Goal: Task Accomplishment & Management: Manage account settings

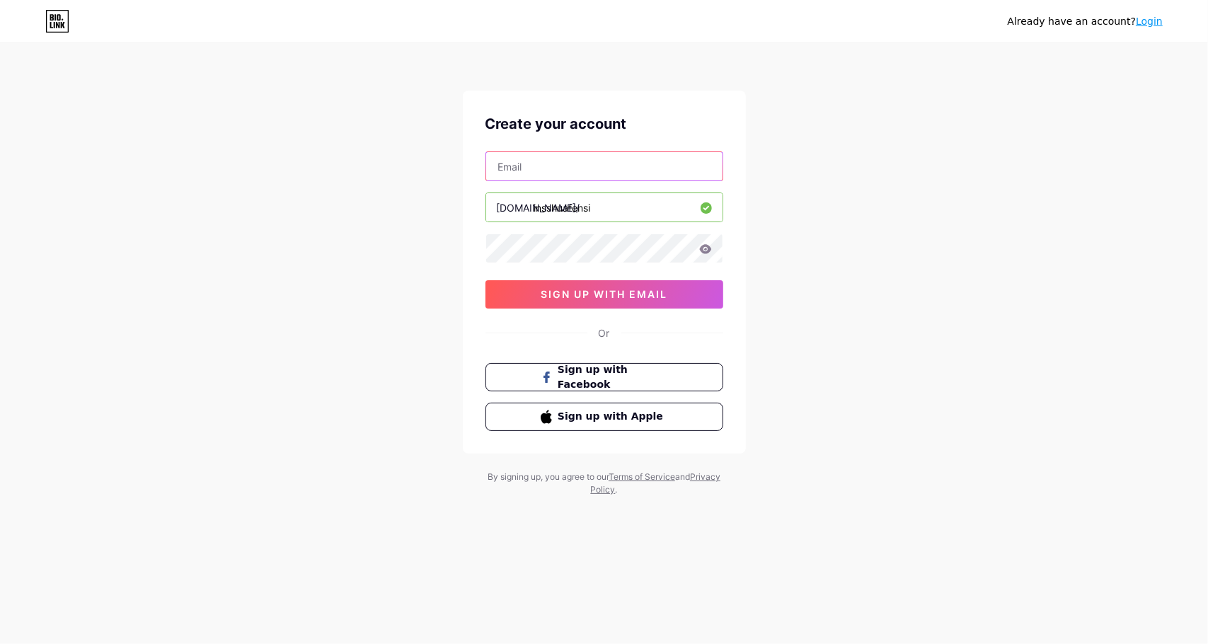
click at [592, 160] on input "text" at bounding box center [604, 166] width 236 height 28
paste input "[EMAIL_ADDRESS][DOMAIN_NAME]"
type input "[EMAIL_ADDRESS][DOMAIN_NAME]"
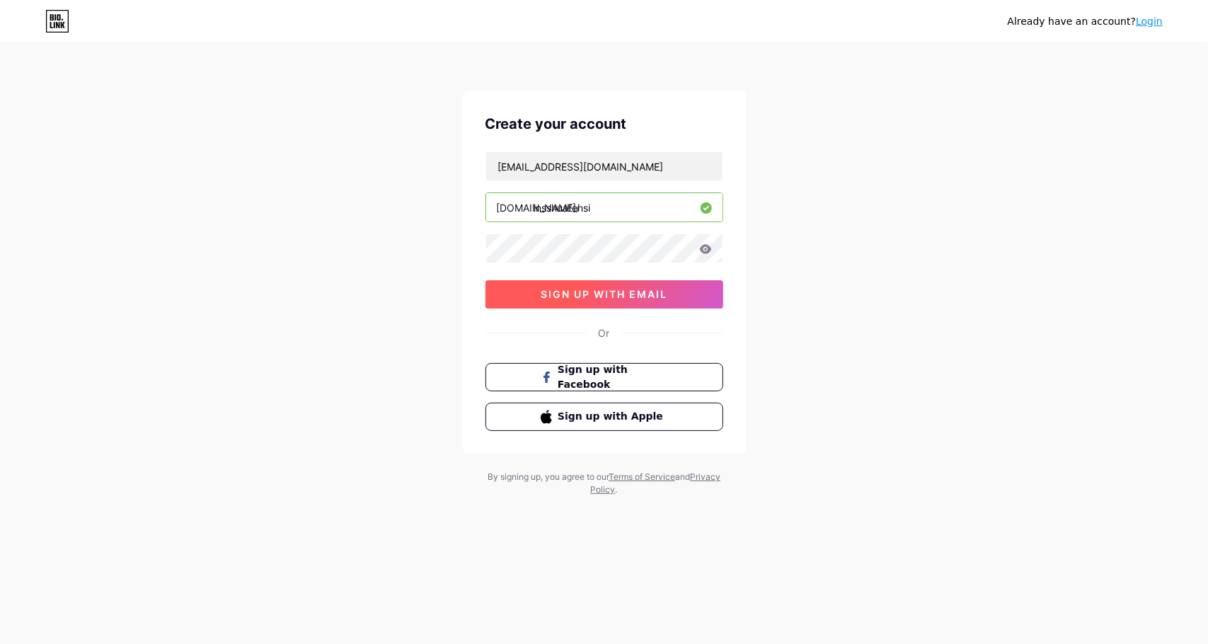
click at [596, 288] on span "sign up with email" at bounding box center [604, 294] width 127 height 12
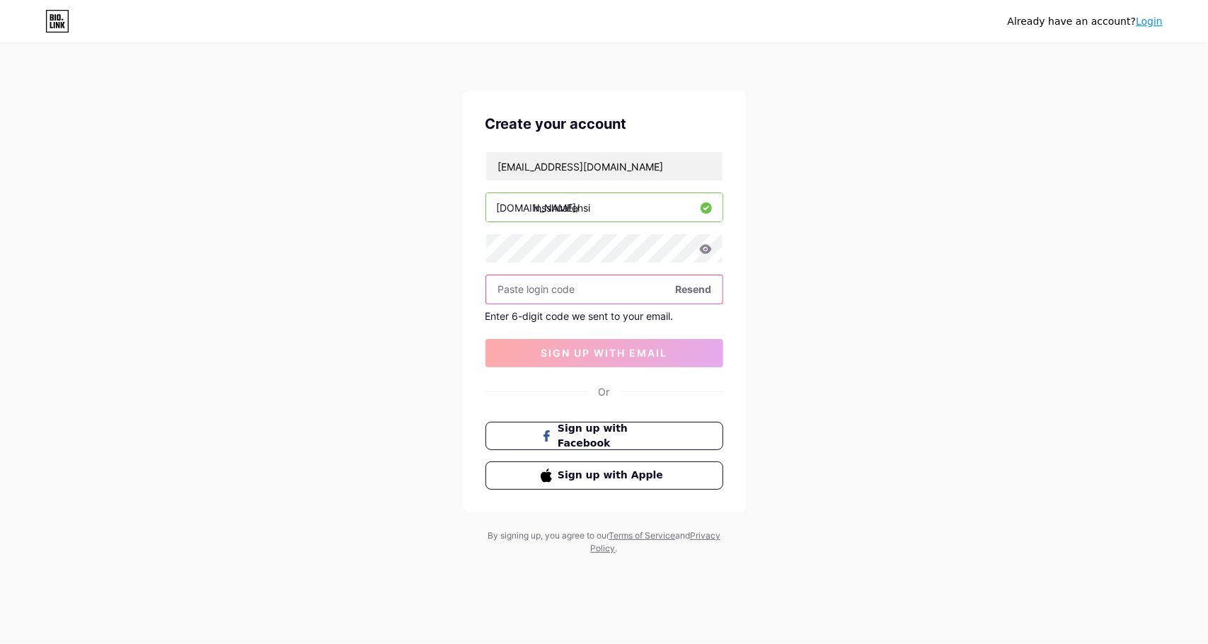
click at [552, 293] on input "text" at bounding box center [604, 289] width 236 height 28
paste input "107892"
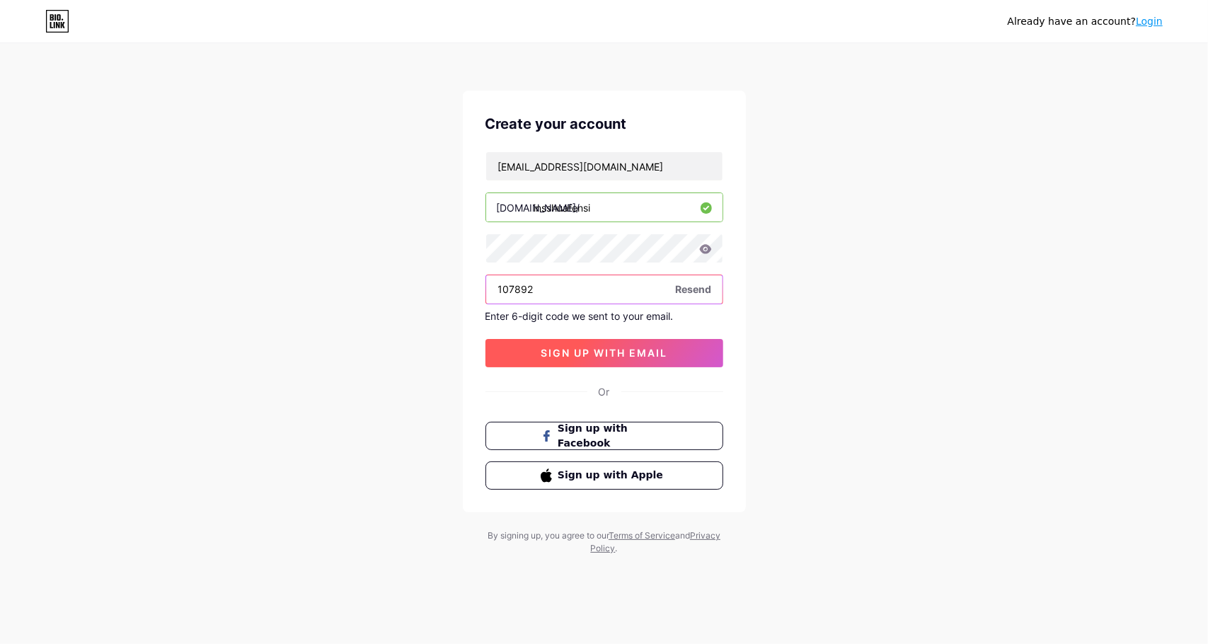
type input "107892"
click at [583, 353] on span "sign up with email" at bounding box center [604, 353] width 127 height 12
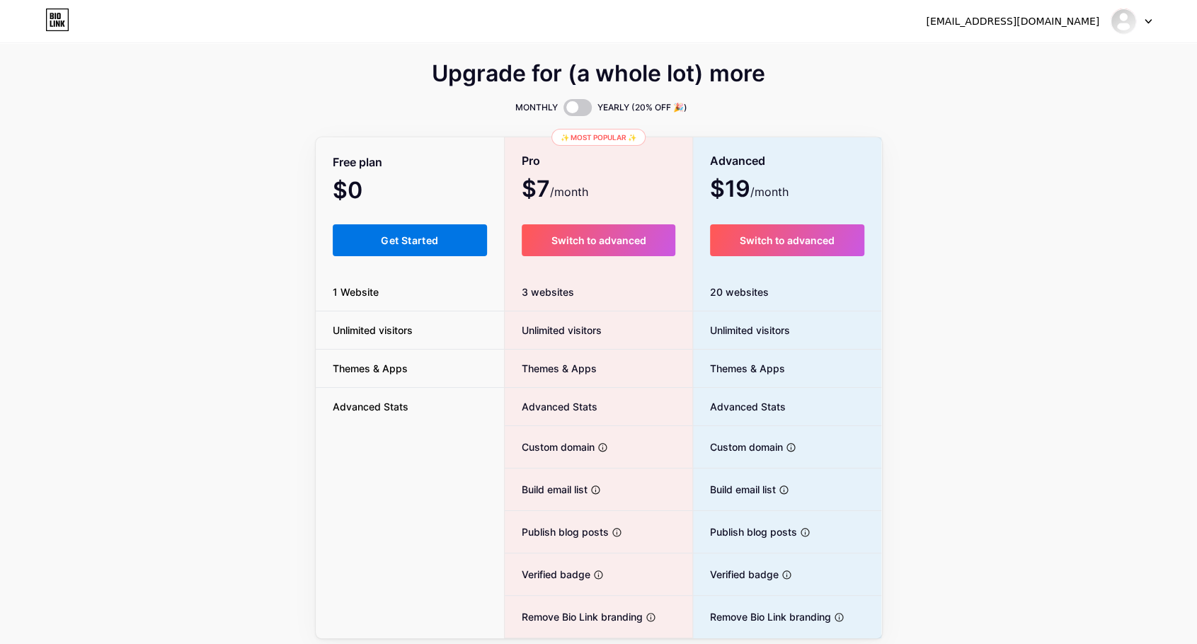
click at [408, 234] on span "Get Started" at bounding box center [409, 240] width 57 height 12
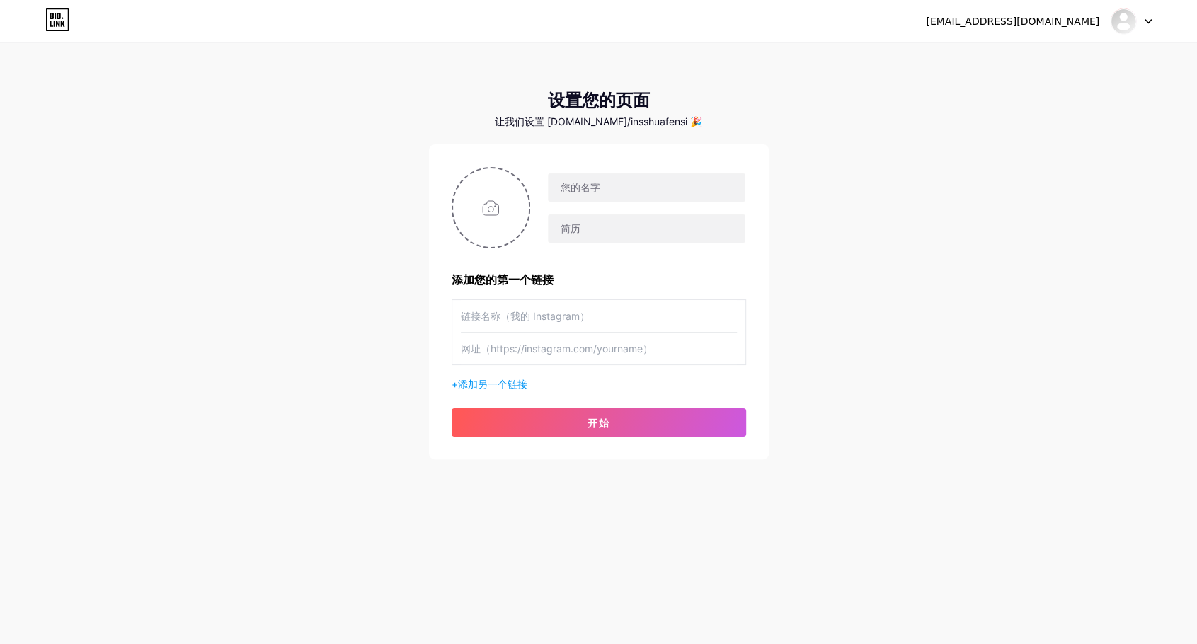
click at [967, 173] on div "[EMAIL_ADDRESS][DOMAIN_NAME] 仪表板 登出 设置您的页面 让我们设置 [DOMAIN_NAME]/insshuafensi 🎉 添…" at bounding box center [598, 252] width 1197 height 505
drag, startPoint x: 571, startPoint y: 121, endPoint x: 668, endPoint y: 122, distance: 97.7
click at [668, 122] on font "让我们设置 [DOMAIN_NAME]/insshuafensi 🎉" at bounding box center [598, 121] width 207 height 12
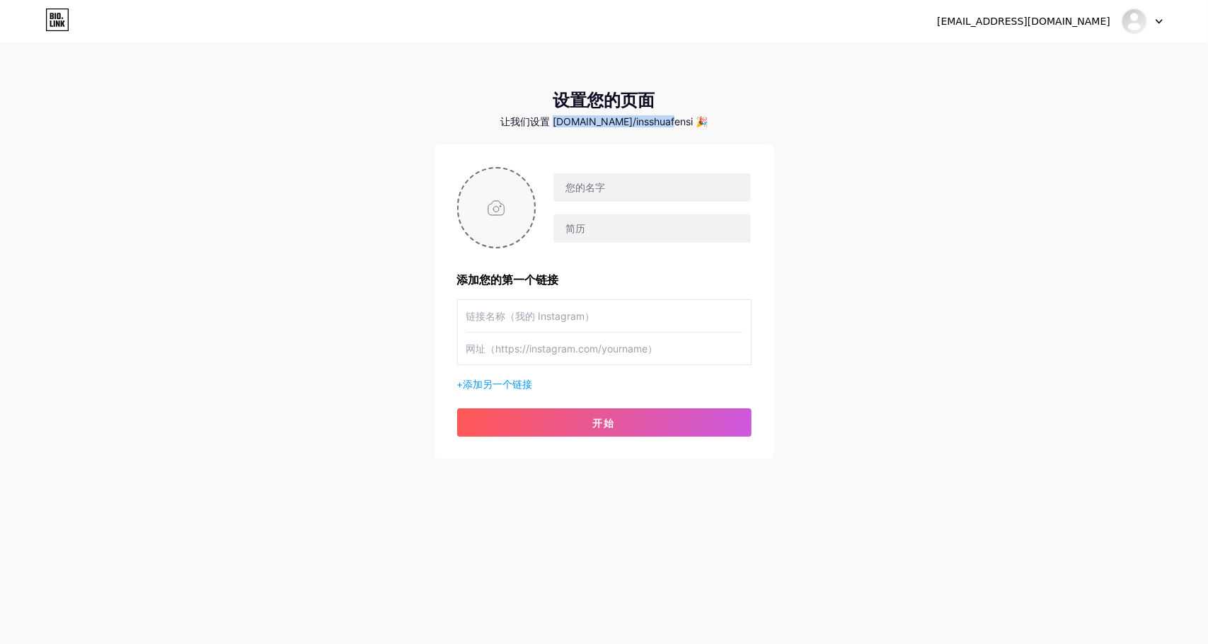
click at [499, 198] on input "file" at bounding box center [497, 207] width 76 height 79
type input "C:\fakepath\[[DOMAIN_NAME]]Instagram Square Logo With Like Heart Icon App - 600…"
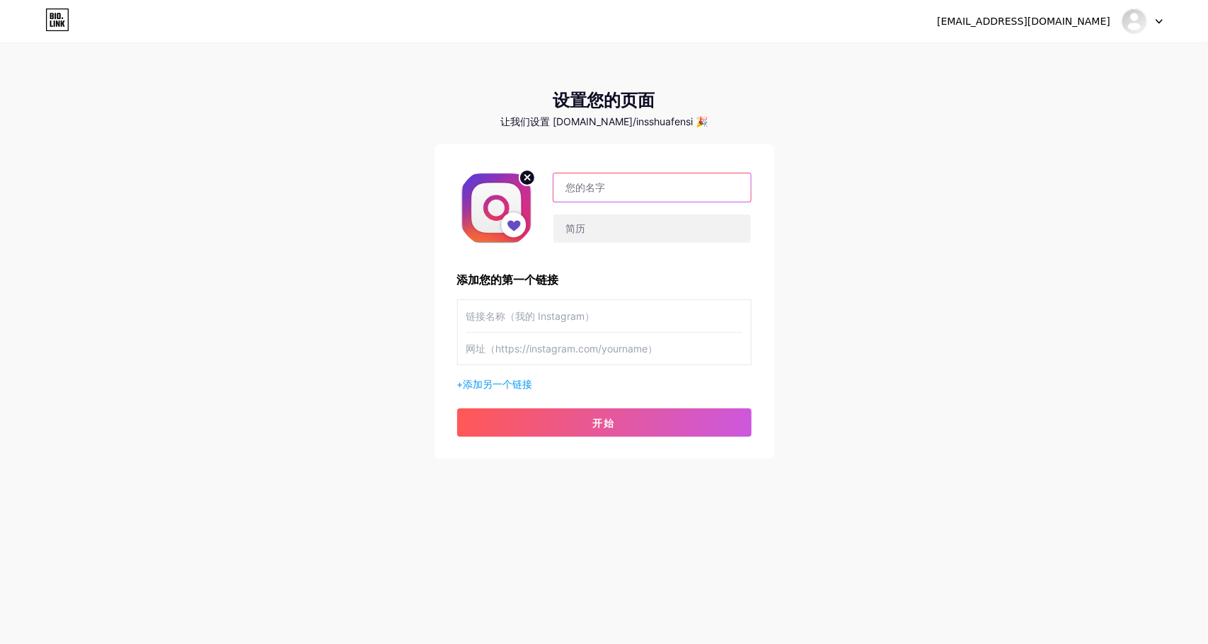
click at [609, 184] on input "text" at bounding box center [652, 187] width 197 height 28
paste input "Instagram刷粉平台 |Instagram买粉平台"
type input "Instagram刷粉平台 |Instagram买粉平台"
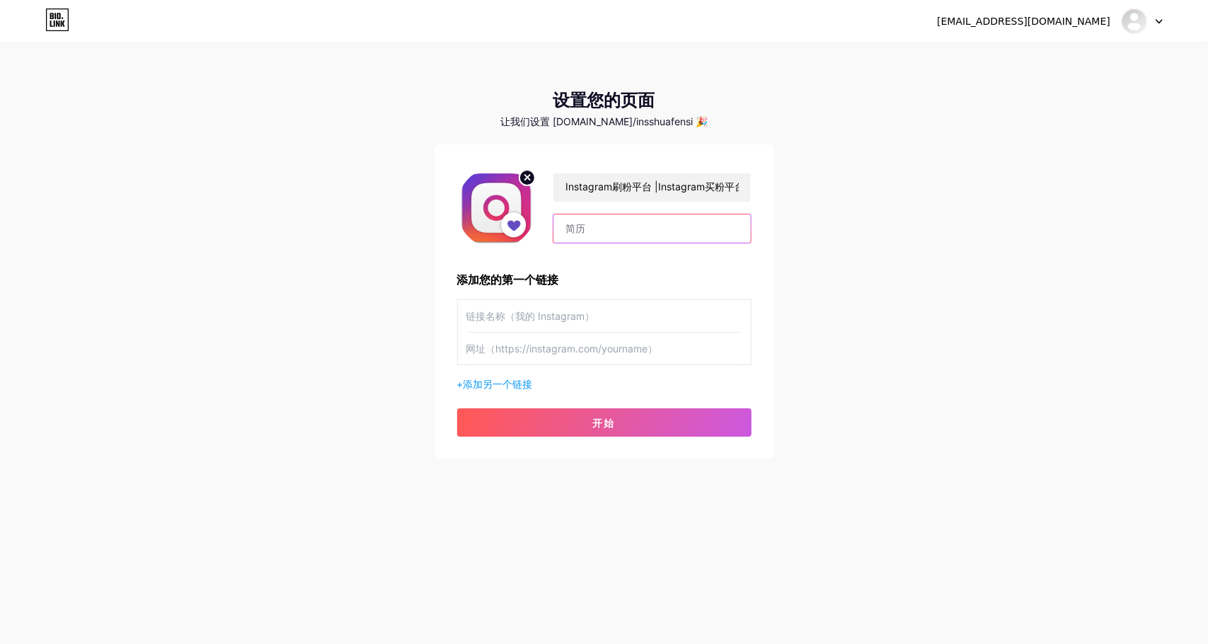
click at [590, 225] on input "text" at bounding box center [652, 228] width 197 height 28
paste input "Instagram刷粉平台 |Instagram买粉平台，专注于提升Instagram粉丝、点赞、浏览量、曝光量、分享量和转发量，通过利用这些服务，用户可以提…"
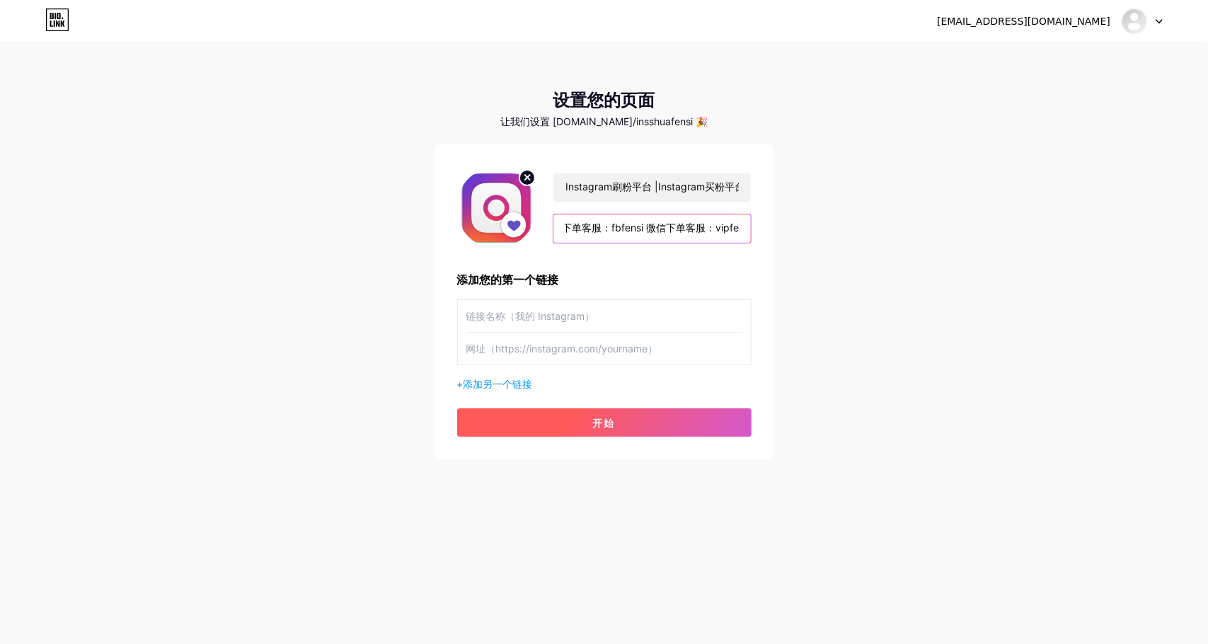
type input "Instagram刷粉平台 |Instagram买粉平台，专注于提升Instagram粉丝、点赞、浏览量、曝光量、分享量和转发量，通过利用这些服务，用户可以提…"
click at [599, 424] on font "开始" at bounding box center [604, 423] width 23 height 12
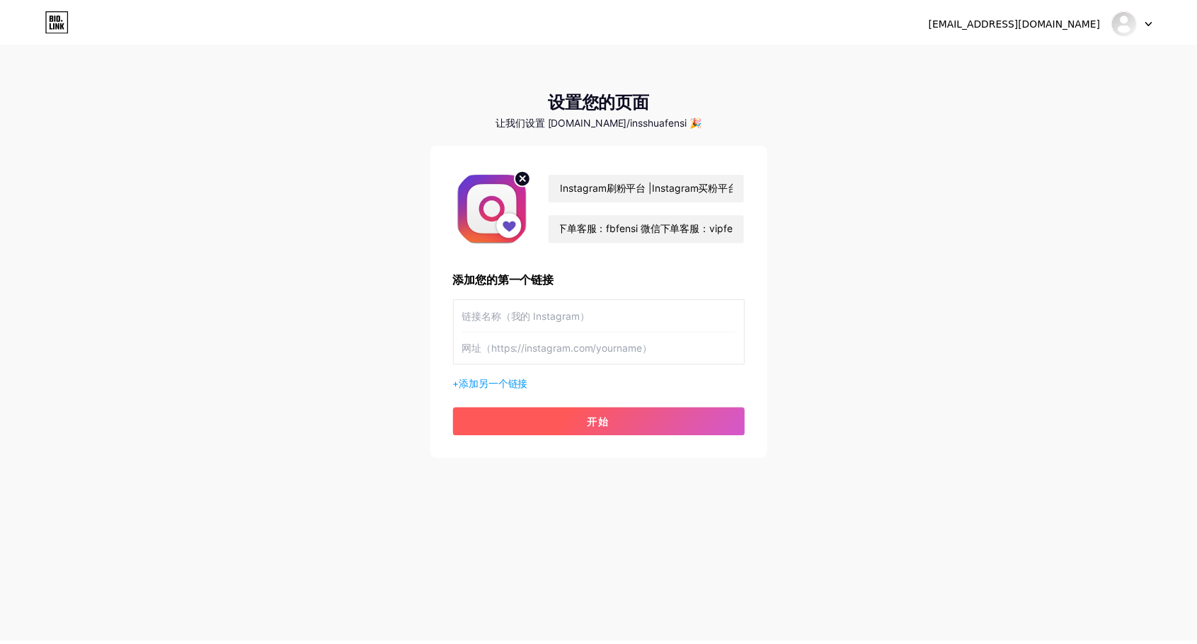
scroll to position [0, 0]
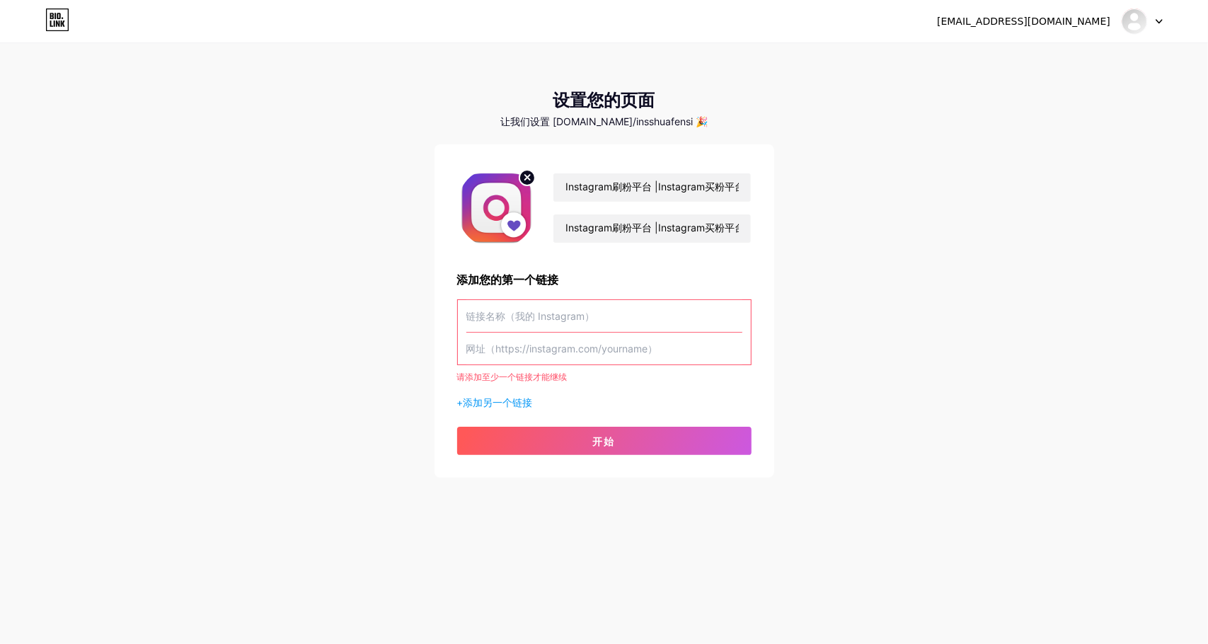
click at [562, 352] on input "text" at bounding box center [604, 349] width 276 height 32
paste input "[URL][DOMAIN_NAME]"
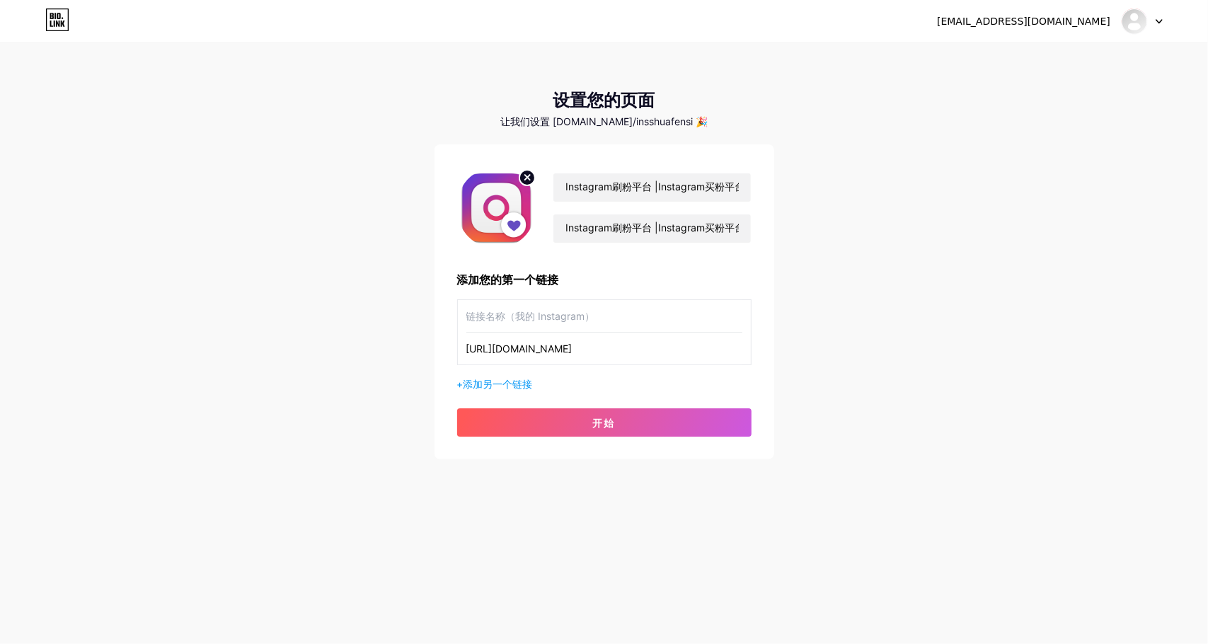
drag, startPoint x: 582, startPoint y: 349, endPoint x: 362, endPoint y: 348, distance: 219.4
click at [362, 348] on div "[EMAIL_ADDRESS][DOMAIN_NAME] 仪表板 登出 设置您的页面 让我们设置 [DOMAIN_NAME]/insshuafensi 🎉 I…" at bounding box center [604, 252] width 1208 height 505
paste input "[DOMAIN_NAME]/"
type input "[URL][DOMAIN_NAME]"
click at [537, 318] on input "text" at bounding box center [604, 316] width 276 height 32
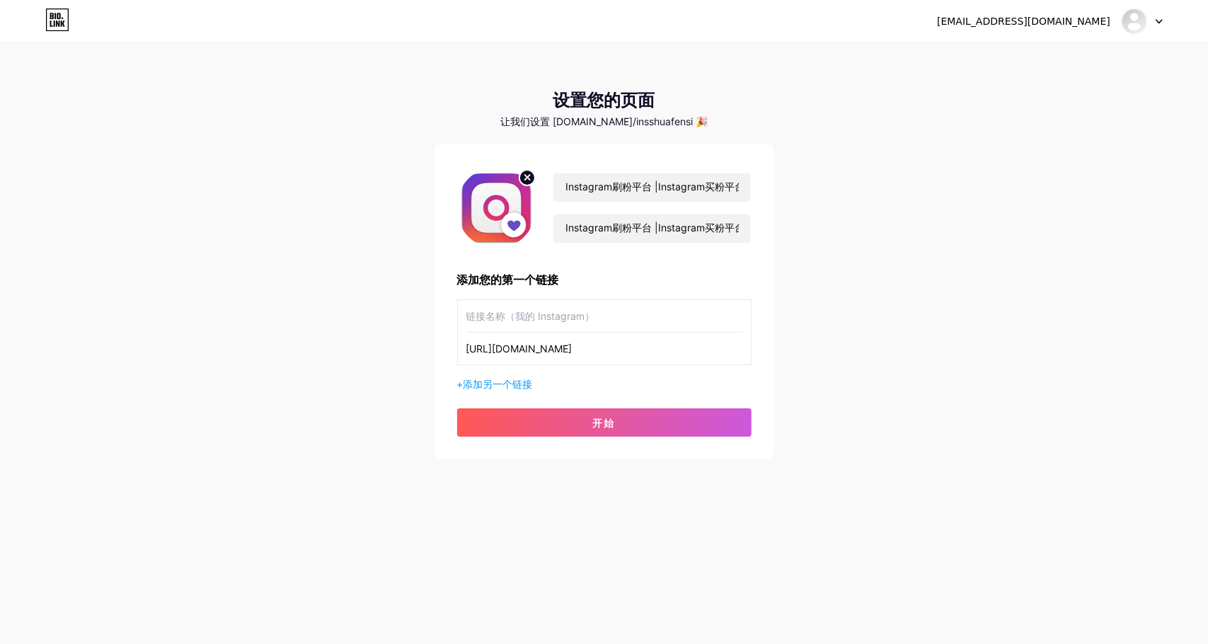
click at [544, 312] on input "text" at bounding box center [604, 316] width 276 height 32
paste input "Instagram刷粉平台 Instagram买粉平台"
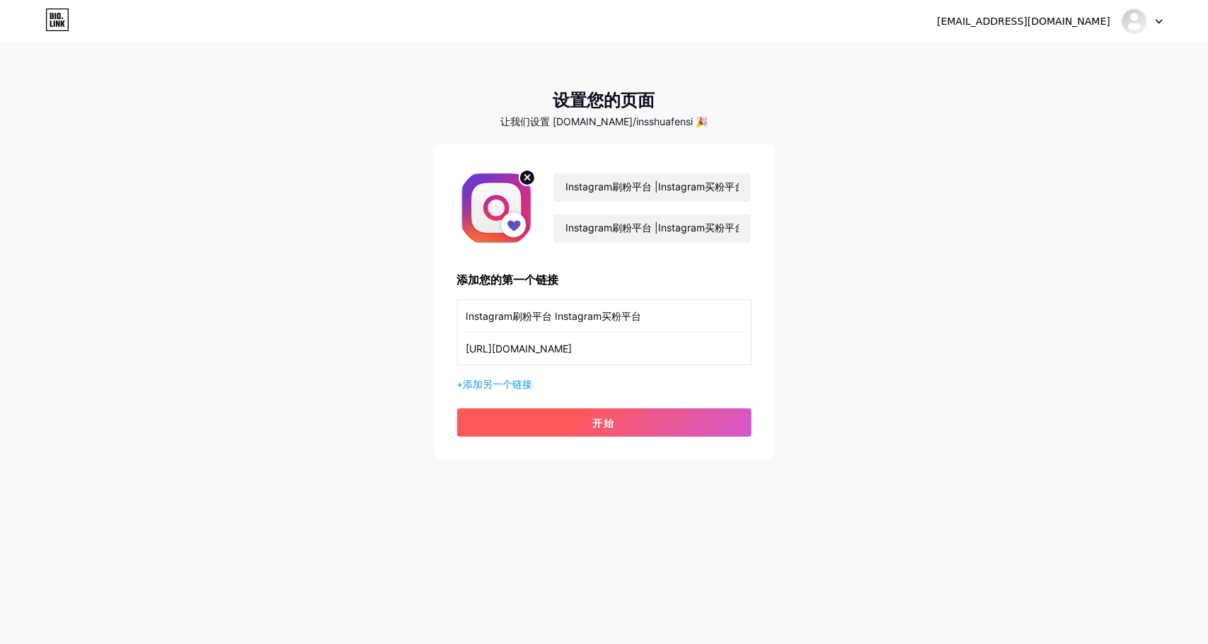
type input "Instagram刷粉平台 Instagram买粉平台"
click at [602, 420] on font "开始" at bounding box center [604, 423] width 23 height 12
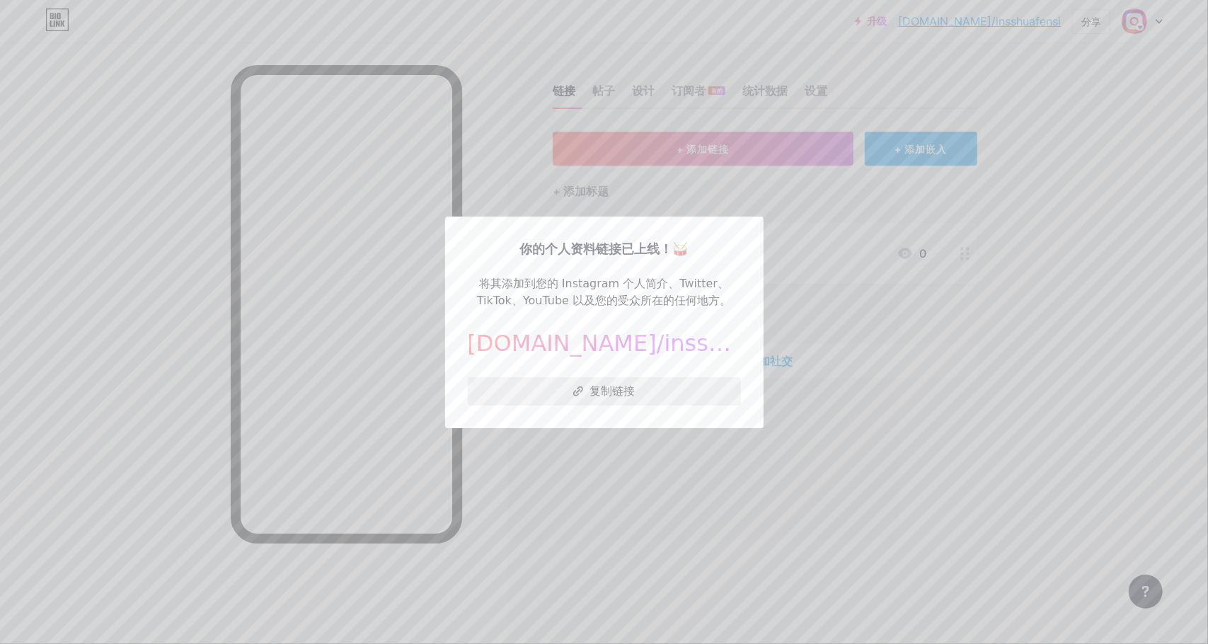
click at [606, 393] on font "复制链接" at bounding box center [612, 391] width 45 height 14
click at [668, 455] on div at bounding box center [604, 322] width 1208 height 644
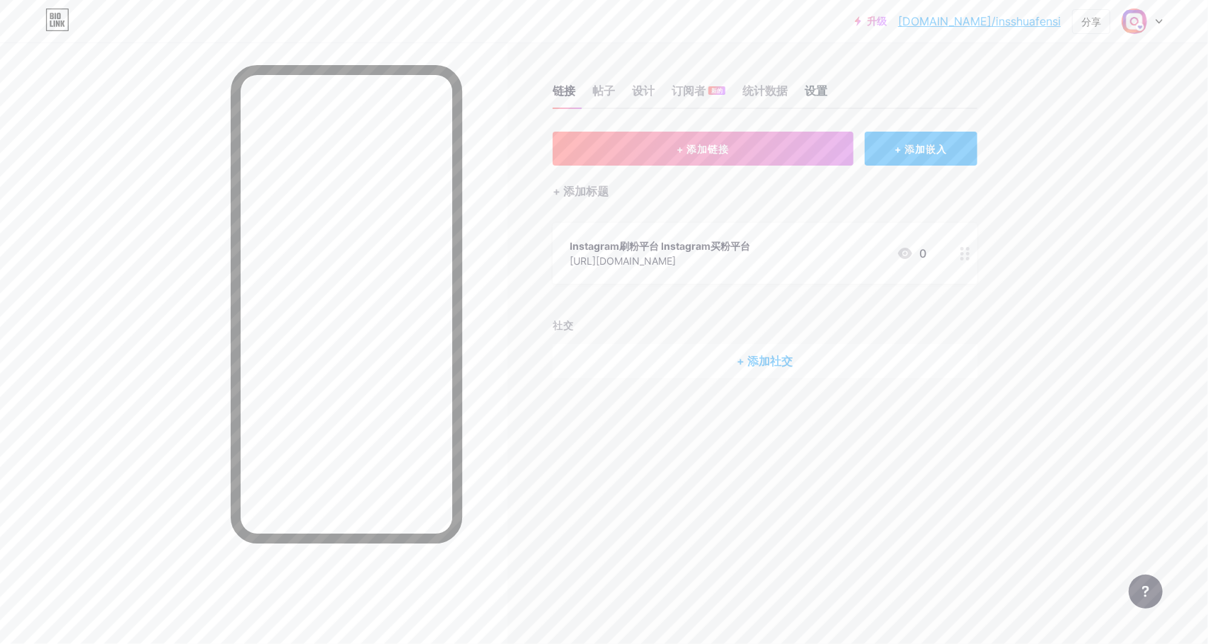
click at [814, 88] on font "设置" at bounding box center [816, 91] width 23 height 14
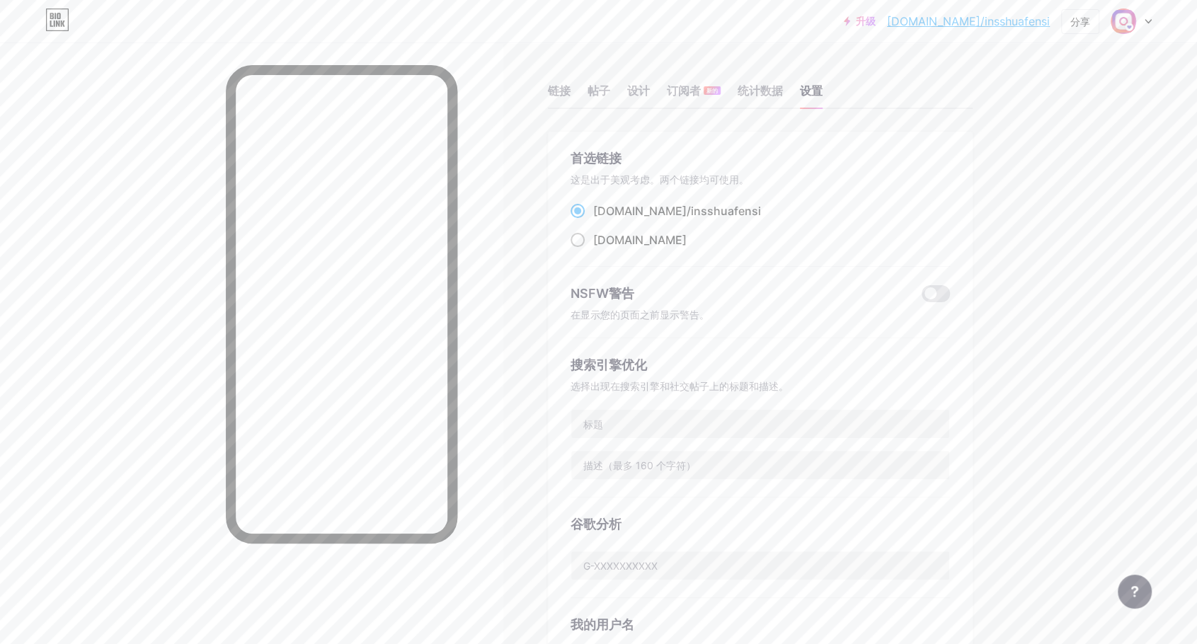
click at [583, 241] on span at bounding box center [578, 240] width 14 height 14
click at [593, 248] on input "[DOMAIN_NAME] ​" at bounding box center [597, 252] width 9 height 9
radio input "true"
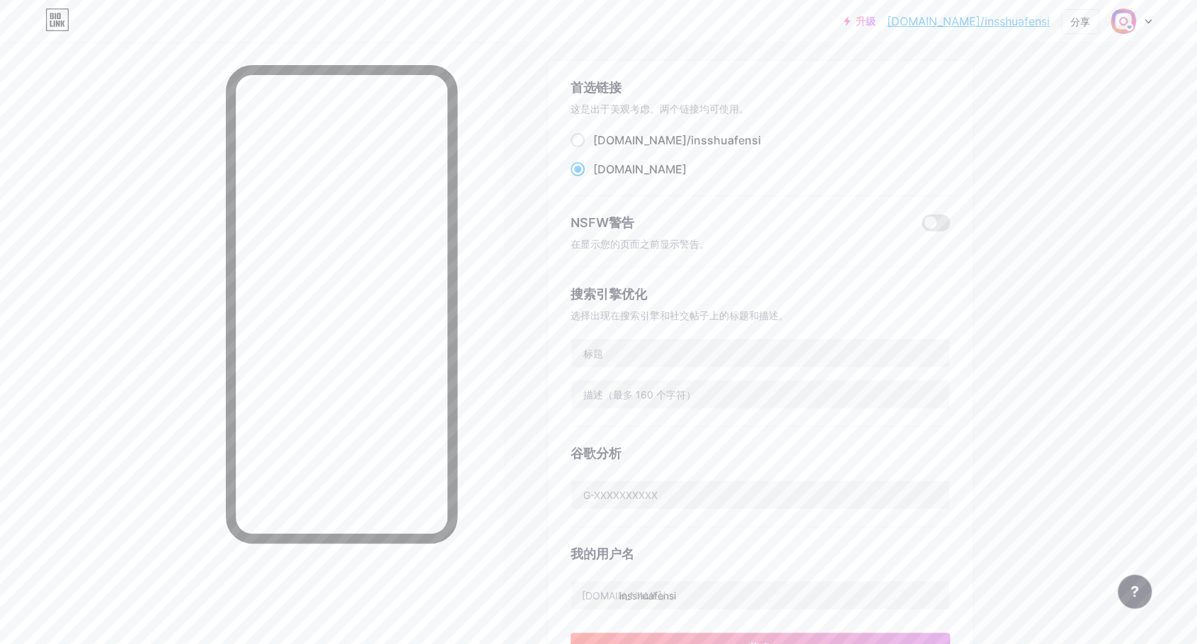
scroll to position [283, 0]
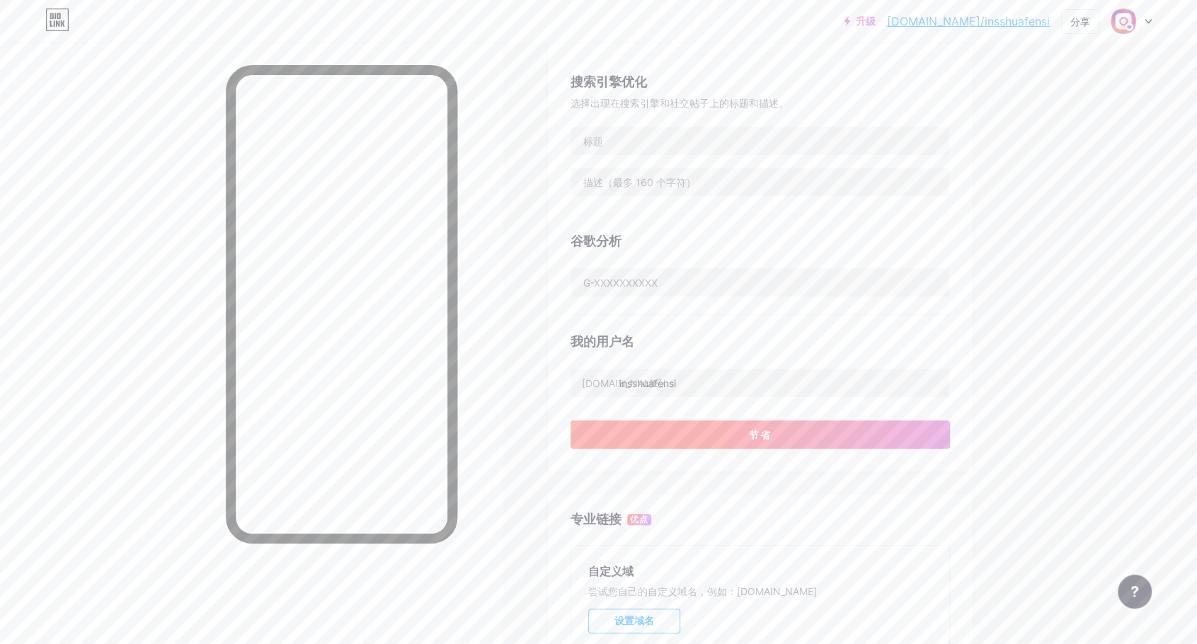
click at [772, 433] on font "节省" at bounding box center [760, 435] width 23 height 12
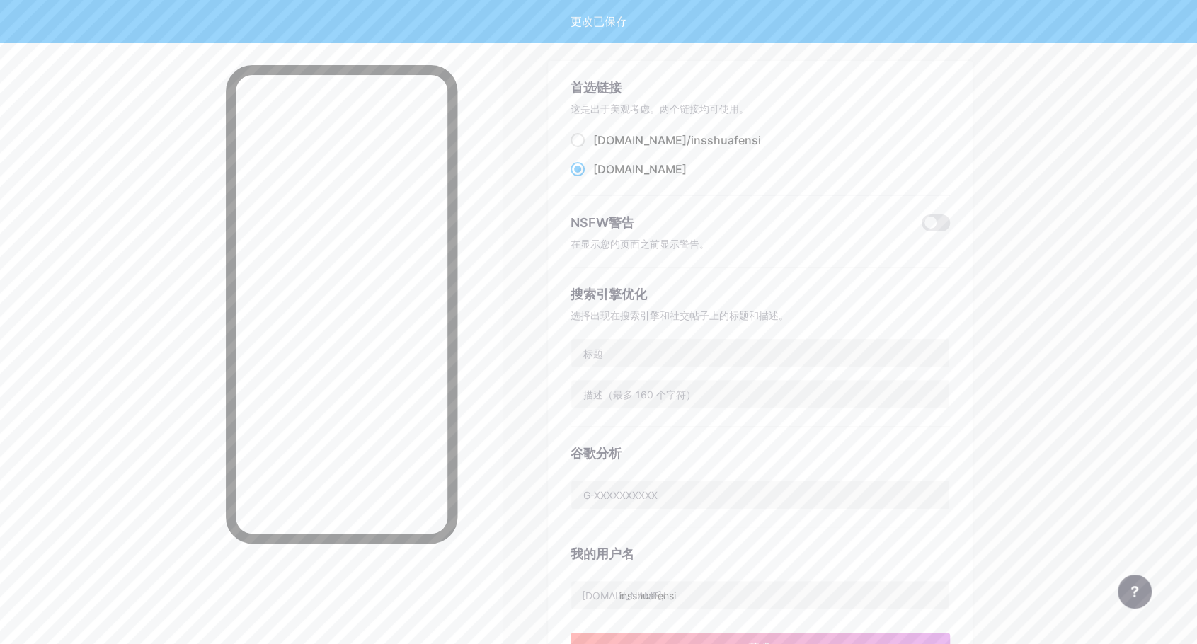
scroll to position [0, 0]
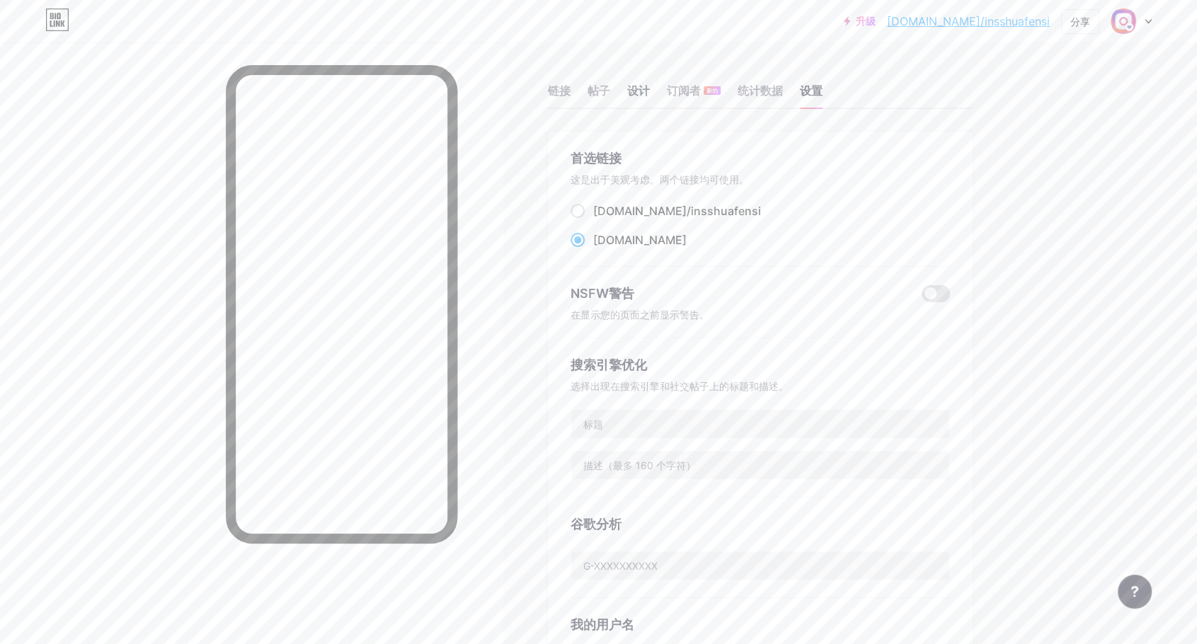
click at [644, 89] on font "设计" at bounding box center [638, 91] width 23 height 14
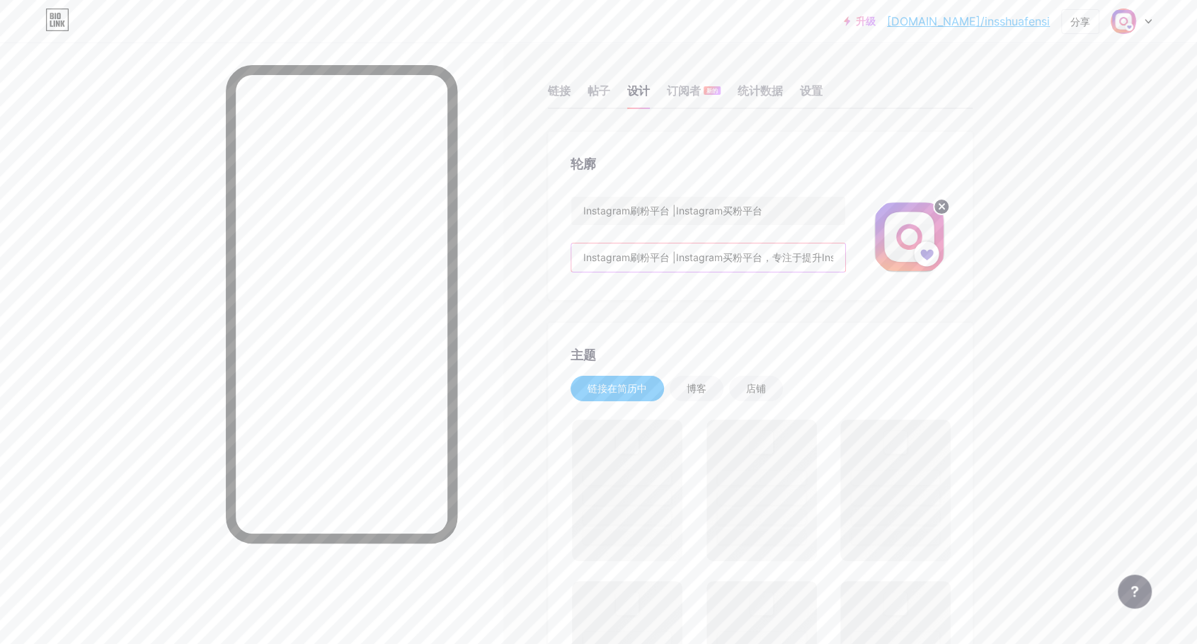
click at [672, 257] on input "Instagram刷粉平台 |Instagram买粉平台，专注于提升Instagram粉丝、点赞、浏览量、曝光量、分享量和转发量，通过利用这些服务，用户可以提…" at bounding box center [708, 258] width 274 height 28
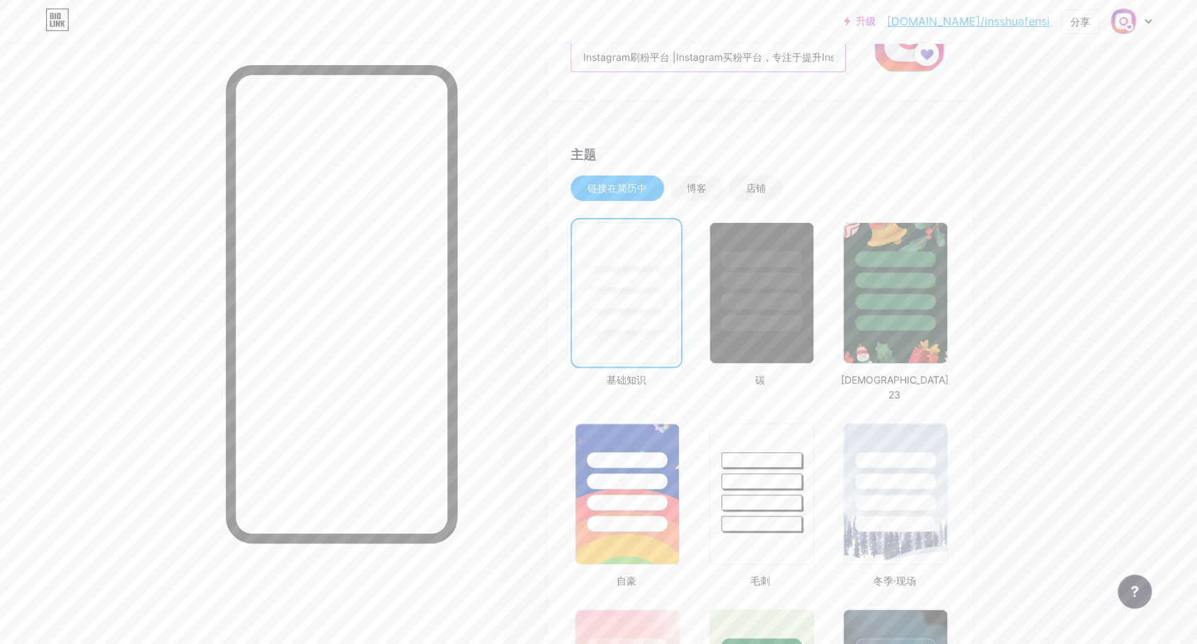
scroll to position [71, 0]
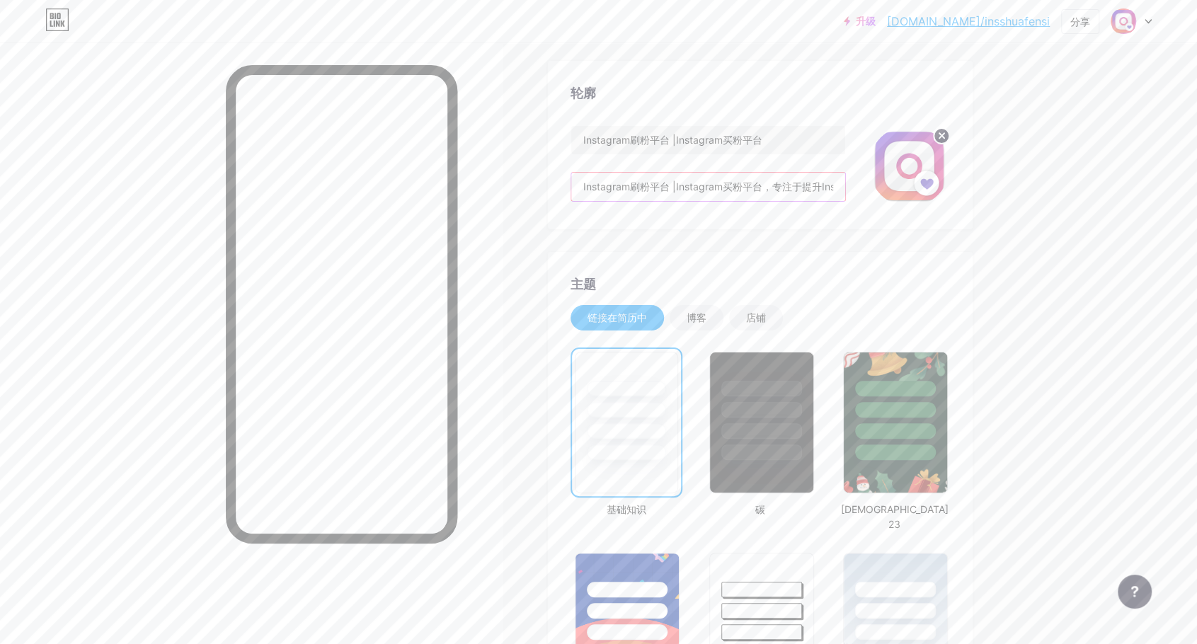
click at [699, 185] on input "Instagram刷粉平台 |Instagram买粉平台，专注于提升Instagram粉丝、点赞、浏览量、曝光量、分享量和转发量，通过利用这些服务，用户可以提…" at bounding box center [708, 187] width 274 height 28
paste input "粉丝增长平台 | Instagram 粉丝购买平台专注于提升 Instagram 粉丝数量、点赞、浏览量、曝光度、分享和转发量。通过这些服务，用户可以提升在平…"
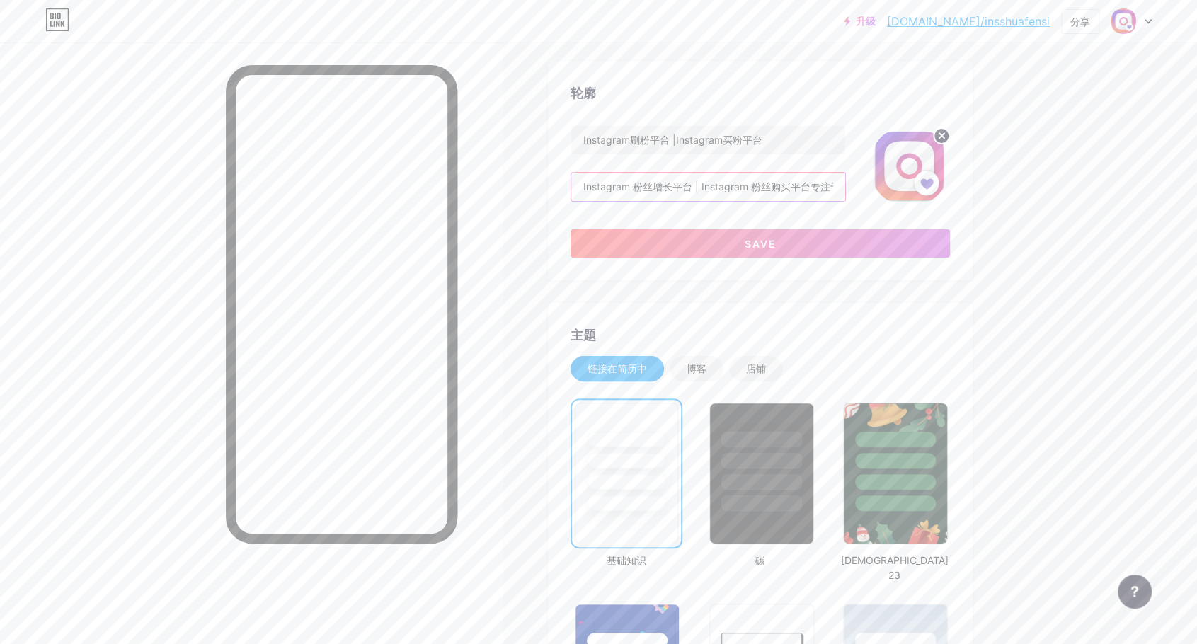
scroll to position [0, 1562]
click at [761, 241] on font "节省" at bounding box center [760, 244] width 23 height 12
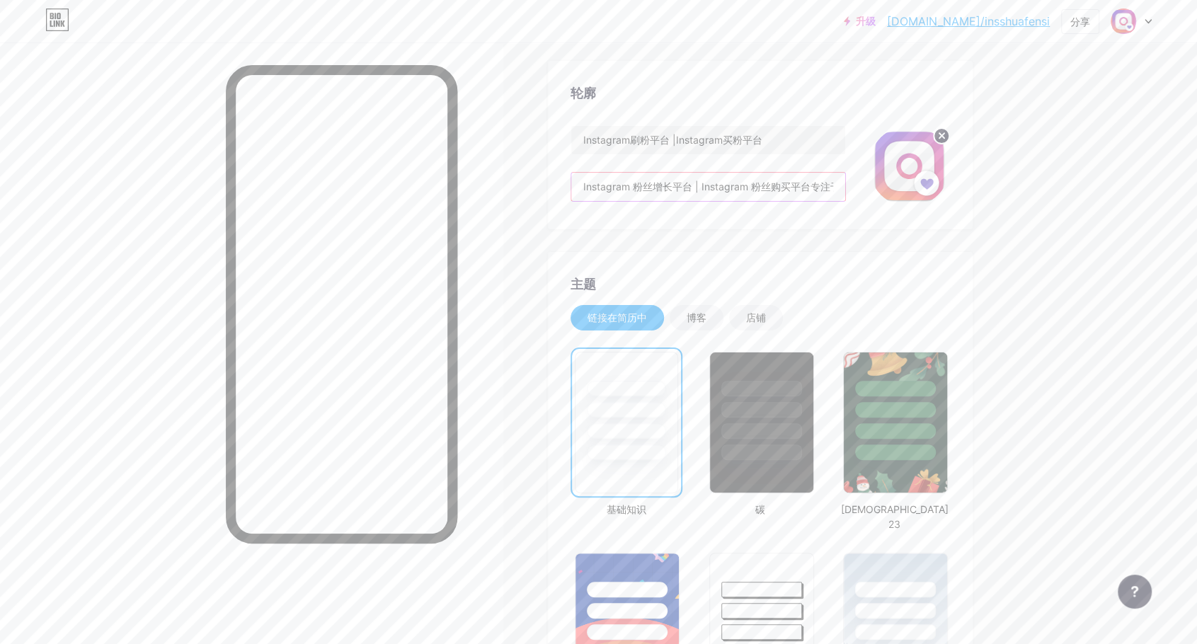
click at [697, 193] on input "Instagram 粉丝增长平台 | Instagram 粉丝购买平台专注于提升 Instagram 粉丝数量、点赞、浏览量、曝光度、分享和转发量。通过这些服…" at bounding box center [708, 187] width 274 height 28
drag, startPoint x: 680, startPoint y: 193, endPoint x: 542, endPoint y: 192, distance: 138.0
click at [735, 190] on input "Instagram 粉丝增长平台 | Instagram 粉丝购买平台专注于提升 Instagram 粉丝数量、点赞、浏览量、曝光度、分享和转发量。通过这些服…" at bounding box center [708, 187] width 274 height 28
click at [694, 185] on input "Instagram 粉丝增长平台 | Instagram 粉丝购买平台专注于提升 Instagram 粉丝数量、点赞、浏览量、曝光度、分享和转发量。通过这些服…" at bounding box center [708, 187] width 274 height 28
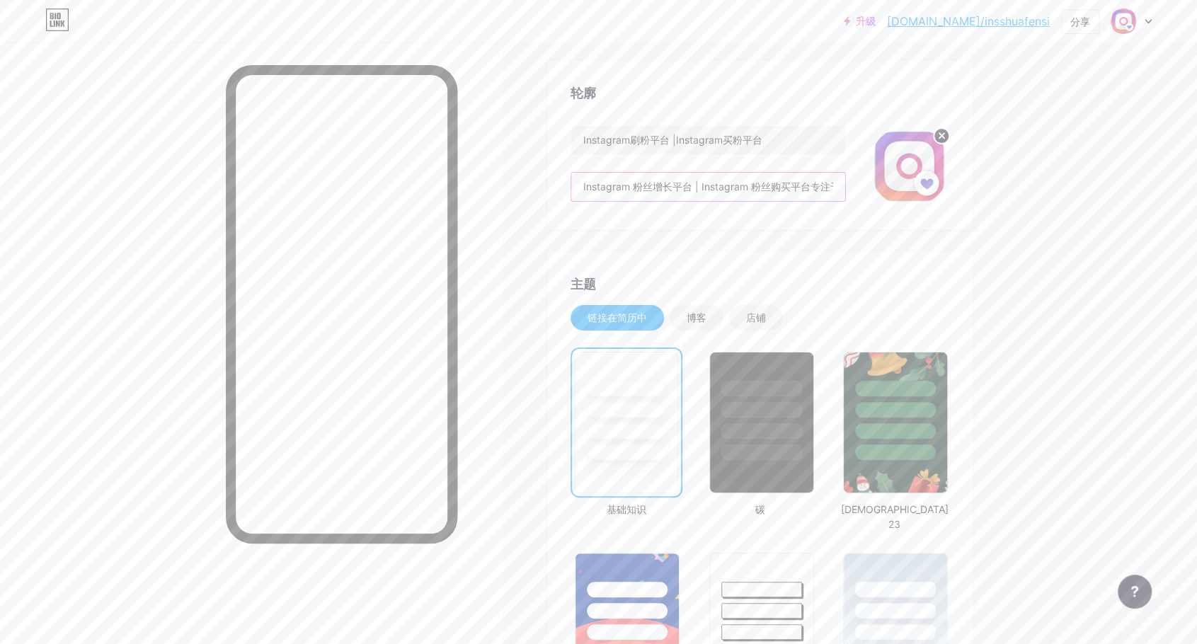
click at [694, 185] on input "Instagram 粉丝增长平台 | Instagram 粉丝购买平台专注于提升 Instagram 粉丝数量、点赞、浏览量、曝光度、分享和转发量。通过这些服…" at bounding box center [708, 187] width 274 height 28
paste input "刷粉丝平台 | Instagram 粉丝购买平台，专注于提升 Instagram 粉丝数量、点赞、浏览量、曝光度、分享和转发量。通过这些服务，用户可以提升在平…"
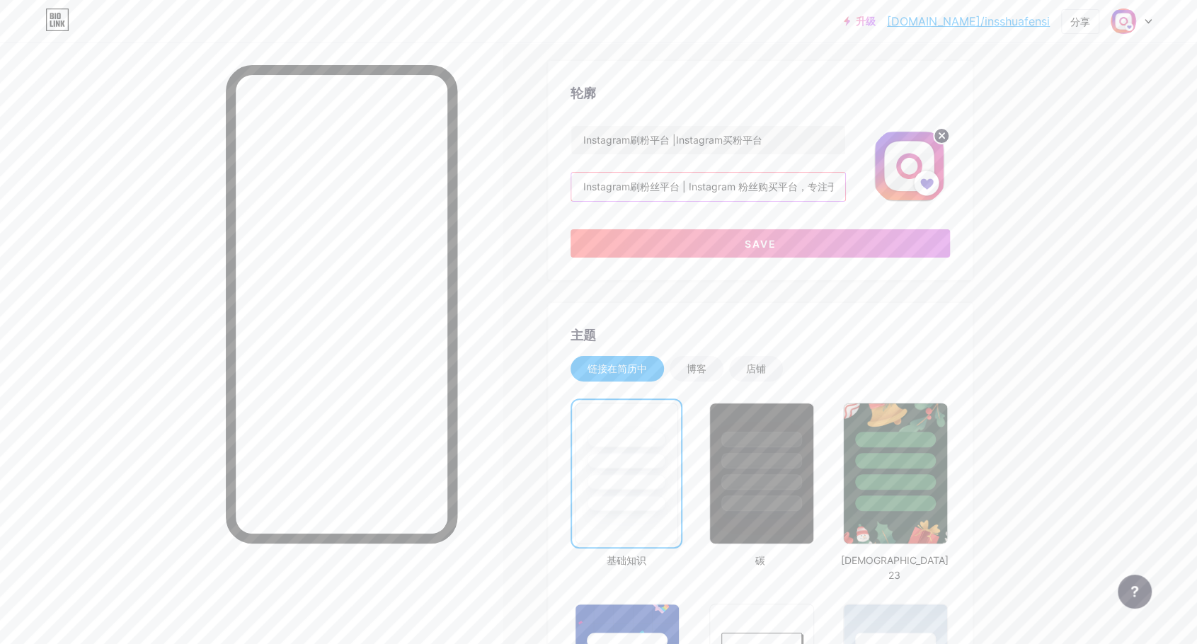
scroll to position [0, 1133]
type input "Instagram刷粉丝平台 | Instagram 粉丝购买平台，专注于提升 Instagram 粉丝数量、点赞、浏览量、曝光度、分享和转发量。通过这些服务…"
click at [753, 240] on button "节省" at bounding box center [760, 243] width 379 height 28
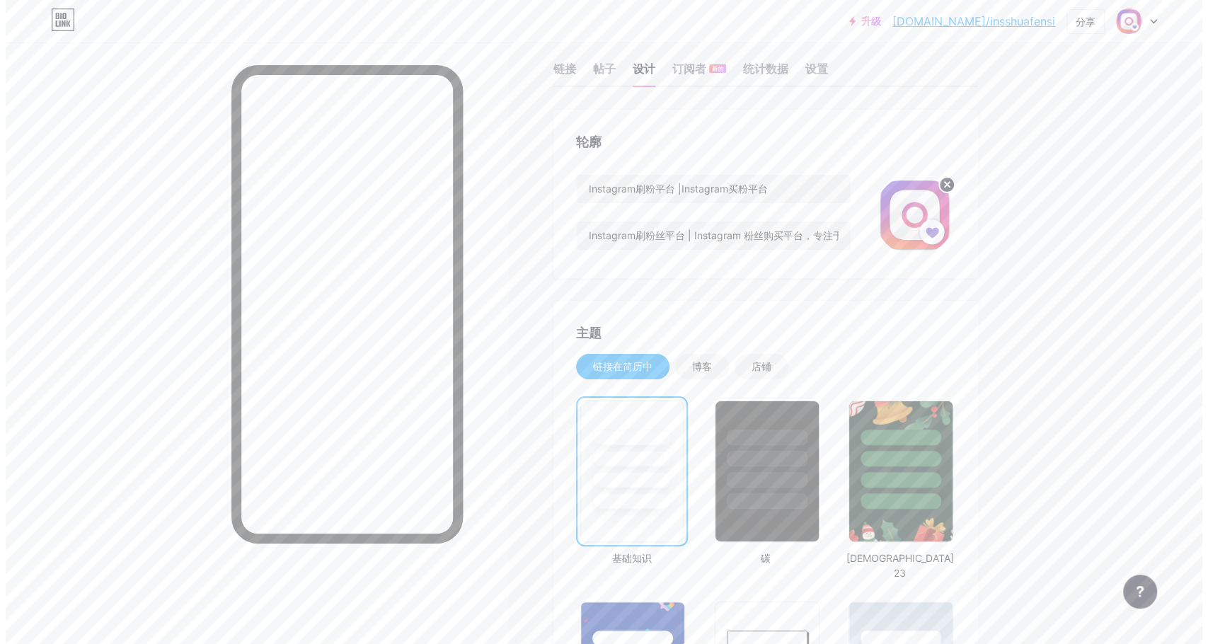
scroll to position [0, 0]
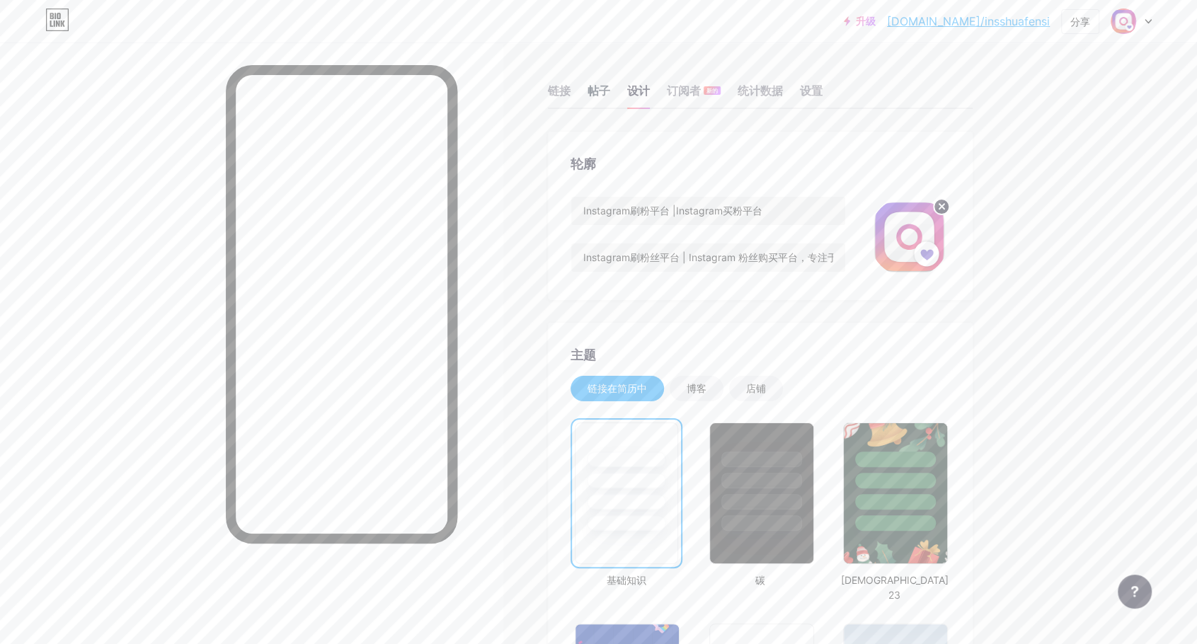
click at [609, 93] on font "帖子" at bounding box center [599, 91] width 23 height 14
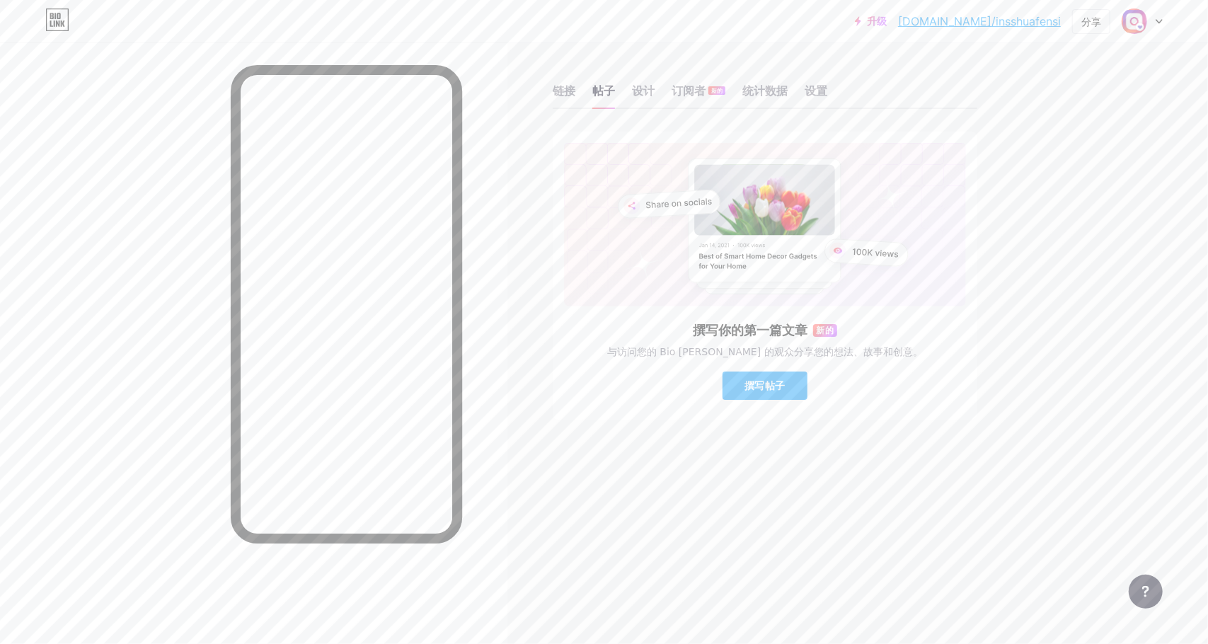
click at [887, 21] on font "升级" at bounding box center [877, 21] width 20 height 12
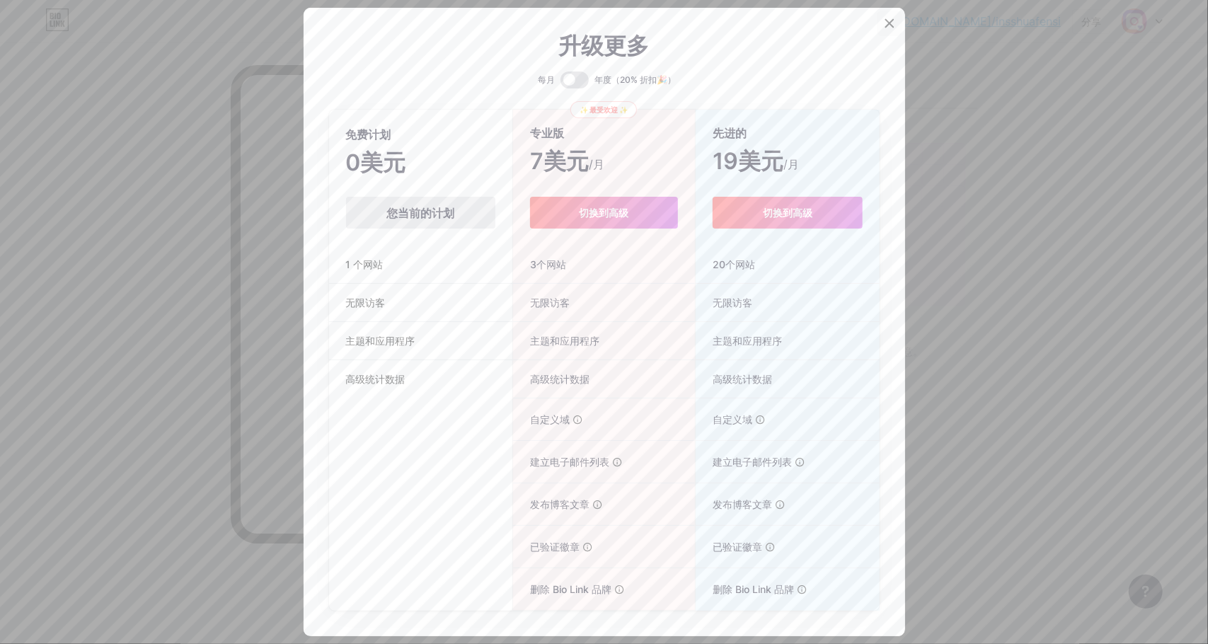
click at [884, 26] on icon at bounding box center [889, 23] width 11 height 11
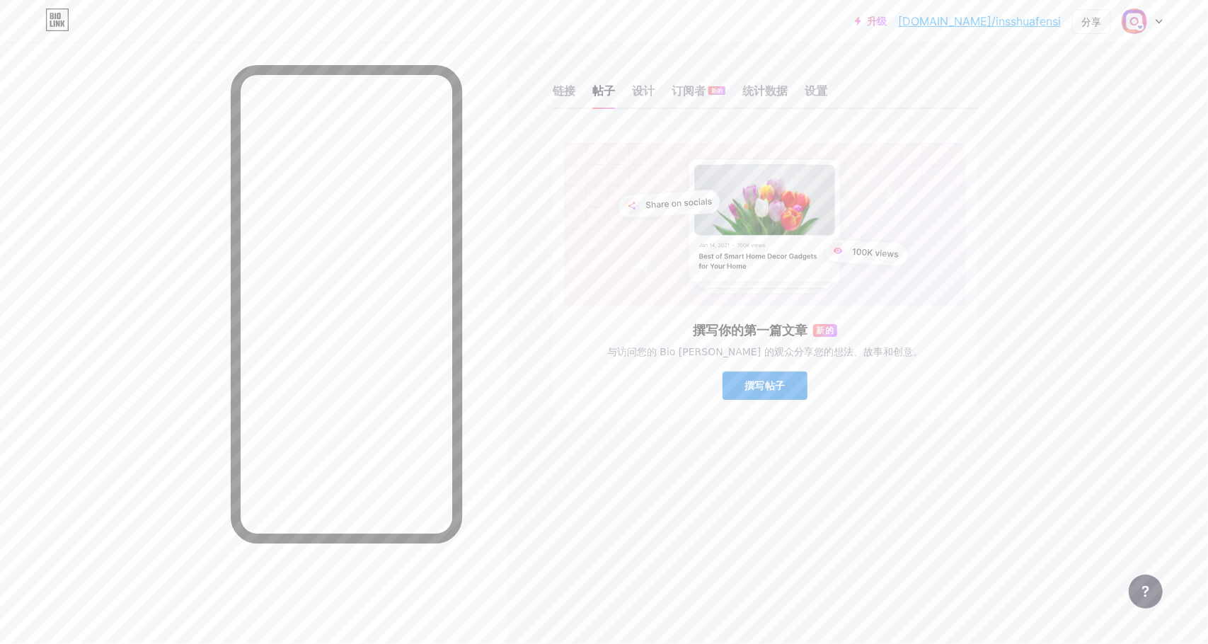
click at [763, 382] on font "撰写帖子" at bounding box center [765, 385] width 40 height 12
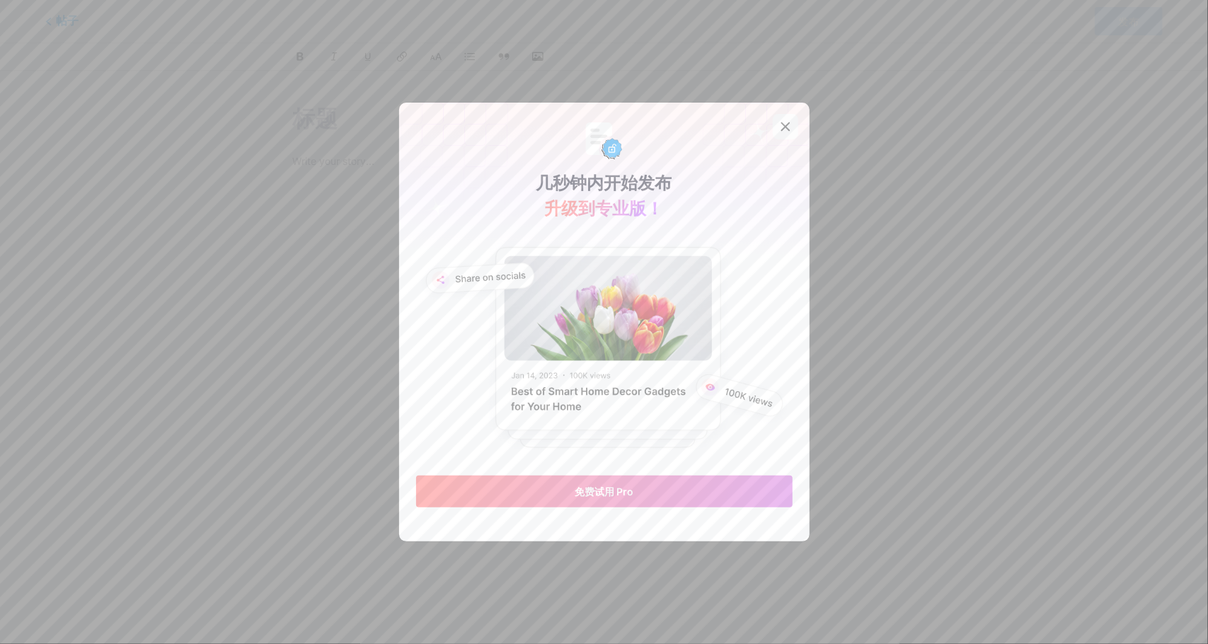
click at [787, 125] on div at bounding box center [785, 126] width 25 height 25
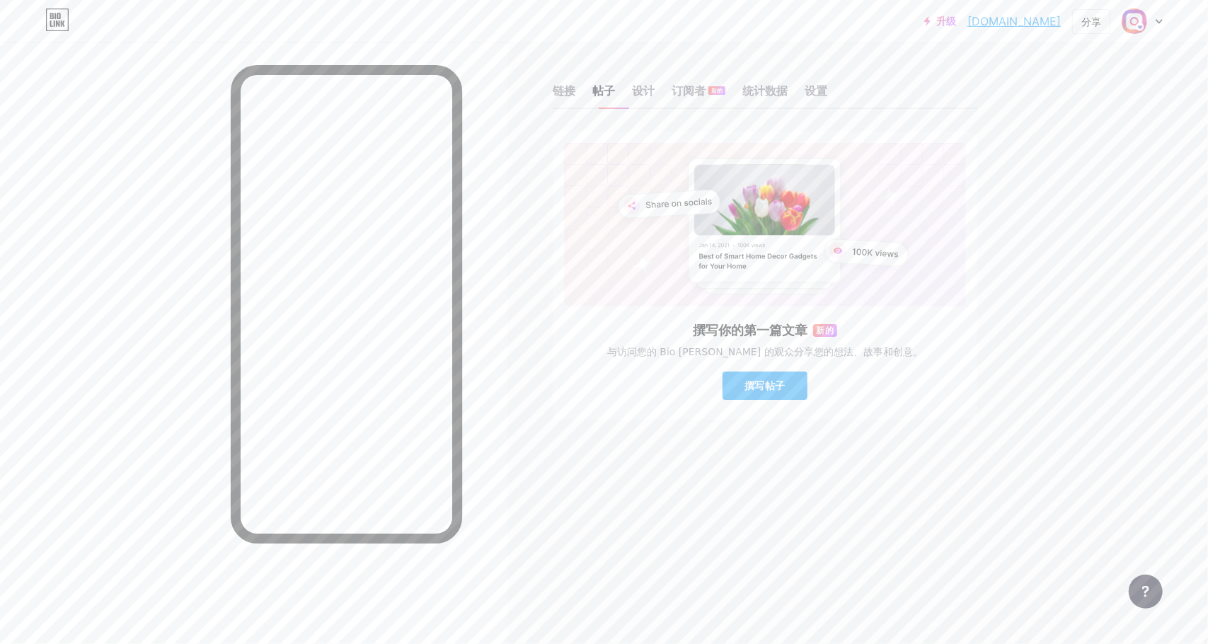
click at [937, 22] on font "升级" at bounding box center [947, 21] width 20 height 12
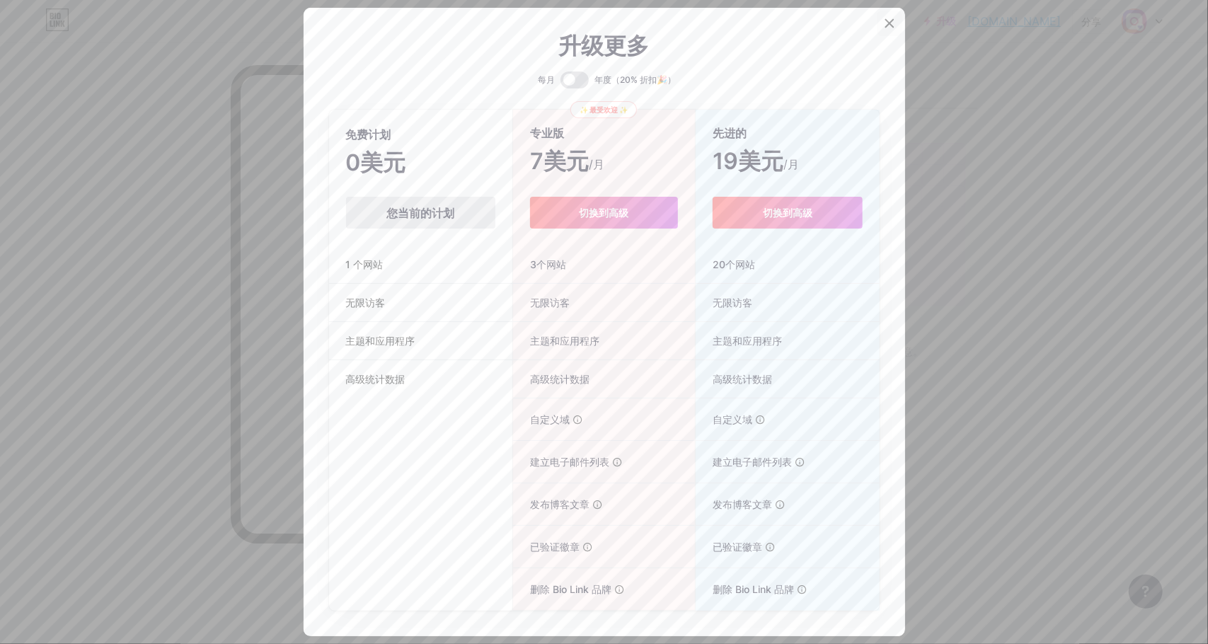
click at [886, 25] on icon at bounding box center [890, 24] width 8 height 8
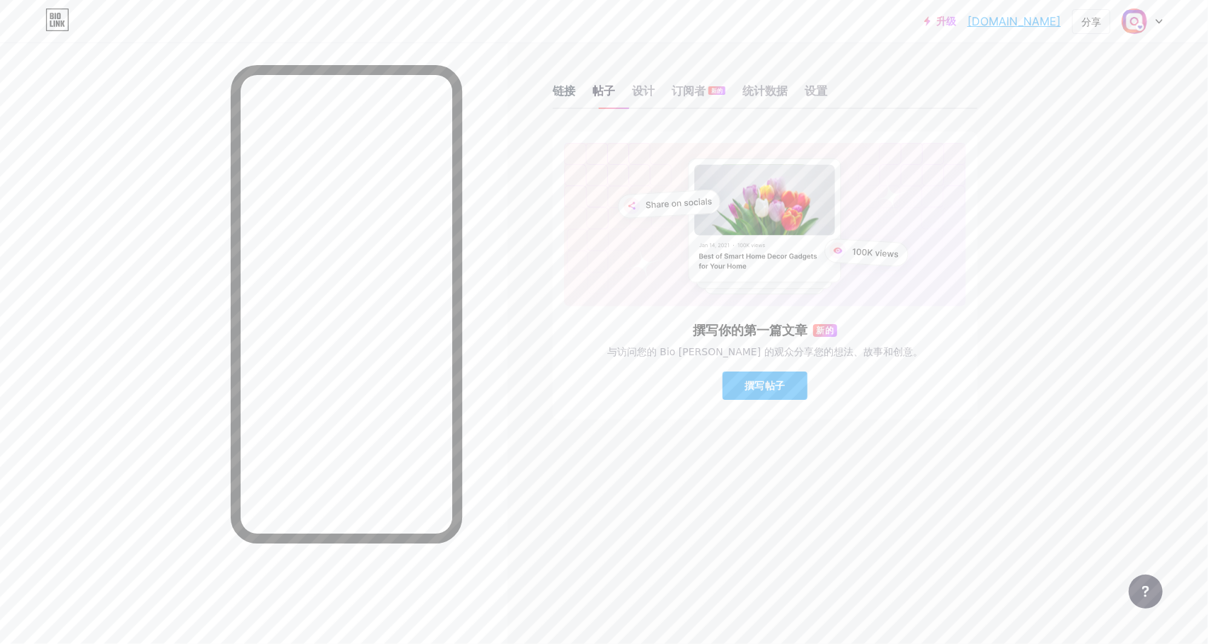
click at [561, 89] on font "链接" at bounding box center [564, 91] width 23 height 14
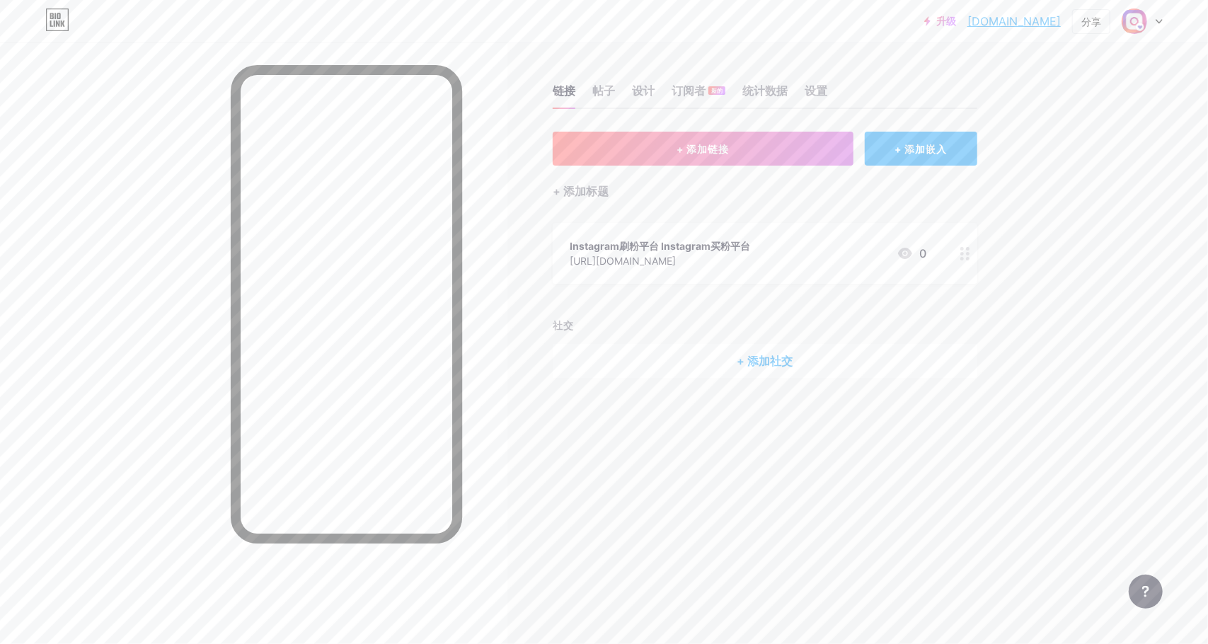
click at [764, 364] on font "+ 添加社交" at bounding box center [765, 361] width 56 height 14
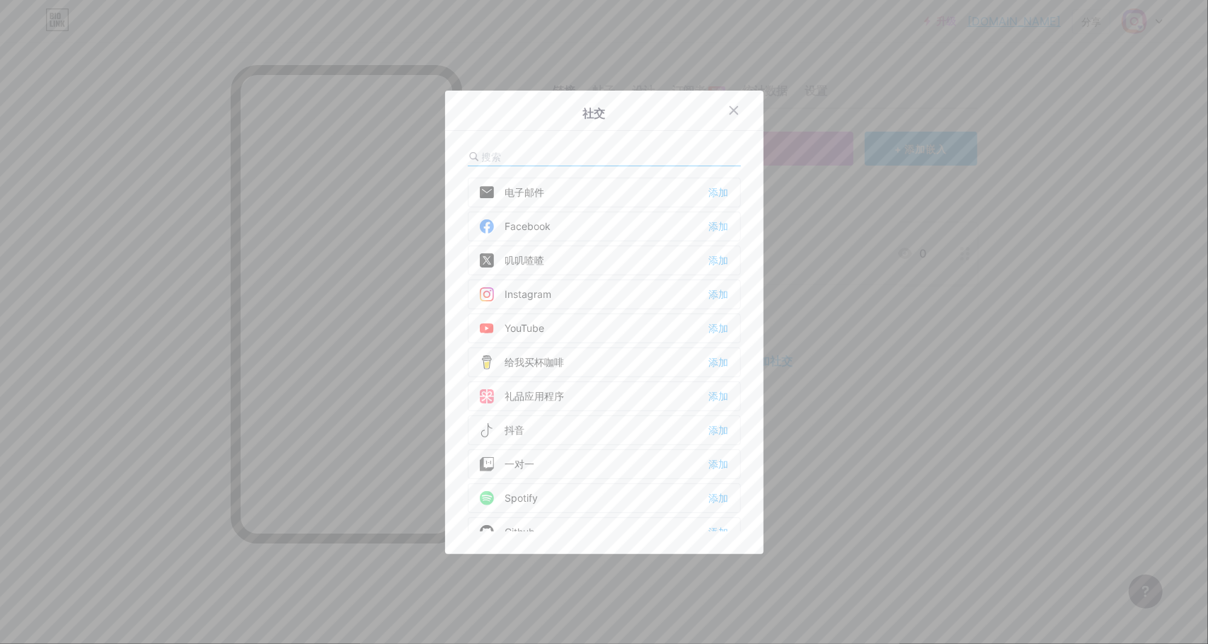
click at [701, 226] on div "Facebook 添加" at bounding box center [604, 227] width 273 height 30
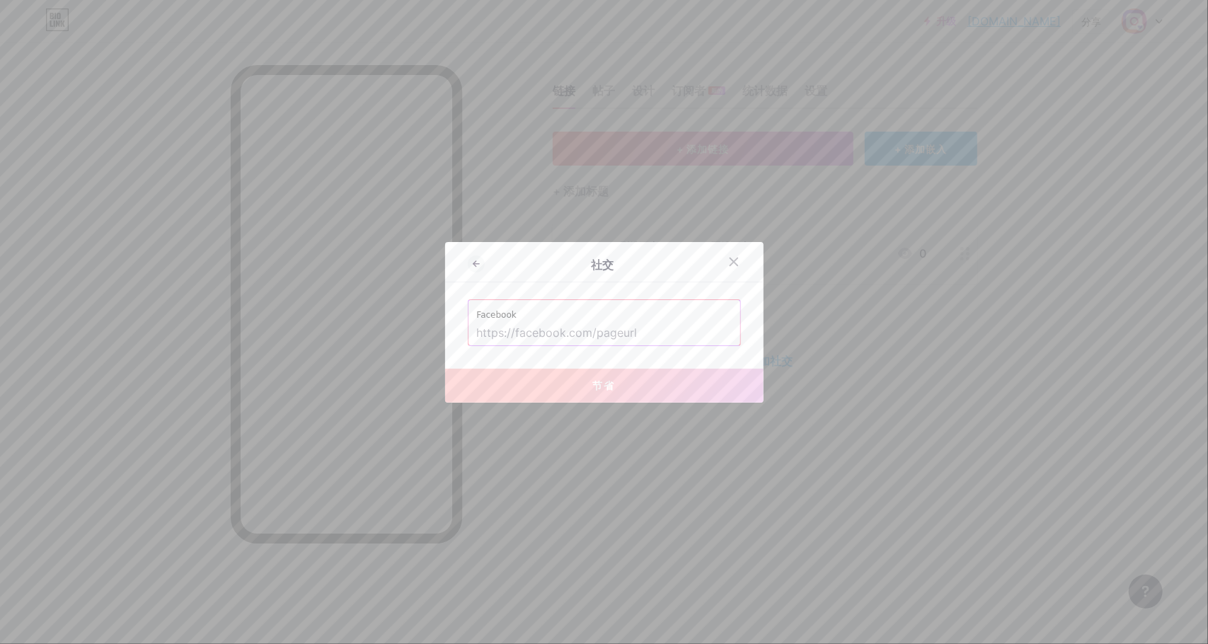
click at [647, 330] on input "text" at bounding box center [604, 333] width 255 height 24
paste input "[URL][DOMAIN_NAME]"
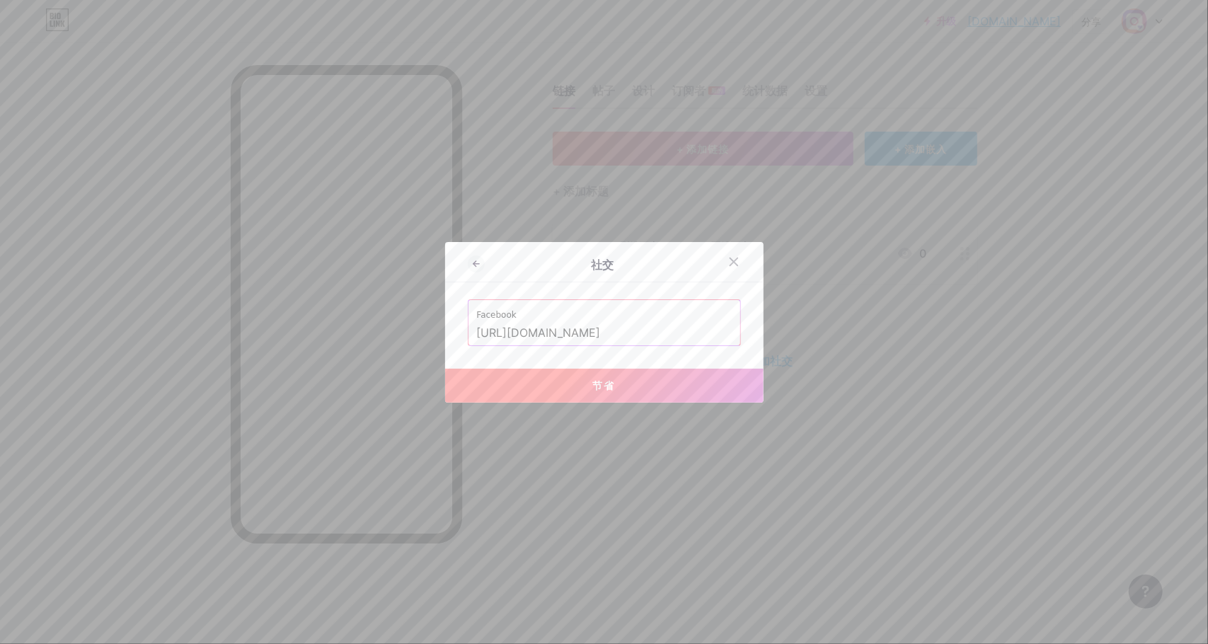
type input "[URL][DOMAIN_NAME]"
click at [578, 381] on button "节省" at bounding box center [604, 386] width 319 height 34
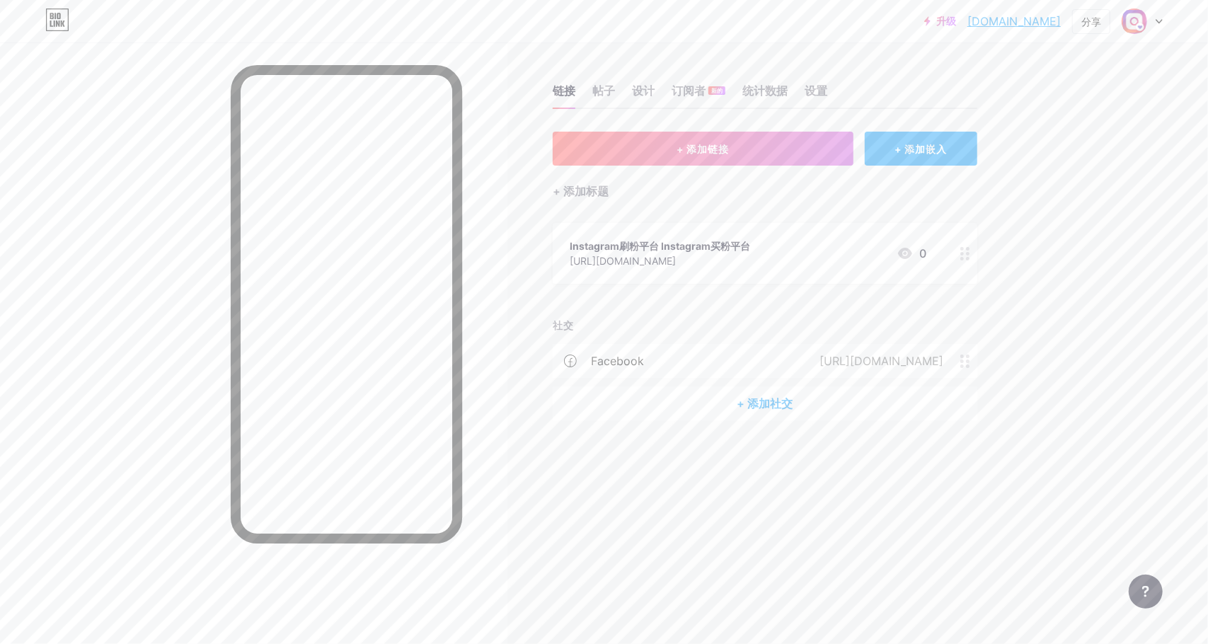
click at [768, 403] on font "+ 添加社交" at bounding box center [765, 403] width 56 height 14
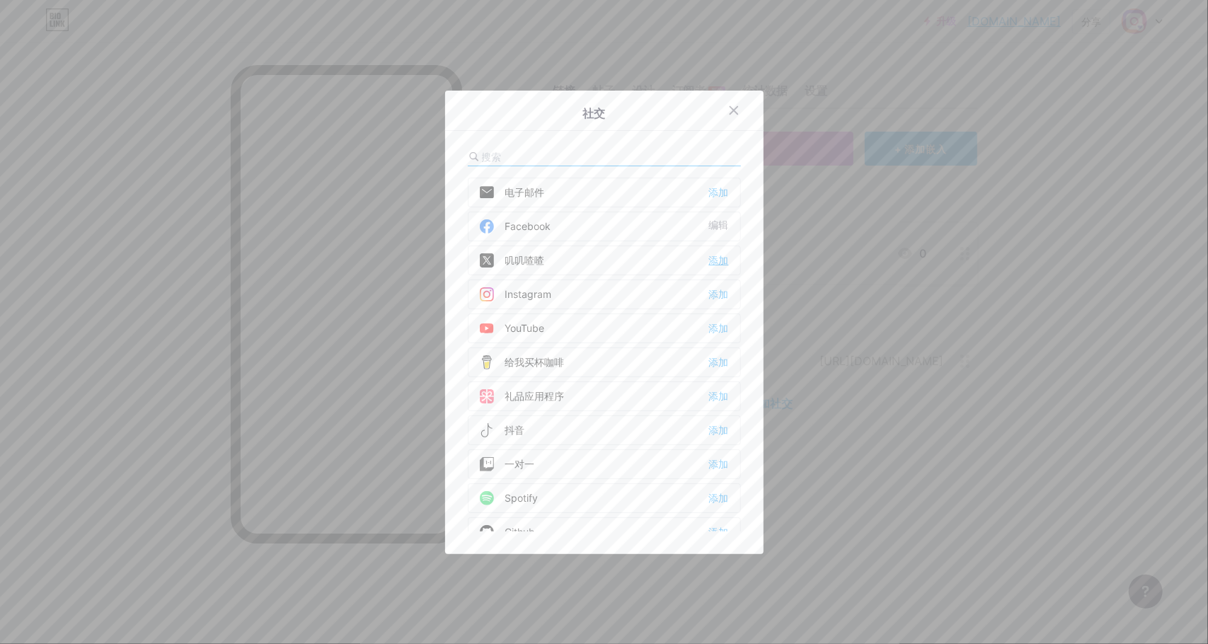
click at [709, 258] on font "添加" at bounding box center [719, 260] width 20 height 11
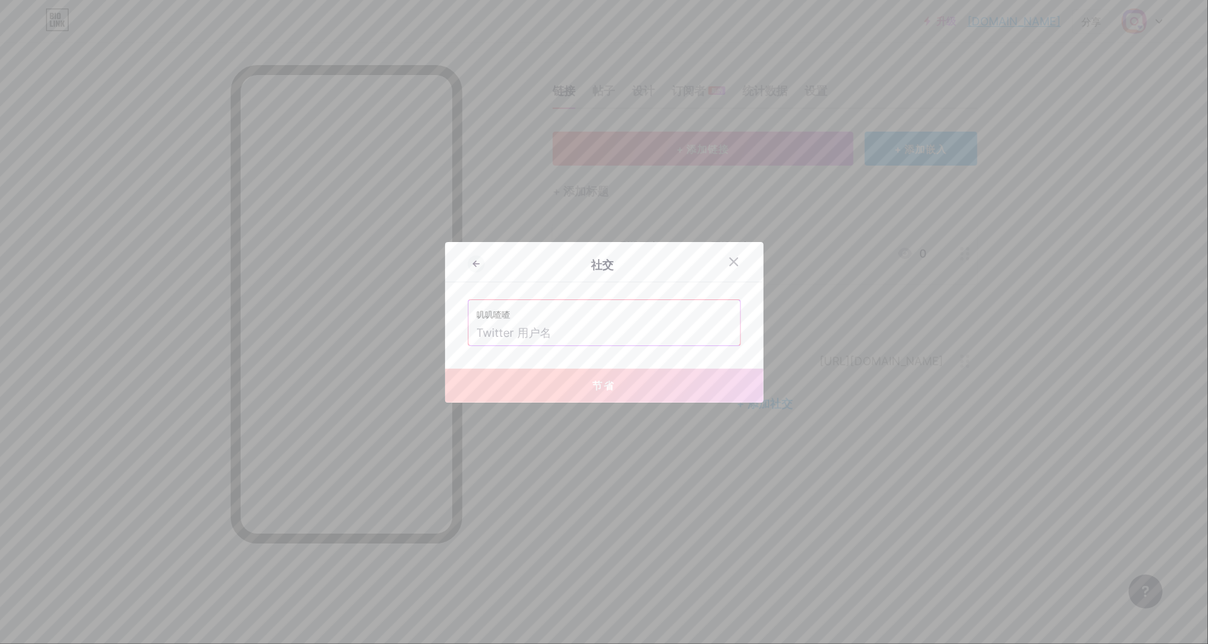
click at [546, 324] on input "text" at bounding box center [604, 333] width 255 height 24
paste input "[URL][DOMAIN_NAME]"
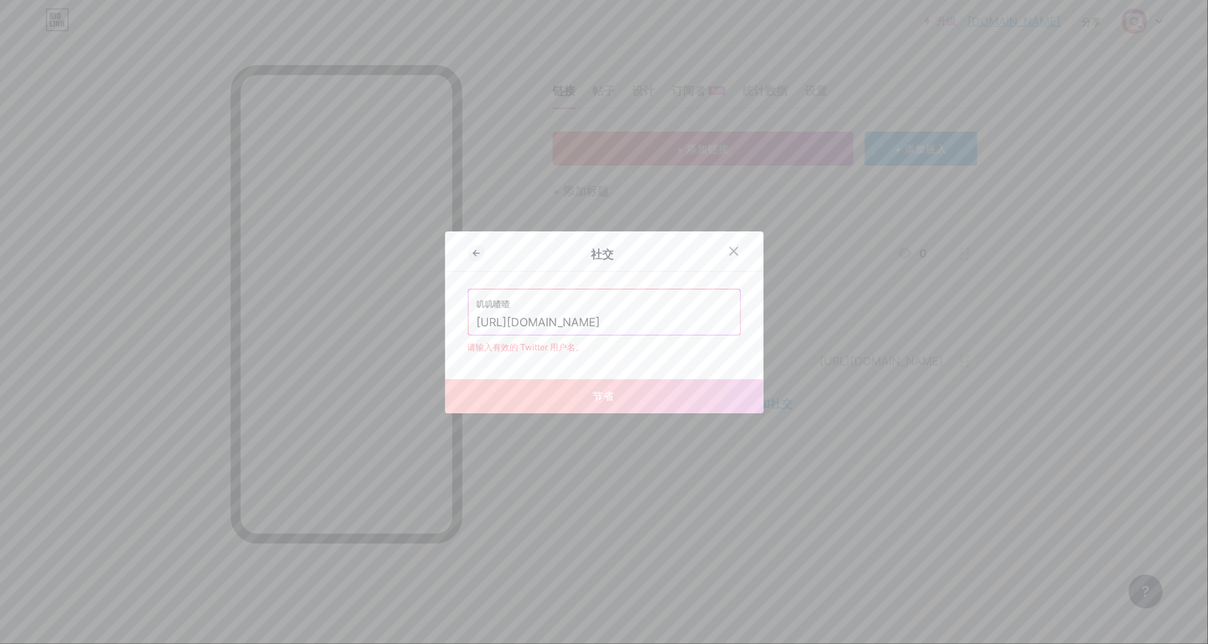
drag, startPoint x: 549, startPoint y: 319, endPoint x: 652, endPoint y: 319, distance: 102.6
click at [652, 319] on input "[URL][DOMAIN_NAME]" at bounding box center [604, 323] width 255 height 24
drag, startPoint x: 546, startPoint y: 321, endPoint x: 634, endPoint y: 322, distance: 87.1
click at [634, 322] on input "[URL][DOMAIN_NAME]" at bounding box center [604, 323] width 255 height 24
click at [634, 321] on input "[URL][DOMAIN_NAME]" at bounding box center [604, 323] width 255 height 24
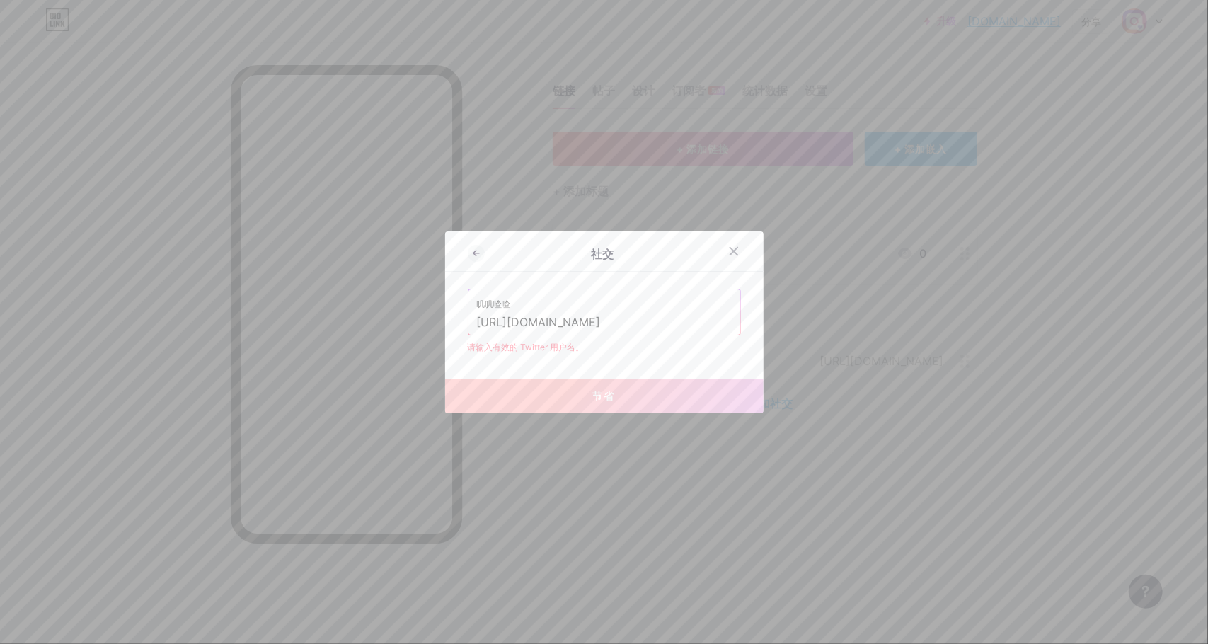
drag, startPoint x: 630, startPoint y: 320, endPoint x: 494, endPoint y: 333, distance: 136.5
click at [423, 320] on div "社交 叽叽喳喳 [URL][DOMAIN_NAME] 请输入有效的 Twitter 用户名。 节省" at bounding box center [604, 322] width 1208 height 644
paste input "text"
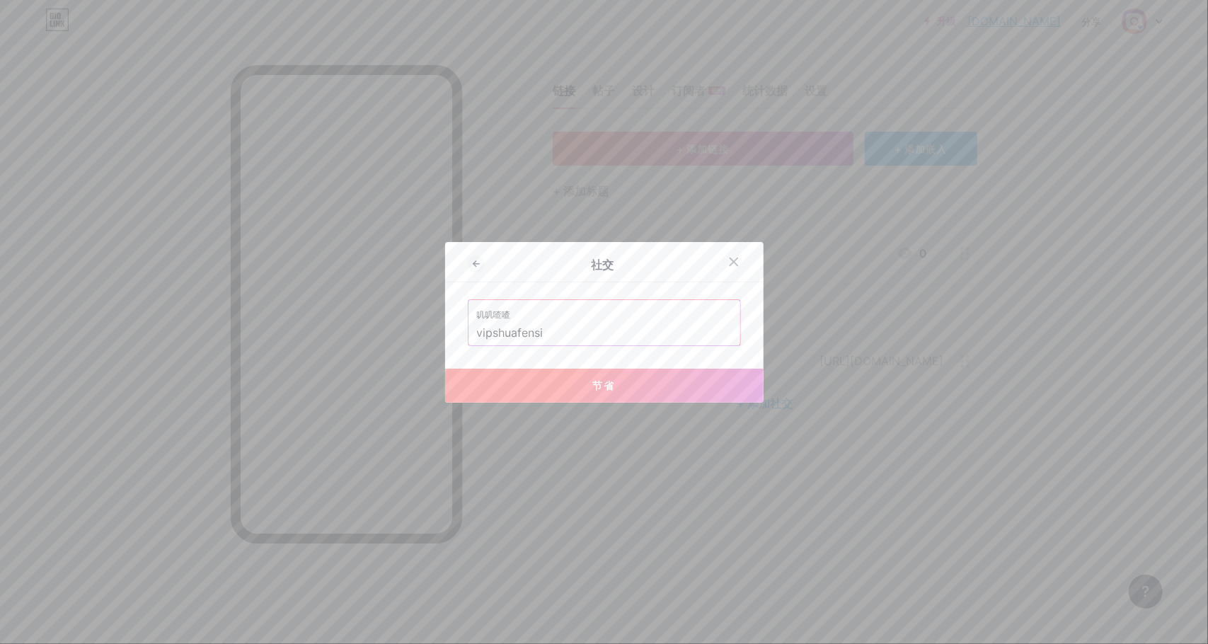
click at [566, 379] on button "节省" at bounding box center [604, 386] width 319 height 34
type input "[URL][DOMAIN_NAME]"
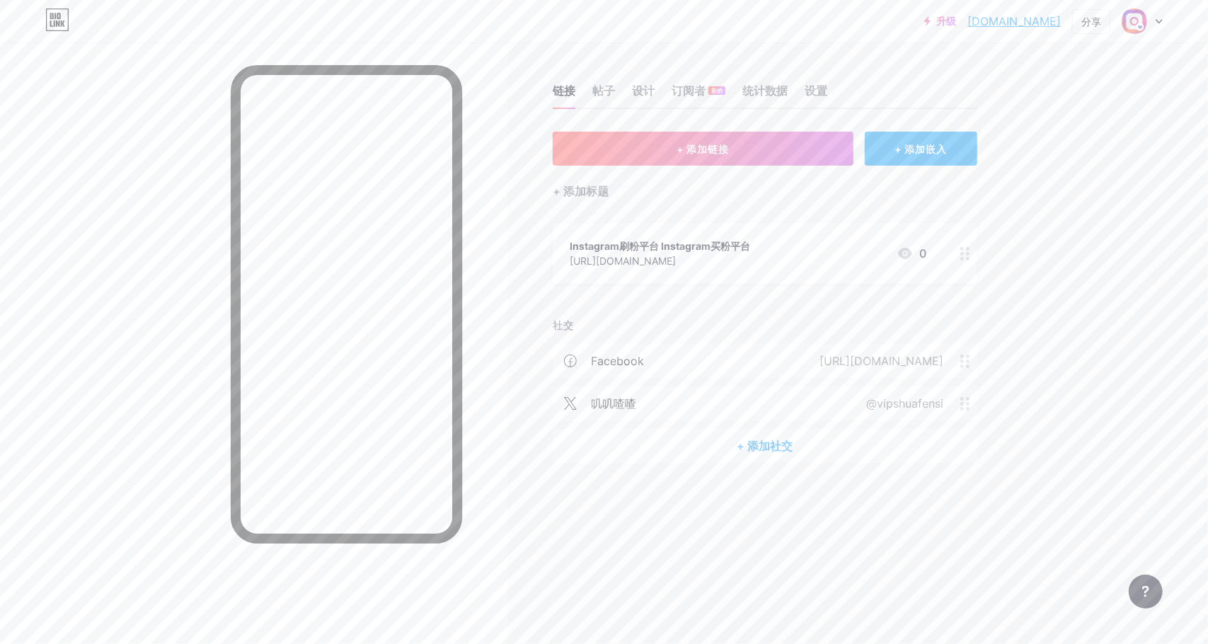
click at [763, 444] on font "+ 添加社交" at bounding box center [765, 446] width 56 height 14
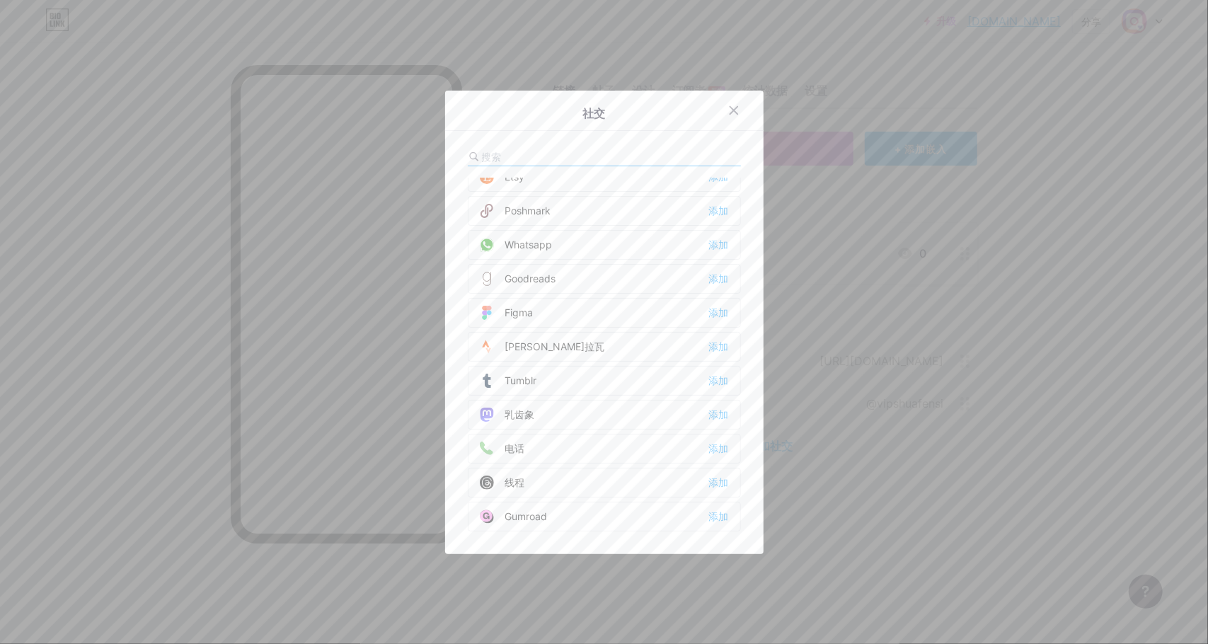
scroll to position [1254, 0]
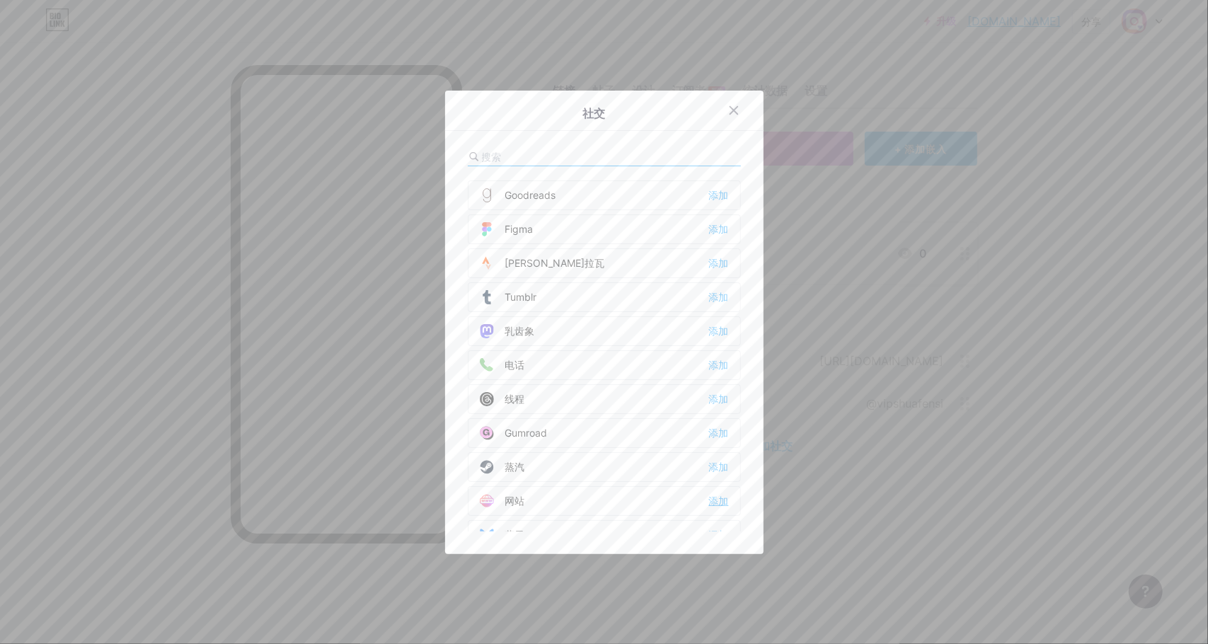
click at [709, 496] on font "添加" at bounding box center [719, 501] width 20 height 11
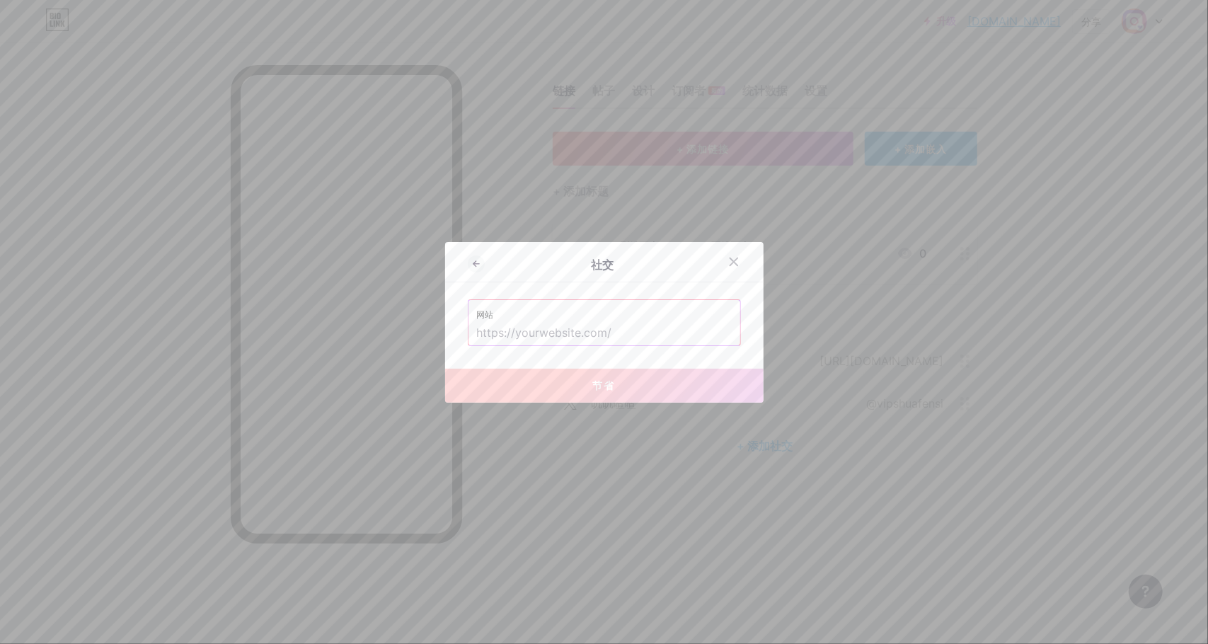
click at [539, 330] on input "text" at bounding box center [604, 333] width 255 height 24
paste input "[URL][DOMAIN_NAME]"
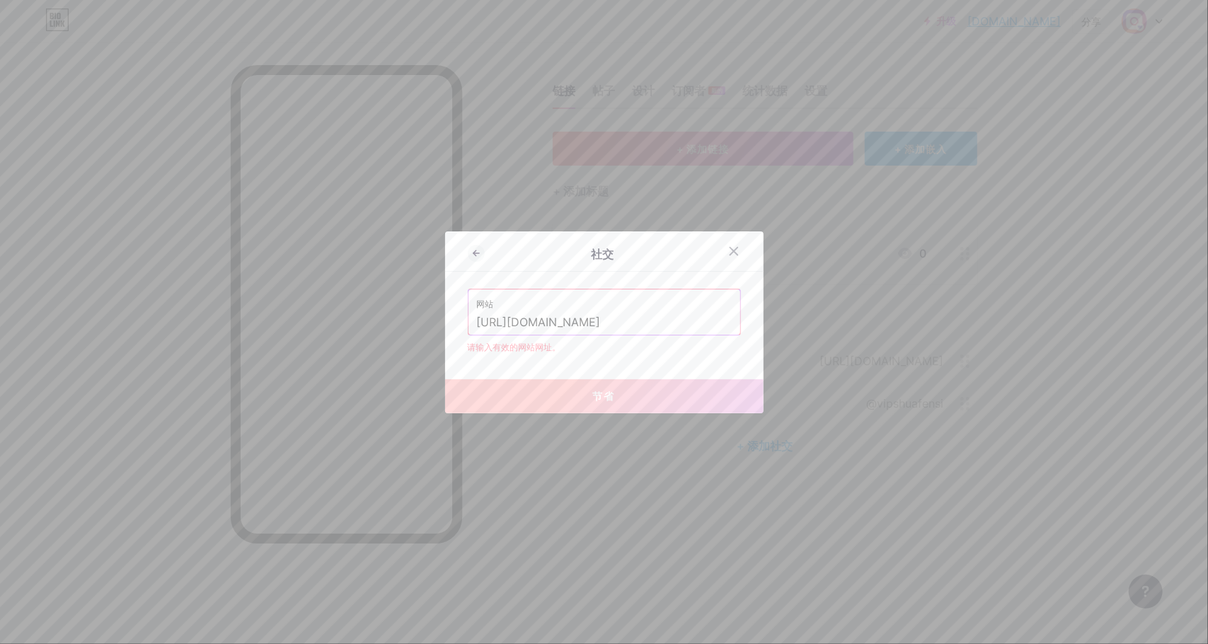
click at [661, 318] on input "[URL][DOMAIN_NAME]" at bounding box center [604, 323] width 255 height 24
drag, startPoint x: 665, startPoint y: 328, endPoint x: 399, endPoint y: 321, distance: 266.3
click at [399, 321] on div "社交 网站 [URL][DOMAIN_NAME] 请输入有效的网站网址。 节省" at bounding box center [604, 322] width 1208 height 644
paste input "[DOMAIN_NAME]"
type input "[URL][DOMAIN_NAME]"
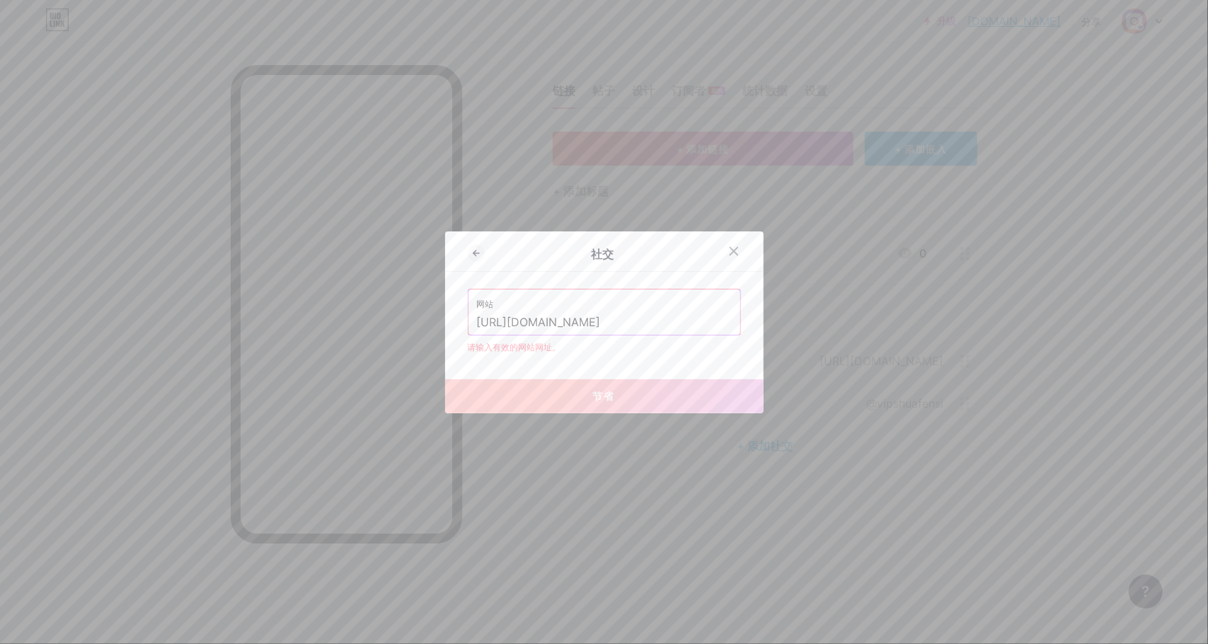
click at [566, 265] on div "社交" at bounding box center [604, 255] width 319 height 33
click at [680, 275] on div "社交 网站 [URL][DOMAIN_NAME] 请输入有效的网站网址。 节省" at bounding box center [604, 322] width 319 height 182
click at [728, 251] on icon at bounding box center [733, 251] width 11 height 11
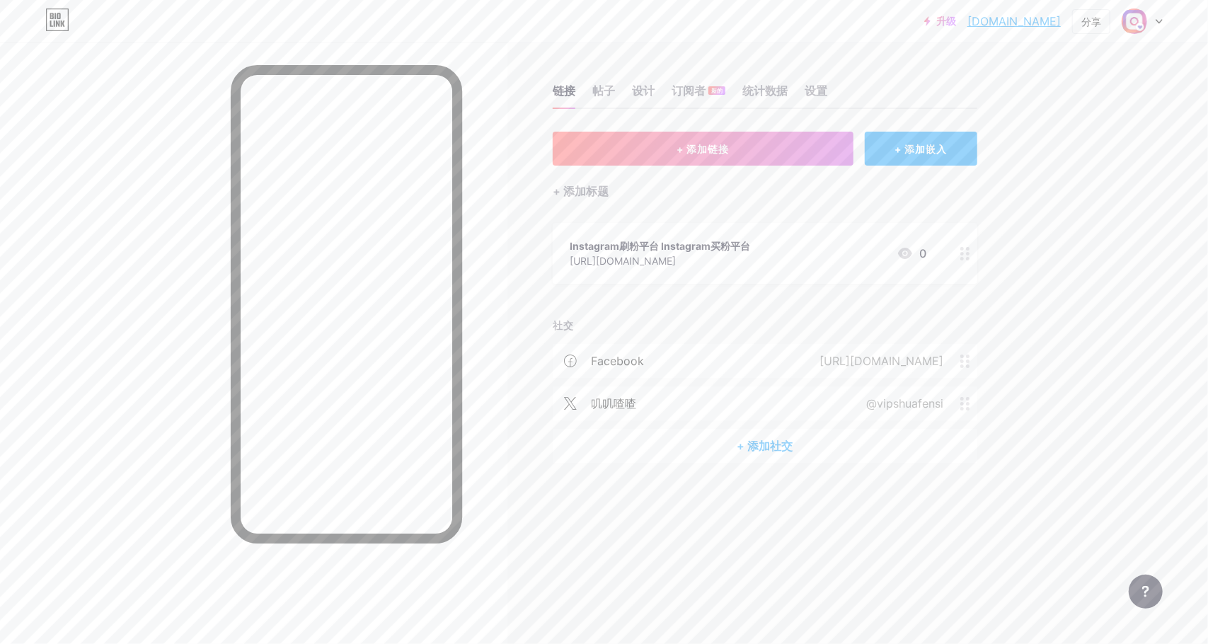
click at [761, 444] on font "+ 添加社交" at bounding box center [765, 446] width 56 height 14
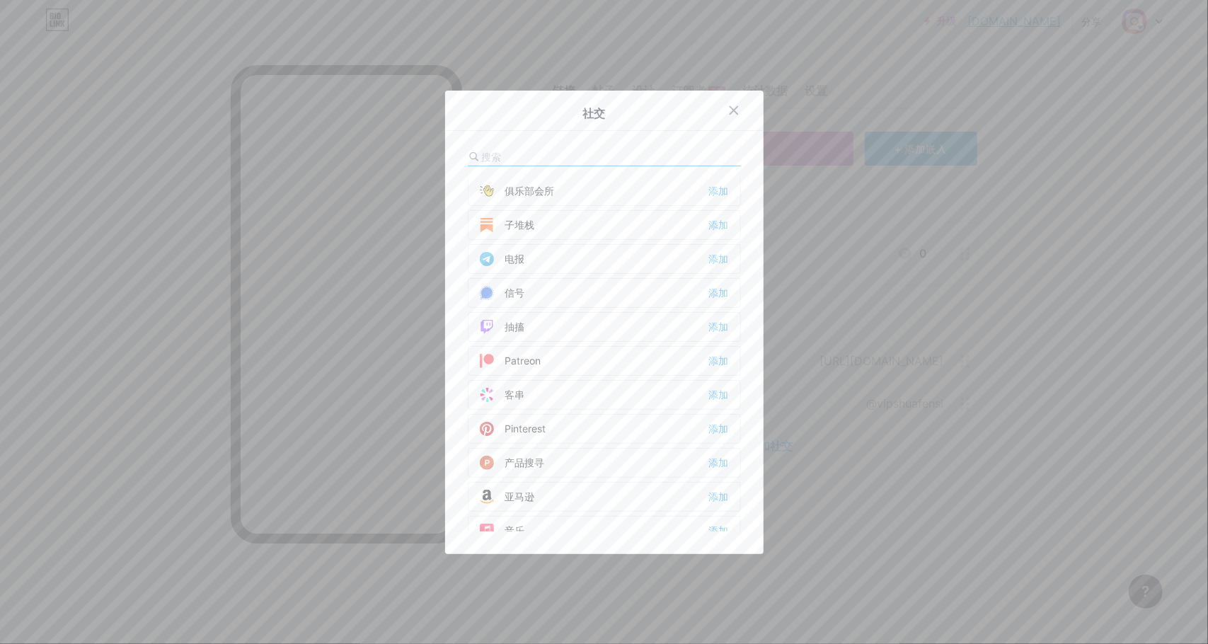
scroll to position [779, 0]
click at [713, 292] on font "添加" at bounding box center [719, 297] width 20 height 11
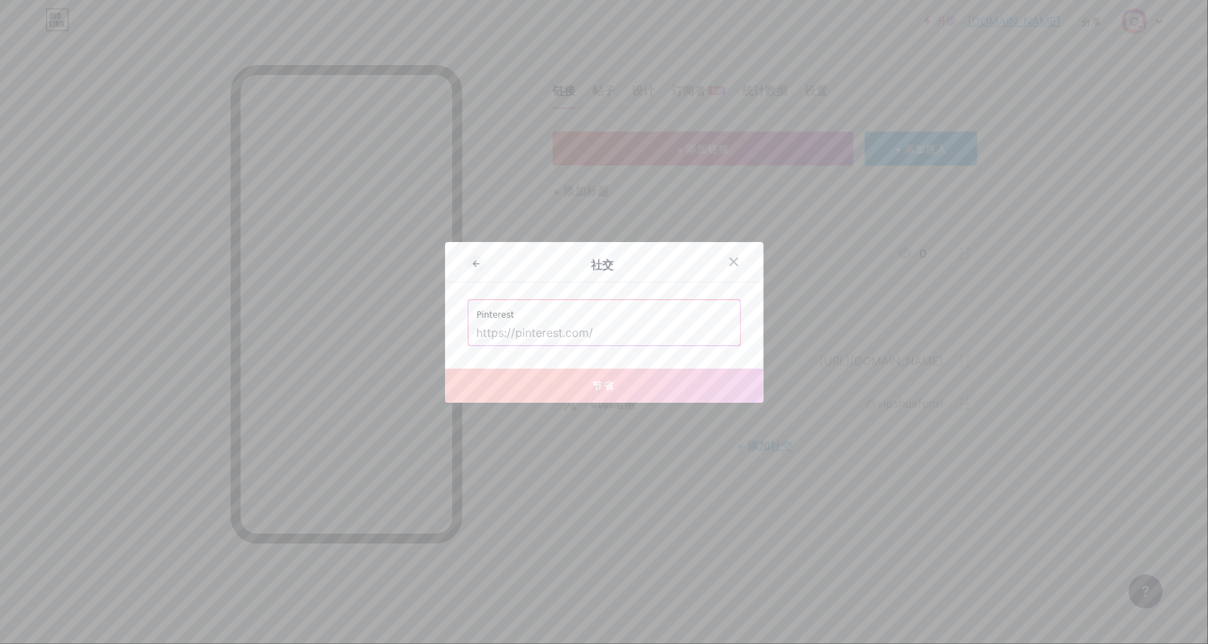
click at [572, 331] on input "text" at bounding box center [604, 333] width 255 height 24
paste input "[URL][DOMAIN_NAME]"
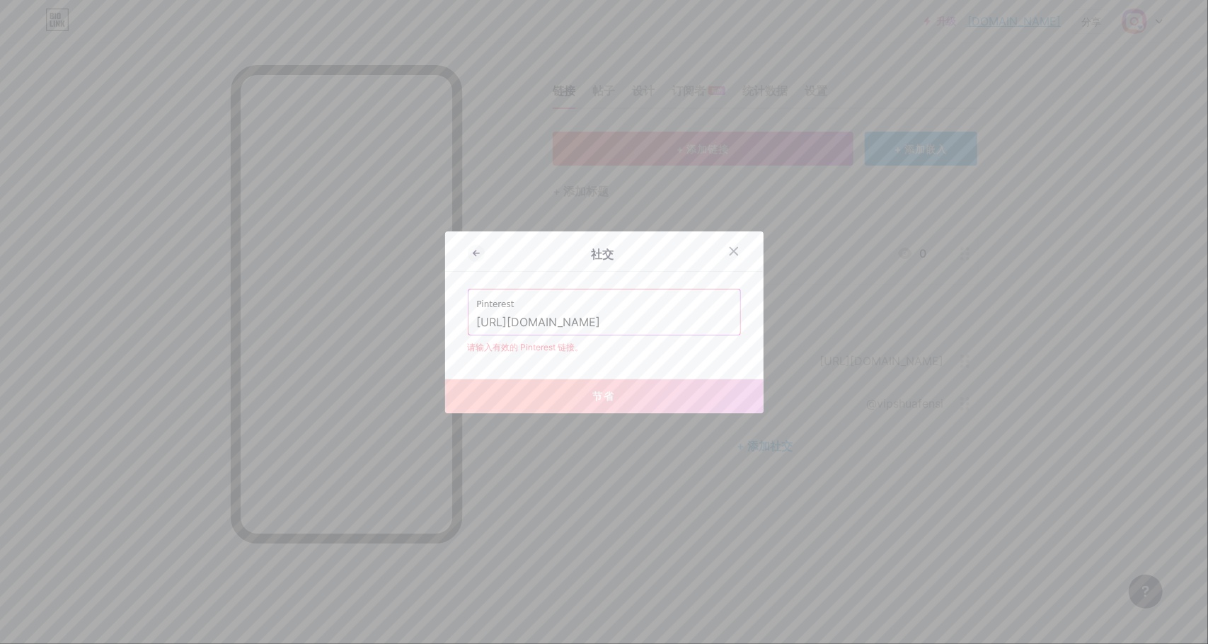
drag, startPoint x: 605, startPoint y: 319, endPoint x: 410, endPoint y: 319, distance: 195.4
click at [410, 319] on div "社交 Pinterest [URL][DOMAIN_NAME] 请输入有效的 Pinterest 链接。 节省" at bounding box center [604, 322] width 1208 height 644
paste input "[DOMAIN_NAME][URL]"
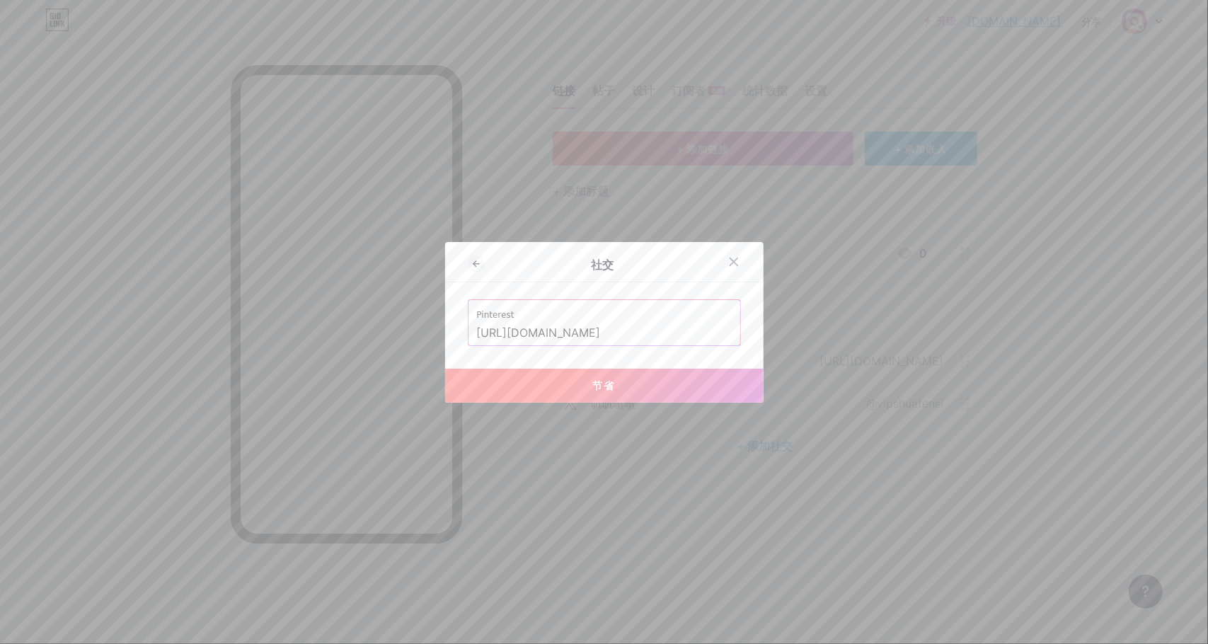
type input "[URL][DOMAIN_NAME]"
click at [596, 384] on font "节省" at bounding box center [604, 385] width 23 height 12
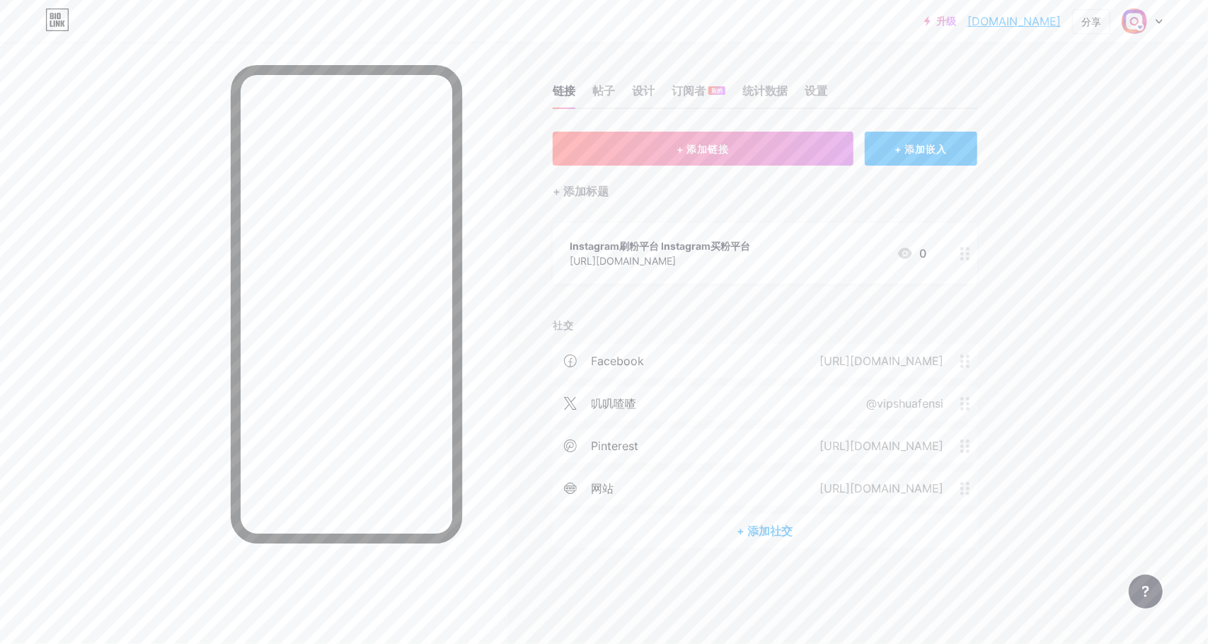
click at [776, 530] on font "+ 添加社交" at bounding box center [765, 531] width 56 height 14
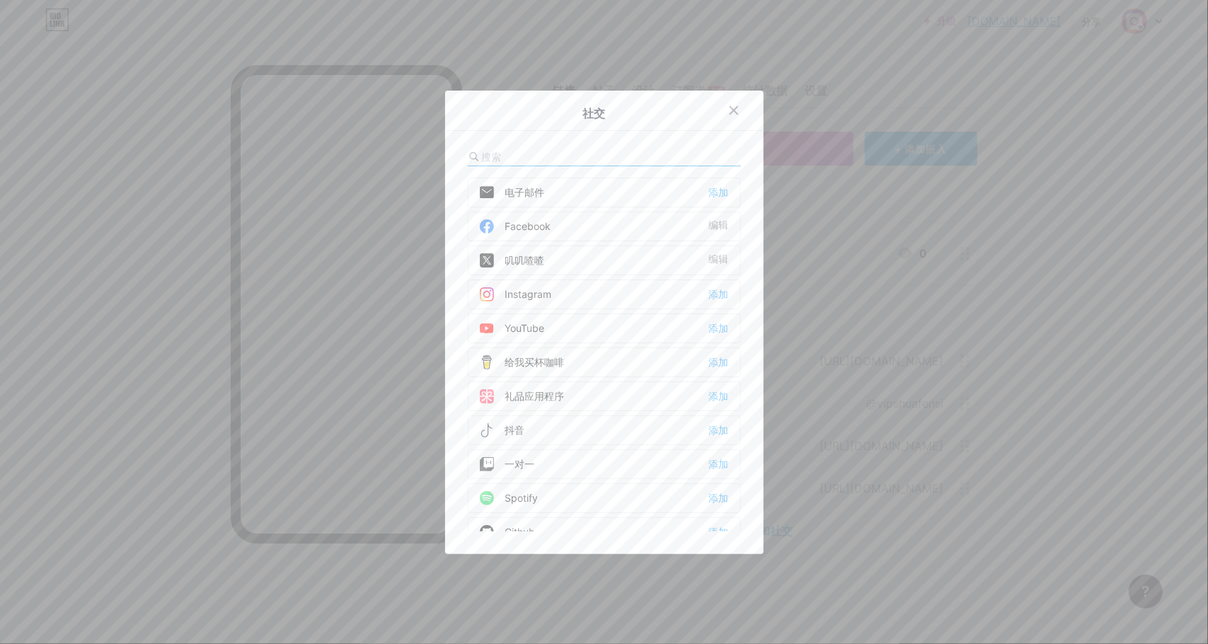
click at [530, 427] on div "抖音 添加" at bounding box center [604, 431] width 273 height 30
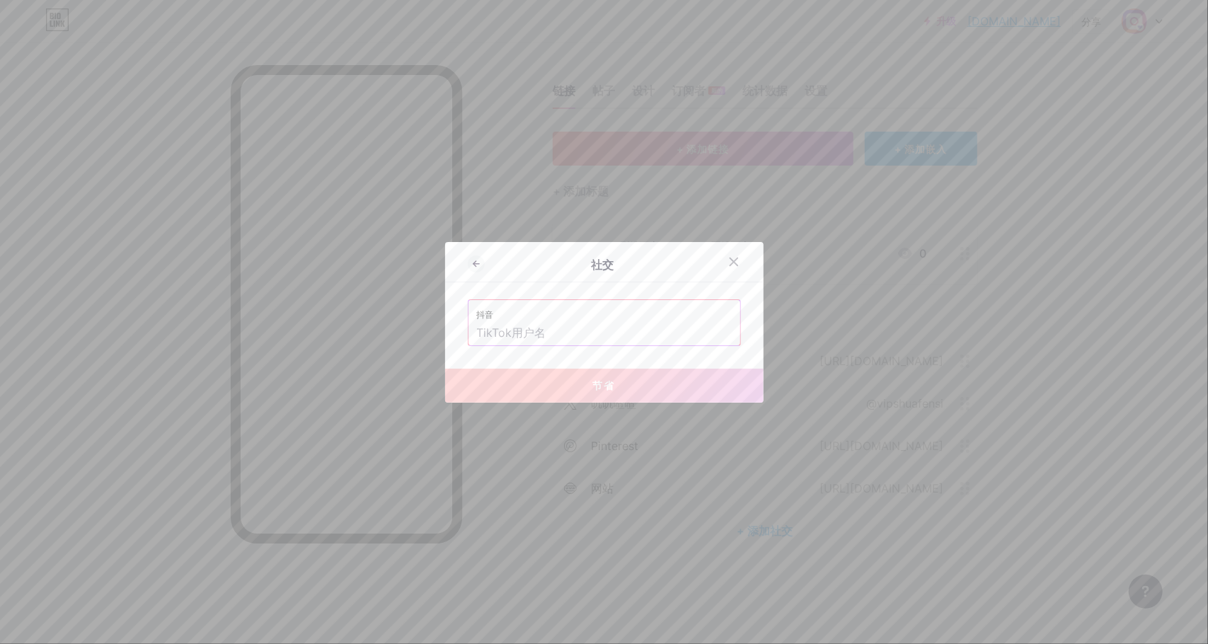
click at [561, 328] on input "text" at bounding box center [604, 333] width 255 height 24
paste input "fbfensi"
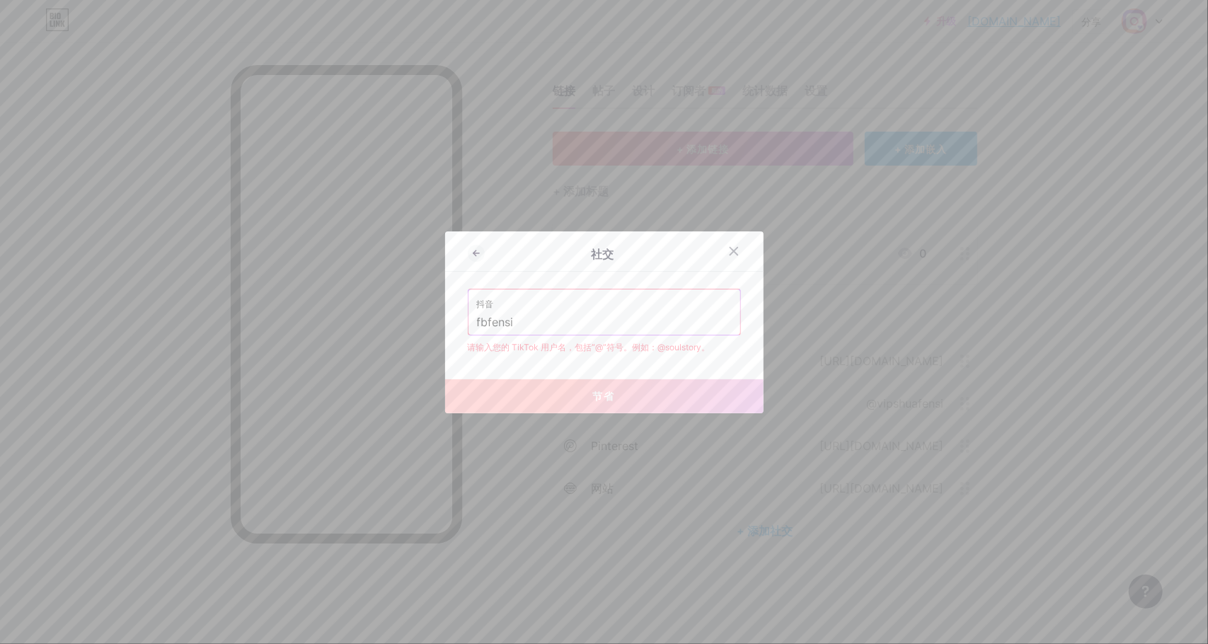
click at [477, 322] on input "fbfensi" at bounding box center [604, 323] width 255 height 24
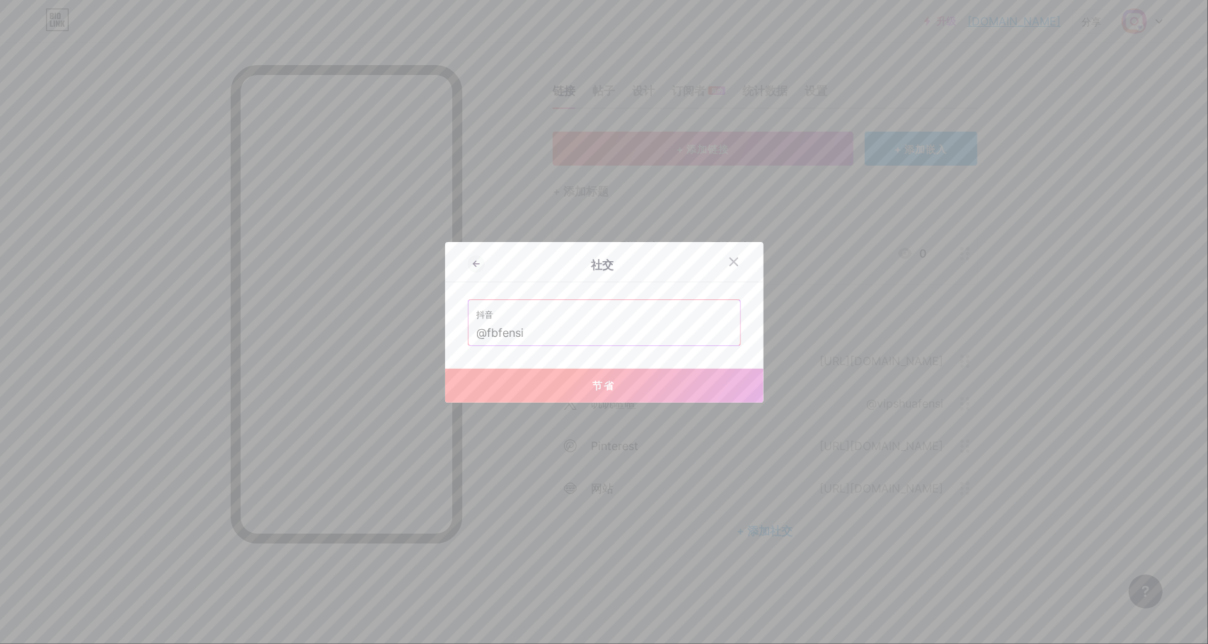
click at [593, 381] on font "节省" at bounding box center [604, 385] width 23 height 12
type input "[URL][DOMAIN_NAME]"
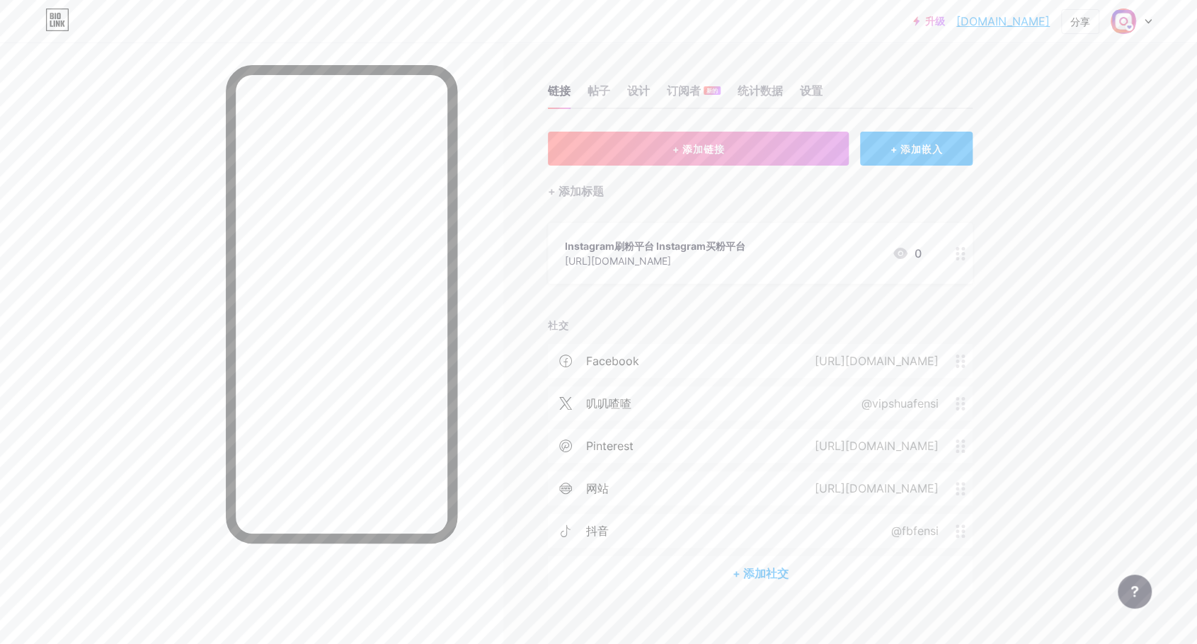
click at [733, 303] on div "+ 添加链接 + 添加嵌入 + 添加标题 Instagram刷粉平台 Instagram买粉平台 [URL][DOMAIN_NAME] 0 社交 Facebo…" at bounding box center [760, 361] width 425 height 459
click at [705, 149] on font "+ 添加链接" at bounding box center [698, 149] width 52 height 12
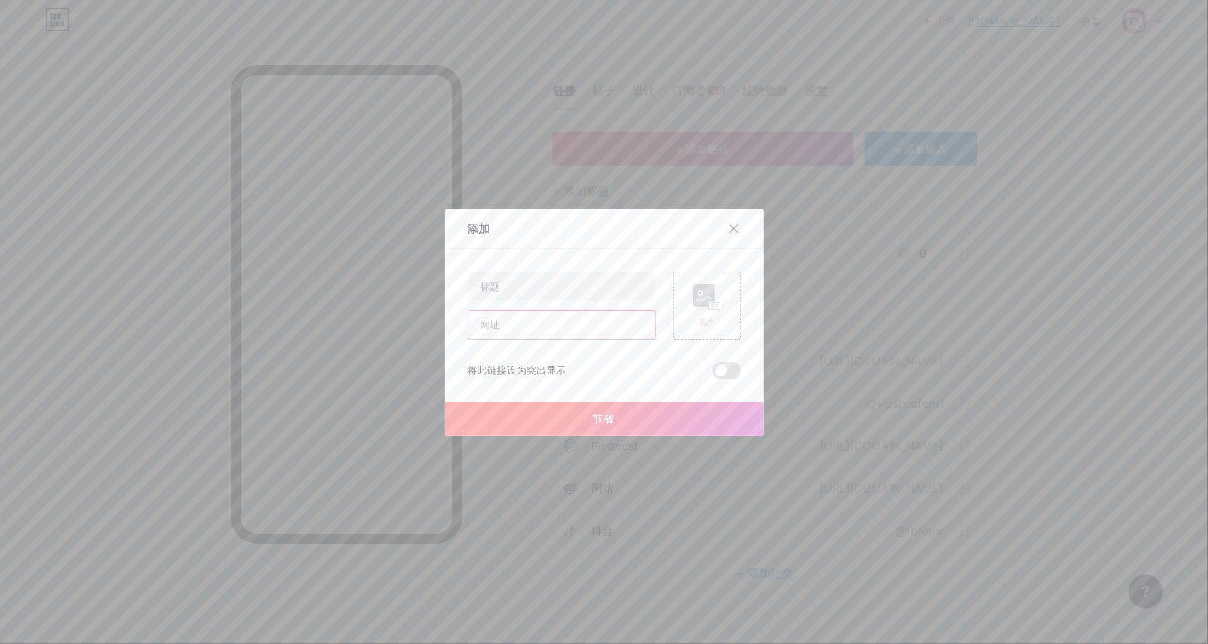
drag, startPoint x: 507, startPoint y: 325, endPoint x: 522, endPoint y: 321, distance: 16.1
click at [507, 326] on input "text" at bounding box center [562, 325] width 187 height 28
paste input "[URL][DOMAIN_NAME]"
type input "[URL][DOMAIN_NAME]"
click at [554, 288] on input "text" at bounding box center [562, 287] width 187 height 28
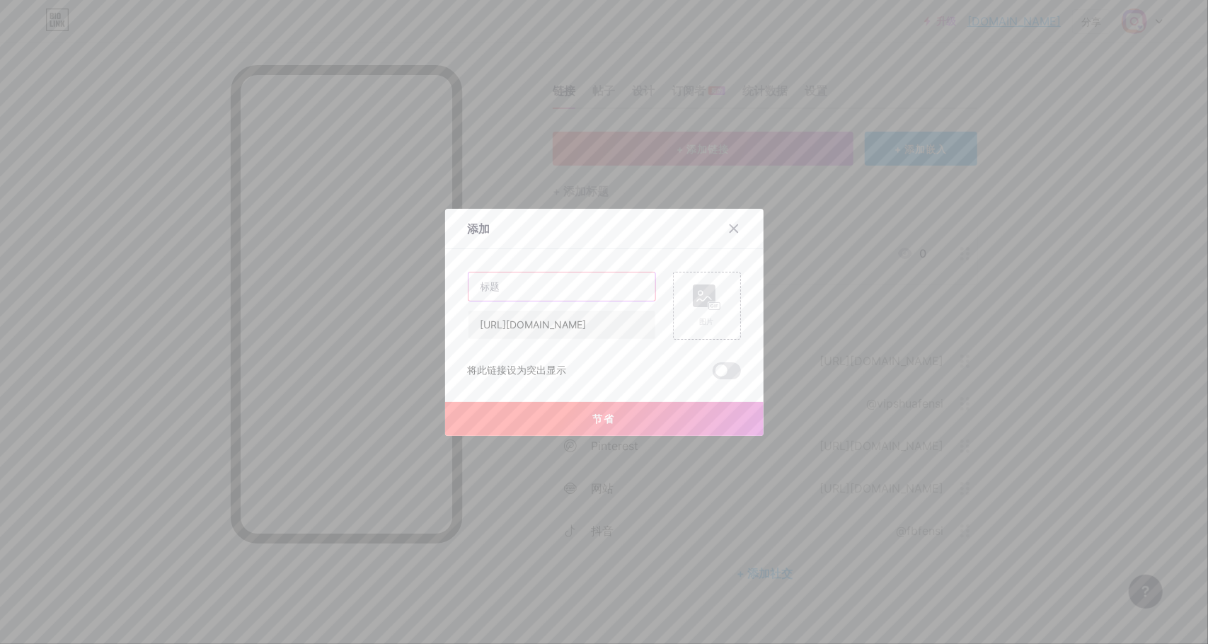
click at [539, 282] on input "text" at bounding box center [562, 287] width 187 height 28
paste input "Instagram刷粉平台 Instagram买粉平台"
type input "Instagram刷粉平台 Instagram买粉平台"
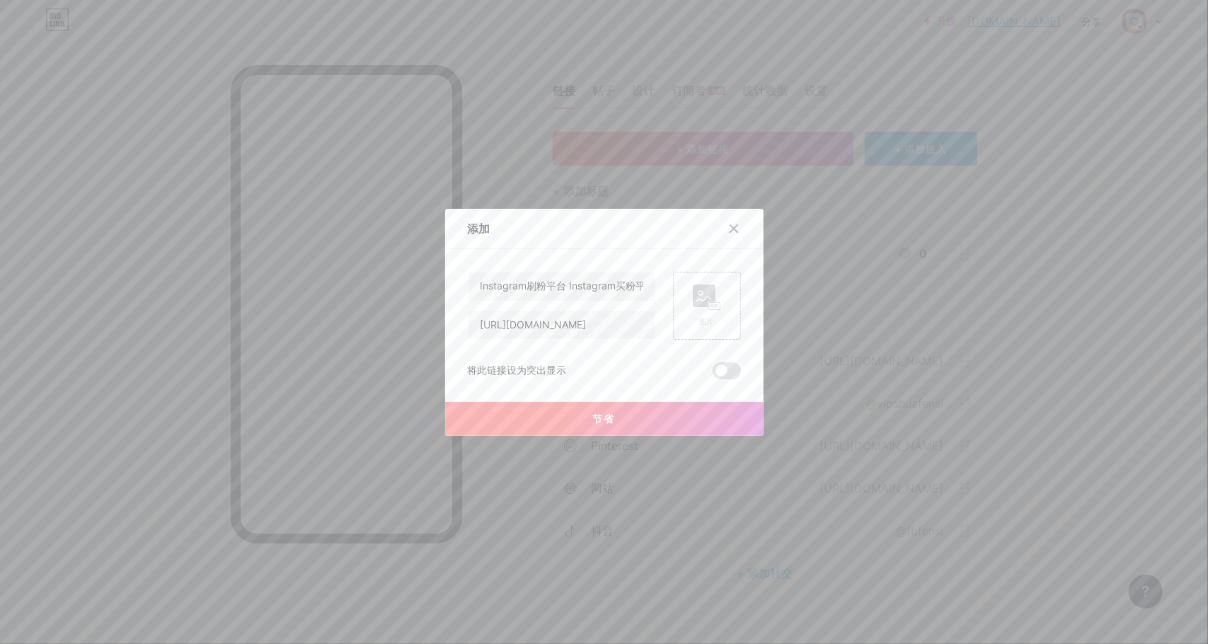
click at [708, 312] on div "图片" at bounding box center [707, 306] width 28 height 42
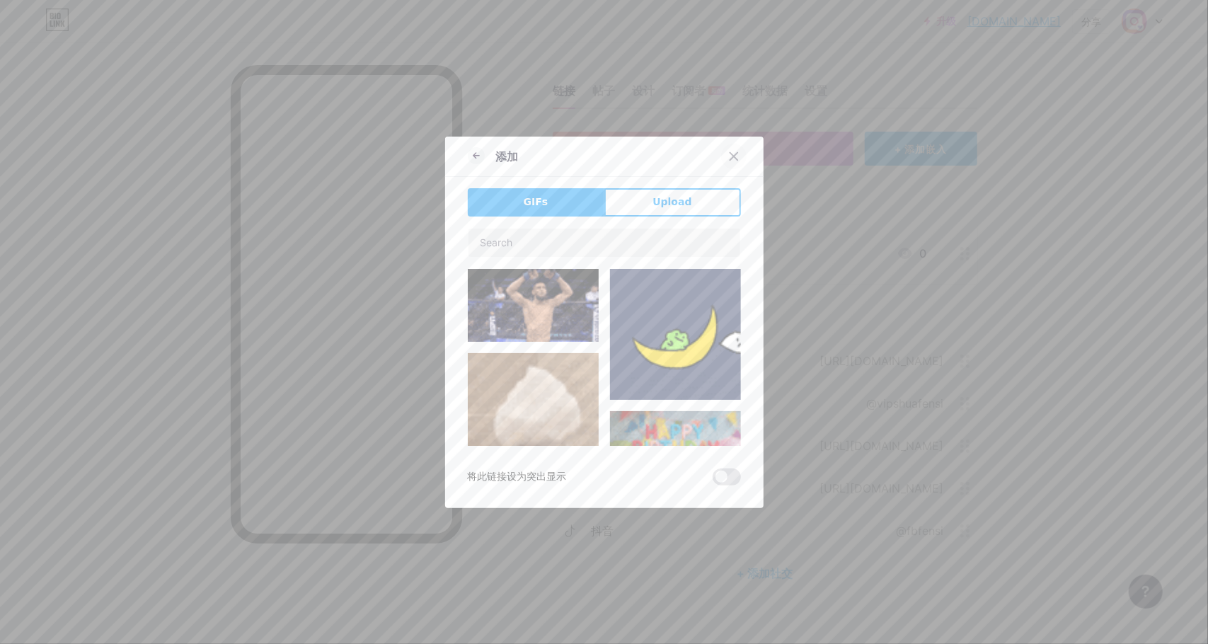
click at [735, 151] on div at bounding box center [733, 156] width 25 height 25
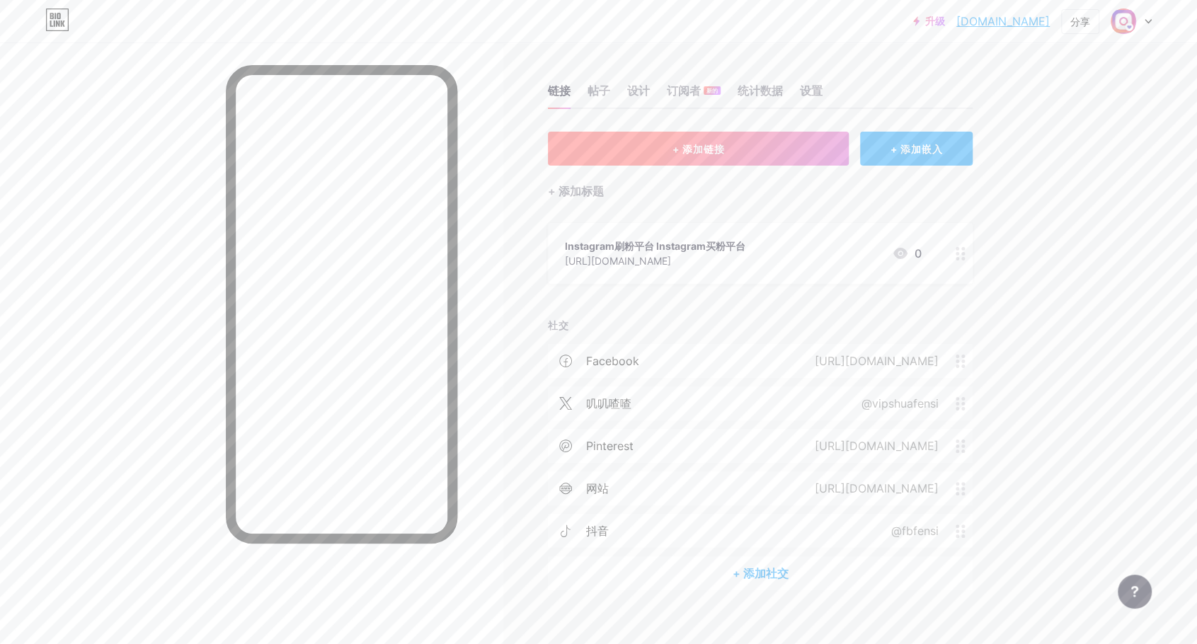
click at [703, 148] on font "+ 添加链接" at bounding box center [698, 149] width 52 height 12
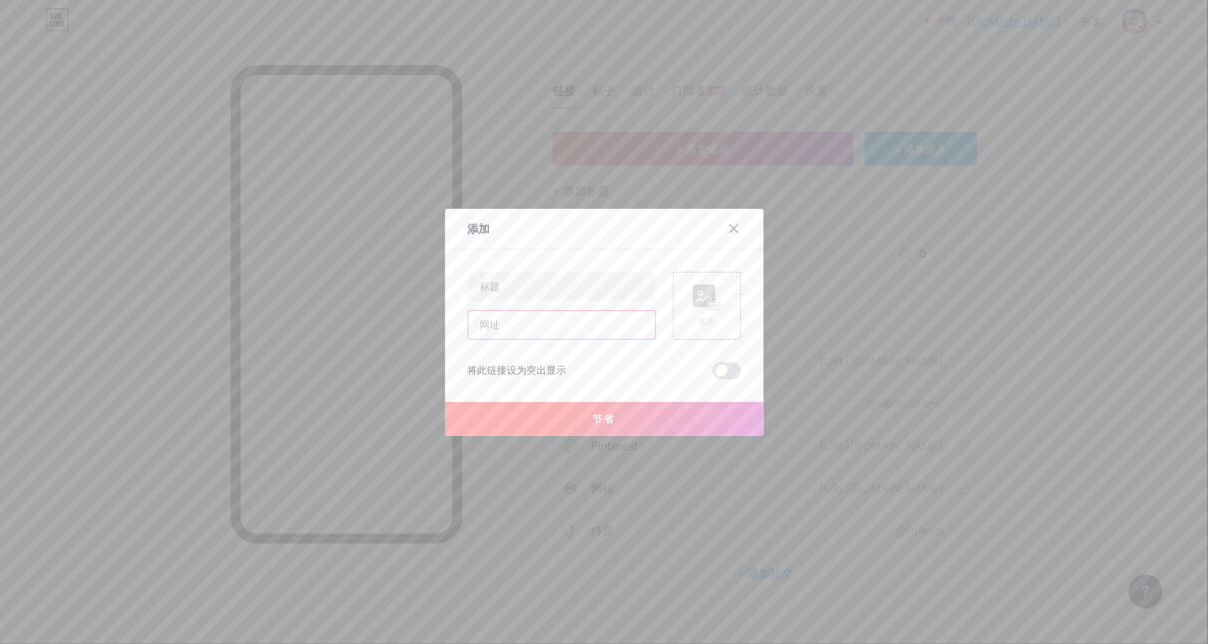
click at [525, 321] on input "text" at bounding box center [562, 325] width 187 height 28
paste input "Instagram刷粉平台 Instagram买粉平台"
type input "Instagram刷粉平台 Instagram买粉平台"
click at [557, 285] on input "text" at bounding box center [562, 287] width 187 height 28
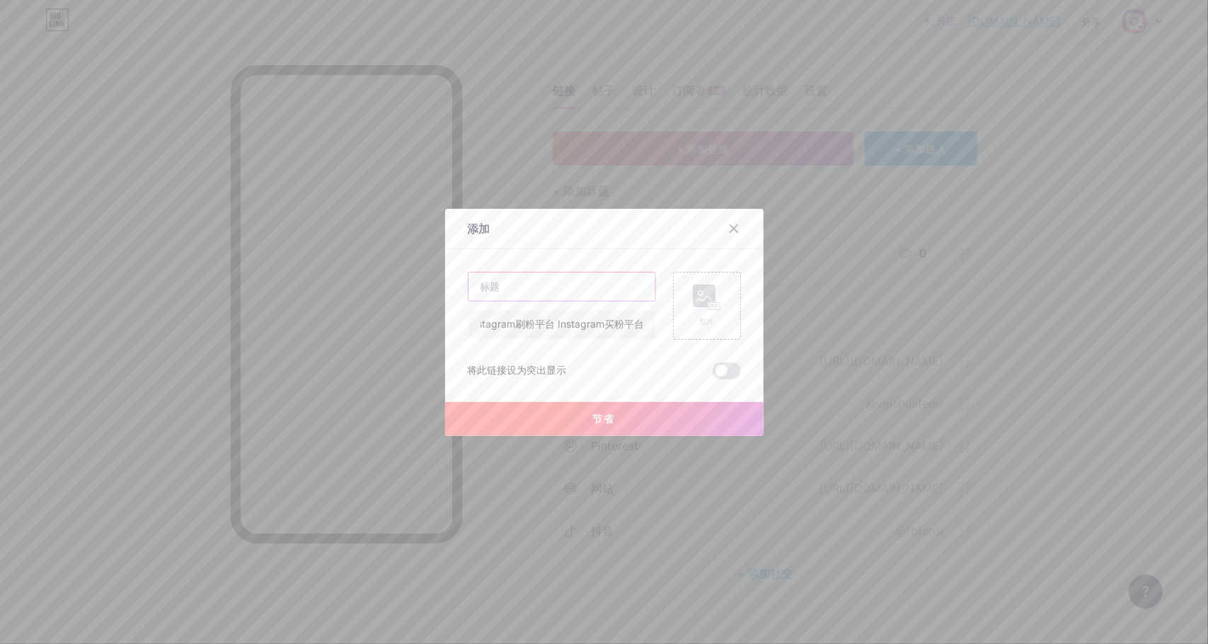
scroll to position [0, 0]
paste input "Instagram刷粉平台 Instagram买粉平台"
type input "Instagram刷粉平台 Instagram买粉平台"
click at [612, 327] on input "Instagram刷粉平台 Instagram买粉平台" at bounding box center [562, 325] width 187 height 28
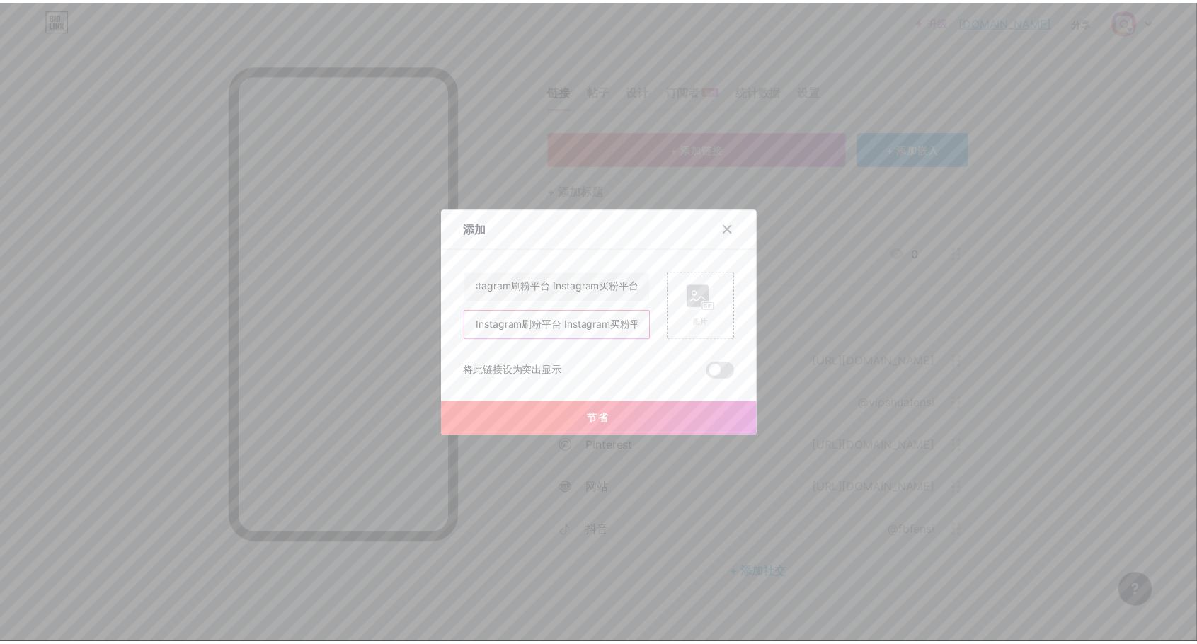
scroll to position [0, 0]
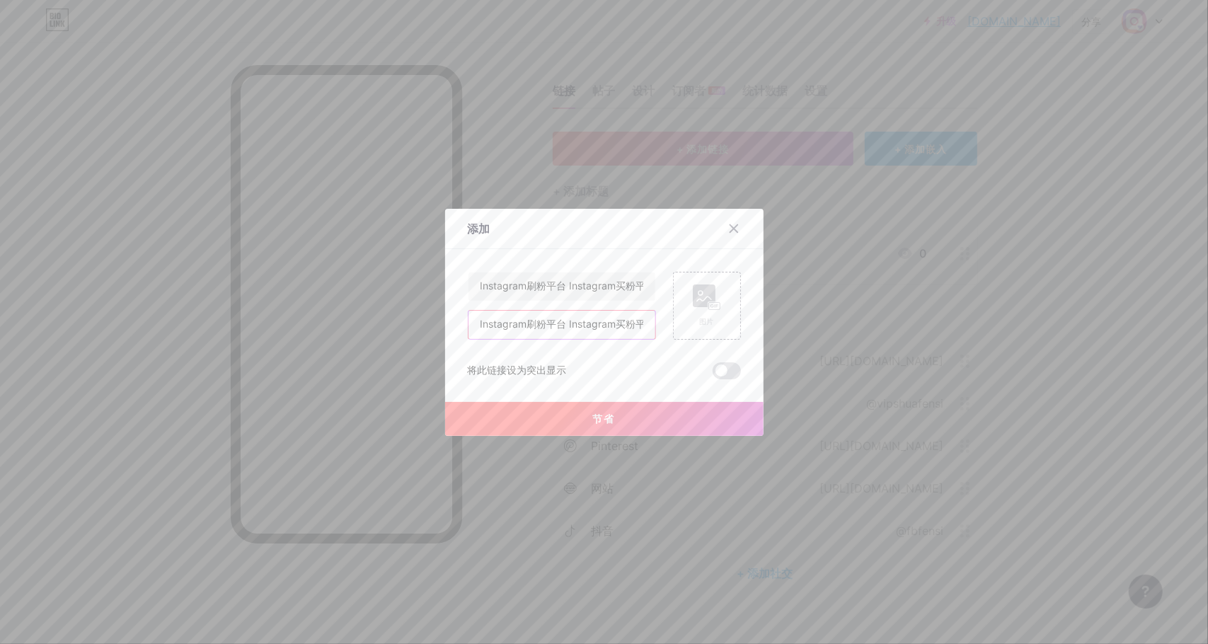
click at [612, 327] on input "Instagram刷粉平台 Instagram买粉平台" at bounding box center [562, 325] width 187 height 28
click at [568, 331] on input "Instagram刷粉平台 Instagram买粉平台" at bounding box center [562, 325] width 187 height 28
paste input "[URL][DOMAIN_NAME]"
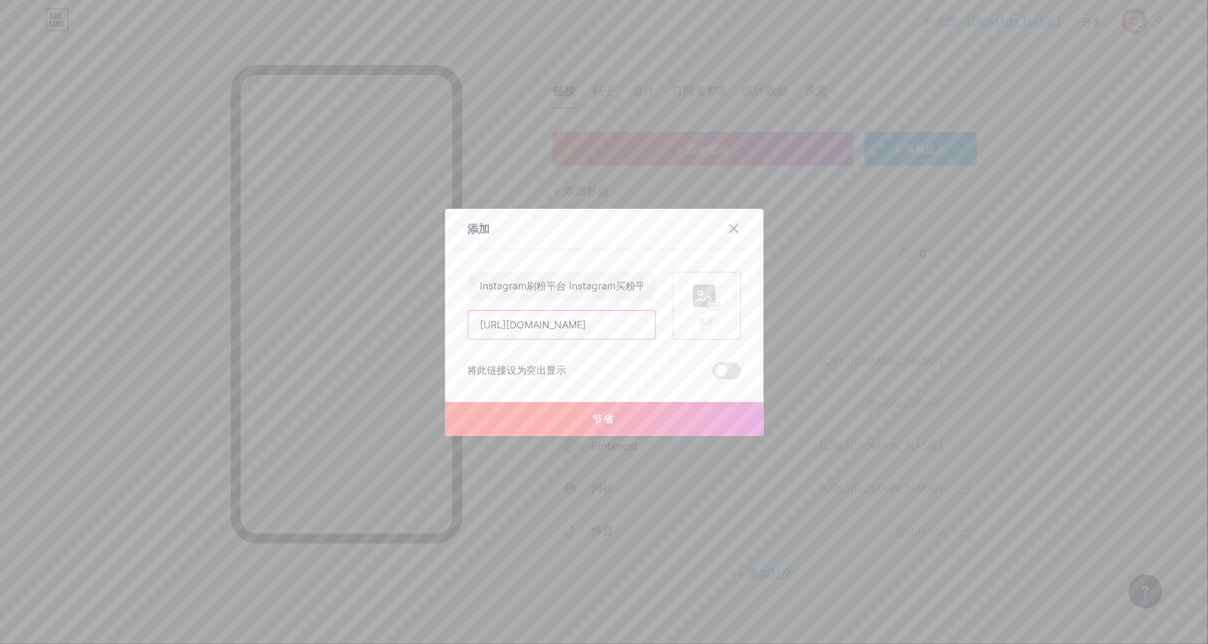
type input "[URL][DOMAIN_NAME]"
click at [697, 311] on div "图片" at bounding box center [707, 306] width 28 height 42
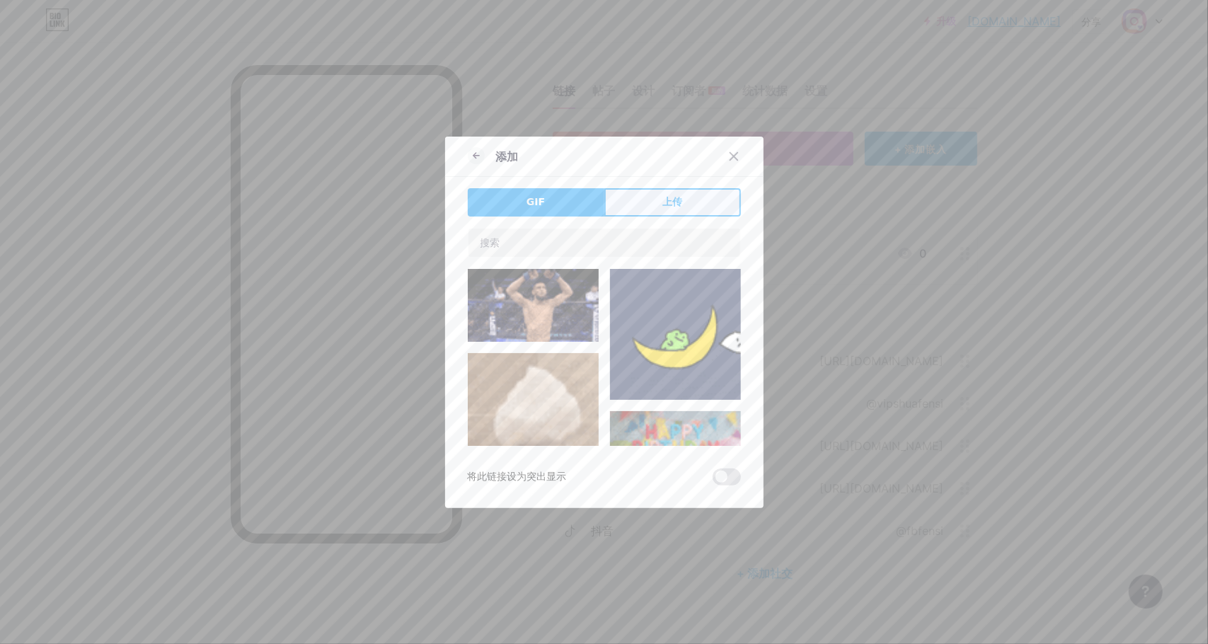
click at [668, 206] on font "上传" at bounding box center [673, 201] width 20 height 11
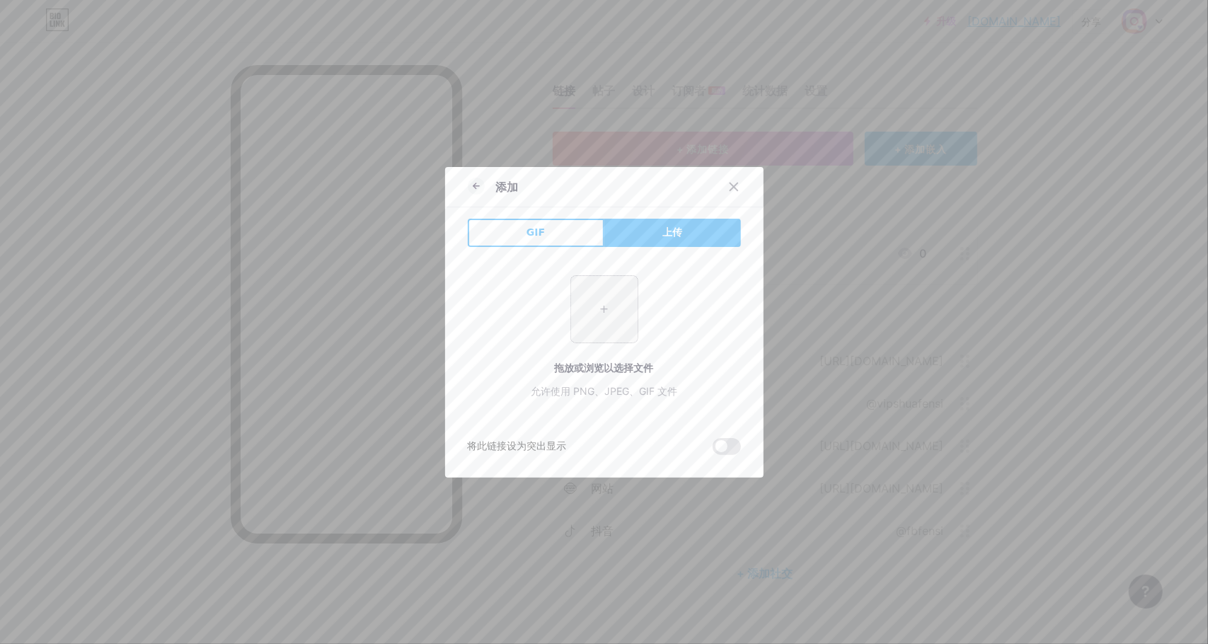
click at [595, 309] on input "file" at bounding box center [604, 309] width 67 height 67
type input "C:\fakepath\[[DOMAIN_NAME]]Instagram Square Logo With Like Heart Icon App - 600…"
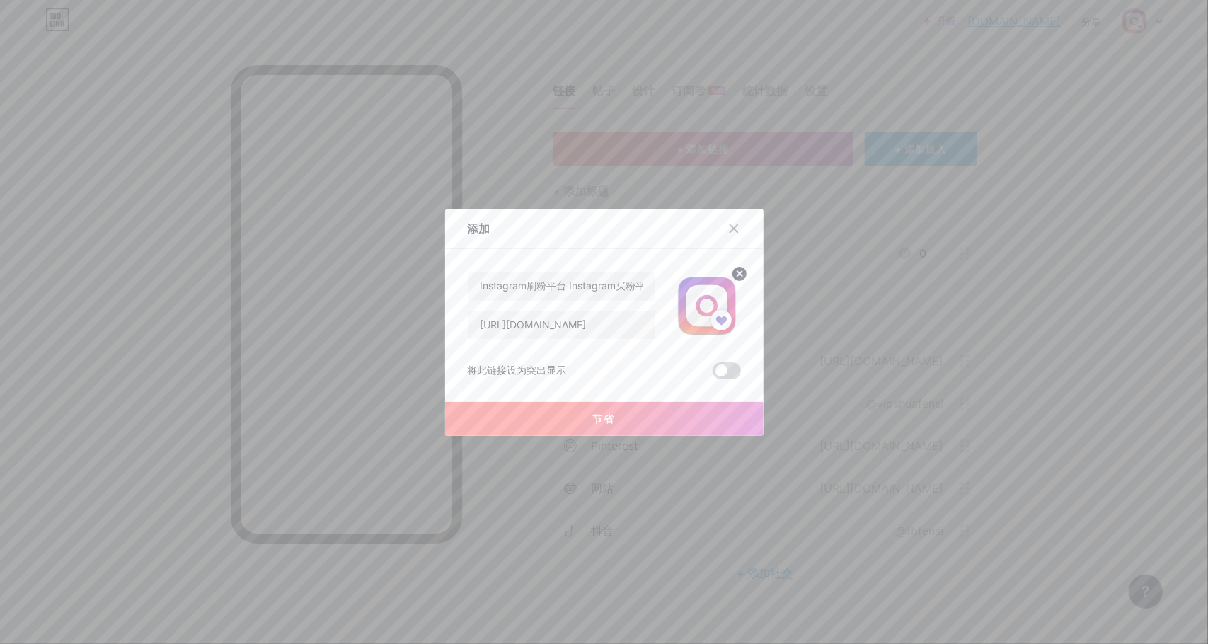
click at [723, 367] on span at bounding box center [727, 370] width 28 height 17
click at [713, 374] on input "checkbox" at bounding box center [713, 374] width 0 height 0
click at [593, 418] on font "节省" at bounding box center [604, 419] width 23 height 12
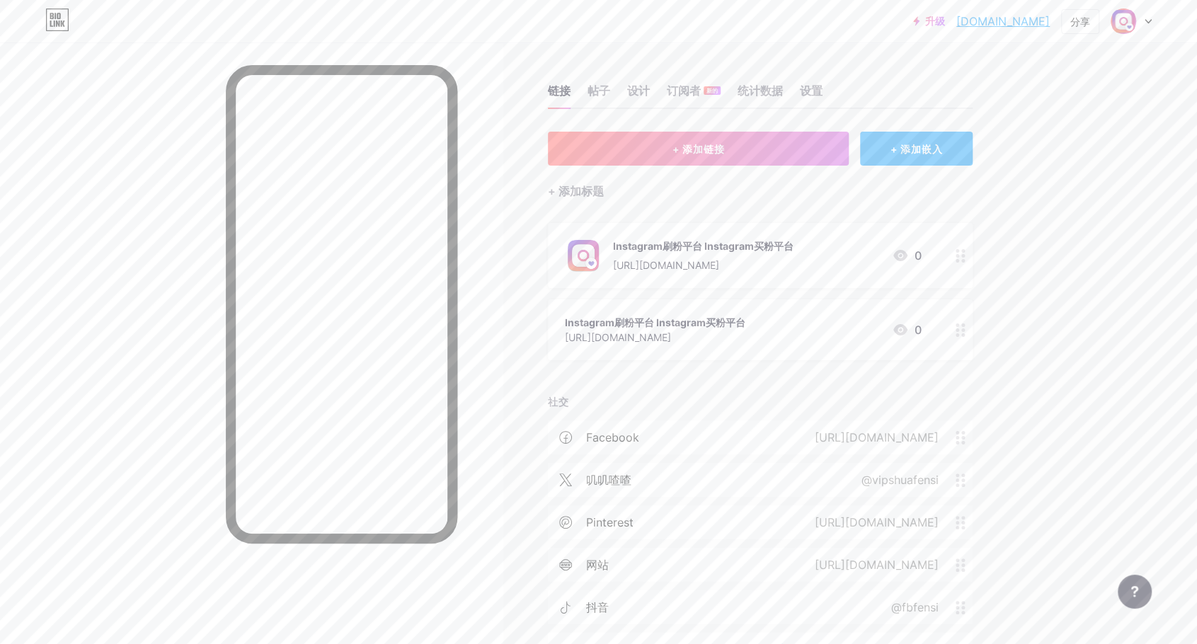
click at [966, 258] on icon at bounding box center [961, 255] width 10 height 13
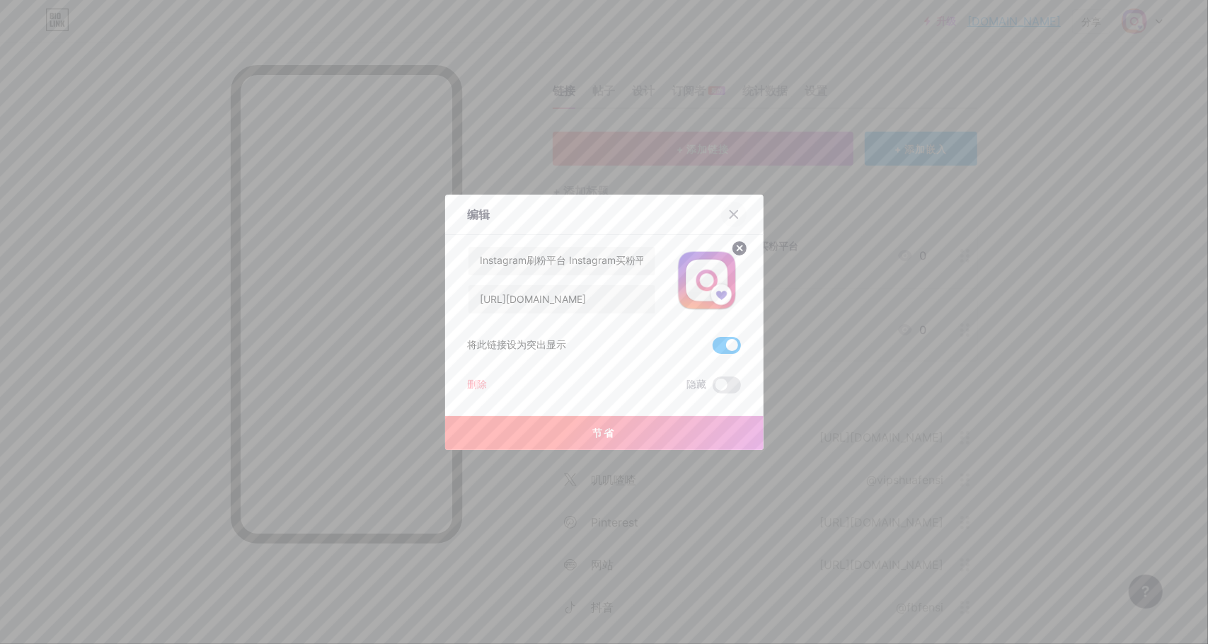
click at [728, 214] on icon at bounding box center [733, 214] width 11 height 11
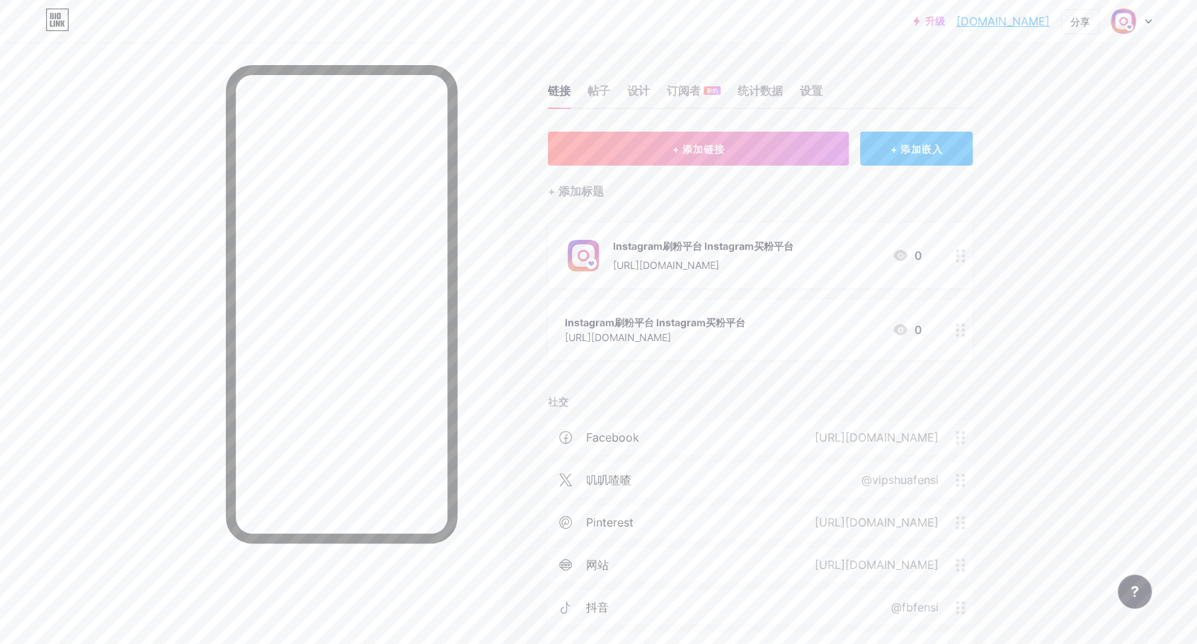
click at [1076, 240] on div "升级 [DOMAIN_NAME]... [DOMAIN_NAME] 分享 切换账户 Instagram刷粉平台 |Instagram买粉平台 [DOMAIN_…" at bounding box center [598, 369] width 1197 height 738
click at [935, 146] on font "+ 添加嵌入" at bounding box center [917, 149] width 52 height 12
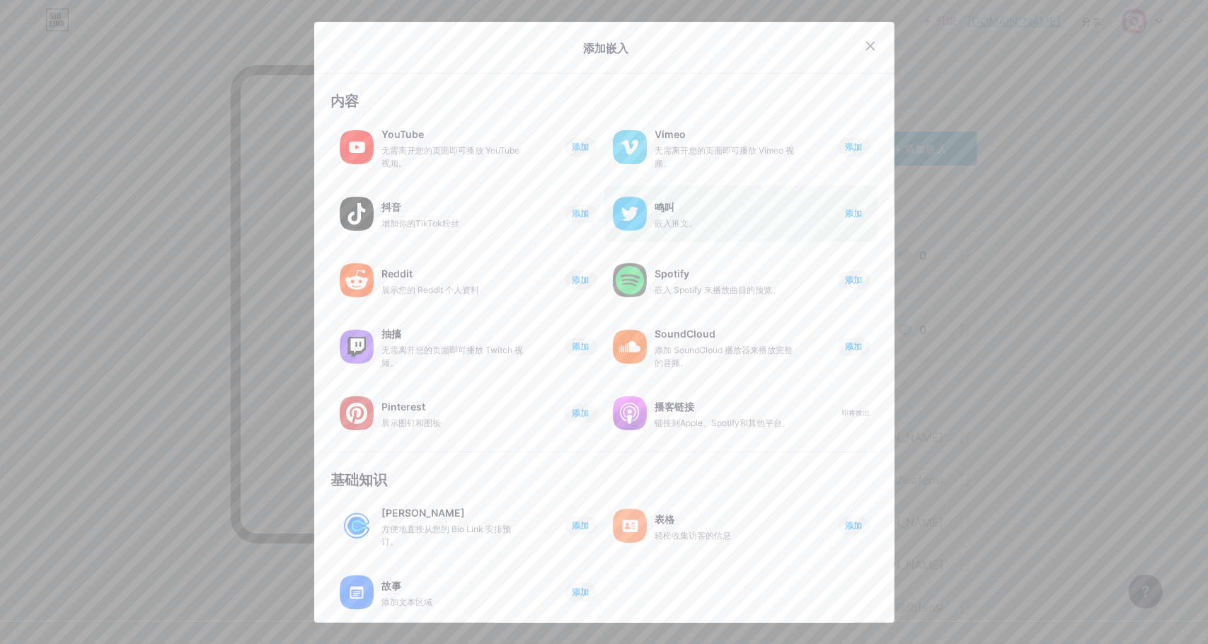
click at [846, 215] on font "添加" at bounding box center [854, 213] width 17 height 11
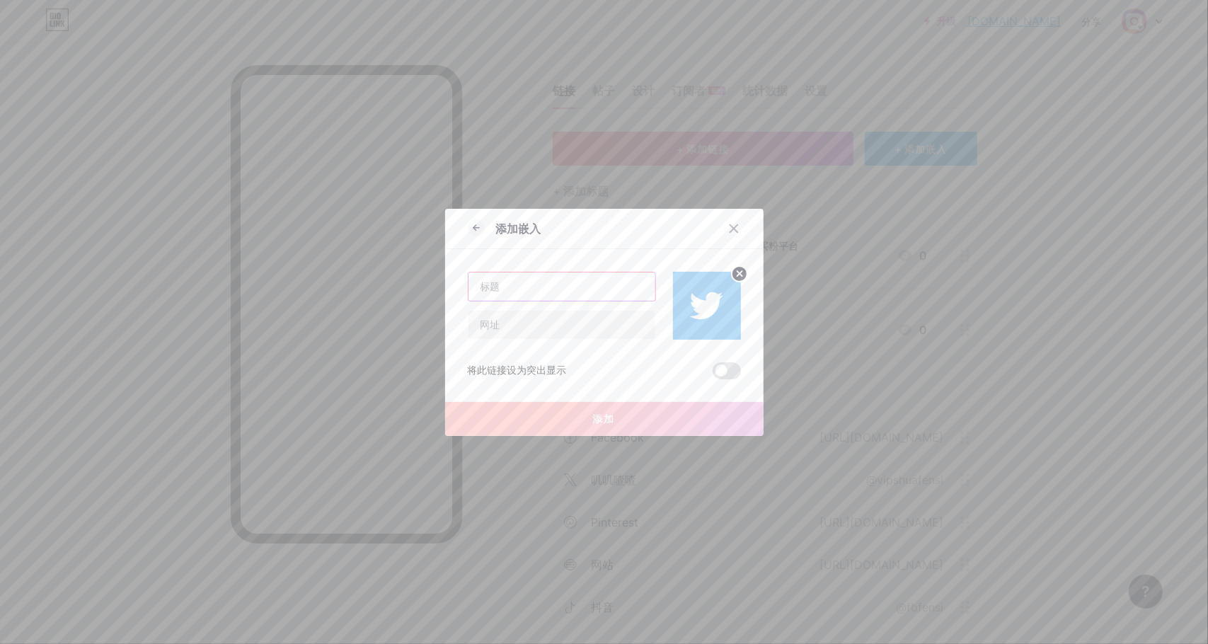
click at [556, 284] on input "text" at bounding box center [562, 287] width 187 height 28
click at [543, 318] on input "text" at bounding box center [562, 325] width 187 height 28
click at [733, 223] on icon at bounding box center [733, 228] width 11 height 11
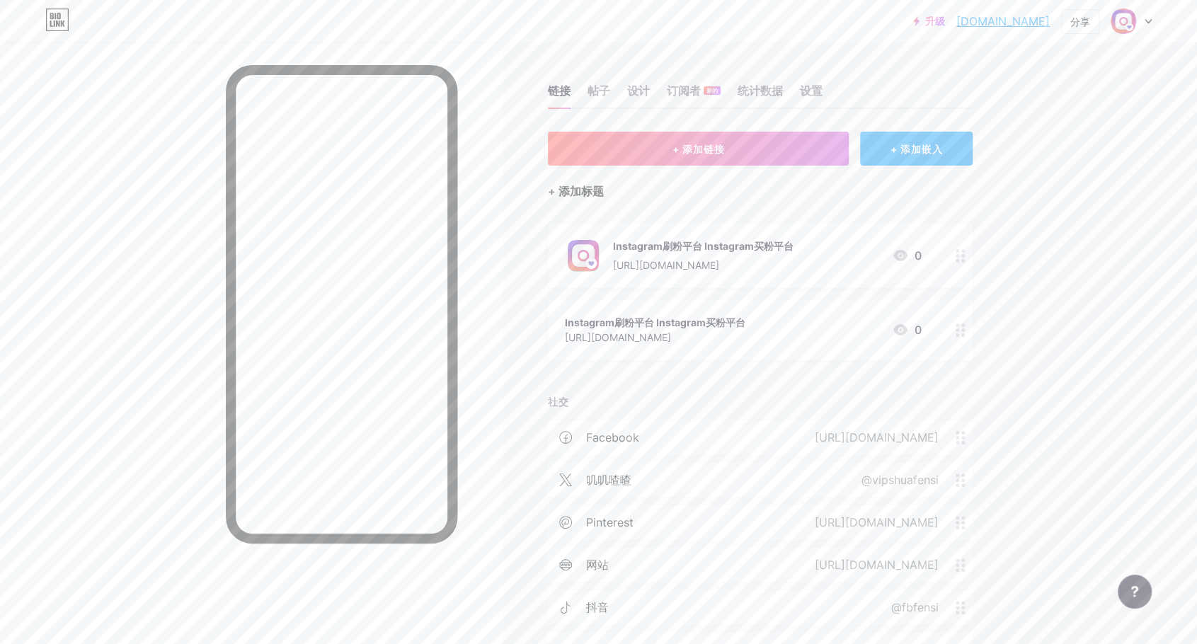
click at [585, 186] on font "+ 添加标题" at bounding box center [576, 191] width 56 height 14
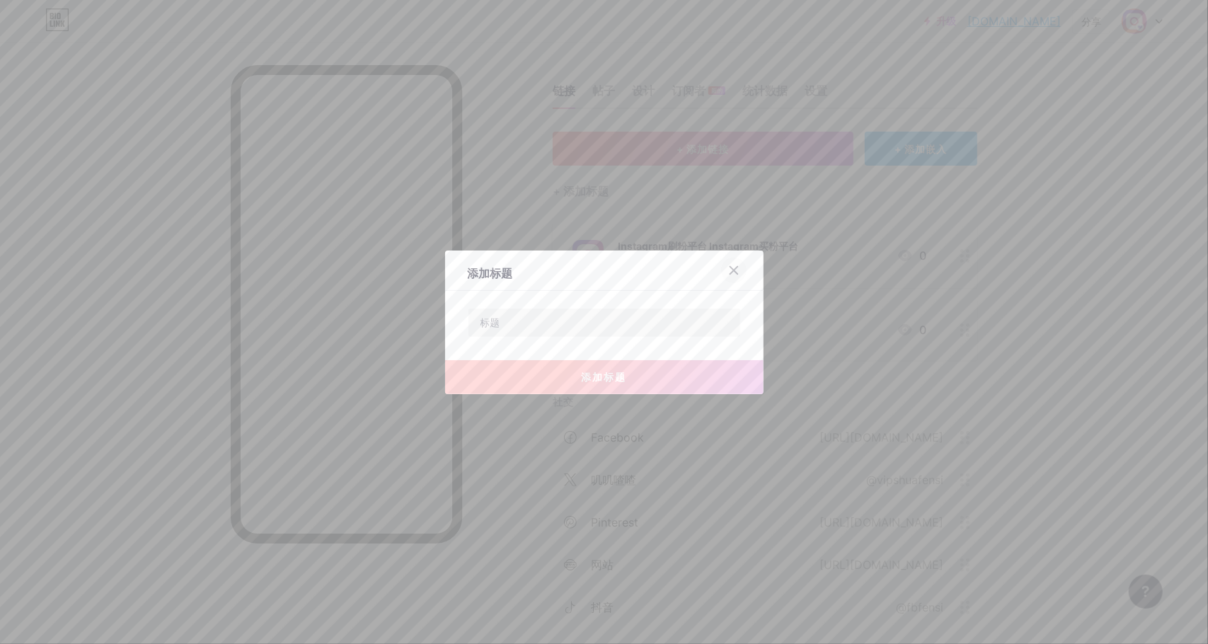
click at [732, 270] on icon at bounding box center [733, 270] width 11 height 11
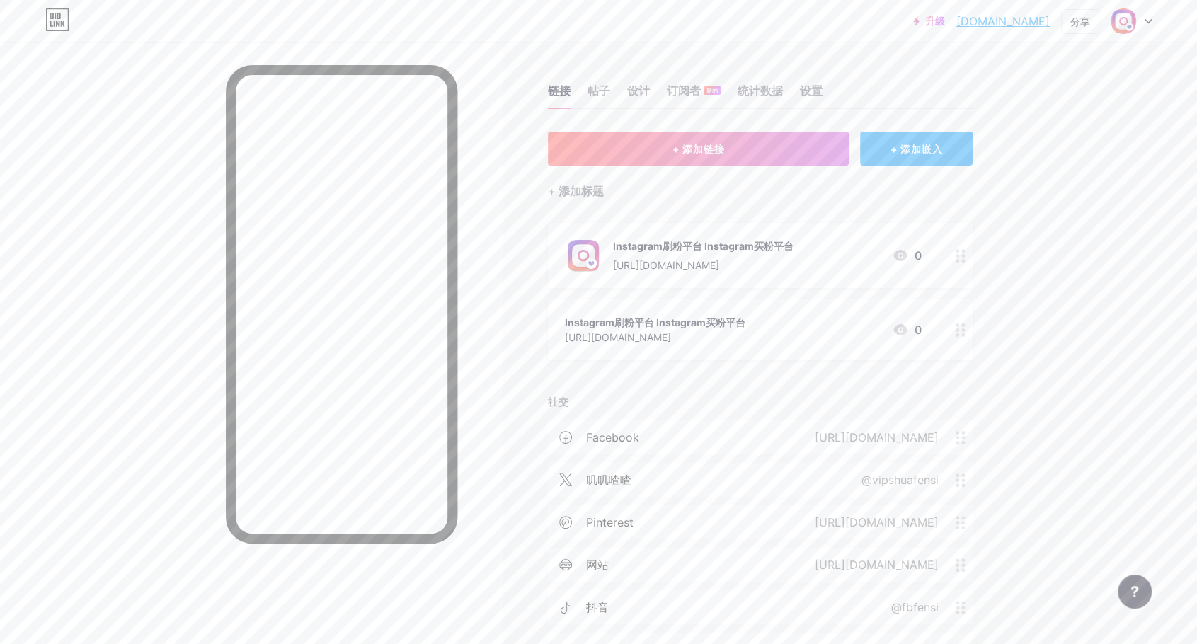
click at [612, 194] on div "+ 添加标题" at bounding box center [760, 183] width 425 height 35
click at [588, 195] on font "+ 添加标题" at bounding box center [576, 191] width 56 height 14
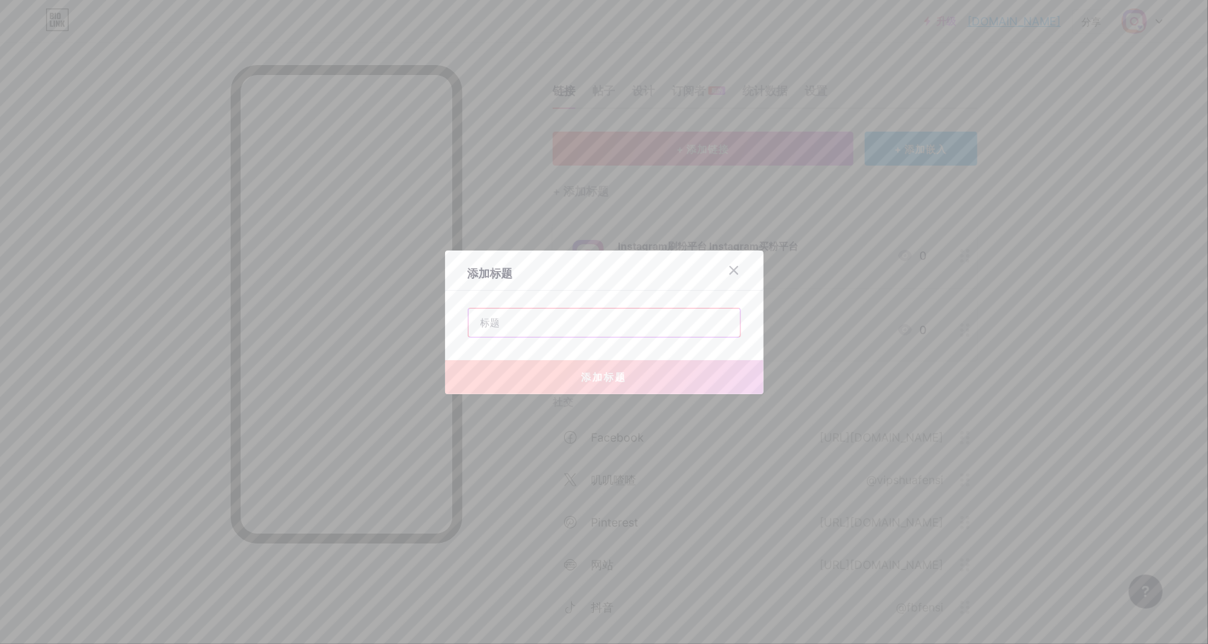
click at [556, 334] on input "text" at bounding box center [605, 323] width 272 height 28
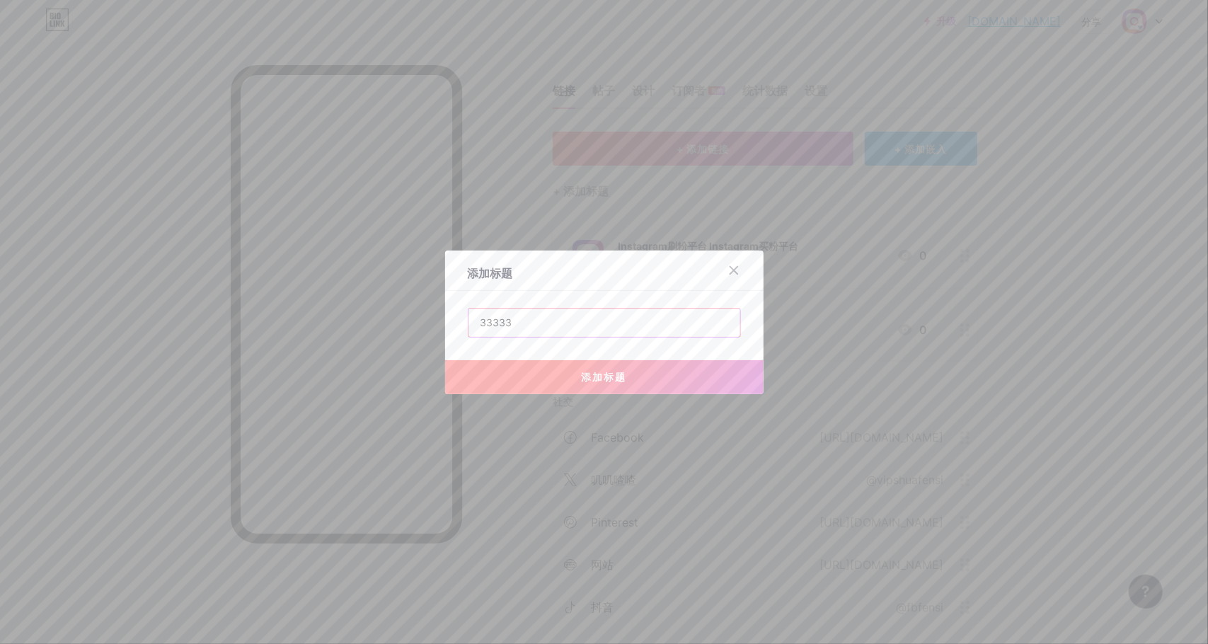
type input "33333"
click at [597, 372] on font "添加标题" at bounding box center [604, 377] width 45 height 12
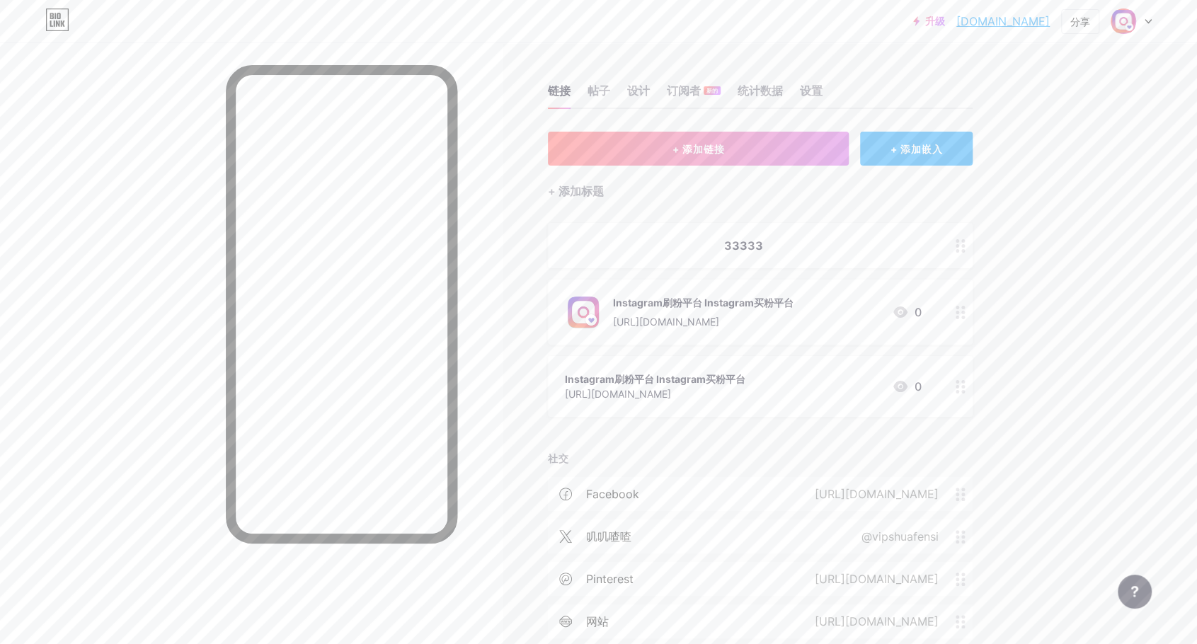
click at [966, 243] on icon at bounding box center [961, 245] width 10 height 13
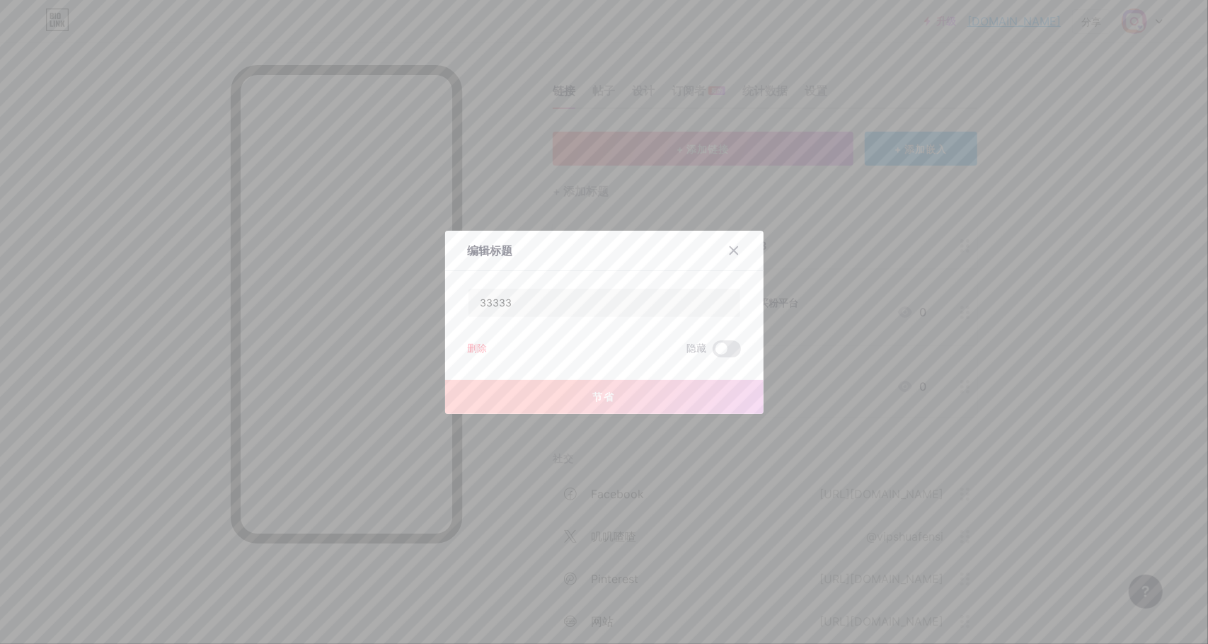
click at [476, 348] on font "删除" at bounding box center [478, 348] width 20 height 12
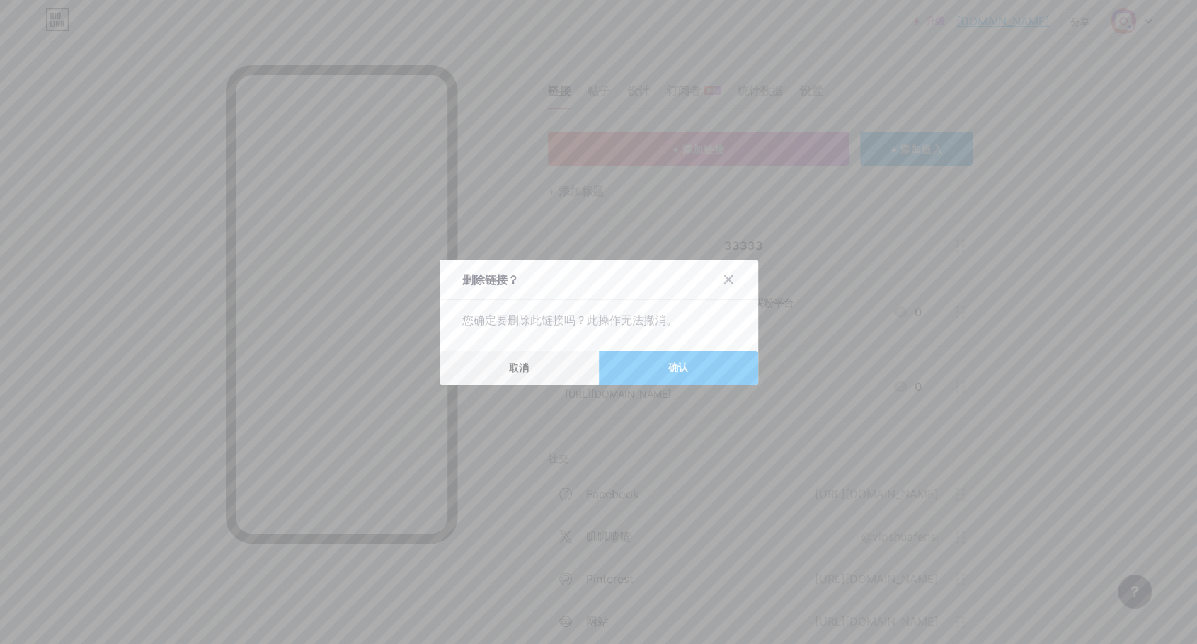
click at [665, 369] on button "确认" at bounding box center [678, 368] width 159 height 34
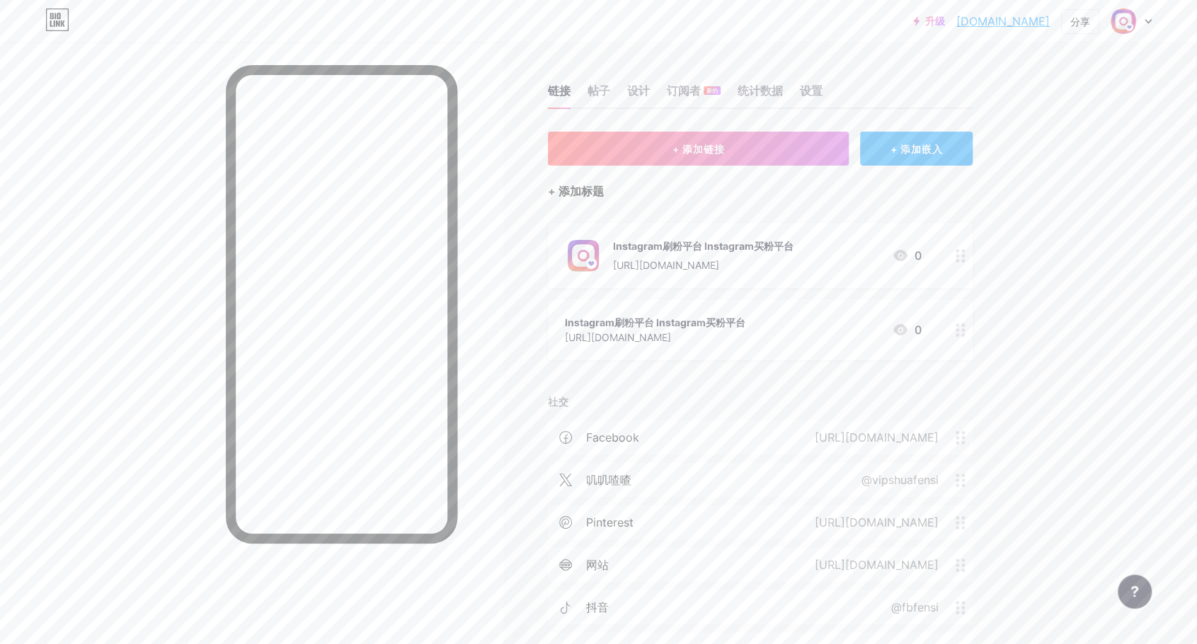
click at [578, 185] on font "+ 添加标题" at bounding box center [576, 191] width 56 height 14
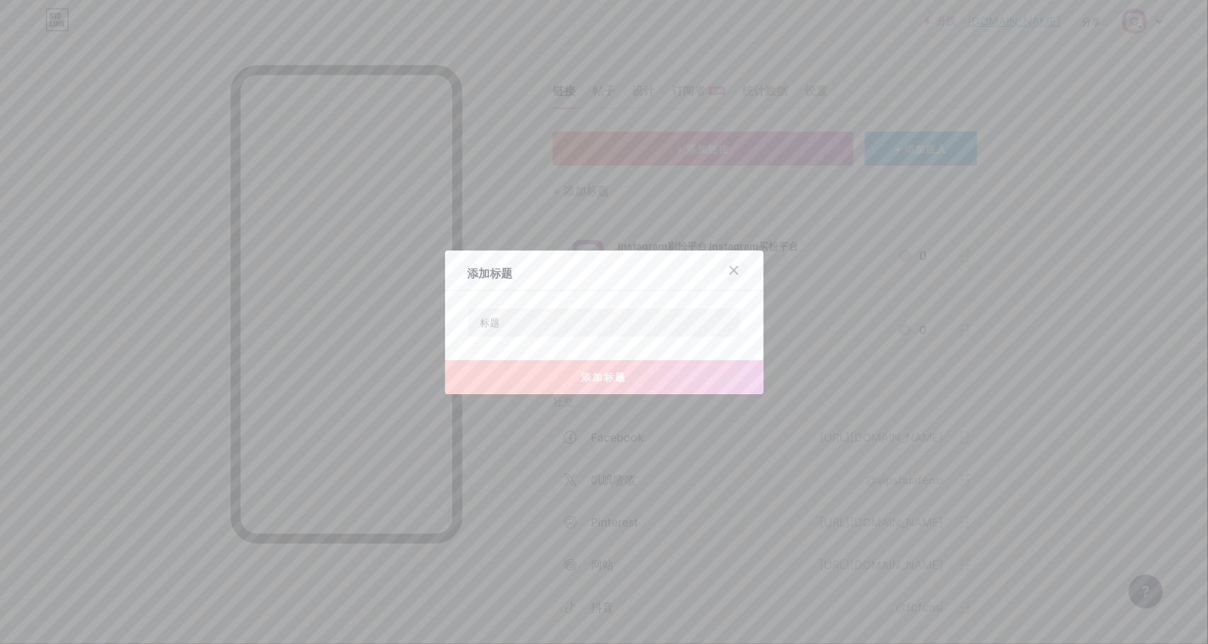
click at [728, 265] on icon at bounding box center [733, 270] width 11 height 11
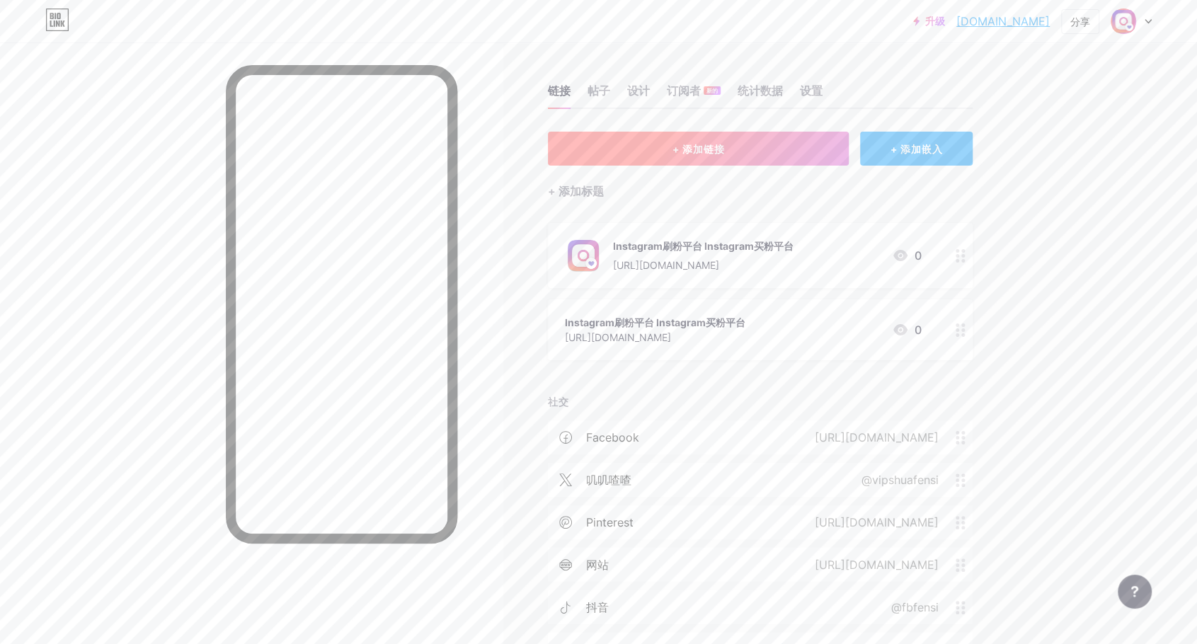
click at [706, 150] on font "+ 添加链接" at bounding box center [698, 149] width 52 height 12
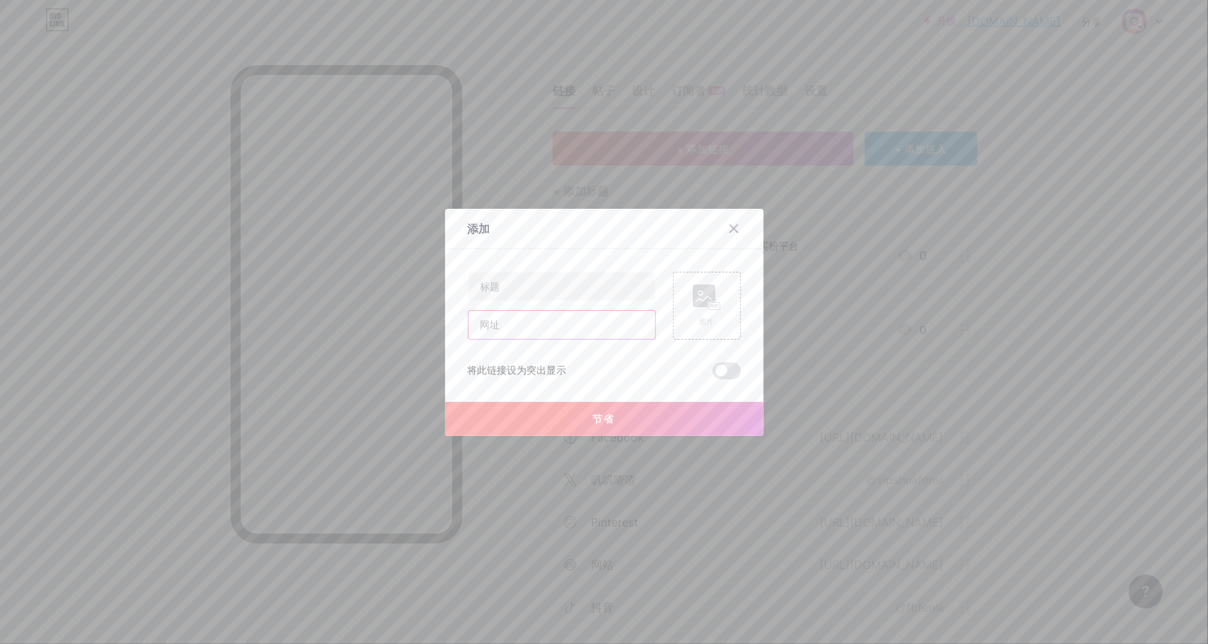
click at [510, 326] on input "text" at bounding box center [562, 325] width 187 height 28
paste input "[URL][DOMAIN_NAME]"
type input "[URL][DOMAIN_NAME]"
click at [510, 292] on input "text" at bounding box center [562, 287] width 187 height 28
paste input "Instagram买粉平台|Instagram刷赞平台"
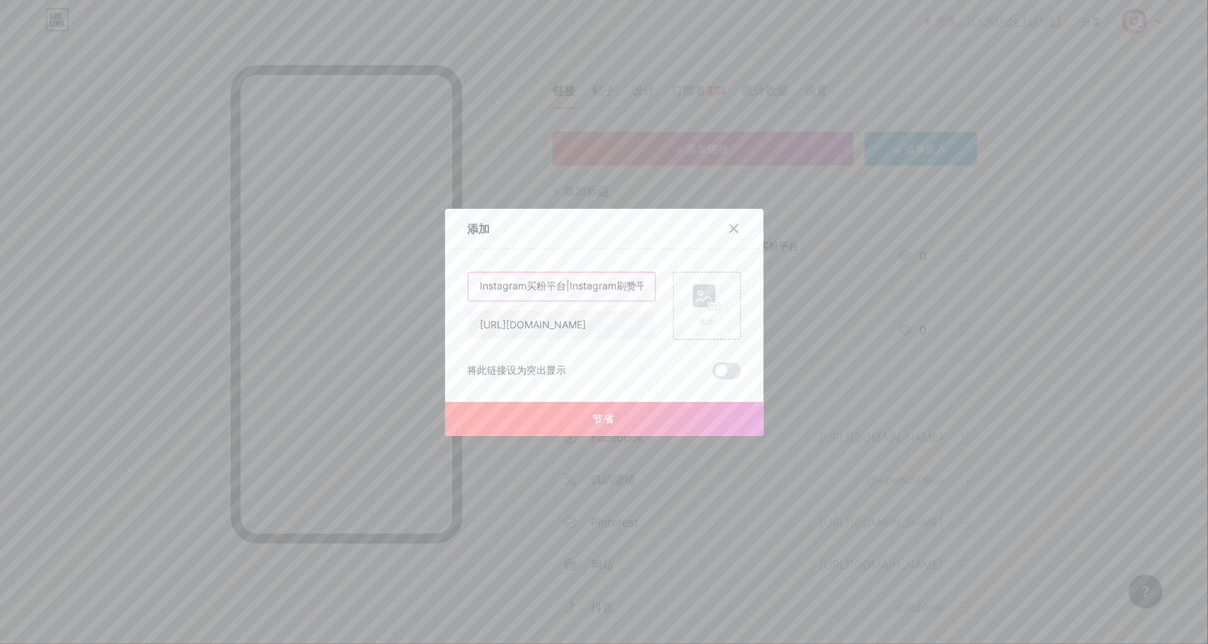
scroll to position [0, 12]
type input "Instagram买粉平台|Instagram刷赞平台"
click at [583, 423] on button "节省" at bounding box center [604, 419] width 319 height 34
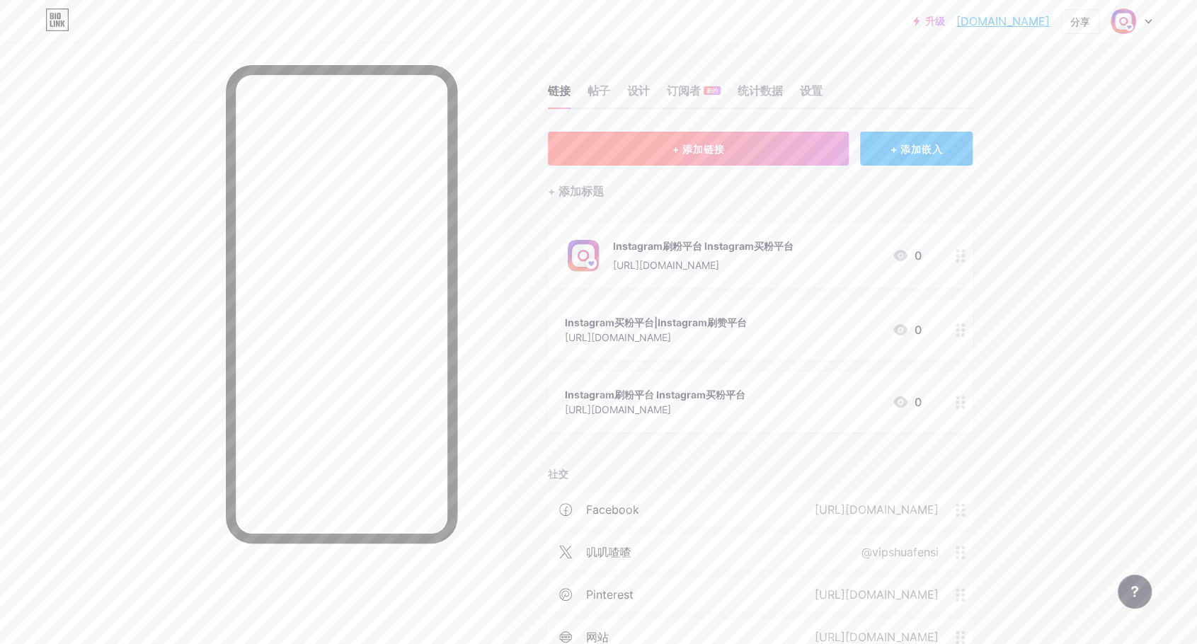
click at [723, 145] on font "+ 添加链接" at bounding box center [698, 149] width 52 height 12
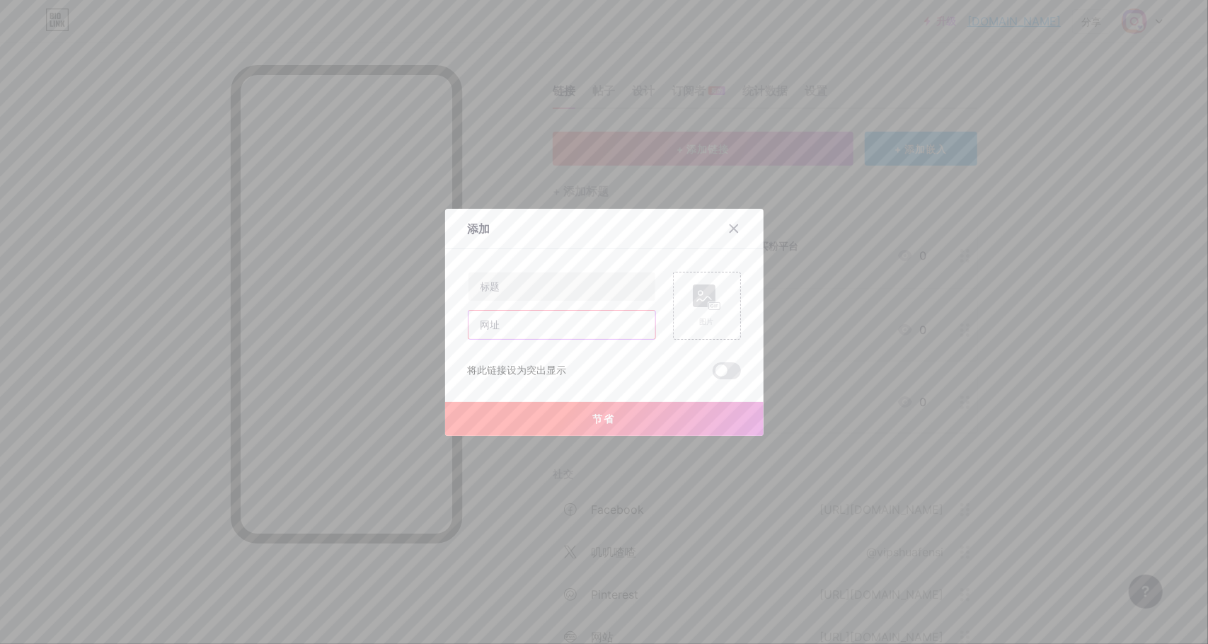
click at [504, 332] on input "text" at bounding box center [562, 325] width 187 height 28
paste input "[URL][DOMAIN_NAME]"
type input "[URL][DOMAIN_NAME]"
click at [530, 280] on input "text" at bounding box center [562, 287] width 187 height 28
paste input "购买Instagram粉丝 | Instagram加粉平台"
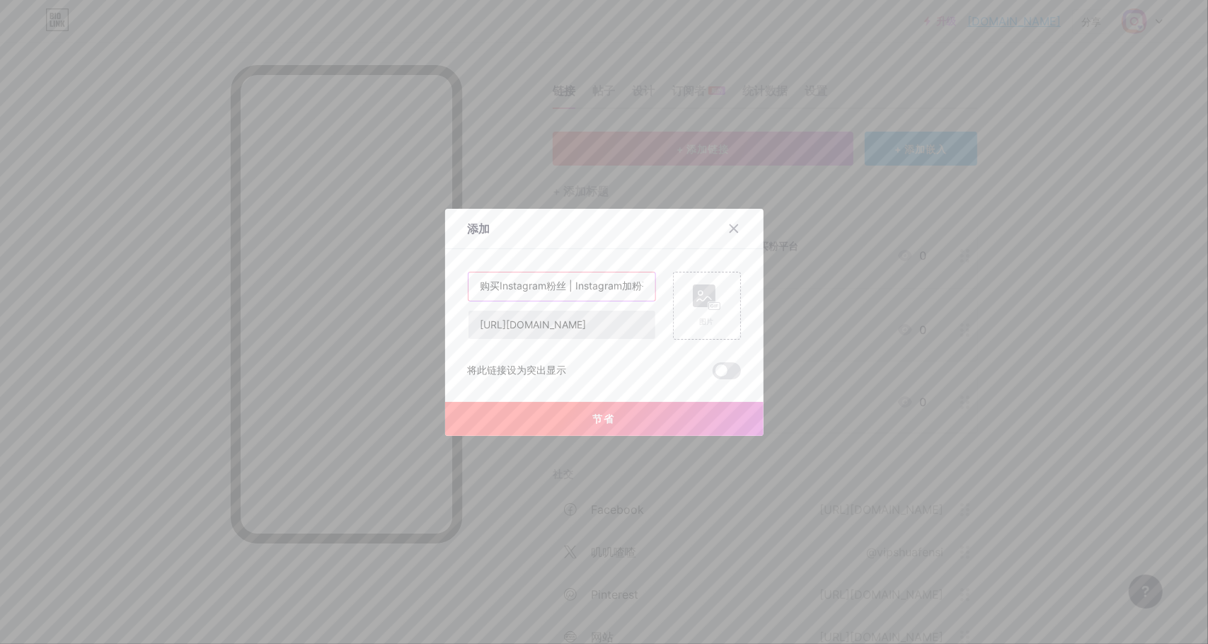
scroll to position [0, 18]
type input "购买Instagram粉丝 | Instagram加粉平台"
click at [595, 414] on font "节省" at bounding box center [604, 419] width 23 height 12
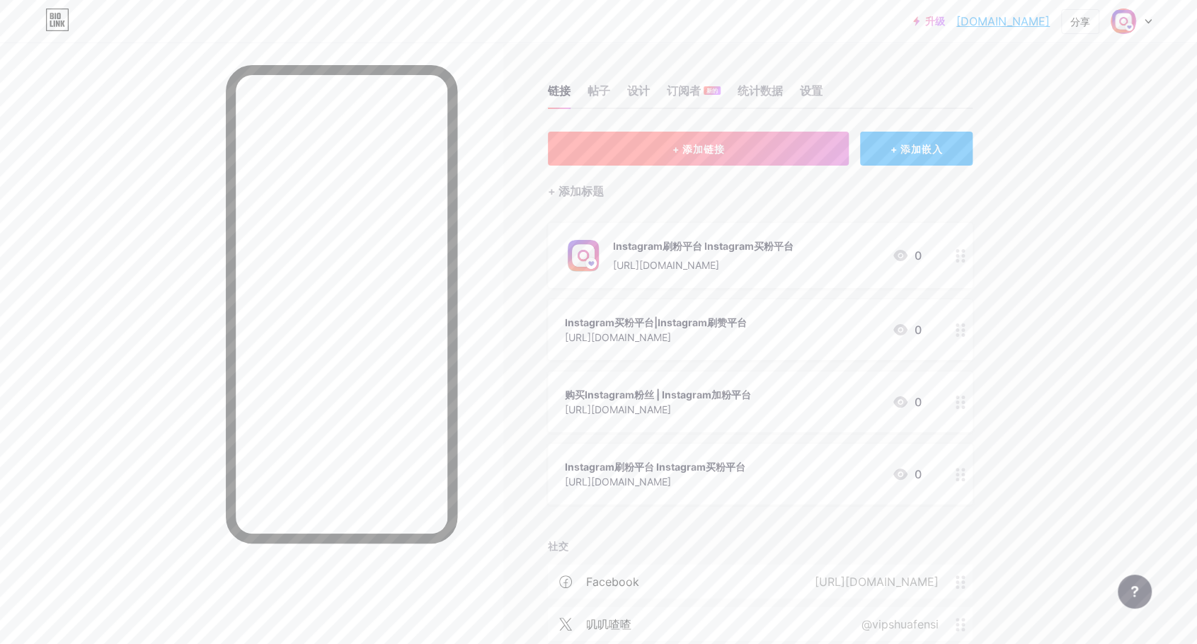
click at [711, 145] on font "+ 添加链接" at bounding box center [698, 149] width 52 height 12
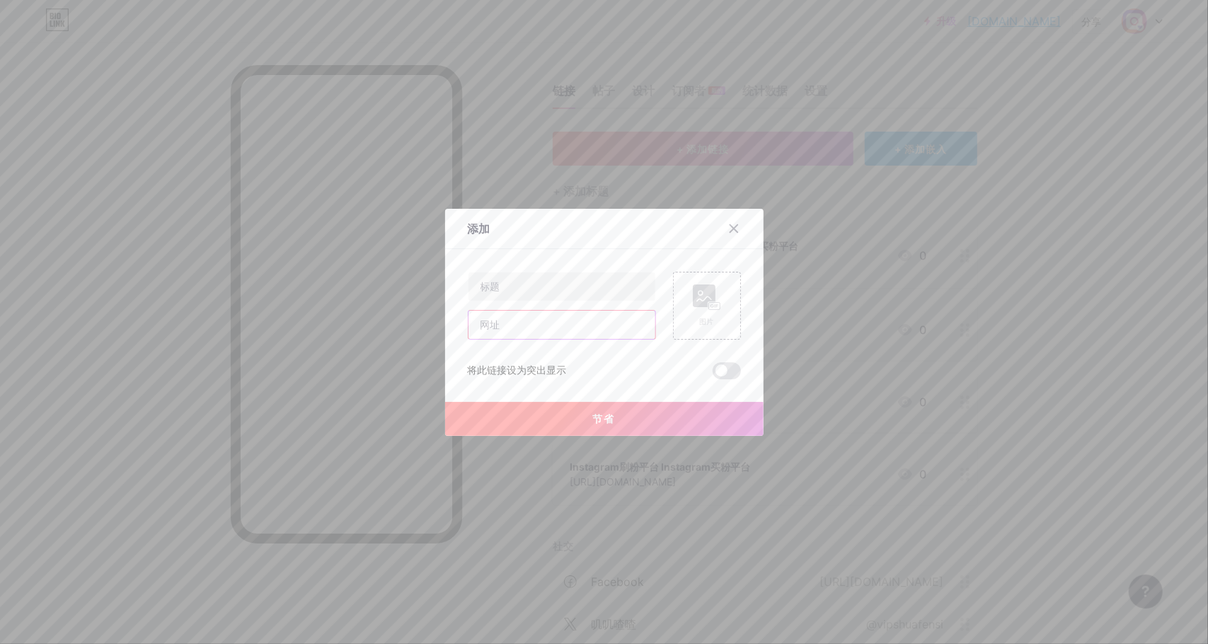
click at [507, 323] on input "text" at bounding box center [562, 325] width 187 height 28
paste input "[URL][DOMAIN_NAME]"
type input "[URL][DOMAIN_NAME]"
click at [546, 290] on input "text" at bounding box center [562, 287] width 187 height 28
paste input "Instagram刷粉 Instagram刷赞 Instagram买粉买赞平台"
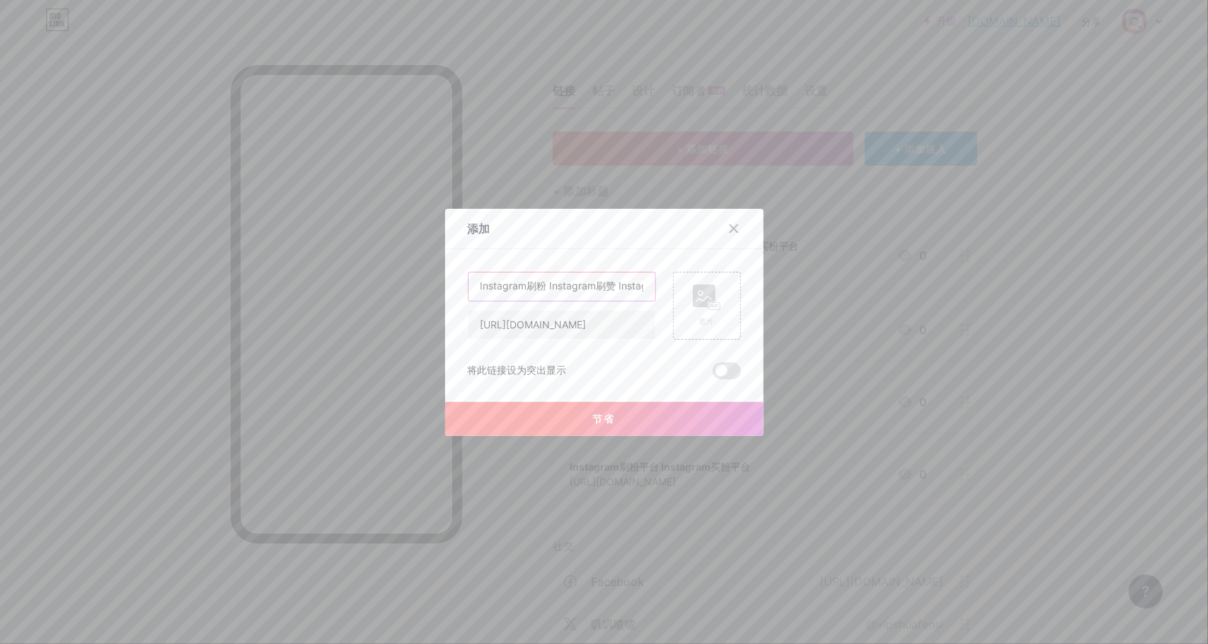
scroll to position [0, 81]
type input "Instagram刷粉 Instagram刷赞 Instagram买粉买赞平台"
click at [595, 418] on font "节省" at bounding box center [604, 419] width 23 height 12
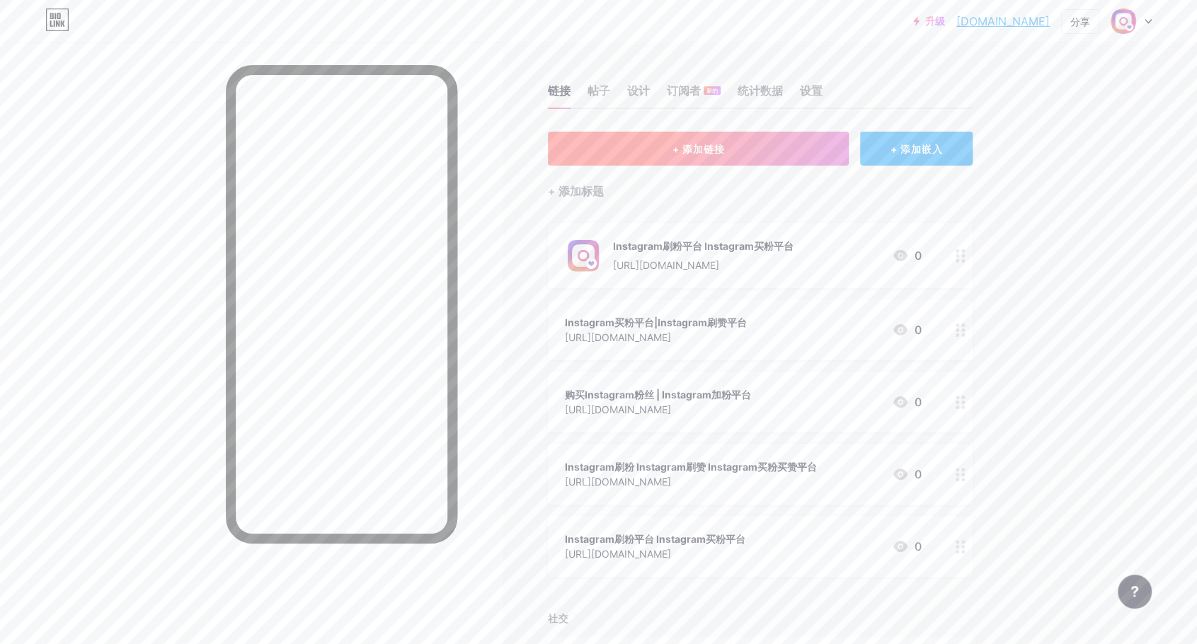
click at [718, 144] on font "+ 添加链接" at bounding box center [698, 149] width 52 height 12
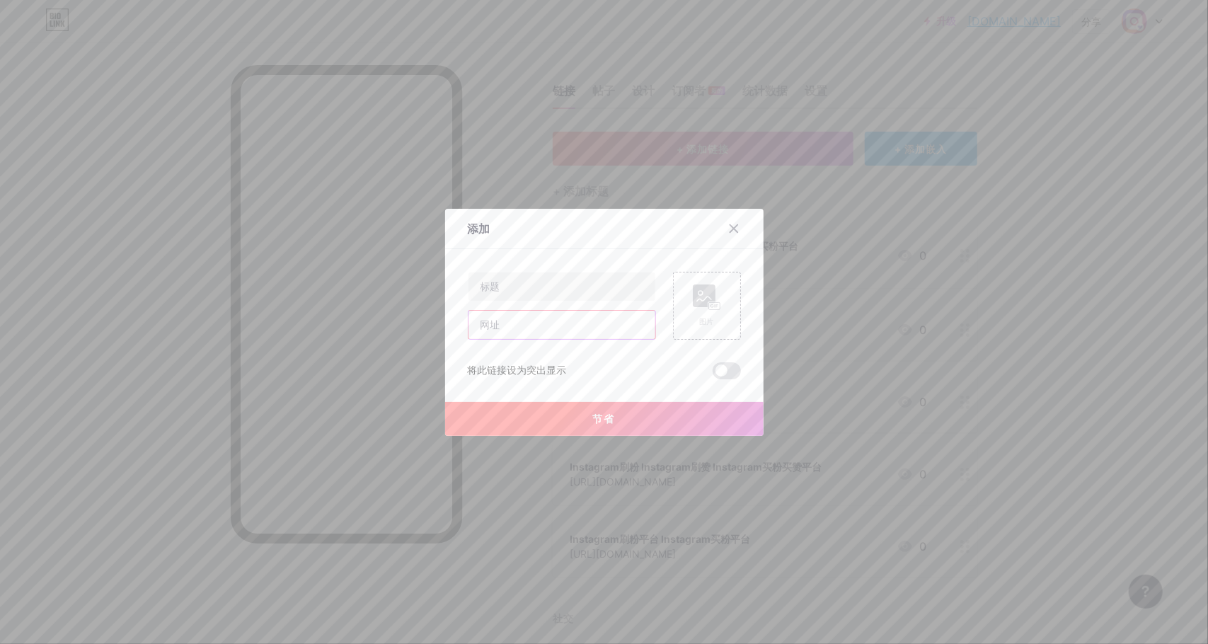
click at [530, 328] on input "text" at bounding box center [562, 325] width 187 height 28
paste input "[URL][DOMAIN_NAME]"
type input "[URL][DOMAIN_NAME]"
click at [544, 289] on input "text" at bounding box center [562, 287] width 187 height 28
paste input "Instagram粉丝 Instagram点赞 - 刷粉买粉平台"
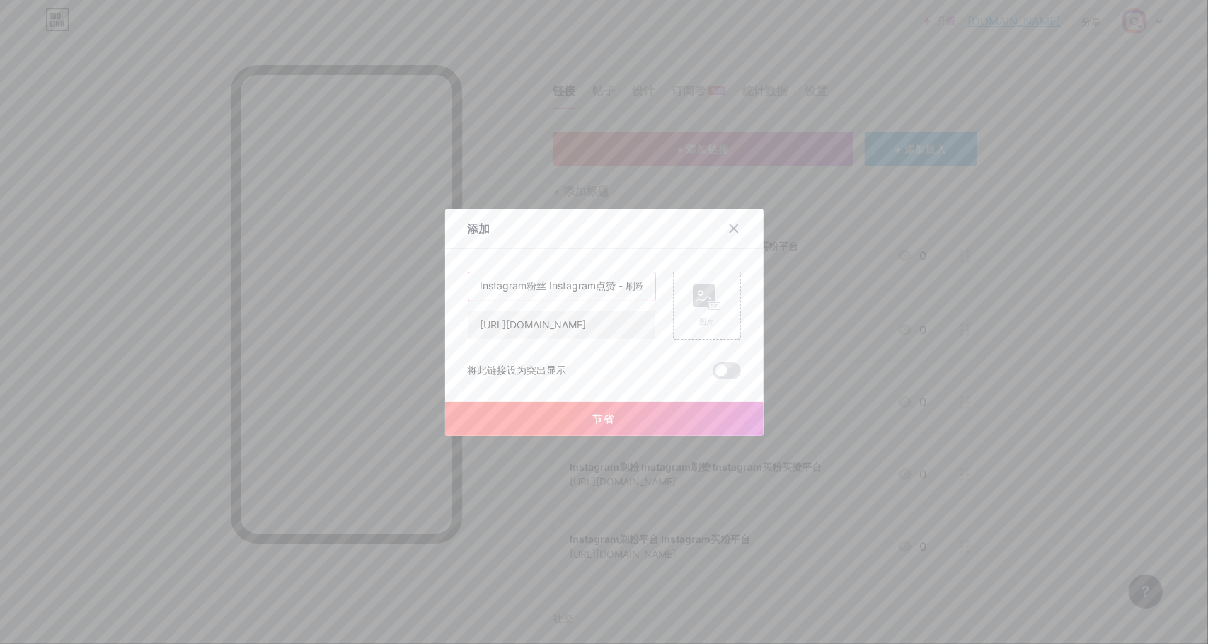
scroll to position [0, 41]
type input "Instagram粉丝 Instagram点赞 - 刷粉买粉平台"
click at [582, 413] on button "节省" at bounding box center [604, 419] width 319 height 34
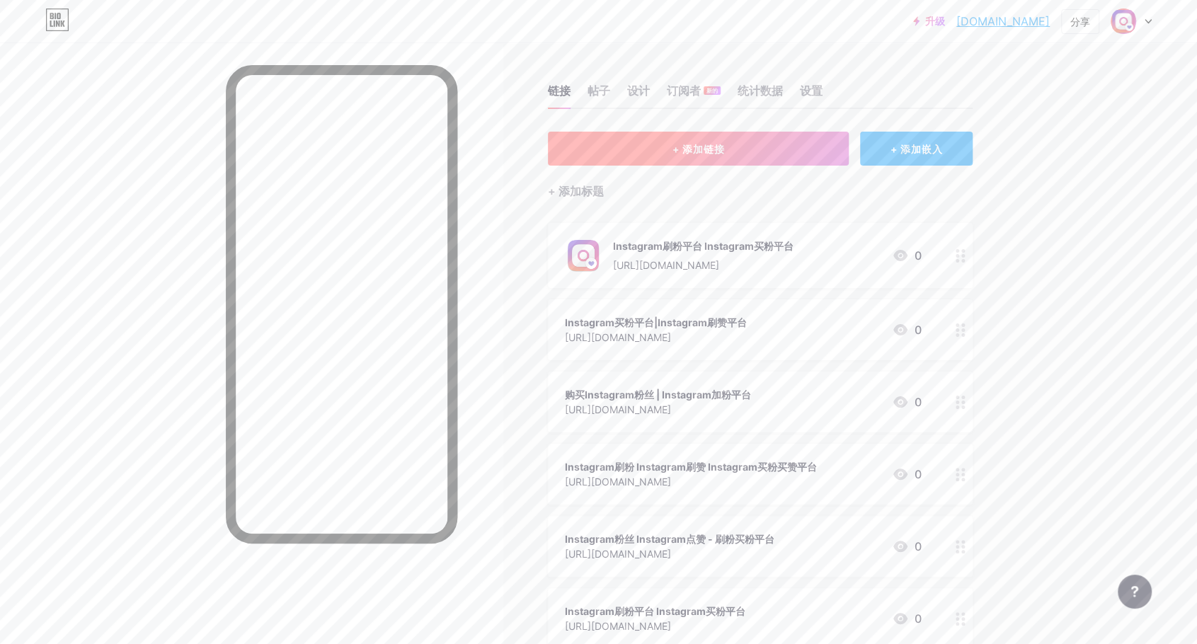
click at [688, 144] on font "+ 添加链接" at bounding box center [698, 149] width 52 height 12
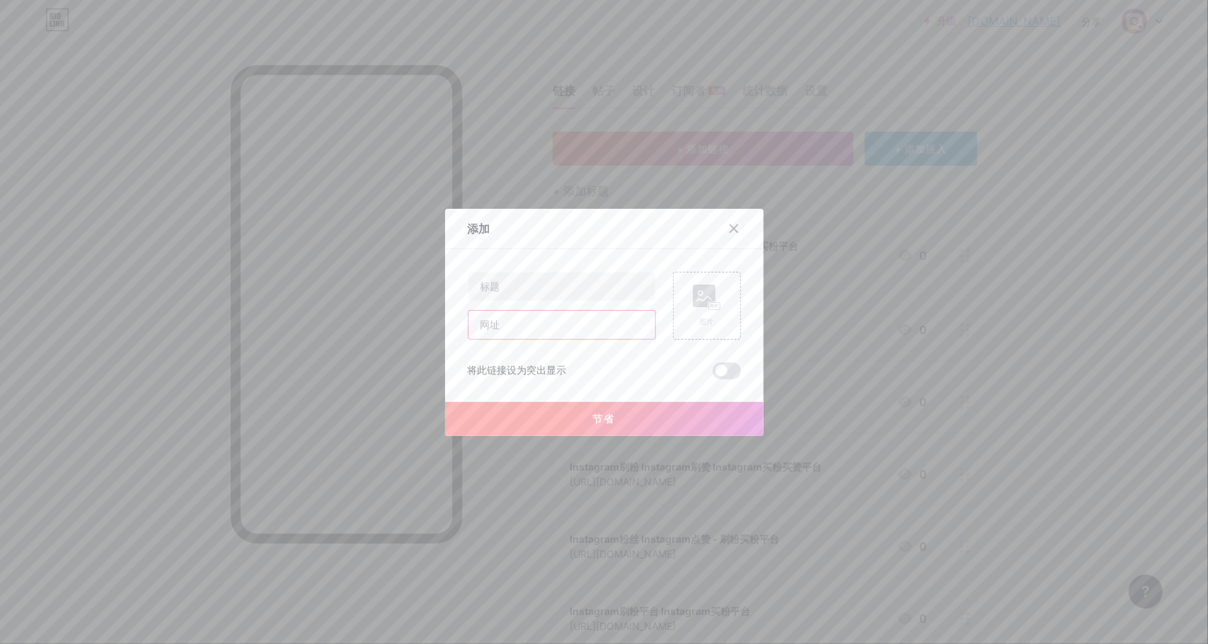
click at [532, 326] on input "text" at bounding box center [562, 325] width 187 height 28
paste input "[URL][DOMAIN_NAME]"
type input "[URL][DOMAIN_NAME]"
click at [542, 287] on input "text" at bounding box center [562, 287] width 187 height 28
paste input "fbfensi | 国外社交媒体营销专家 – Instagram刷粉、YouTube刷订阅、Facebook买粉、TikTok播放量购买、Telegram刷粉…"
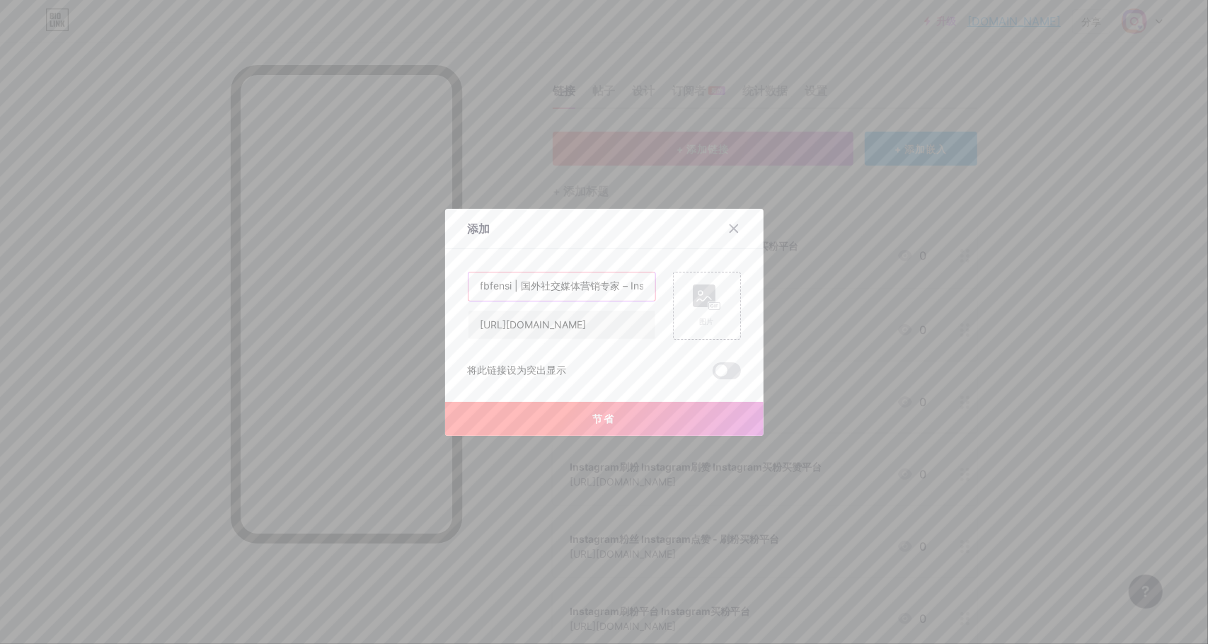
scroll to position [0, 435]
type input "fbfensi | 国外社交媒体营销专家 – Instagram刷粉、YouTube刷订阅、Facebook买粉、TikTok播放量购买、Telegram刷粉…"
click at [582, 418] on button "节省" at bounding box center [604, 419] width 319 height 34
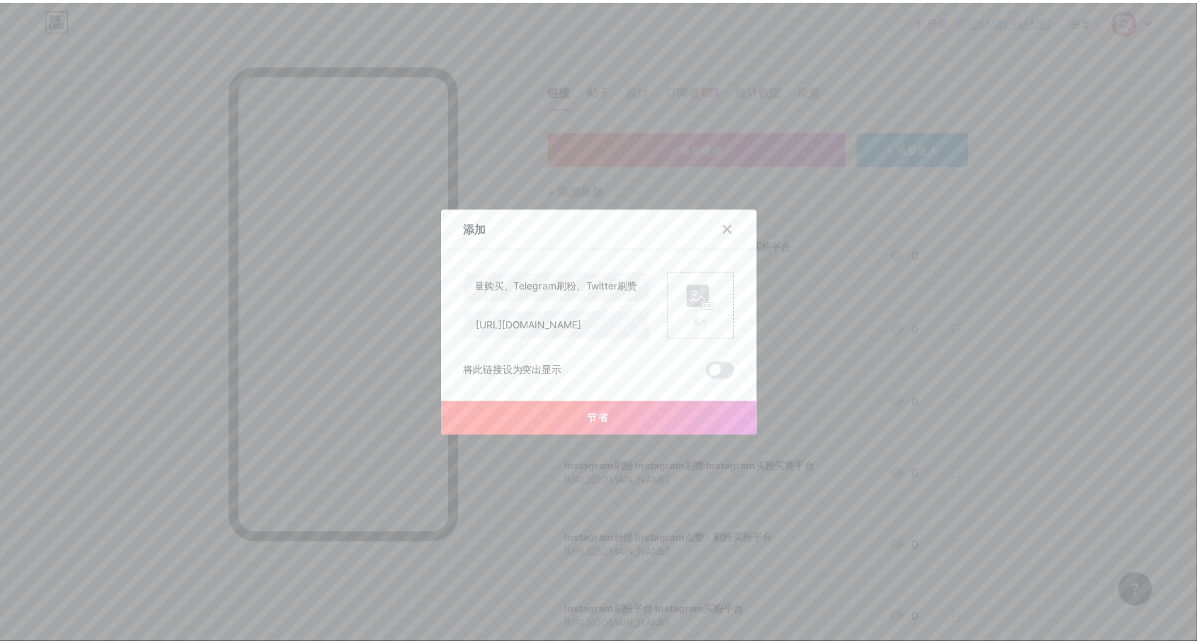
scroll to position [0, 0]
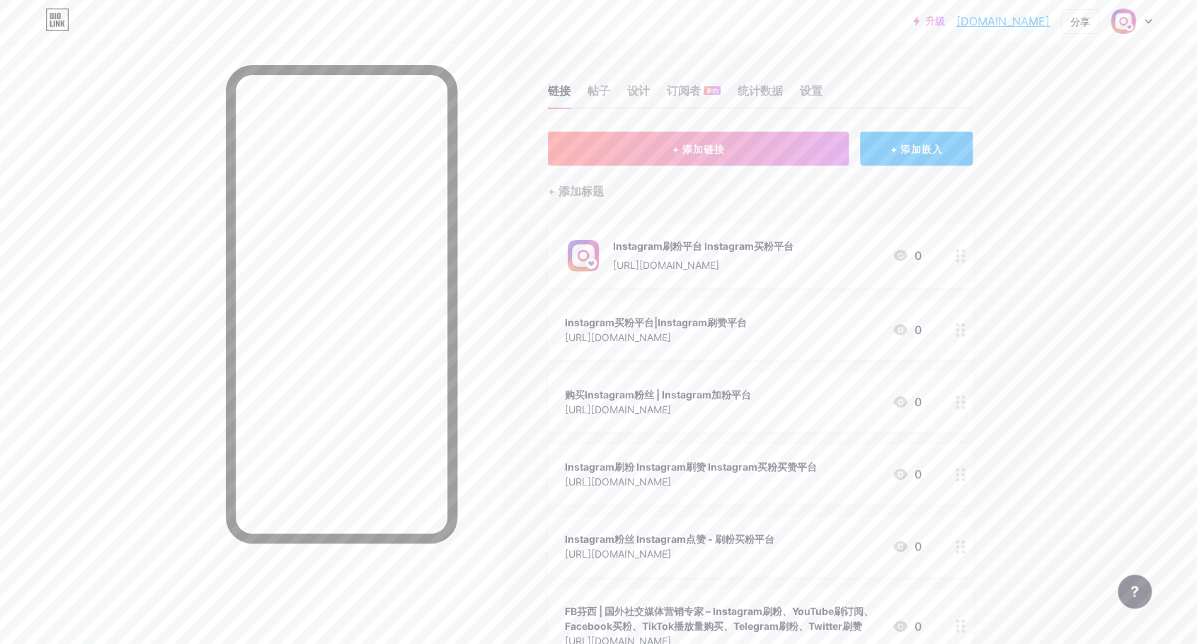
click at [1073, 217] on div "升级 [DOMAIN_NAME]... [DOMAIN_NAME] 分享 切换账户 Instagram刷粉平台 |Instagram买粉平台 [DOMAIN_…" at bounding box center [598, 557] width 1197 height 1114
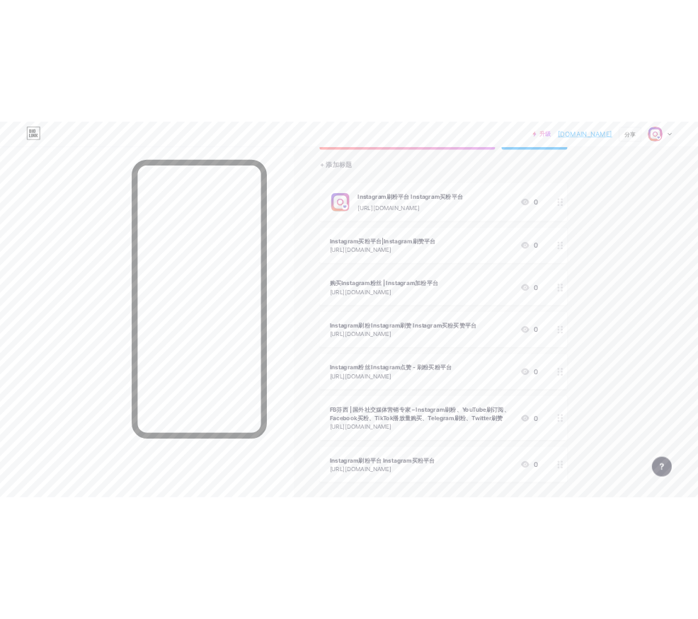
scroll to position [44, 0]
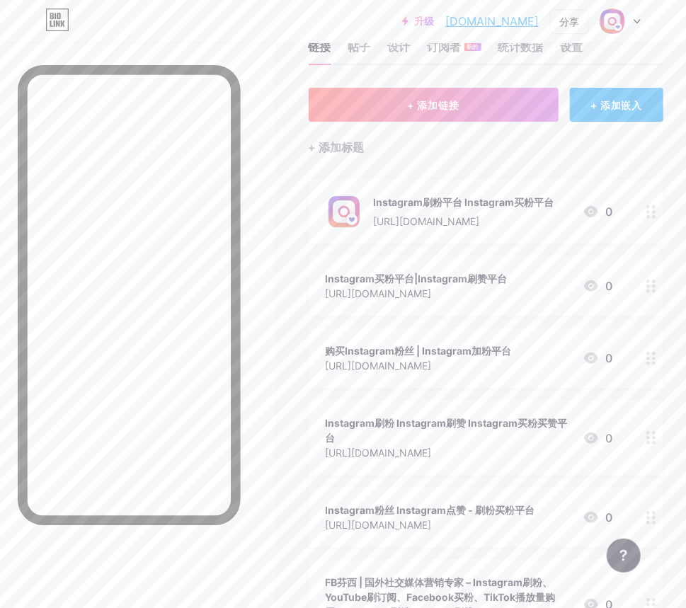
click at [656, 283] on icon at bounding box center [651, 286] width 10 height 13
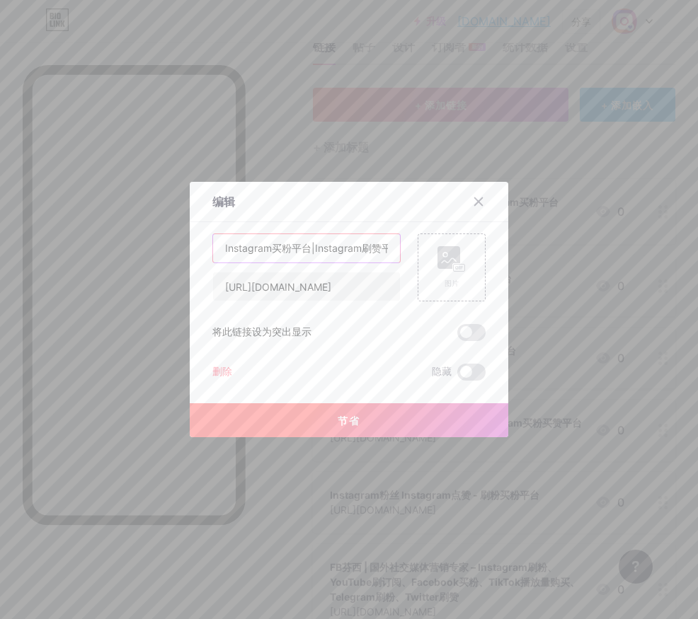
click at [339, 251] on input "Instagram买粉平台|Instagram刷赞平台" at bounding box center [306, 248] width 187 height 28
click at [218, 248] on input "Instagram买粉平台|Instagram刷赞平台" at bounding box center [306, 248] width 187 height 28
click at [215, 246] on input "Instagram买粉平台|Instagram刷赞平台" at bounding box center [306, 248] width 187 height 28
paste input "如何通过Instagram刷粉丝买点赞，优化个人品牌策略"
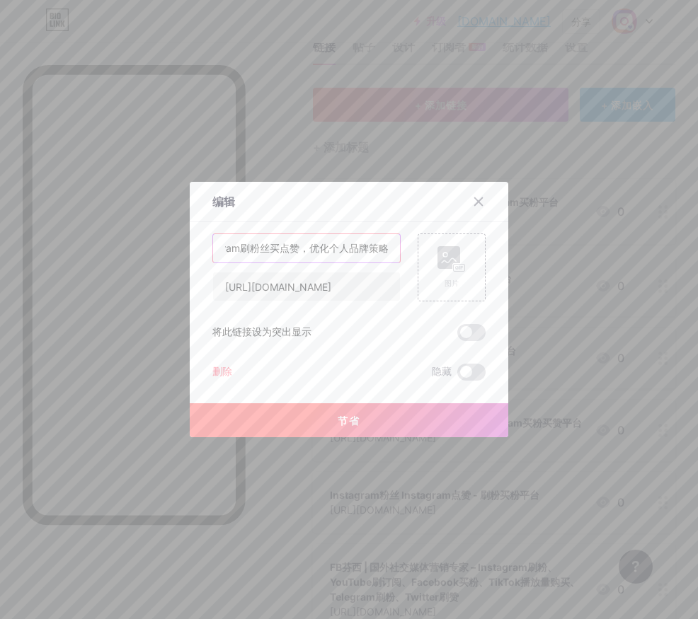
type input "如何通过Instagram刷粉丝买点赞，优化个人品牌策略 Instagram买粉平台|Instagram刷赞平台"
click at [338, 418] on font "节省" at bounding box center [349, 421] width 23 height 12
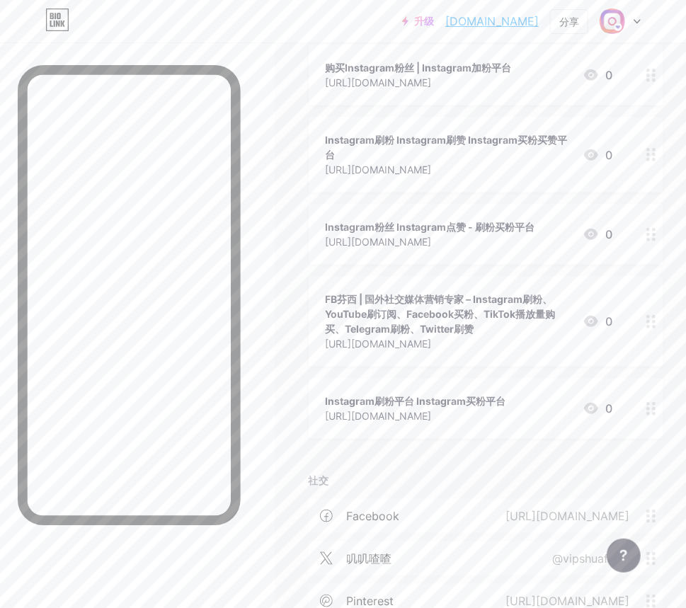
scroll to position [115, 0]
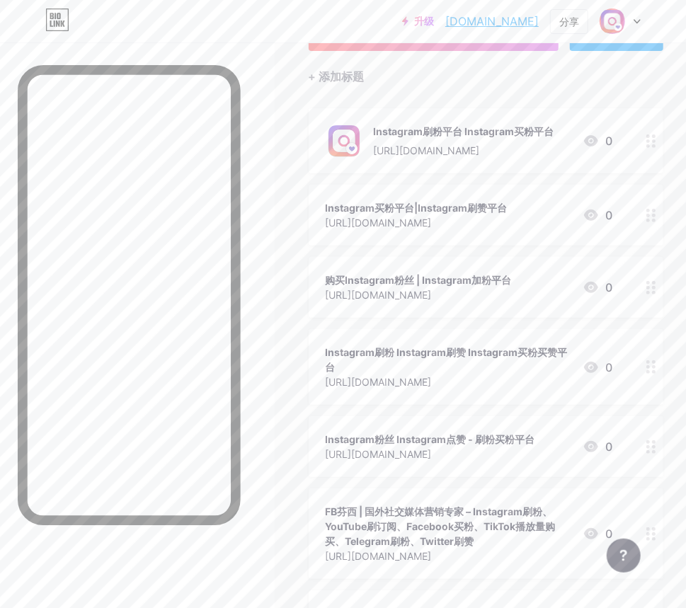
drag, startPoint x: 464, startPoint y: 78, endPoint x: 452, endPoint y: 79, distance: 12.8
click at [452, 79] on div "+ 添加标题" at bounding box center [486, 68] width 355 height 35
click at [656, 146] on icon at bounding box center [651, 140] width 10 height 13
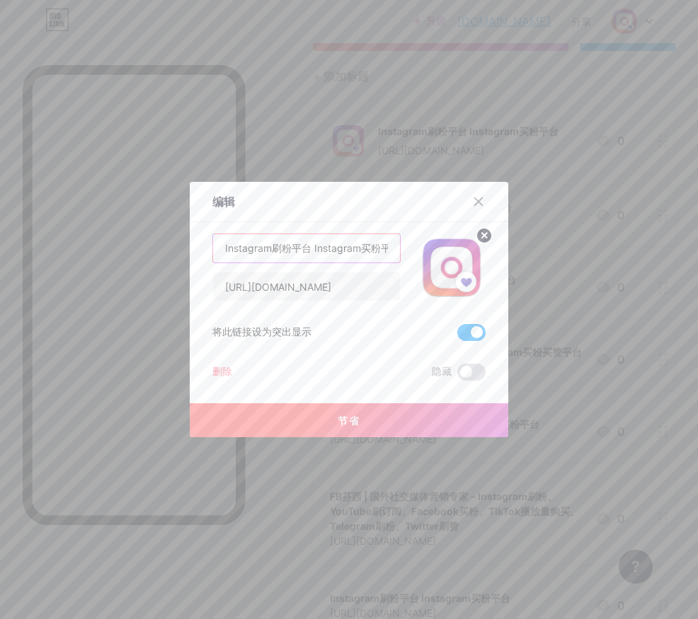
click at [222, 248] on input "Instagram刷粉平台 Instagram买粉平台" at bounding box center [306, 248] width 187 height 28
drag, startPoint x: 221, startPoint y: 249, endPoint x: 208, endPoint y: 249, distance: 12.7
click at [213, 249] on input "Instagram刷粉平台 Instagram买粉平台" at bounding box center [306, 248] width 187 height 28
click at [215, 249] on input "Instagram刷粉平台 Instagram买粉平台" at bounding box center [306, 248] width 187 height 28
paste input "利用 Instagram刷粉平台提升个人品牌影响力的实用技巧"
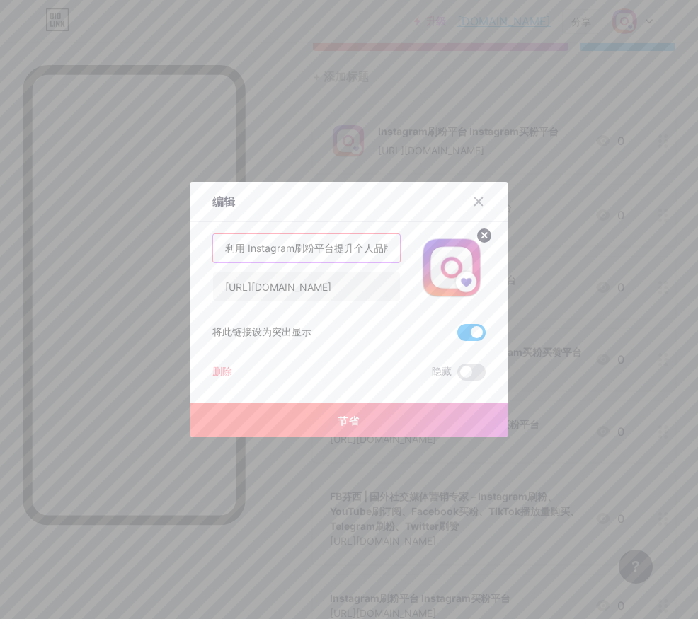
scroll to position [0, 84]
type input "利用 Instagram刷粉平台提升个人品牌影响力的实用技巧 Instagram刷粉平台 Instagram买粉平台"
click at [317, 420] on button "节省" at bounding box center [349, 420] width 319 height 34
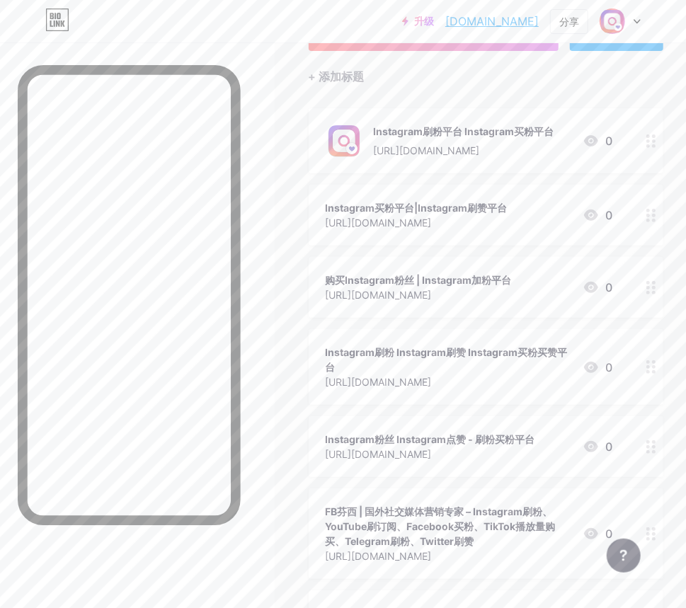
click at [650, 215] on circle at bounding box center [648, 216] width 4 height 4
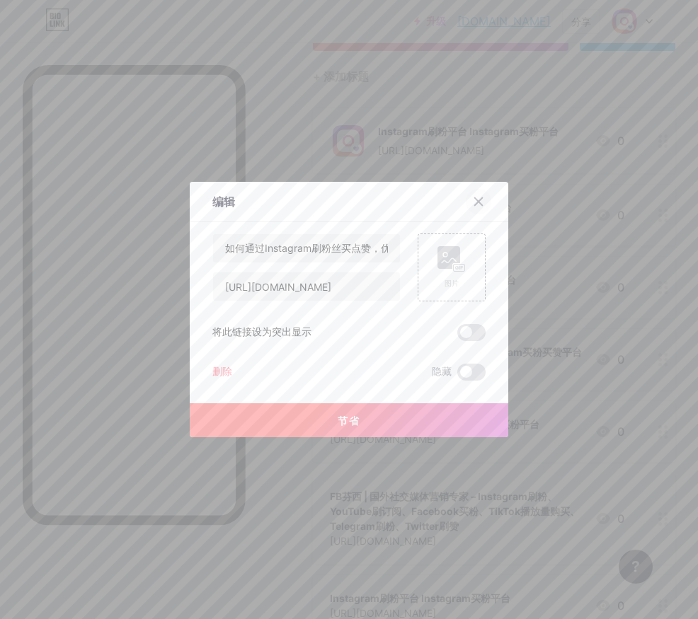
click at [473, 200] on icon at bounding box center [478, 201] width 11 height 11
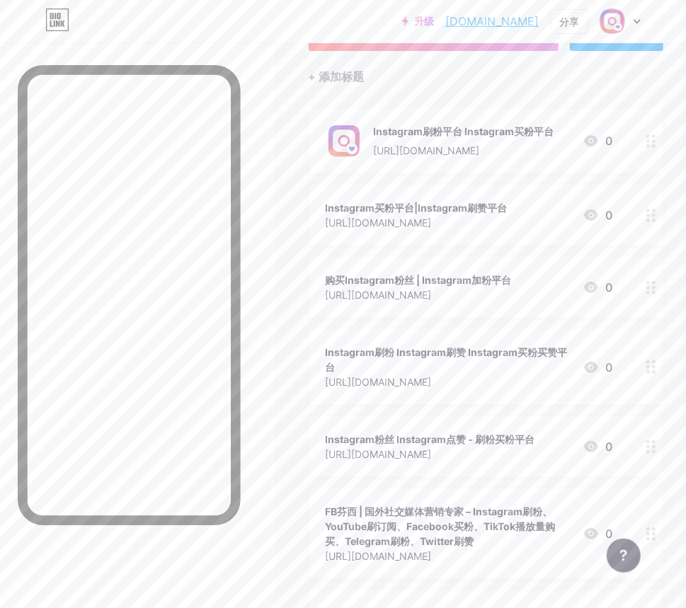
click at [656, 140] on icon at bounding box center [651, 140] width 10 height 13
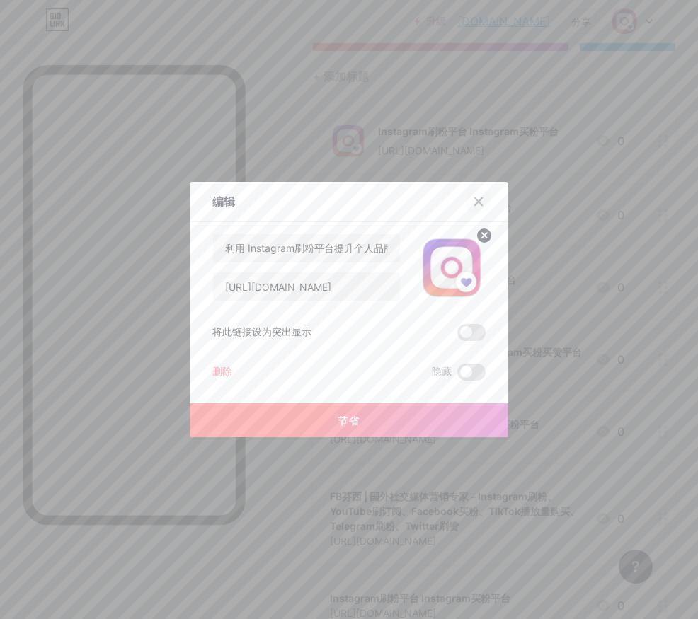
click at [473, 200] on icon at bounding box center [478, 201] width 11 height 11
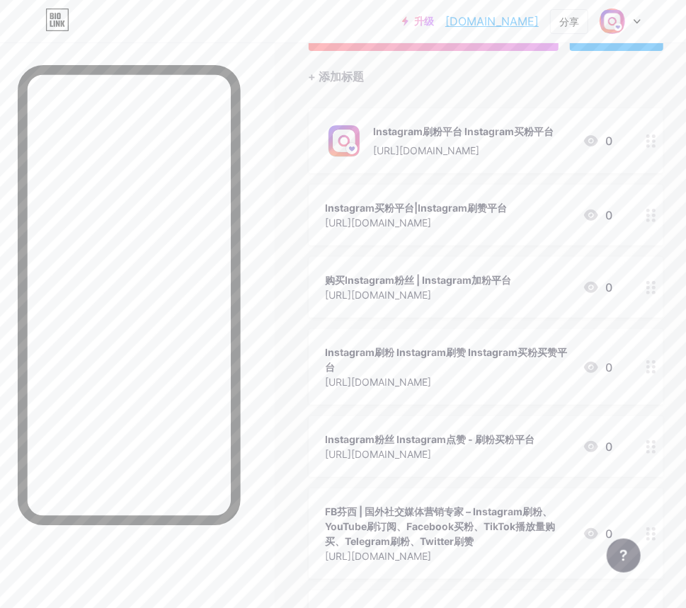
click at [656, 293] on icon at bounding box center [651, 287] width 10 height 13
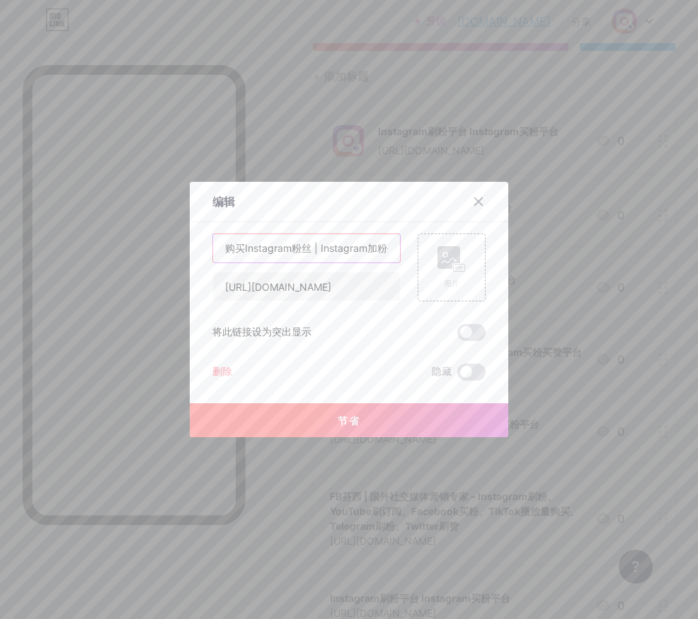
click at [232, 248] on input "购买Instagram粉丝 | Instagram加粉平台" at bounding box center [306, 248] width 187 height 28
click at [227, 248] on input "购买Instagram粉丝 | Instagram加粉平台" at bounding box center [306, 248] width 187 height 28
click at [221, 248] on input "购买Instagram粉丝 | Instagram加粉平台" at bounding box center [306, 248] width 187 height 28
paste input "Instagram 粉丝点赞背后的心理学：如何吸引更多关注者"
drag, startPoint x: 262, startPoint y: 244, endPoint x: 175, endPoint y: 244, distance: 87.1
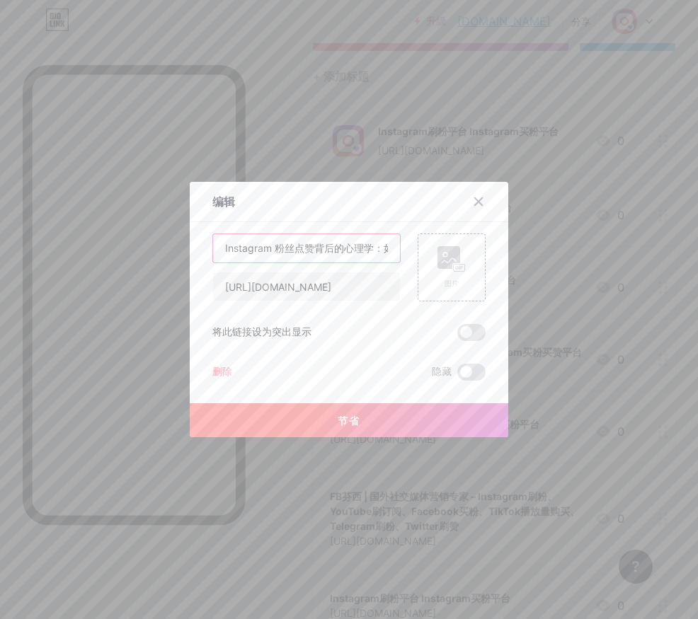
click at [172, 244] on div "编辑 内容 YouTube 无需离开您的页面即可播放 YouTube 视频。 添加 Vimeo 无需离开您的页面即可播放 Vimeo 视频。 添加 抖音 增加…" at bounding box center [349, 309] width 698 height 619
click at [238, 245] on input "Instagram 粉丝点赞背后的心理学：如何吸引更多关注者 购买Instagram粉丝 | Instagram加粉平台" at bounding box center [306, 248] width 187 height 28
click at [269, 250] on input "Instagram 粉丝点赞背后的心理学：如何吸引更多关注者 购买Instagram粉丝 | Instagram加粉平台" at bounding box center [306, 248] width 187 height 28
click at [264, 248] on input "Instagram 粉丝点赞背后的心理学：如何吸引更多关注者 购买Instagram粉丝 | Instagram加粉平台" at bounding box center [306, 248] width 187 height 28
type input "Instagram买粉丝点赞背后的心理学：如何吸引更多关注者 购买Instagram粉丝 | Instagram加粉平台"
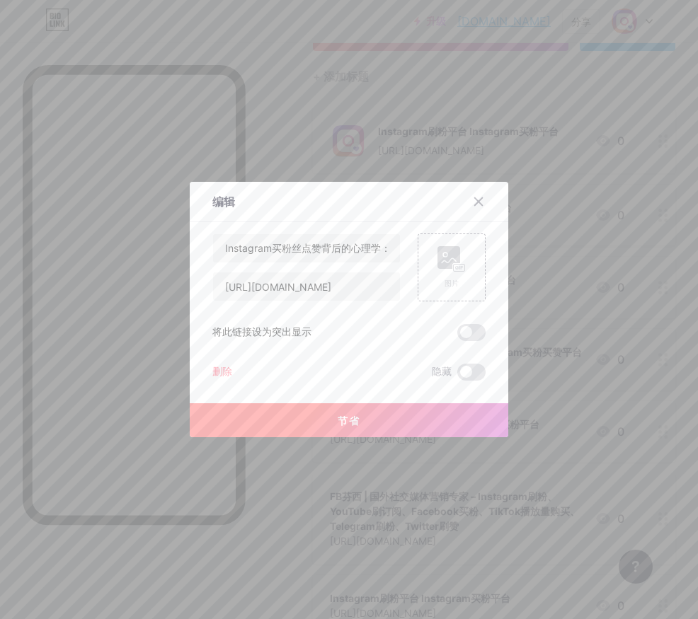
click at [343, 415] on font "节省" at bounding box center [349, 421] width 23 height 12
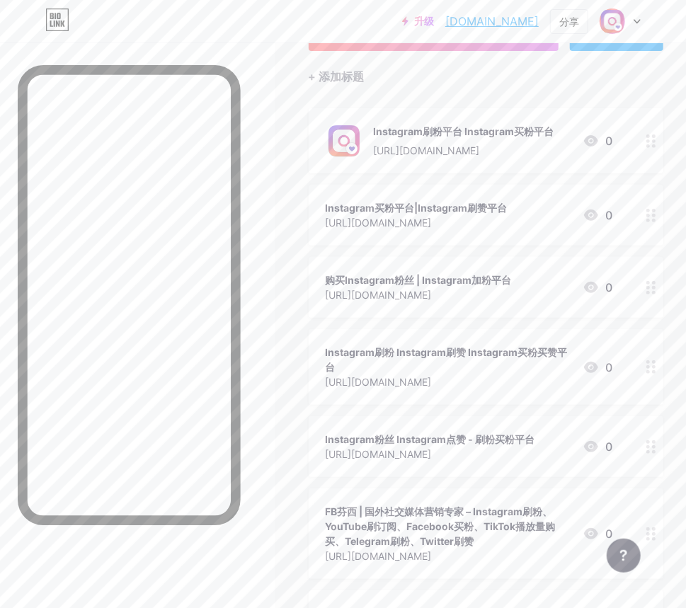
click at [656, 361] on icon at bounding box center [651, 366] width 10 height 13
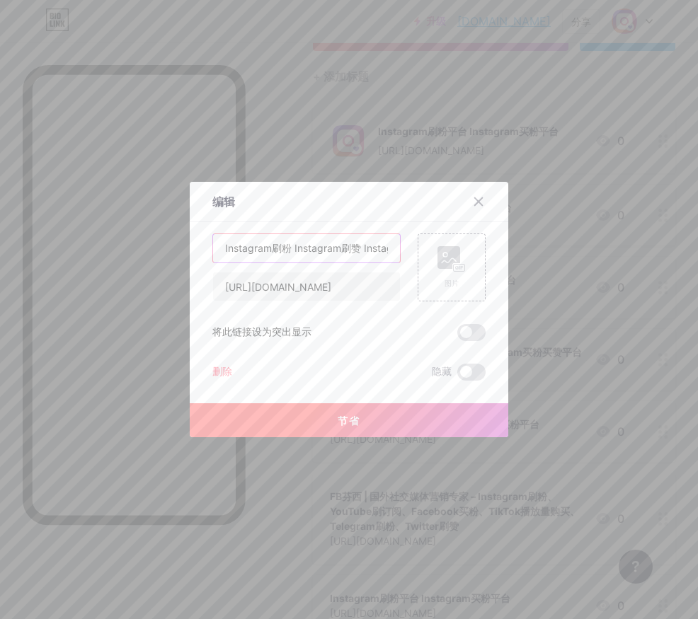
click at [256, 249] on input "Instagram刷粉 Instagram刷赞 Instagram买粉买赞平台" at bounding box center [306, 248] width 187 height 28
drag, startPoint x: 218, startPoint y: 250, endPoint x: 188, endPoint y: 250, distance: 29.7
click at [190, 250] on div "编辑 内容 YouTube 无需离开您的页面即可播放 YouTube 视频。 添加 Vimeo 无需离开您的页面即可播放 Vimeo 视频。 添加 抖音 增加…" at bounding box center [349, 310] width 319 height 256
paste input "通过买Instagram 粉丝点赞建立个人品牌的影响者"
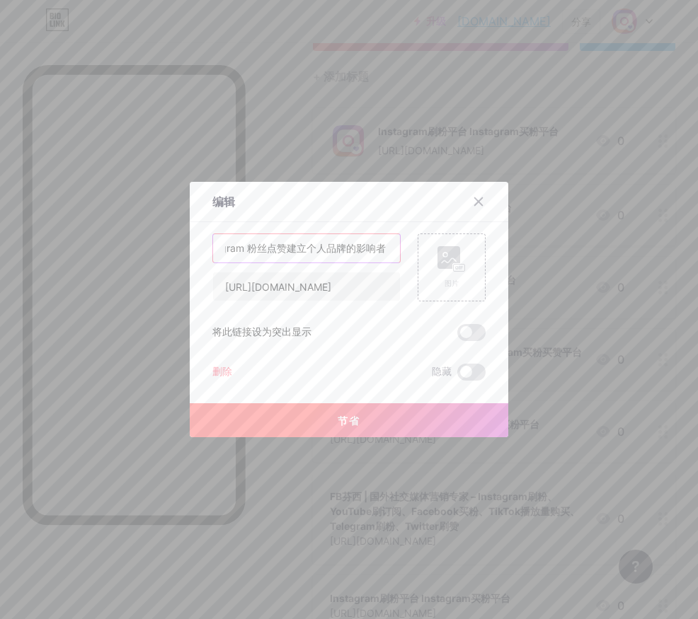
type input "通过买Instagram 粉丝点赞建立个人品牌的影响者 Instagram刷粉 Instagram刷赞 Instagram买粉买赞平台"
click at [340, 409] on button "节省" at bounding box center [349, 420] width 319 height 34
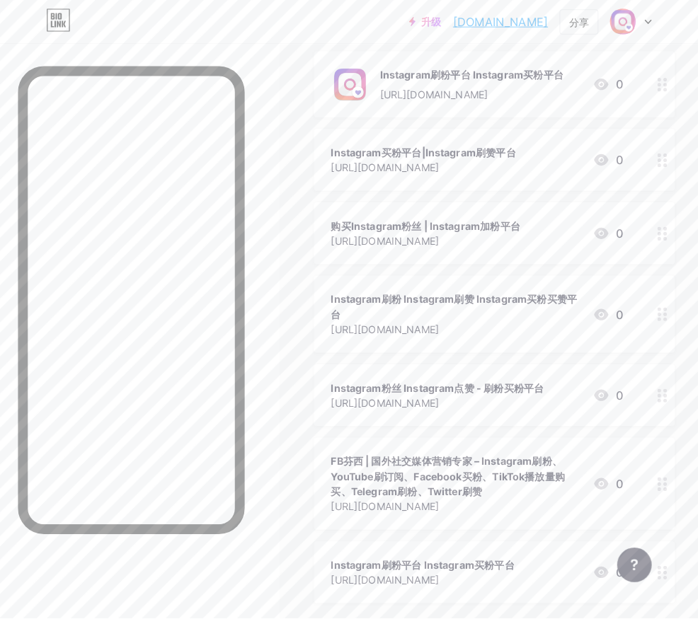
scroll to position [256, 0]
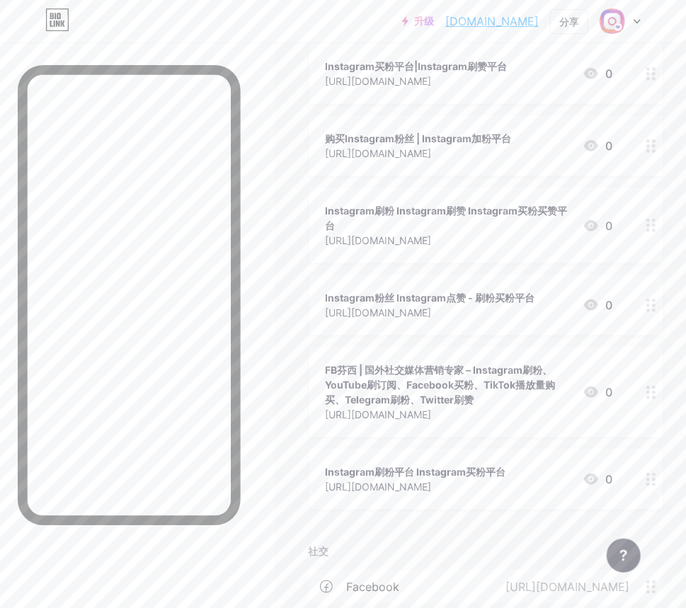
click at [663, 473] on div at bounding box center [651, 479] width 24 height 61
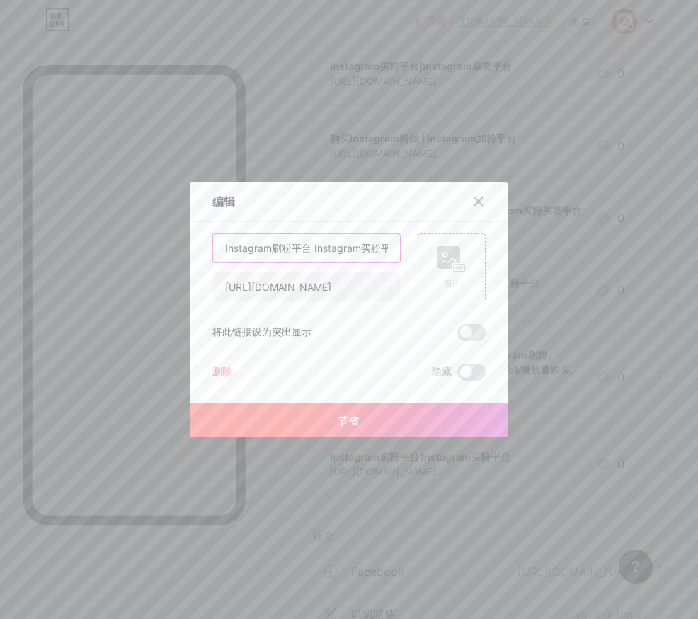
click at [217, 247] on input "Instagram刷粉平台 Instagram买粉平台" at bounding box center [306, 248] width 187 height 28
paste input "从零开始：如何在 Instagram购买并获得粉丝点赞的有效方法"
type input "从零开始：如何在 Instagram购买并获得粉丝点赞的有效方法 Instagram刷粉平台 Instagram买粉平台"
click at [354, 420] on button "节省" at bounding box center [349, 420] width 319 height 34
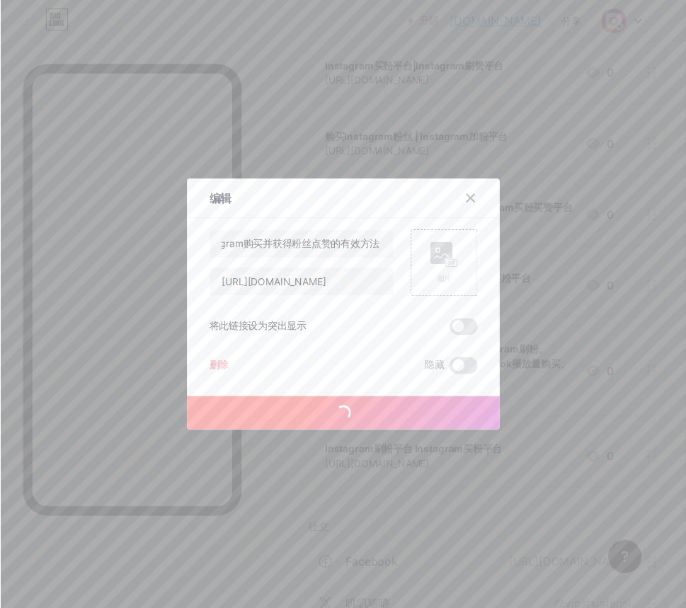
scroll to position [0, 0]
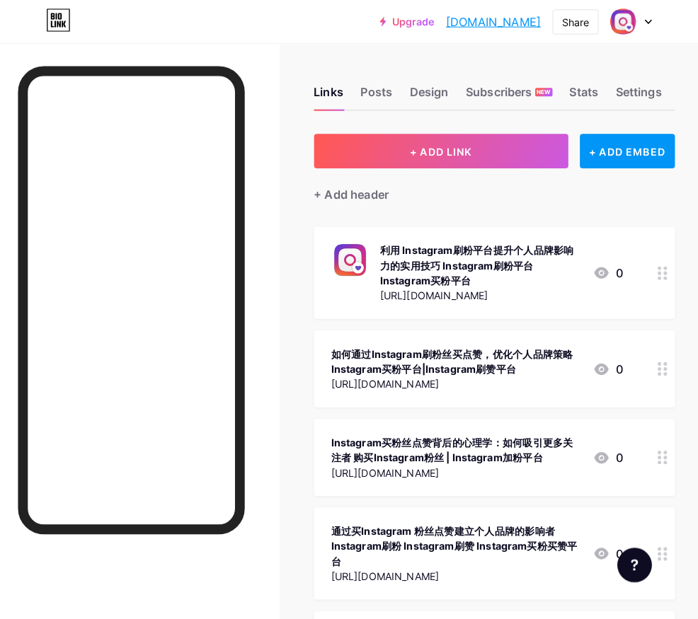
scroll to position [354, 0]
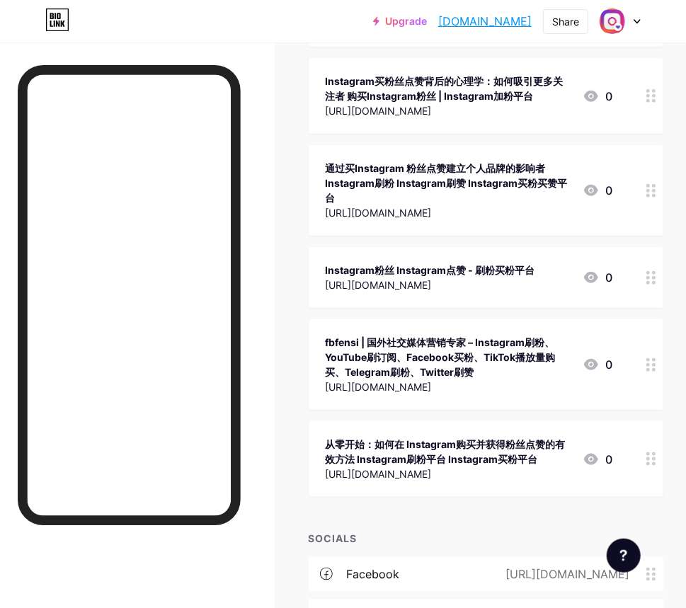
click at [656, 271] on icon at bounding box center [651, 277] width 10 height 13
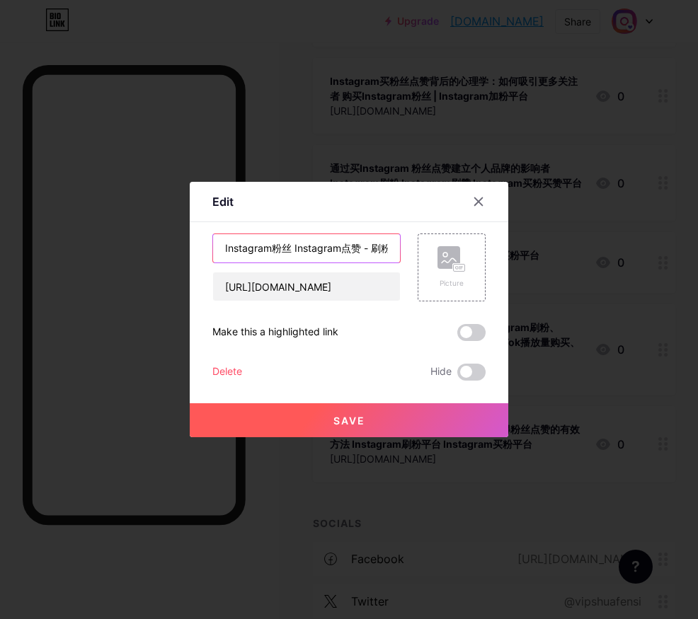
click at [218, 249] on input "Instagram粉丝 Instagram点赞 - 刷粉买粉平台" at bounding box center [306, 248] width 187 height 28
paste input "如何选择安全可靠的Instagram刷粉丝平台：避免常见陷阱与风险分析"
type input "如何选择安全可靠的Instagram刷粉丝平台：避免常见陷阱与风险分析 Instagram粉丝 Instagram点赞 - 刷粉买粉平台"
click at [333, 424] on span "Save" at bounding box center [349, 421] width 32 height 12
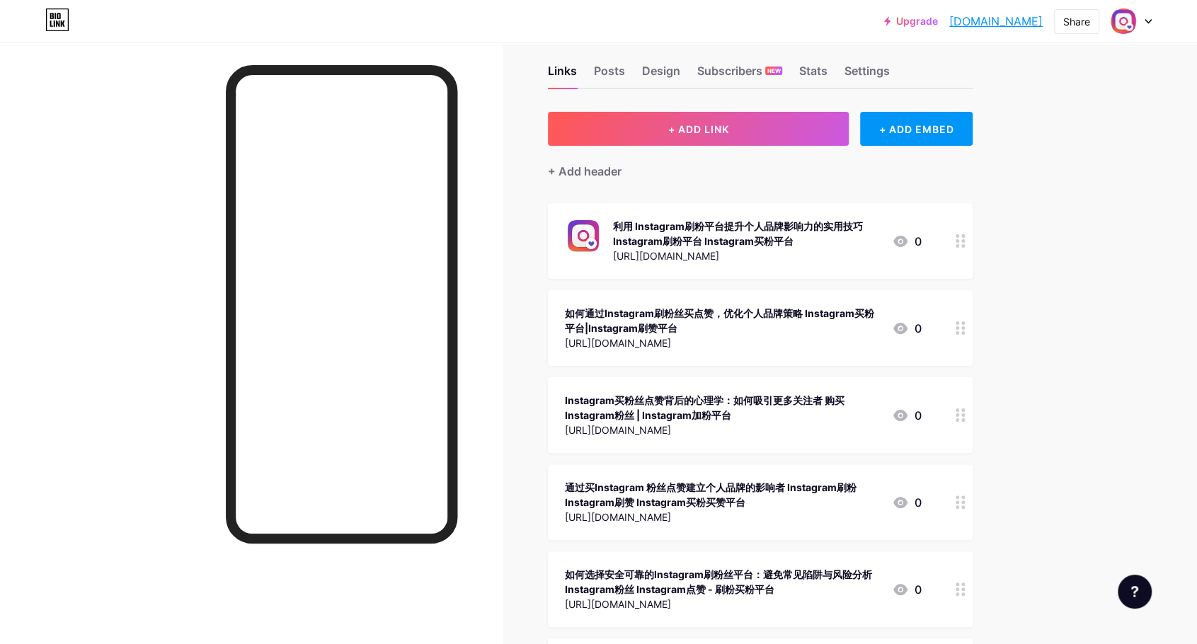
scroll to position [0, 0]
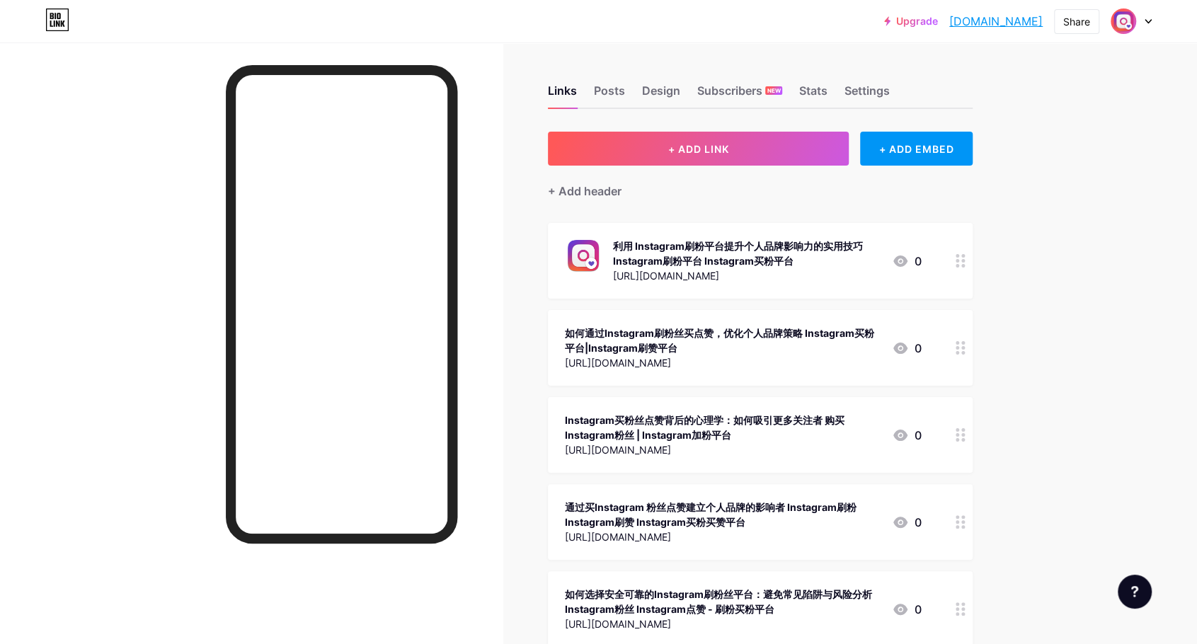
click at [685, 19] on img at bounding box center [1123, 21] width 23 height 23
click at [685, 158] on link "Account settings" at bounding box center [1063, 161] width 176 height 38
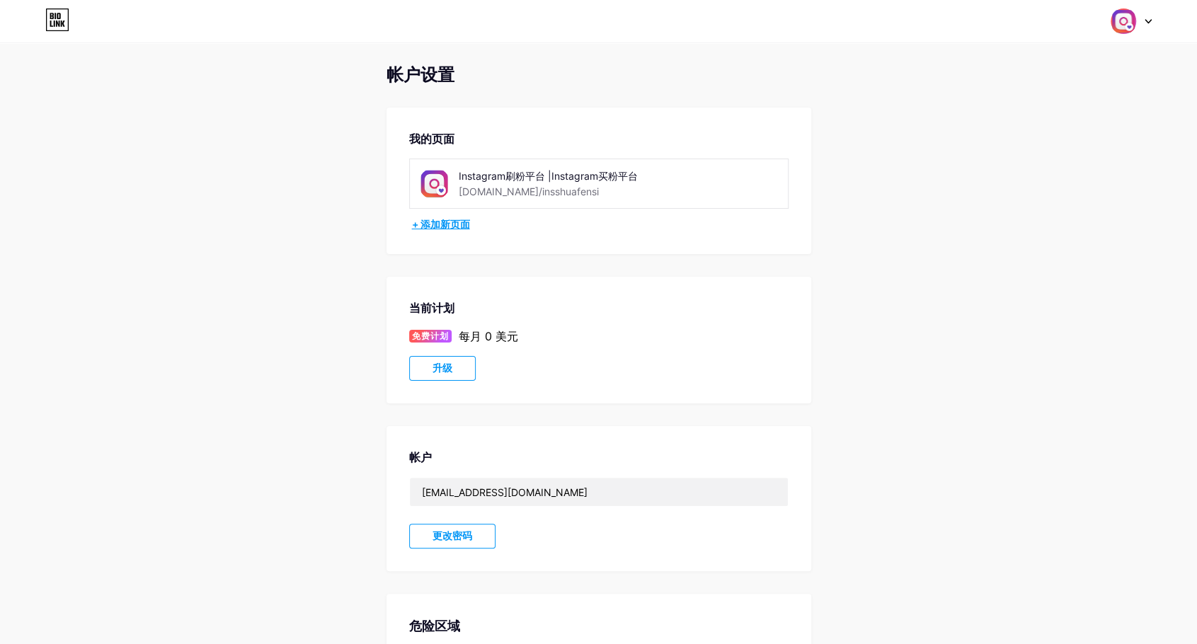
click at [441, 223] on font "+ 添加新页面" at bounding box center [441, 224] width 58 height 12
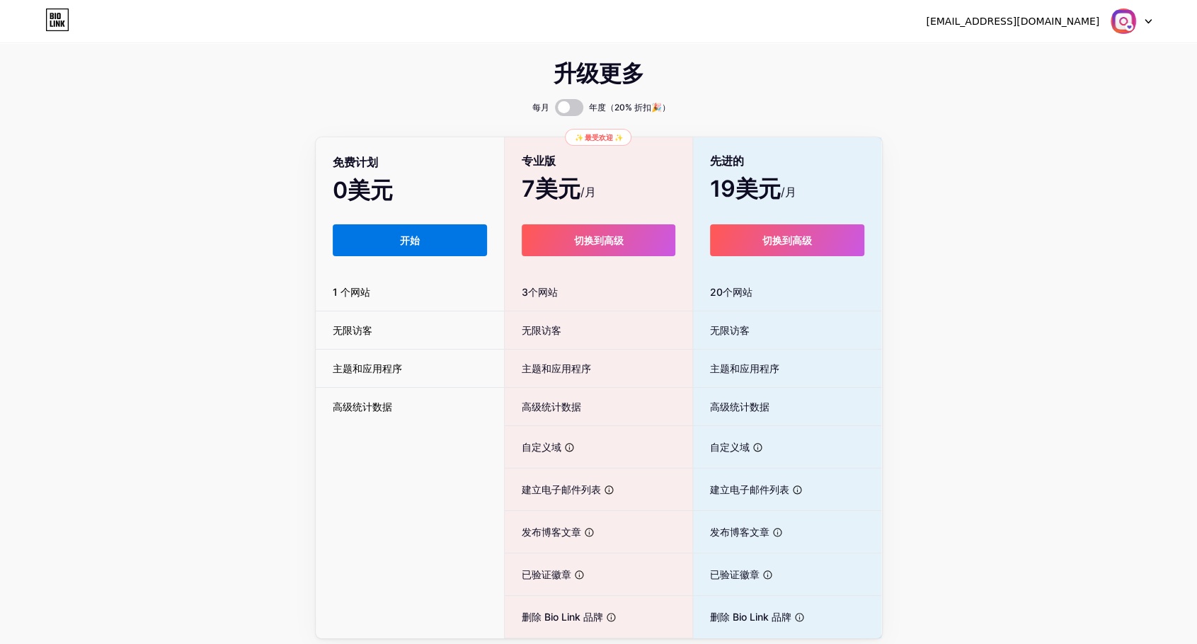
click at [402, 234] on font "开始" at bounding box center [409, 240] width 21 height 12
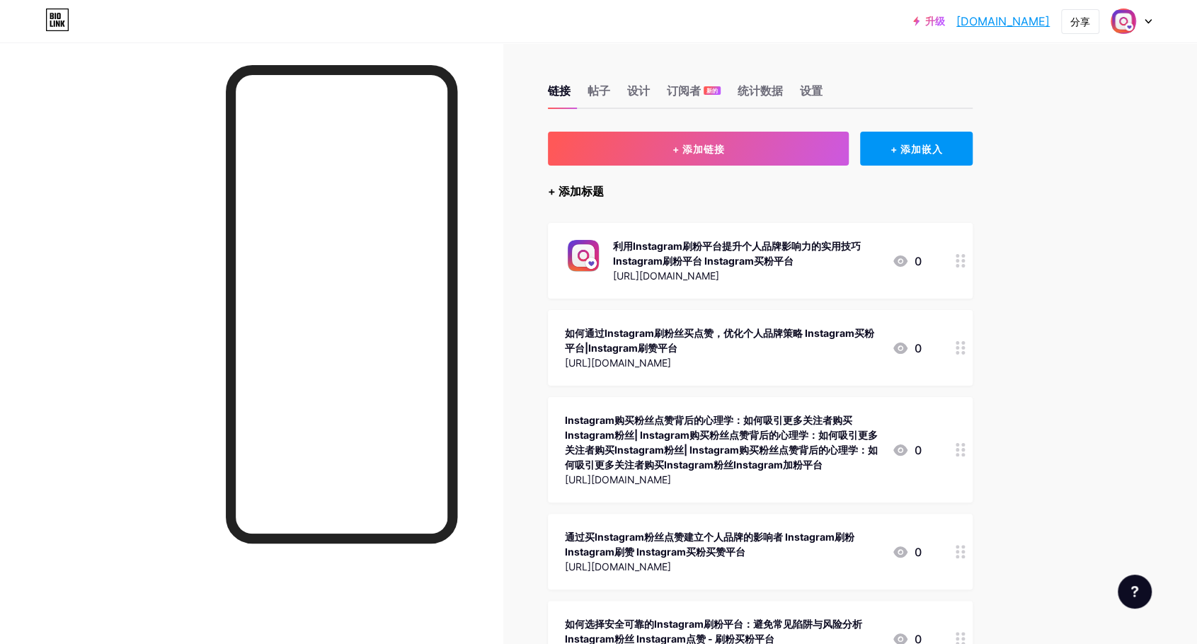
click at [593, 188] on font "+ 添加标题" at bounding box center [576, 191] width 56 height 14
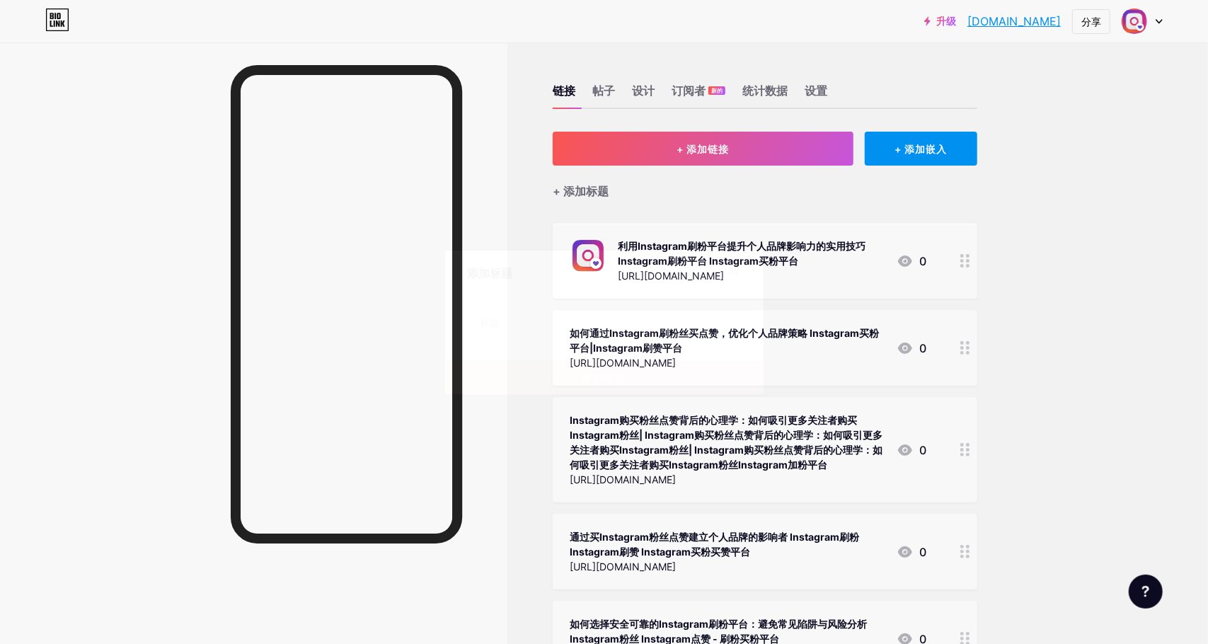
click at [685, 267] on icon at bounding box center [734, 270] width 8 height 8
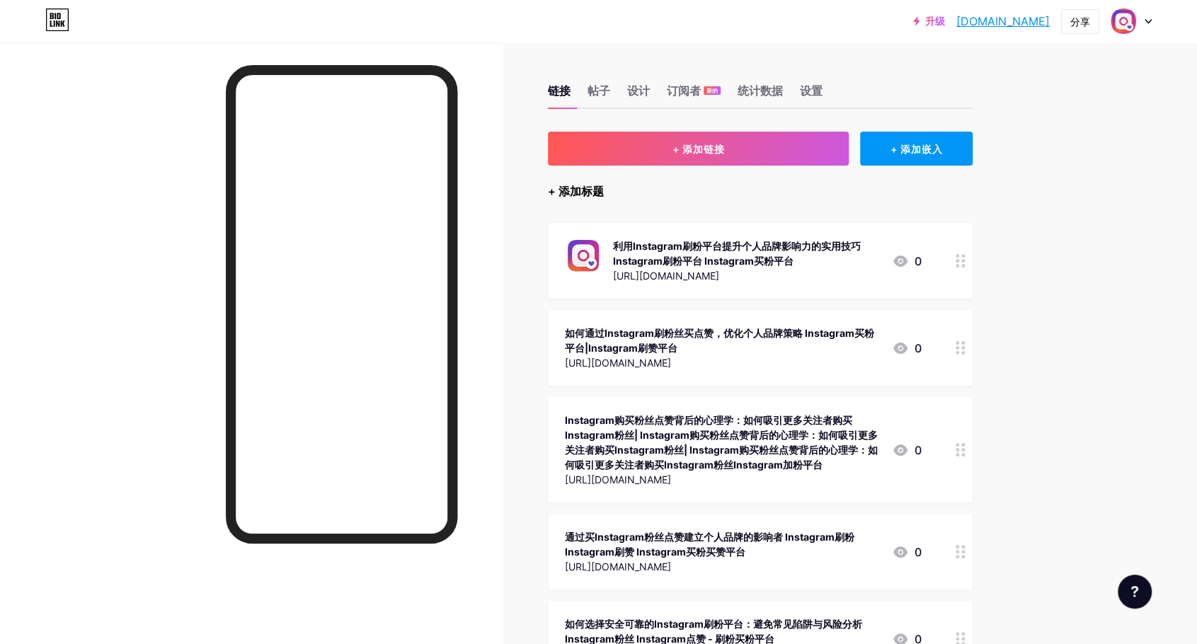
click at [572, 188] on font "+ 添加标题" at bounding box center [576, 191] width 56 height 14
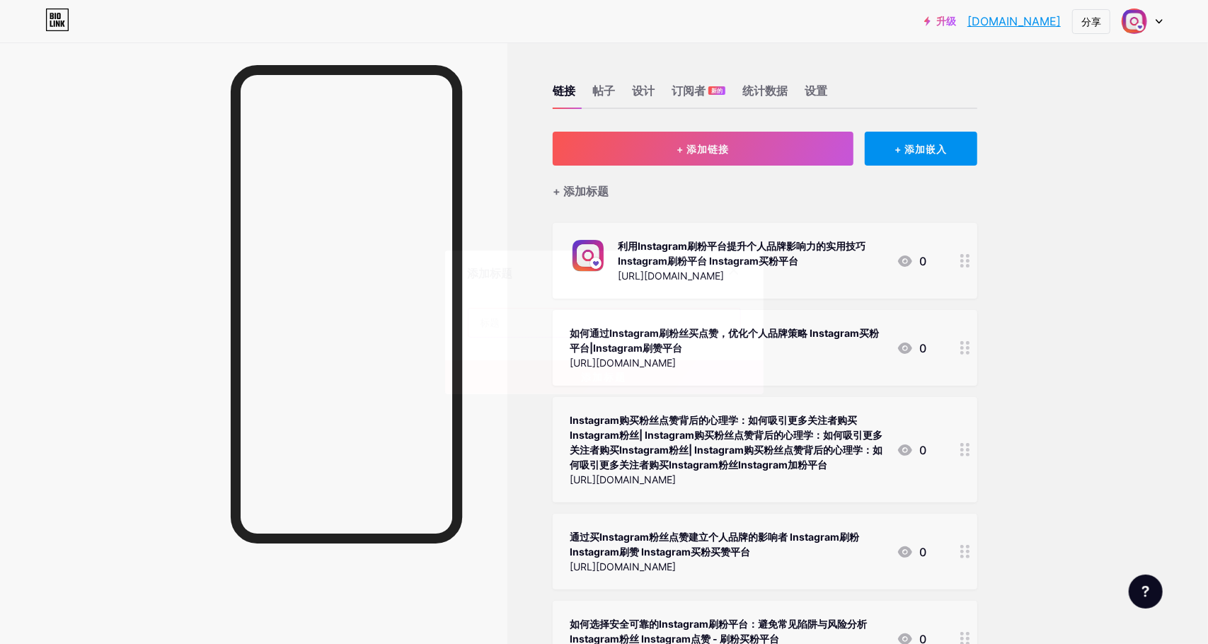
click at [557, 318] on input "text" at bounding box center [605, 323] width 272 height 28
paste input "Instagram 增长服务专注于提升粉丝、点赞、浏览量、曝光度、分享和转发等关键指标。通过利用这些工具，用户可以显著提升在平台上的参与度。通过策略性地使用这些"
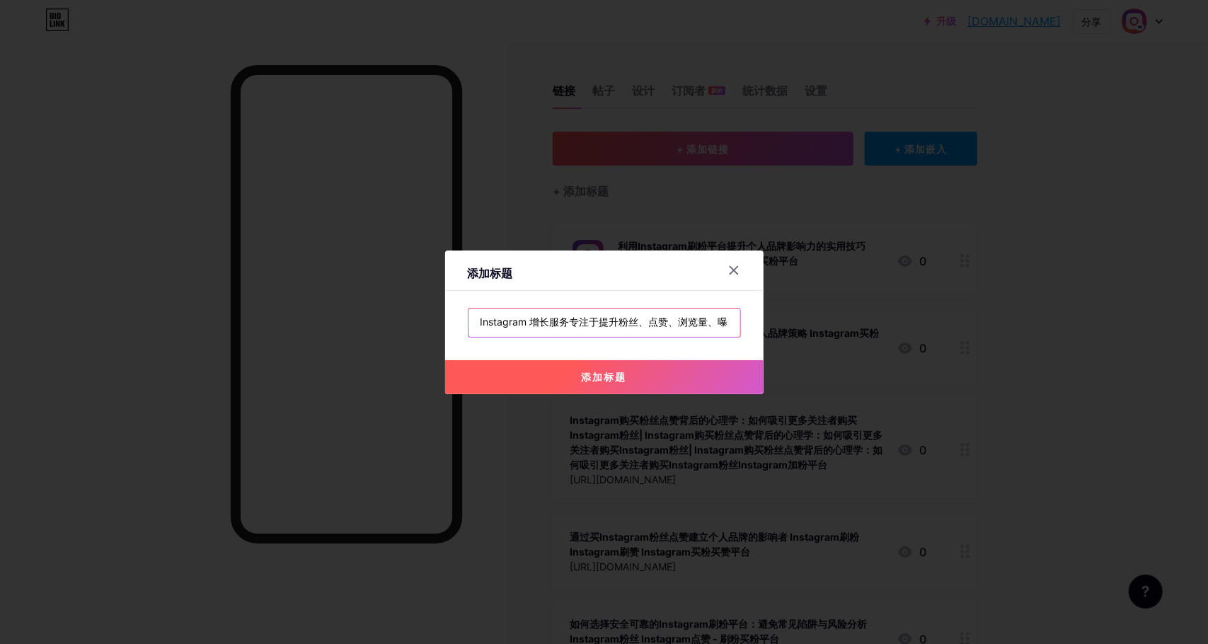
scroll to position [0, 494]
type input "Instagram 增长服务专注于提升粉丝、点赞、浏览量、曝光度、分享和转发等关键指标。通过利用这些工具，用户可以显著提升在平台上的参与度。通过策略性地使用这些"
click at [600, 376] on font "添加标题" at bounding box center [604, 377] width 45 height 12
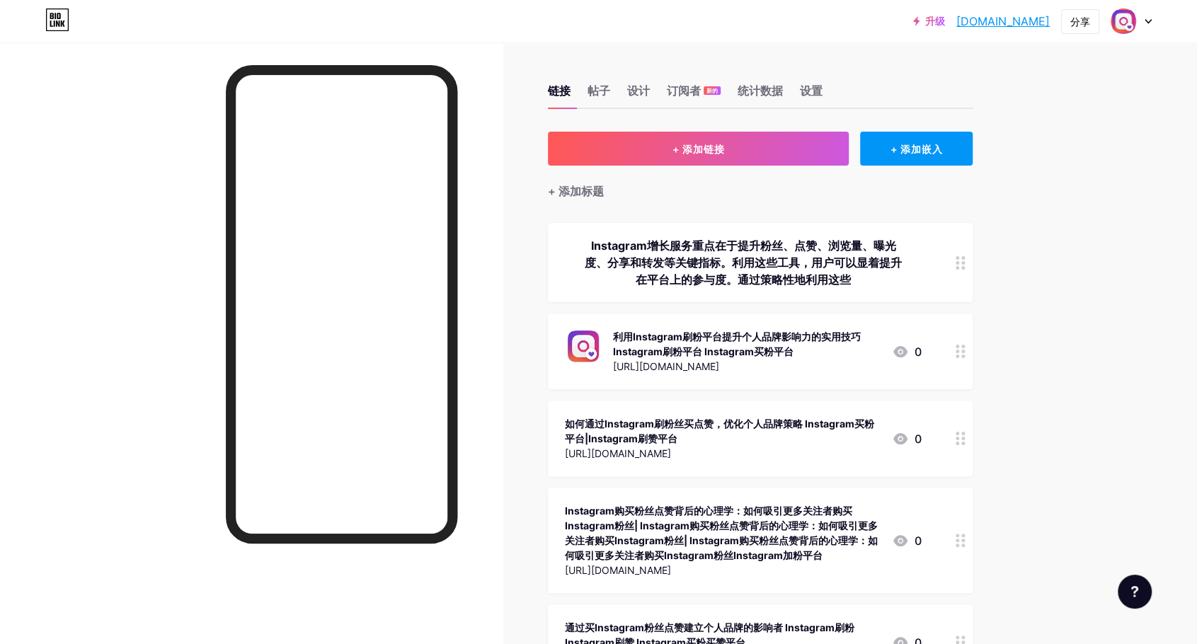
click at [685, 263] on circle at bounding box center [958, 263] width 4 height 4
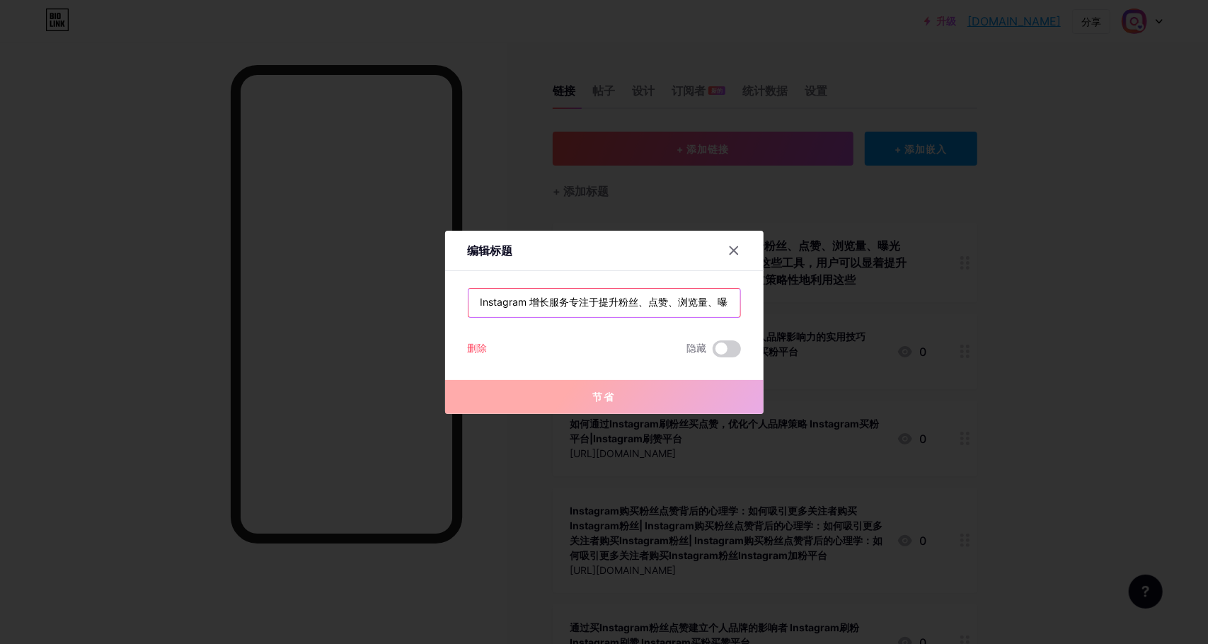
click at [563, 307] on input "Instagram 增长服务专注于提升粉丝、点赞、浏览量、曝光度、分享和转发等关键指标。通过利用这些工具，用户可以显著提升在平台上的参与度。通过策略性地使用这些" at bounding box center [605, 303] width 272 height 28
paste input "买粉平台 |Instagram刷粉平台 专注于提升Instagram粉丝、点赞、浏览量、观看量、展示次数、华人粉、华人赞、包月赞、自动点赞、"
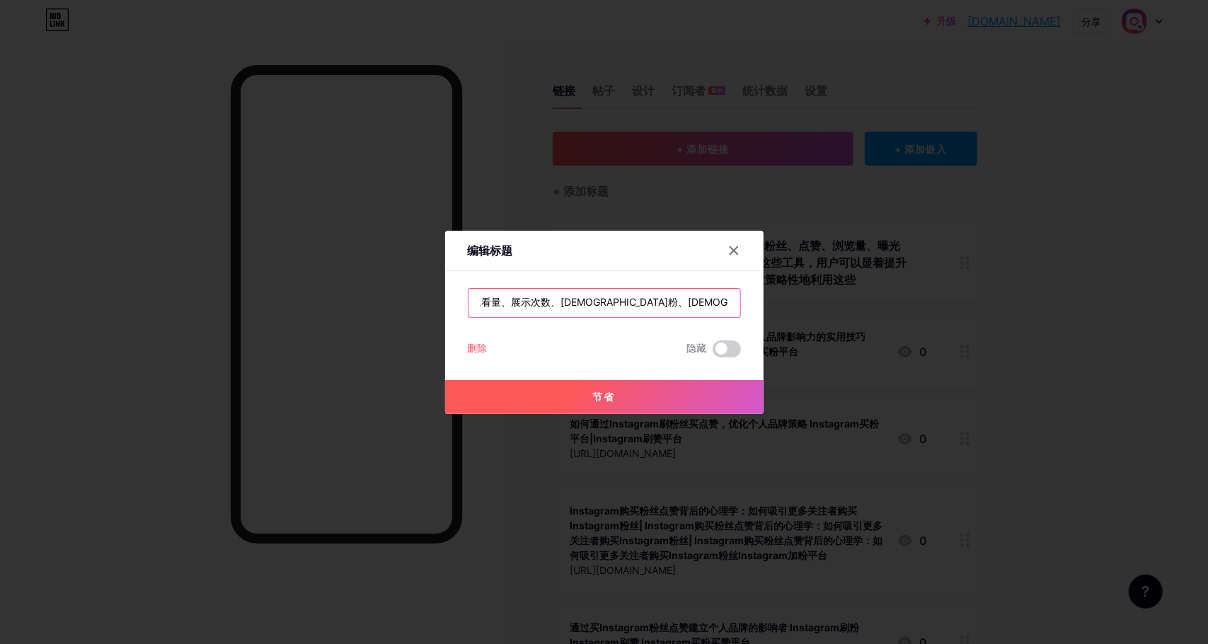
type input "Instagram买粉平台 |Instagram刷粉平台 专注于提升Instagram粉丝、点赞、浏览量、观看量、展示次数、华人粉、华人赞、包月赞、自动点赞、"
click at [594, 396] on font "节省" at bounding box center [604, 397] width 23 height 12
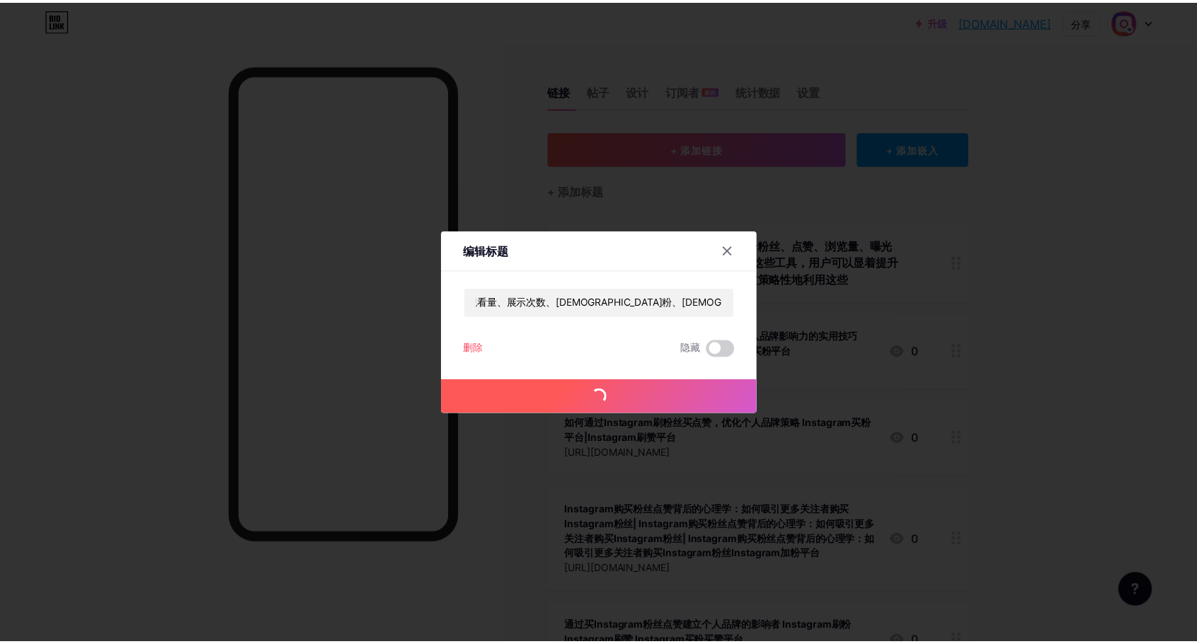
scroll to position [0, 0]
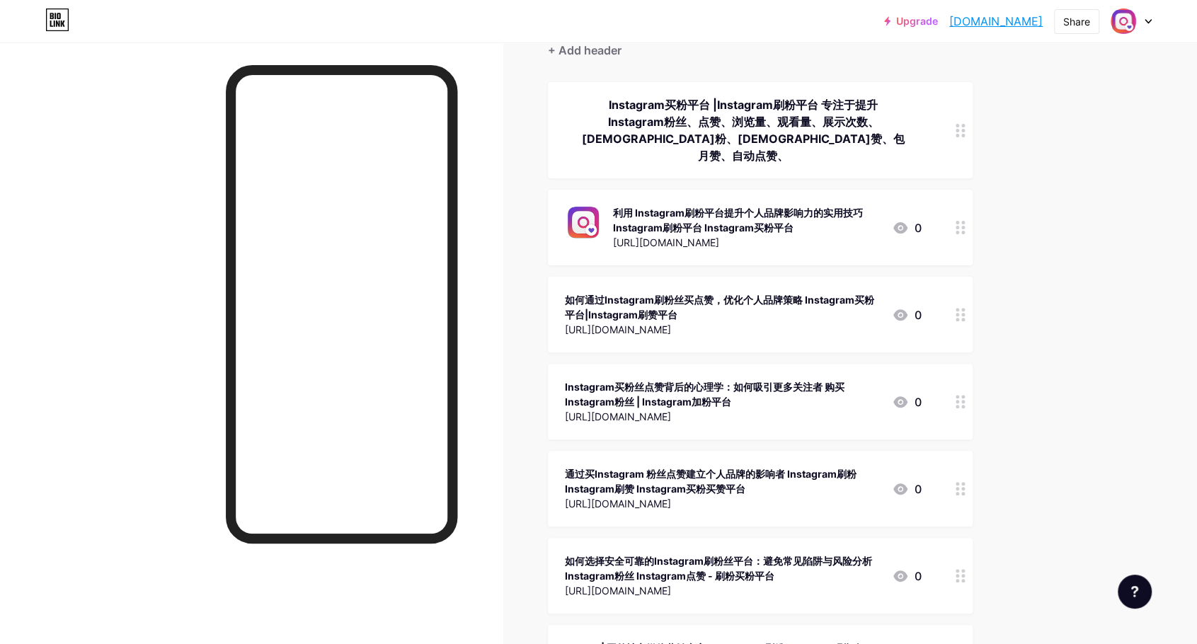
scroll to position [142, 0]
click at [1107, 142] on div "Upgrade insshuafensi.bi... insshuafensi.bio.link Share Switch accounts Instagra…" at bounding box center [598, 511] width 1197 height 1306
click at [1051, 149] on div "Upgrade insshuafensi.bi... insshuafensi.bio.link Share Switch accounts Instagra…" at bounding box center [598, 511] width 1197 height 1306
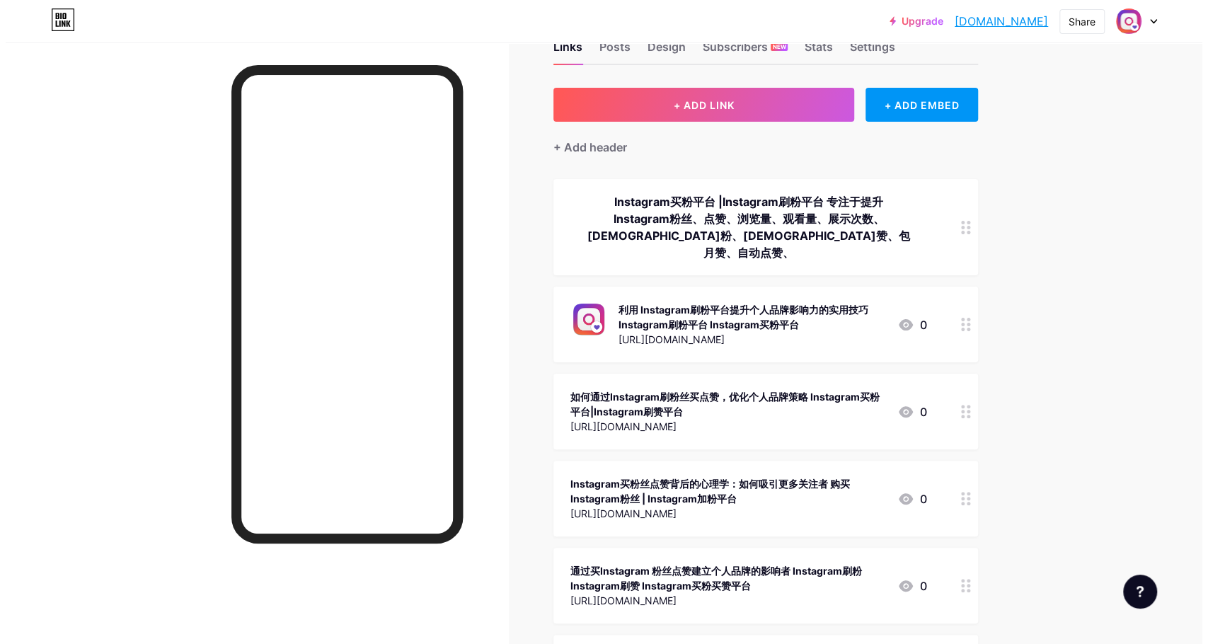
scroll to position [0, 0]
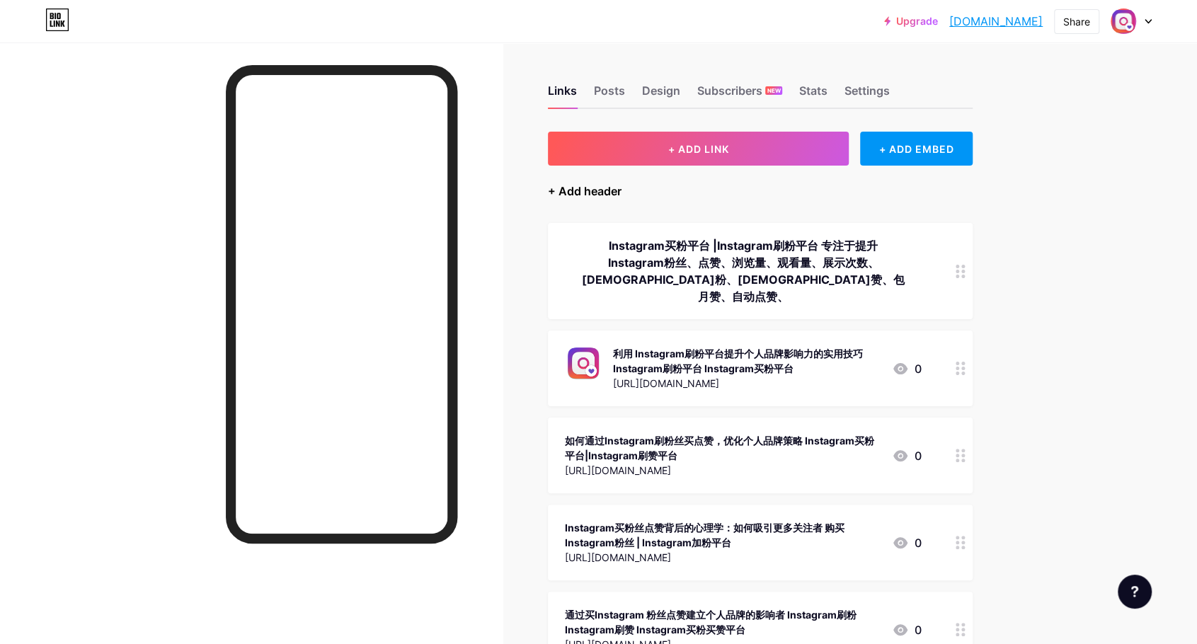
click at [598, 189] on div "+ Add header" at bounding box center [585, 191] width 74 height 17
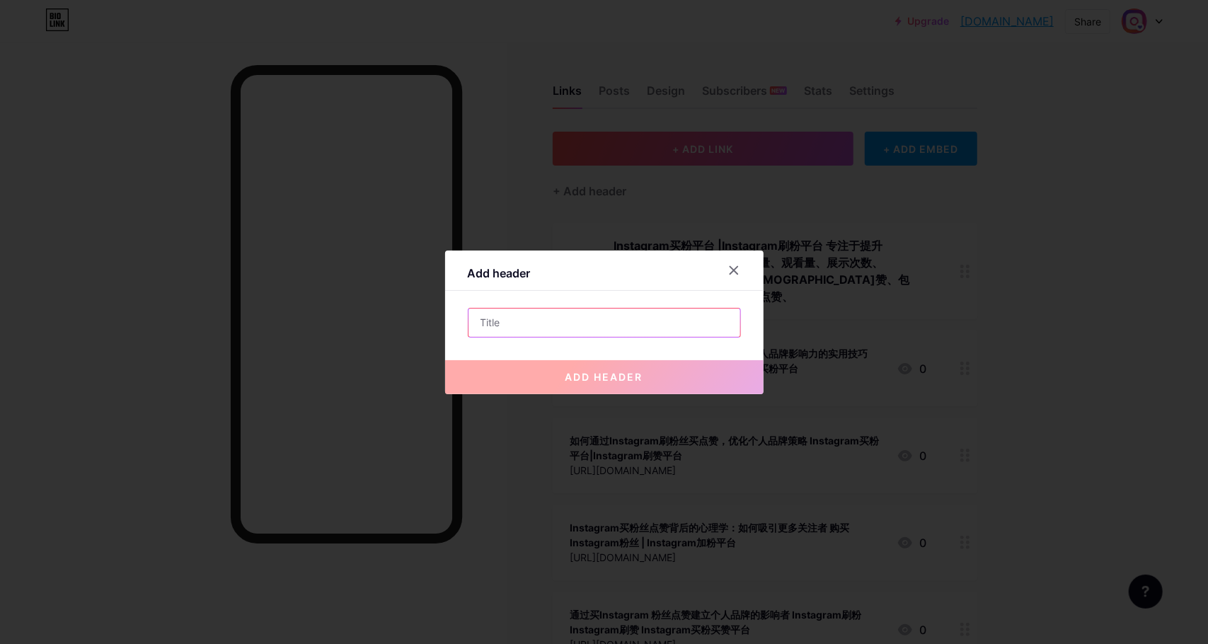
click at [565, 315] on input "text" at bounding box center [605, 323] width 272 height 28
click at [516, 315] on input "text" at bounding box center [605, 323] width 272 height 28
paste input "⇟"
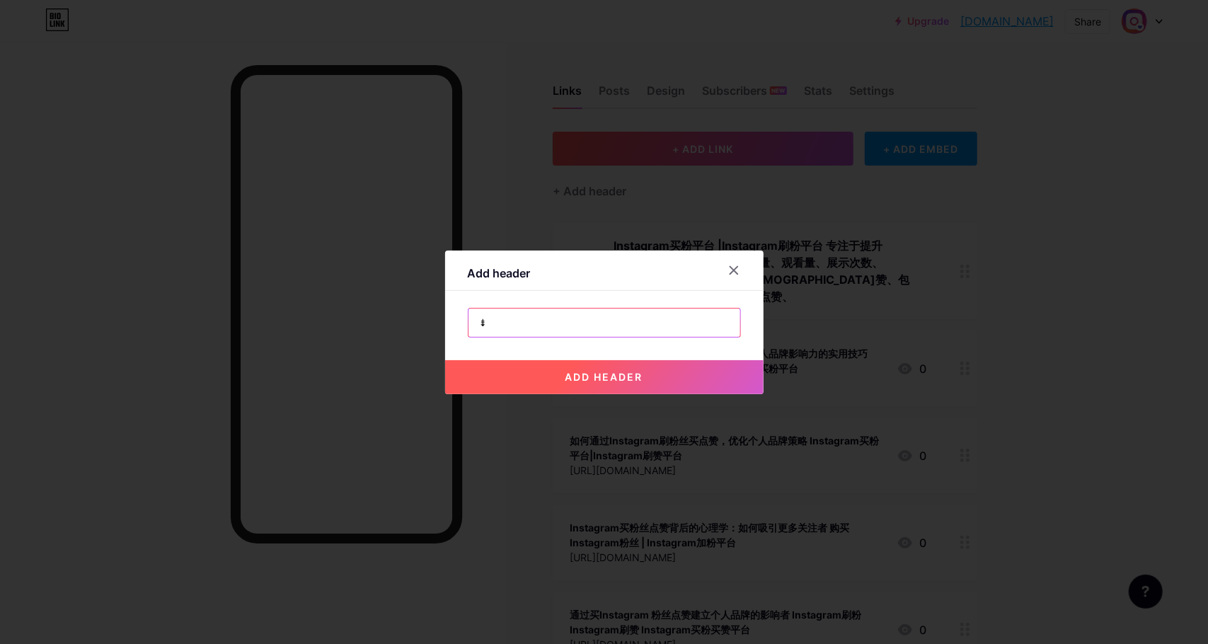
paste input "⇟"
drag, startPoint x: 489, startPoint y: 325, endPoint x: 525, endPoint y: 325, distance: 36.1
click at [525, 325] on input "⇟⇟需要" at bounding box center [605, 323] width 272 height 28
paste input "Instagram买粉平台：shuafensi.vip 微信下单客服：fbfensi 微信下单客服：vipfensi8"
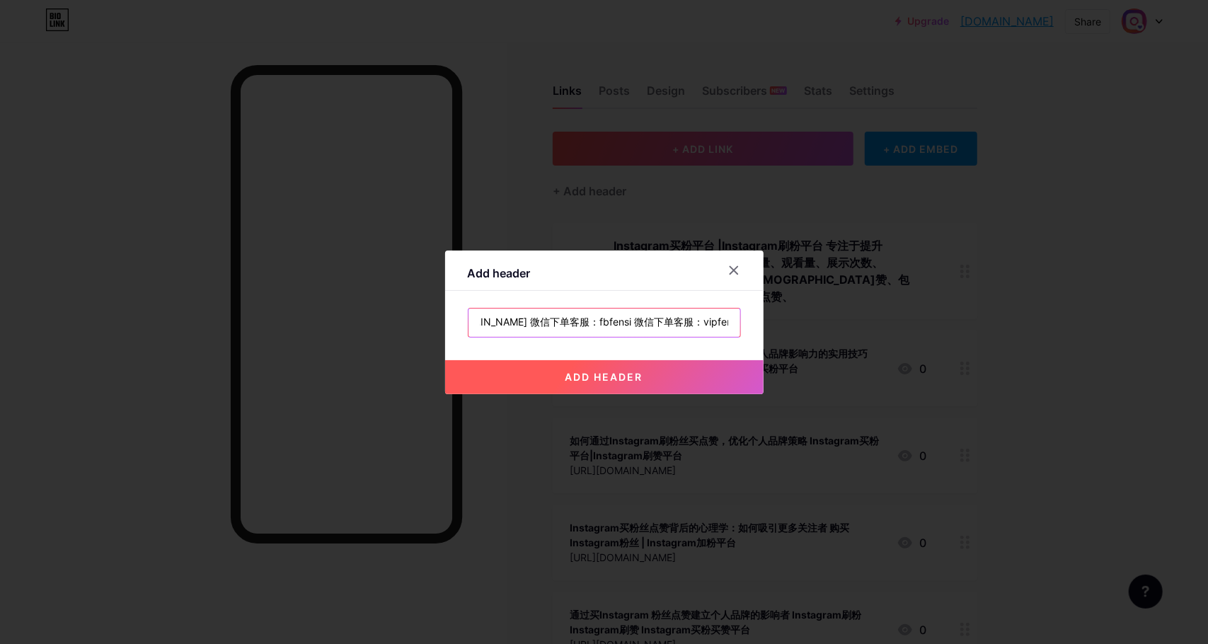
drag, startPoint x: 702, startPoint y: 323, endPoint x: 757, endPoint y: 323, distance: 54.5
click at [757, 323] on div "Add header ⇟⇟Instagram买粉平台：shuafensi.vip 微信下单客服：fbfensi 微信下单客服：vipfensi8 add he…" at bounding box center [604, 323] width 319 height 144
click at [721, 323] on input "⇟⇟Instagram买粉平台：shuafensi.vip 微信下单客服：fbfensi 微信下单客服：vipfensi8" at bounding box center [605, 323] width 272 height 28
paste input "⇟"
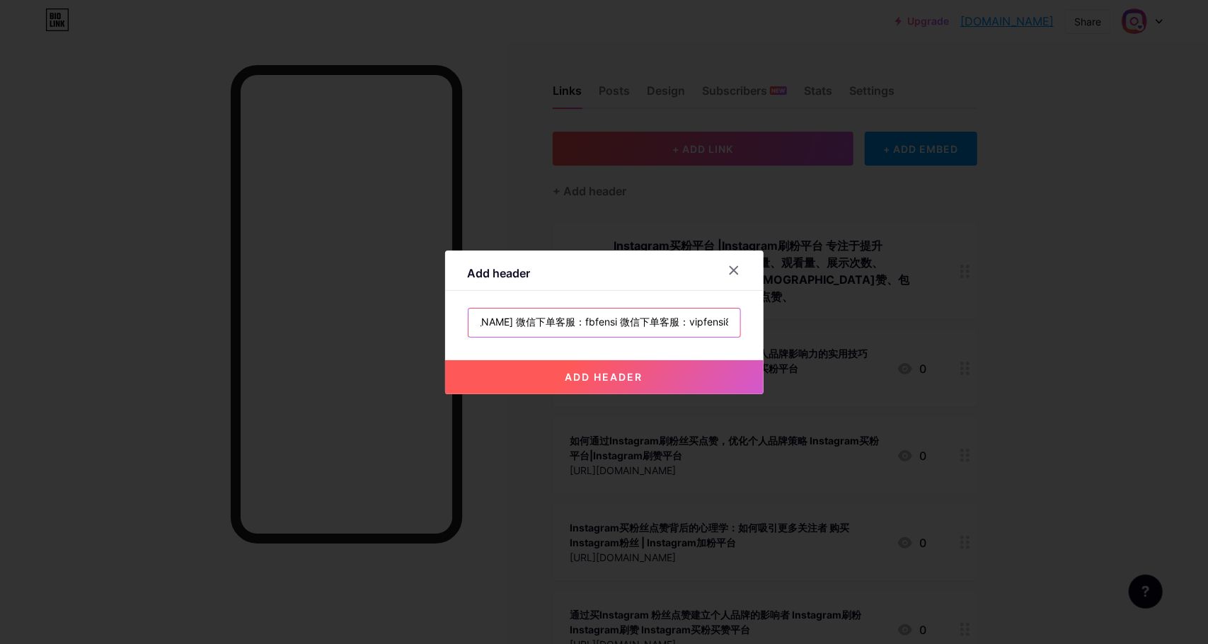
scroll to position [0, 160]
type input "⇟⇟Instagram买粉平台：shuafensi.vip 微信下单客服：fbfensi 微信下单客服：vipfensi8 ⇟⇟"
click at [597, 369] on button "add header" at bounding box center [604, 377] width 319 height 34
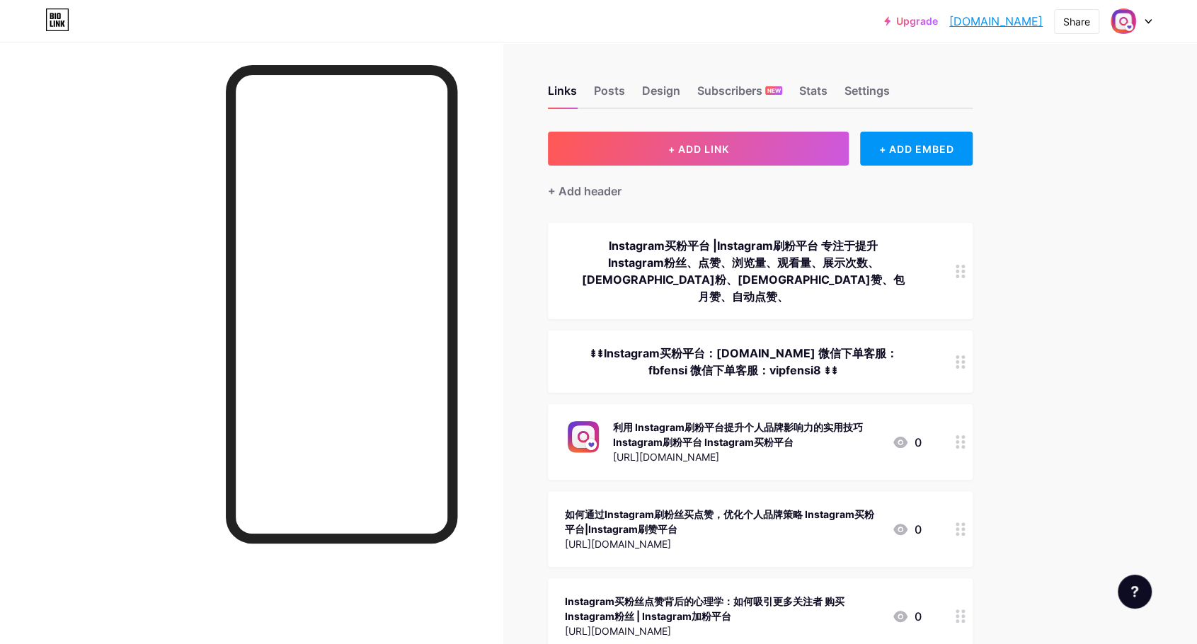
click at [774, 345] on div "⇟⇟Instagram买粉平台：shuafensi.vip 微信下单客服：fbfensi 微信下单客服：vipfensi8 ⇟⇟" at bounding box center [743, 362] width 357 height 34
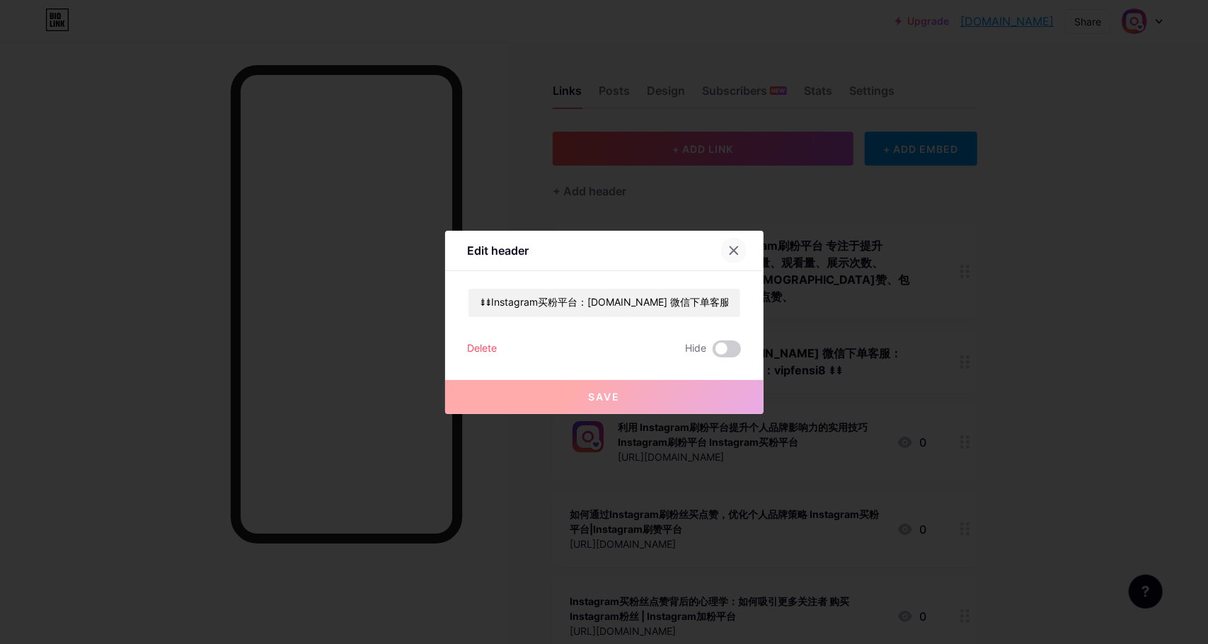
click at [730, 249] on icon at bounding box center [734, 250] width 8 height 8
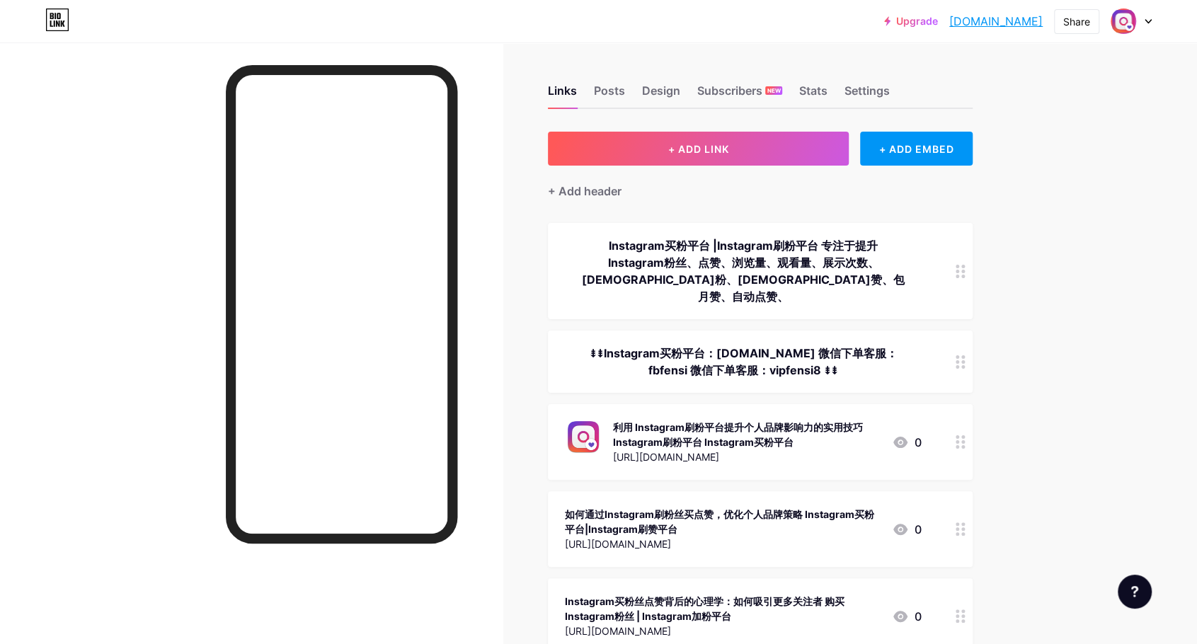
drag, startPoint x: 840, startPoint y: 350, endPoint x: 586, endPoint y: 337, distance: 253.8
click at [586, 345] on div "⇟⇟Instagram买粉平台：shuafensi.vip 微信下单客服：fbfensi 微信下单客服：vipfensi8 ⇟⇟" at bounding box center [743, 362] width 357 height 34
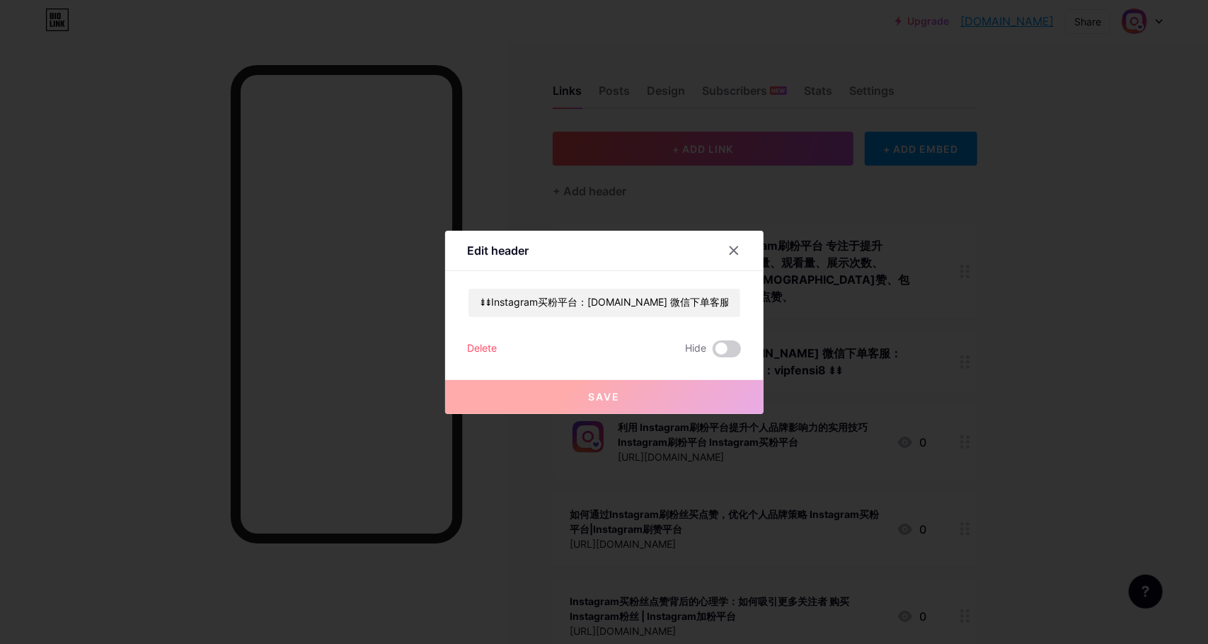
copy div "⇟⇟Instagram买粉平台：shuafensi.vip 微信下单客服：fbfensi 微信下单客服：vipfensi8 ⇟⇟"
click at [730, 250] on icon at bounding box center [734, 250] width 8 height 8
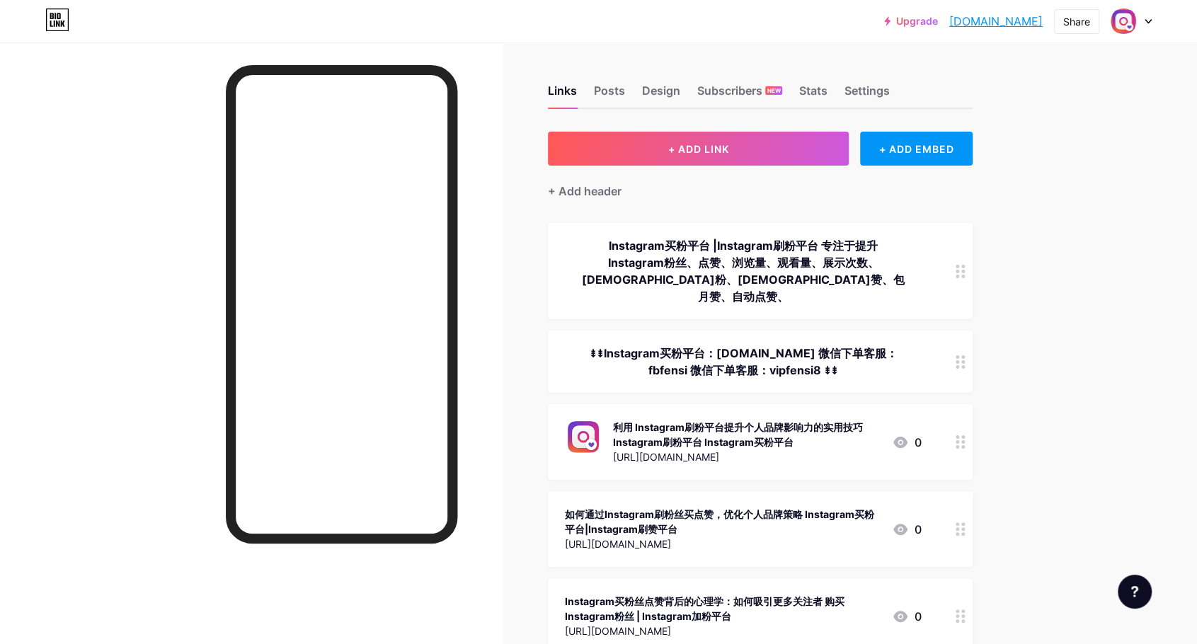
click at [966, 355] on icon at bounding box center [961, 361] width 10 height 13
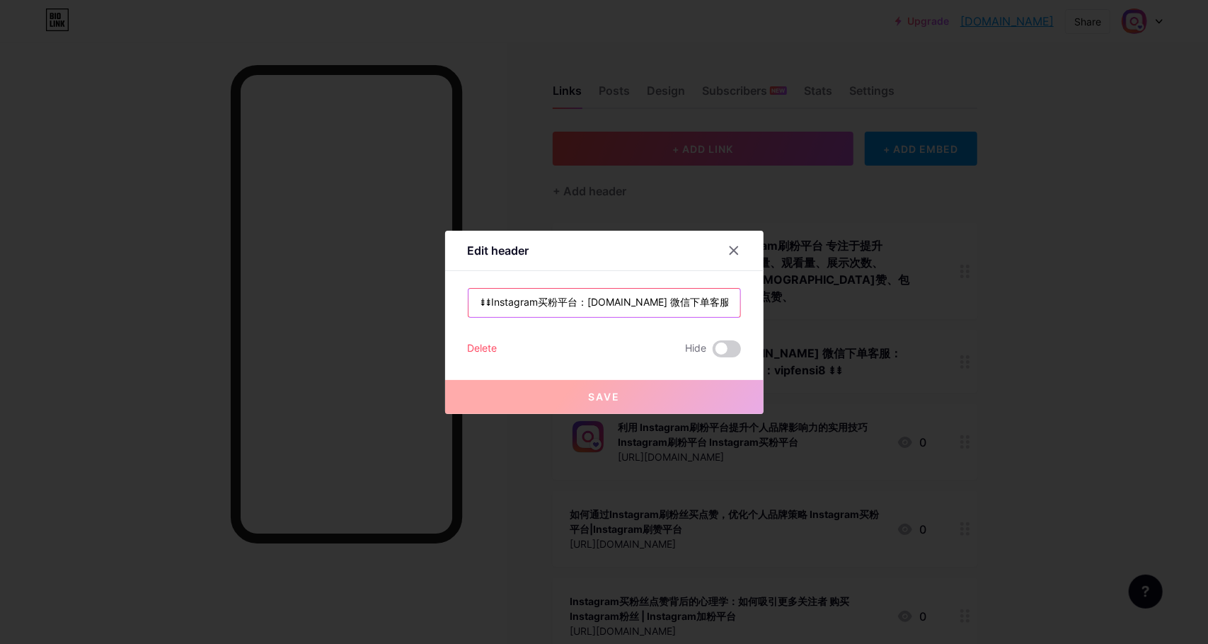
click at [694, 306] on input "⇟⇟Instagram买粉平台：shuafensi.vip 微信下单客服：fbfensi 微信下单客服：vipfensi8 ⇟⇟" at bounding box center [605, 303] width 272 height 28
paste input "⇟⇟ 微信下单客服：fbfen"
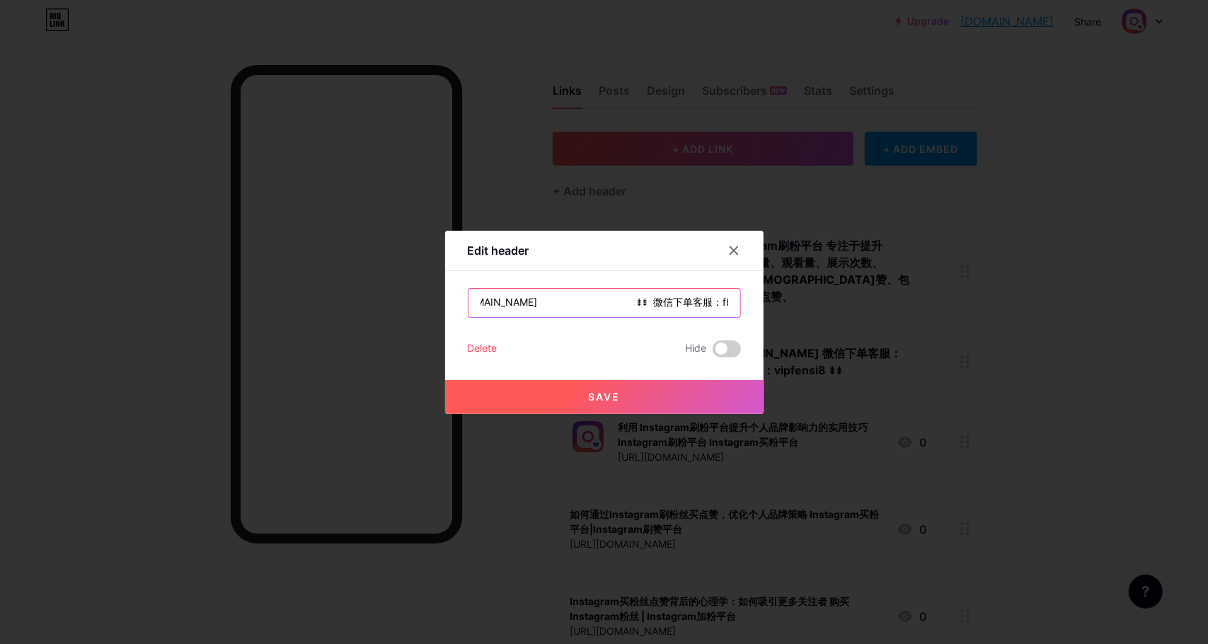
type input "⇟⇟Instagram买粉平台：shuafensi.vip ⇟⇟ 微信下单客服：fbfen"
click at [602, 394] on span "Save" at bounding box center [604, 397] width 32 height 12
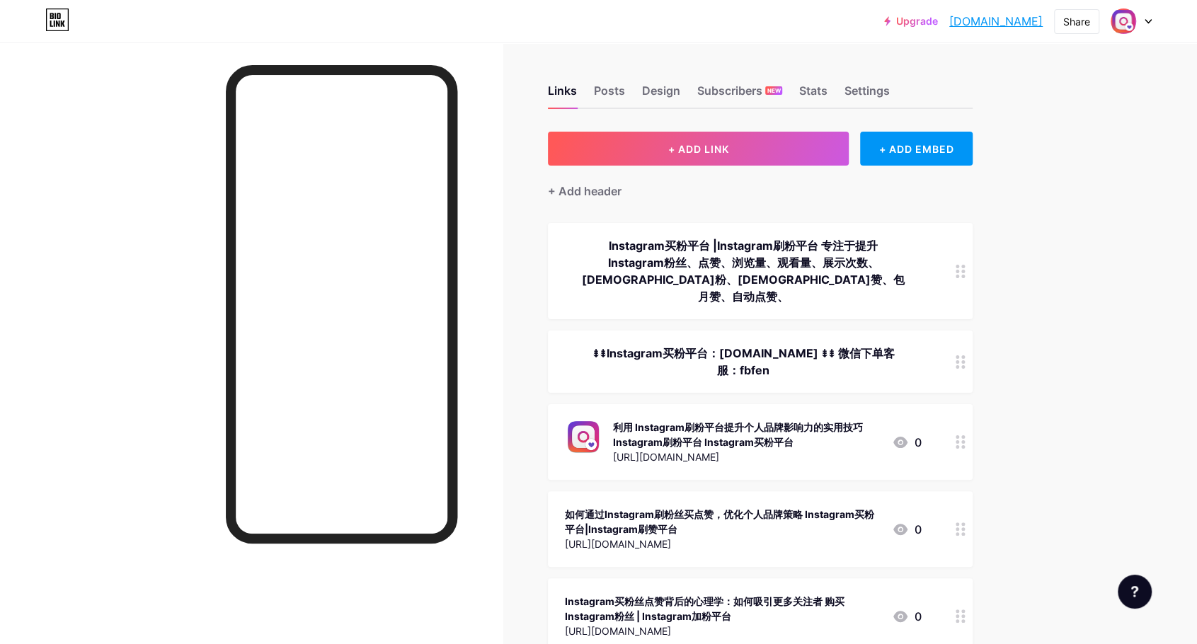
click at [964, 355] on icon at bounding box center [961, 361] width 10 height 13
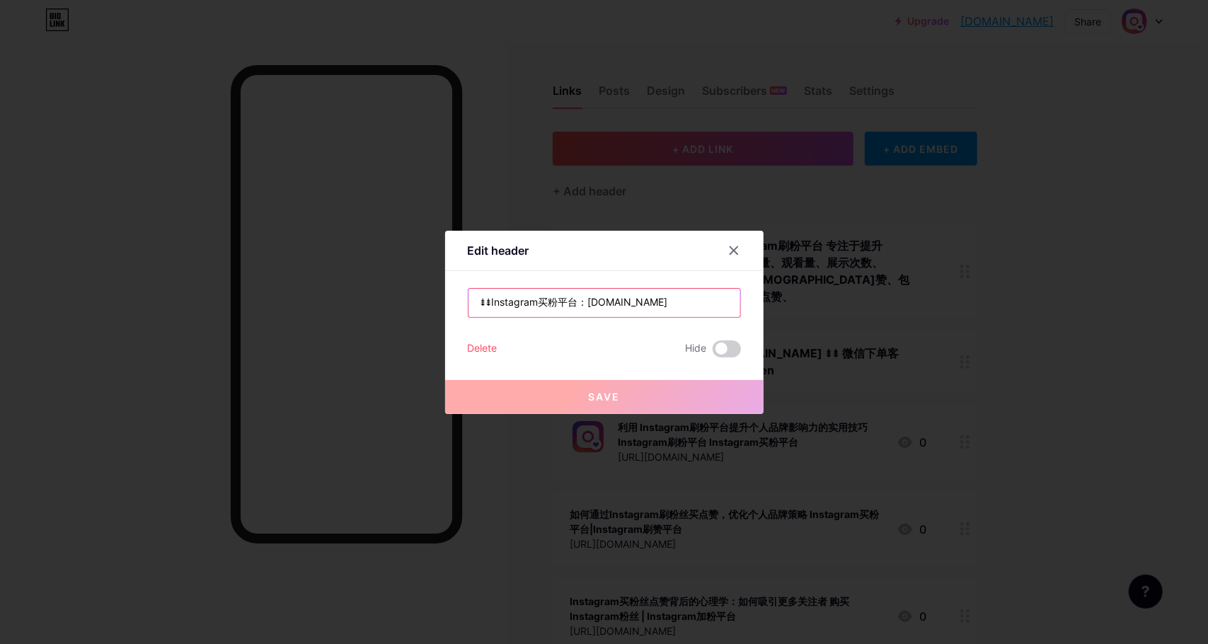
drag, startPoint x: 664, startPoint y: 301, endPoint x: 403, endPoint y: 292, distance: 260.7
click at [403, 292] on div "Edit header ⇟⇟Instagram买粉平台：shuafensi.vip ⇟⇟ 微信下单客服：fbfen Delete Hide Save" at bounding box center [604, 322] width 1208 height 644
paste input "Instagram买粉平台：shuafensi.vip 微信下单客服：fbfensi 微信下单客服：vipfensi8"
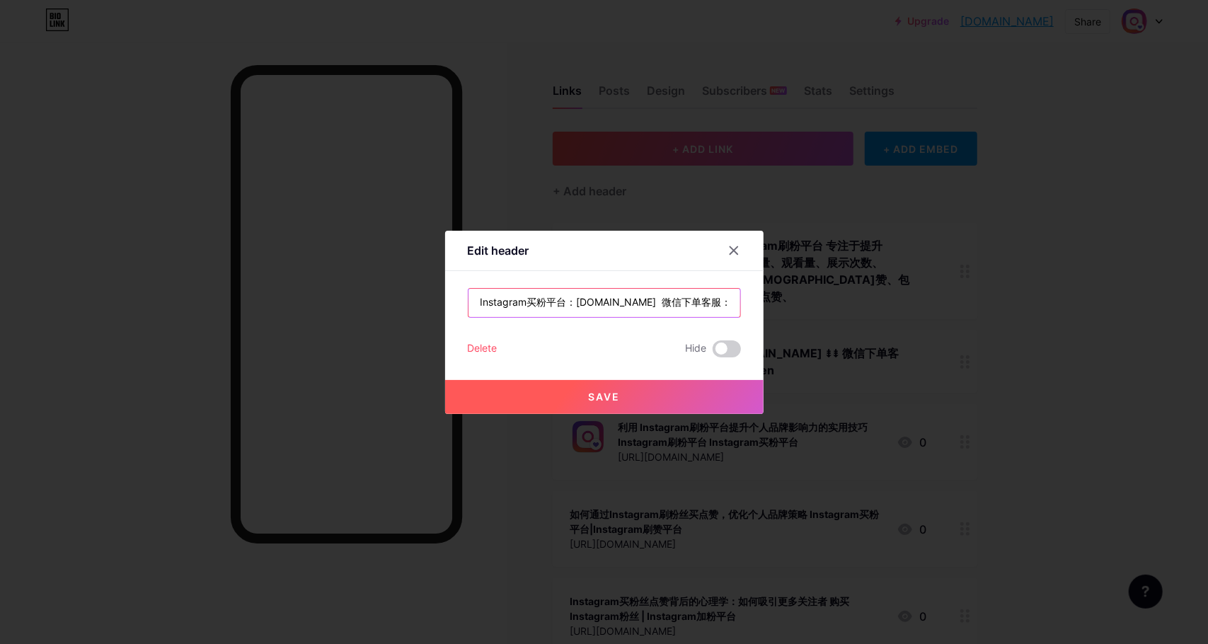
scroll to position [0, 133]
type input "Instagram买粉平台：shuafensi.vip 微信下单客服：fbfensi 微信下单客服：vipfensi8"
click at [590, 392] on span "Save" at bounding box center [604, 397] width 32 height 12
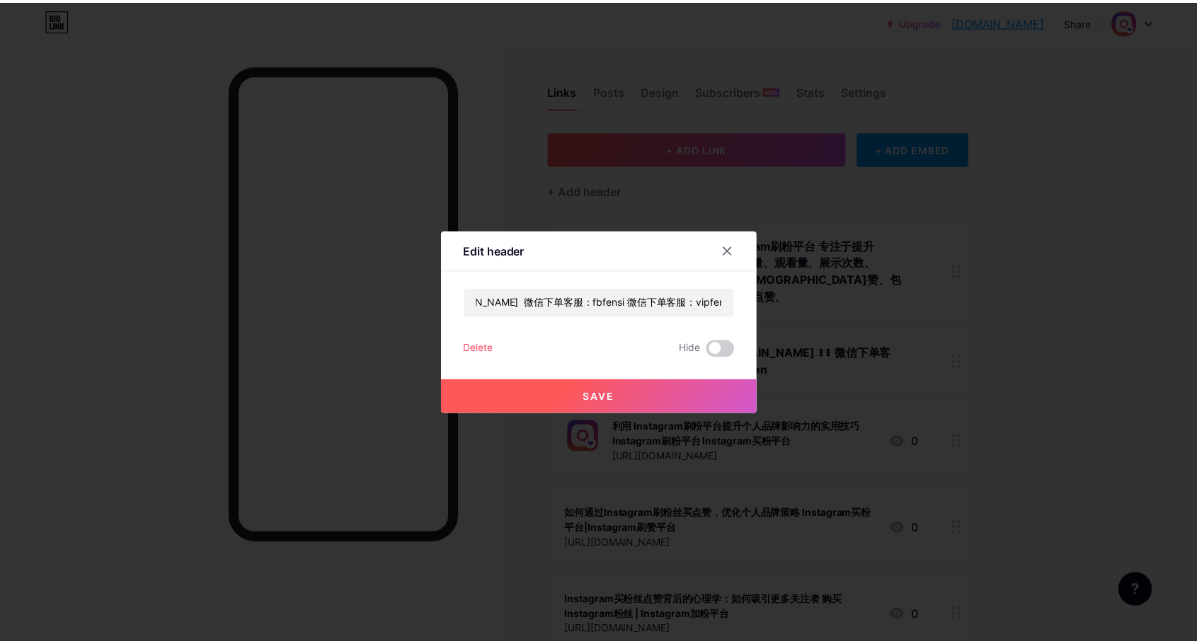
scroll to position [0, 0]
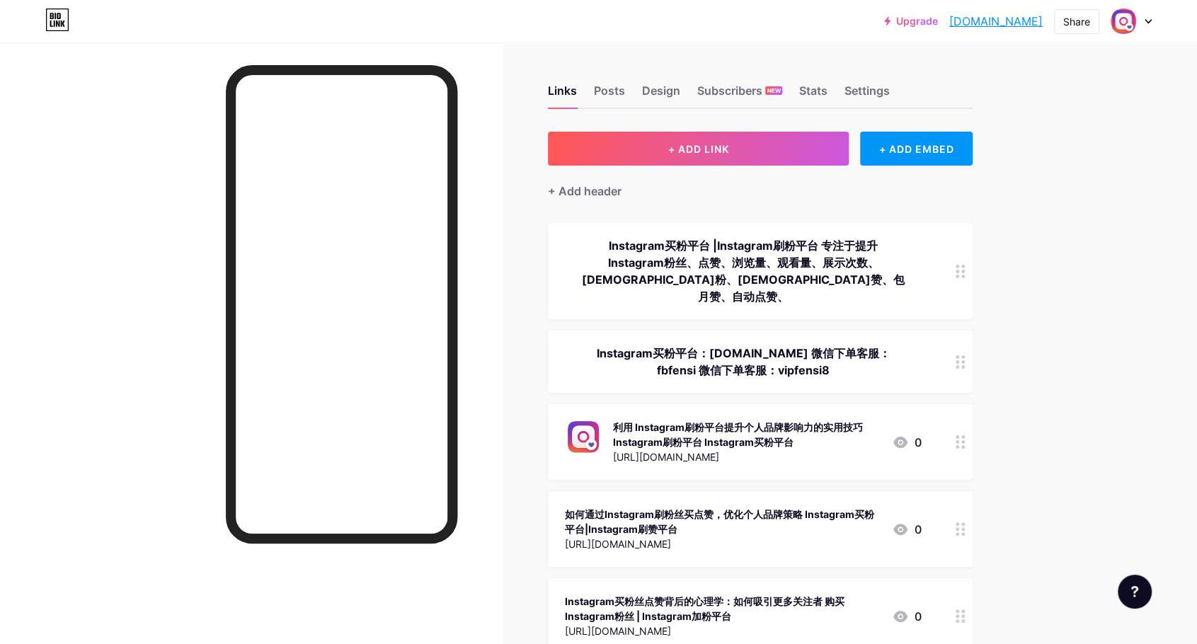
click at [1130, 21] on img at bounding box center [1123, 21] width 23 height 23
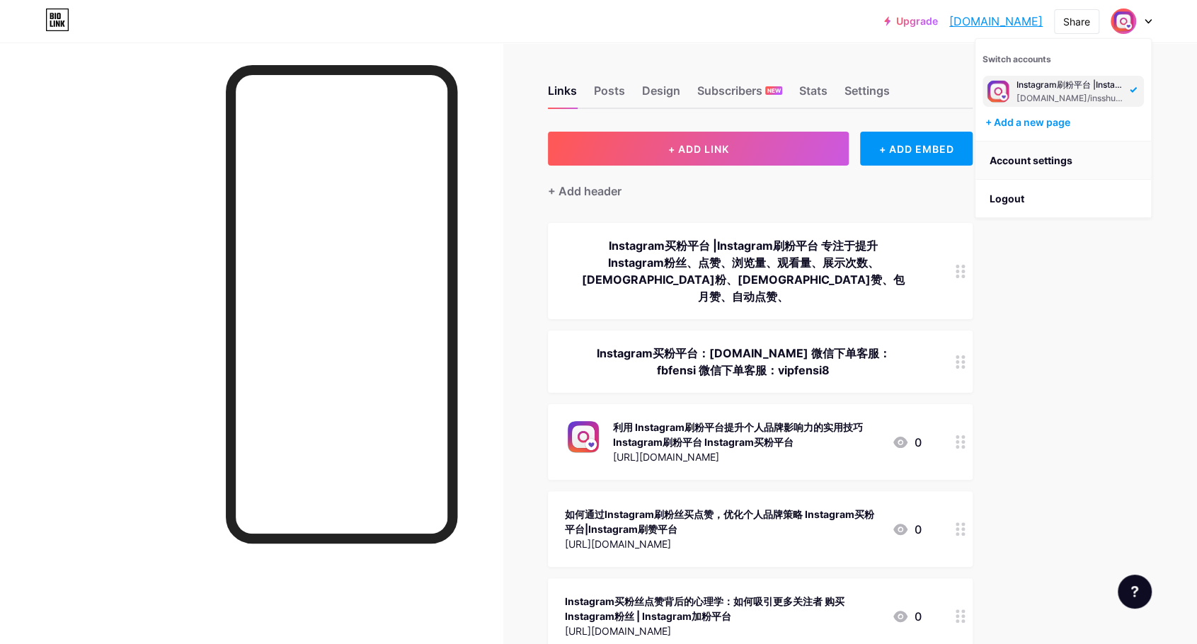
click at [1033, 160] on link "Account settings" at bounding box center [1063, 161] width 176 height 38
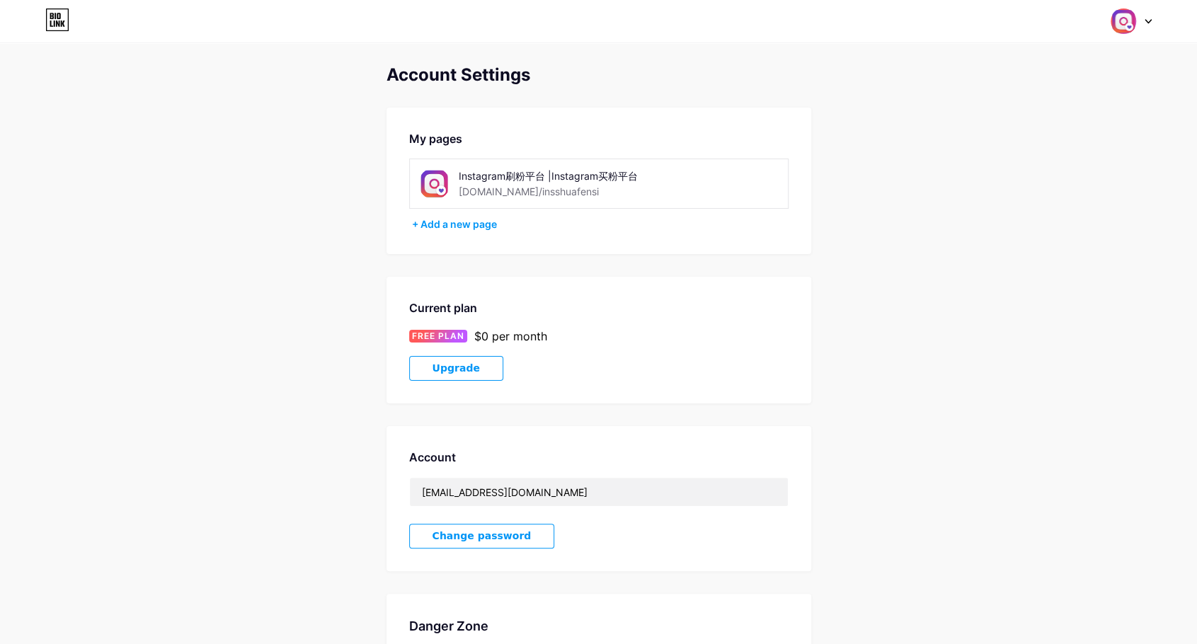
click at [548, 182] on div "Instagram刷粉平台 |Instagram买粉平台" at bounding box center [559, 175] width 200 height 15
click at [1133, 16] on img at bounding box center [1123, 21] width 27 height 27
click at [1019, 156] on link "Dashboard" at bounding box center [1063, 161] width 176 height 38
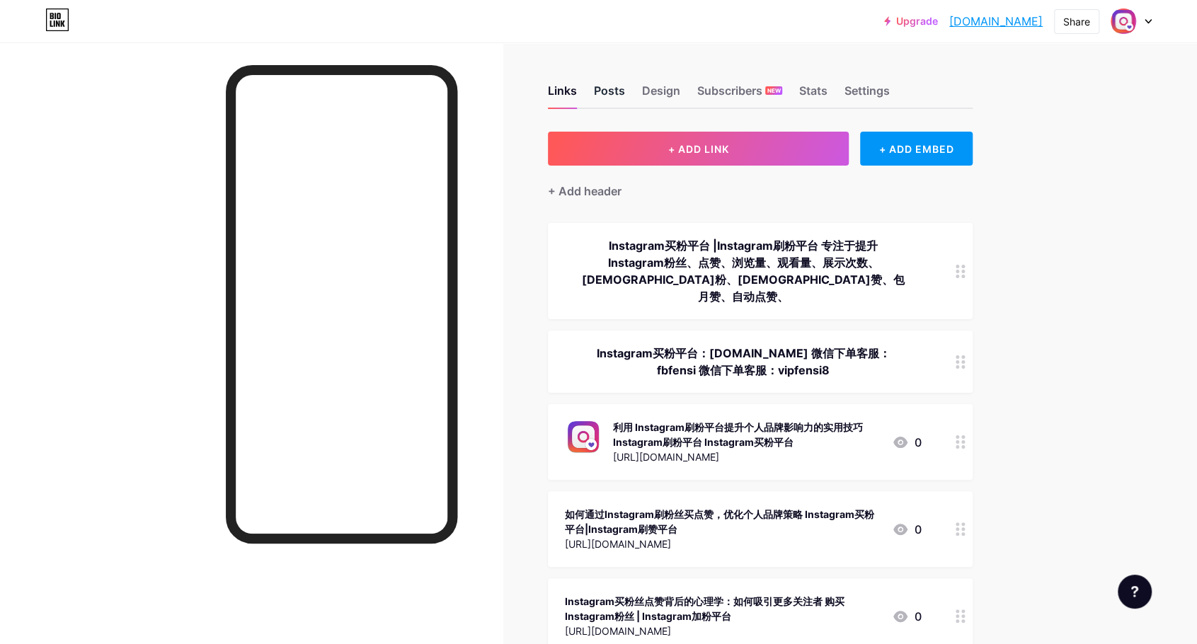
click at [607, 88] on div "Posts" at bounding box center [609, 94] width 31 height 25
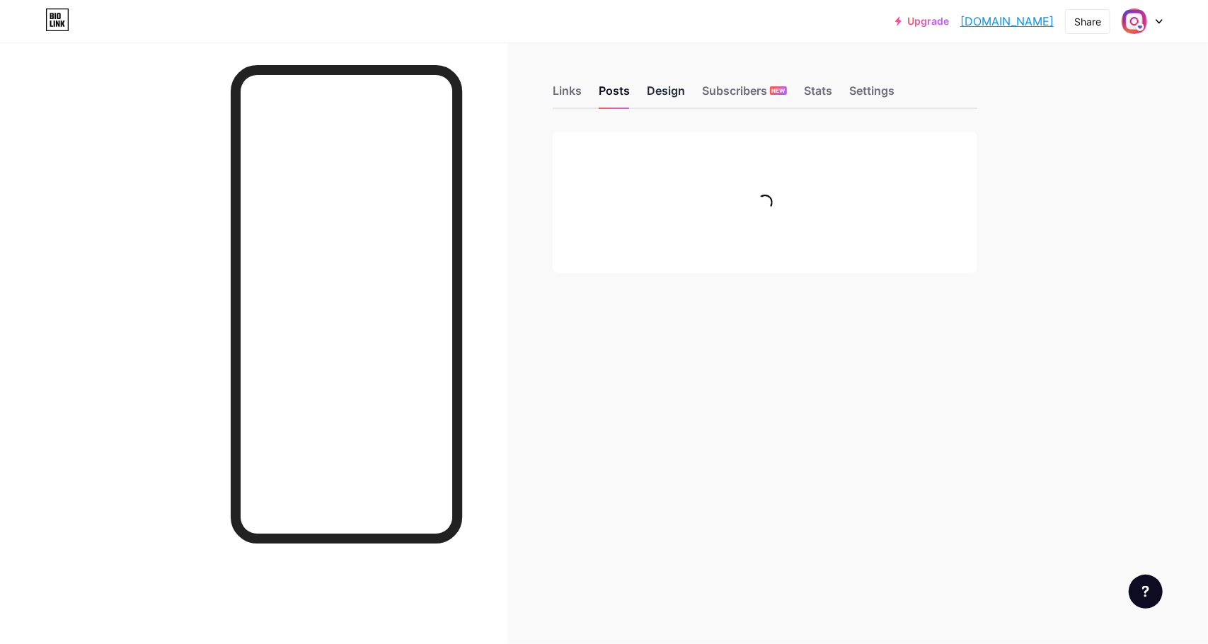
click at [666, 91] on div "Design" at bounding box center [666, 94] width 38 height 25
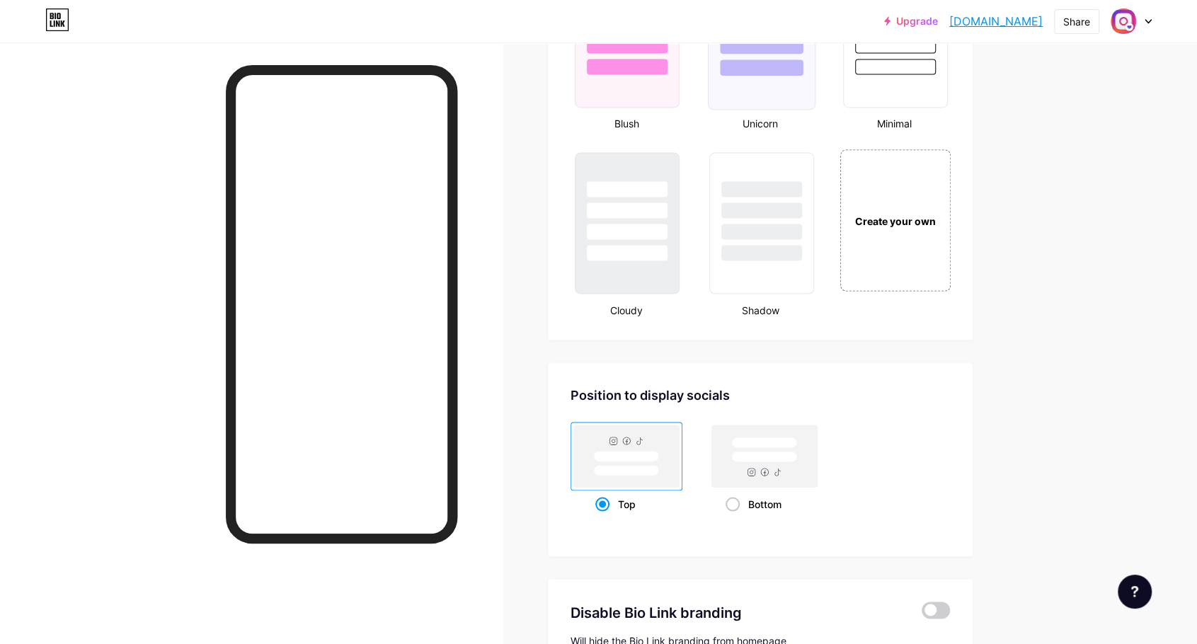
scroll to position [1760, 0]
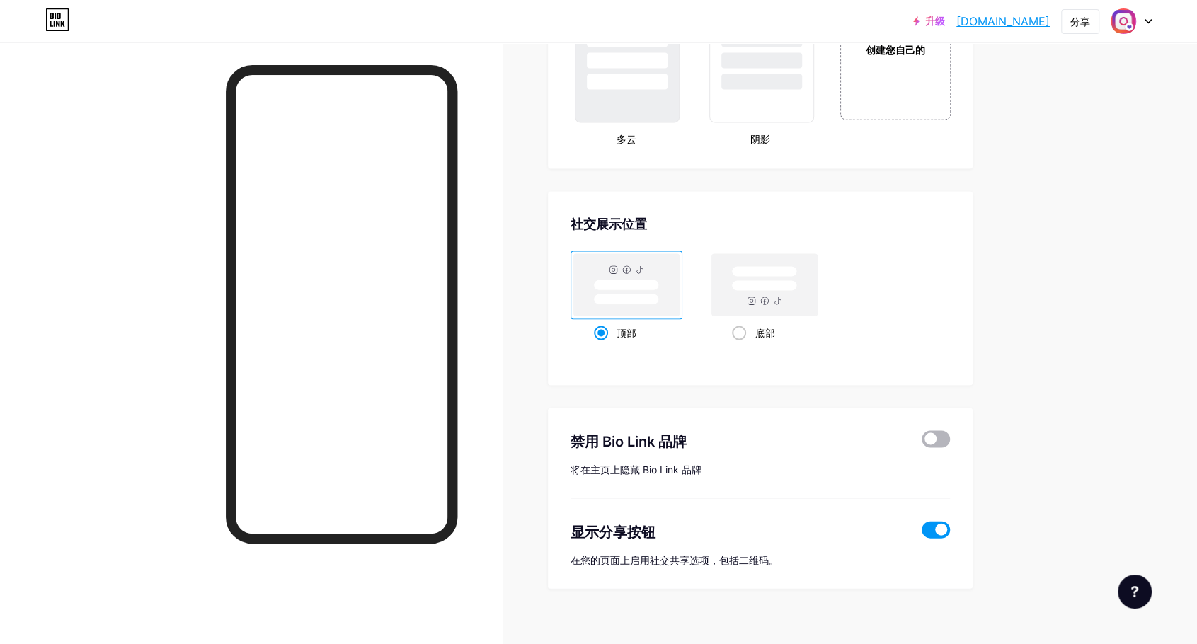
click at [940, 430] on span at bounding box center [936, 438] width 28 height 17
click at [922, 442] on input "checkbox" at bounding box center [922, 442] width 0 height 0
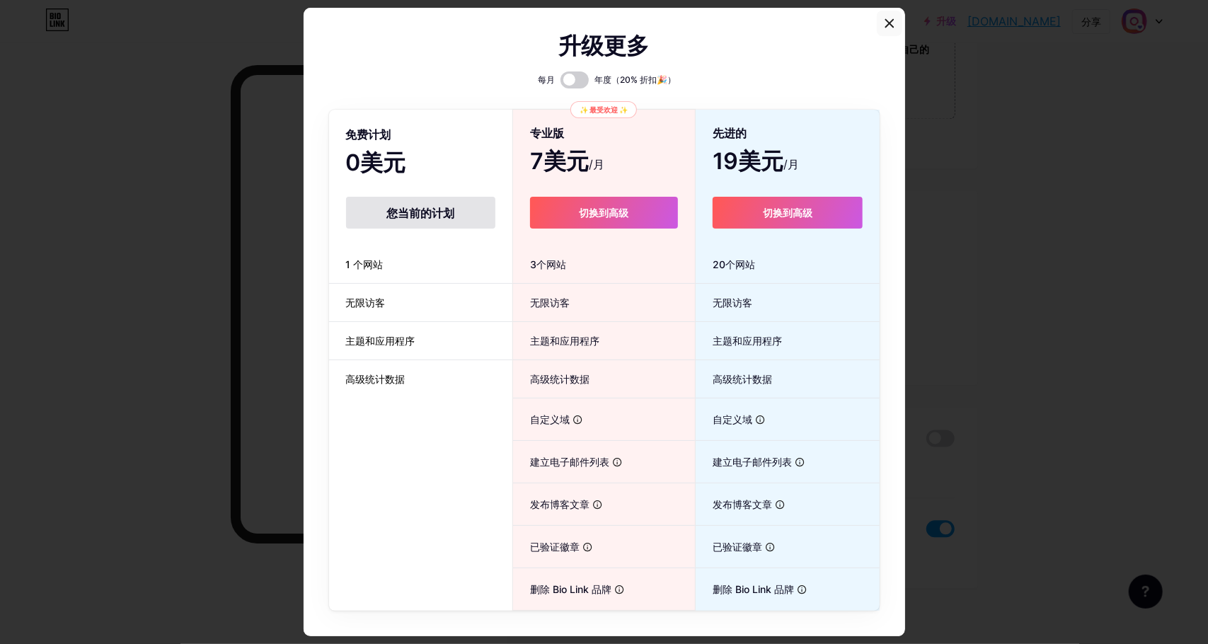
click at [887, 22] on icon at bounding box center [889, 23] width 11 height 11
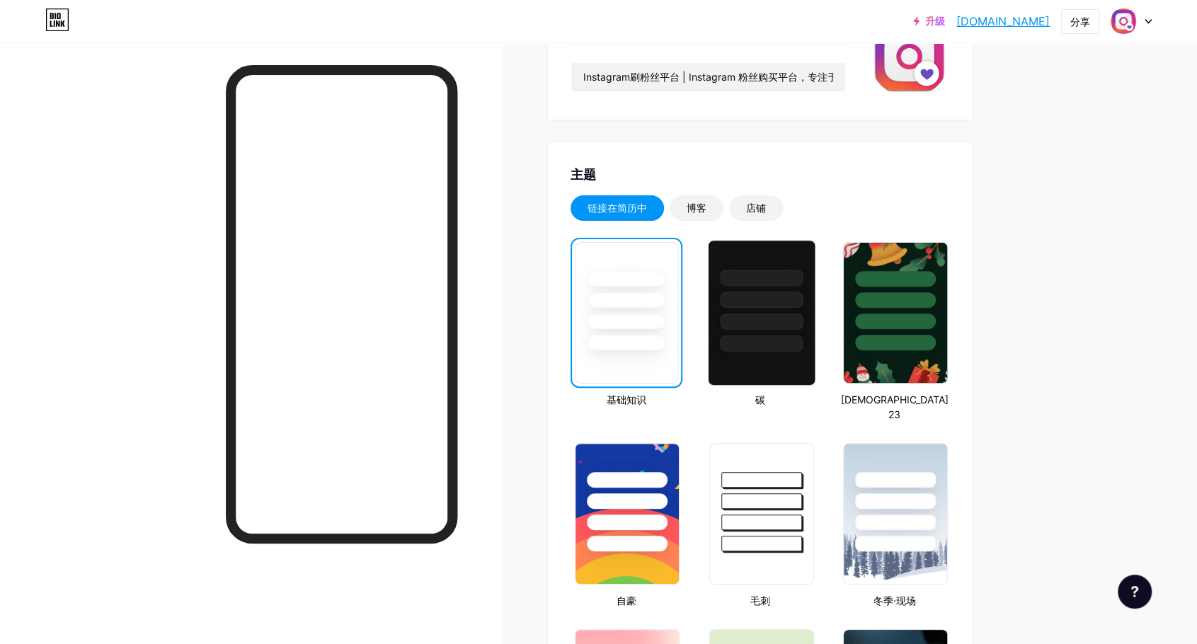
scroll to position [202, 0]
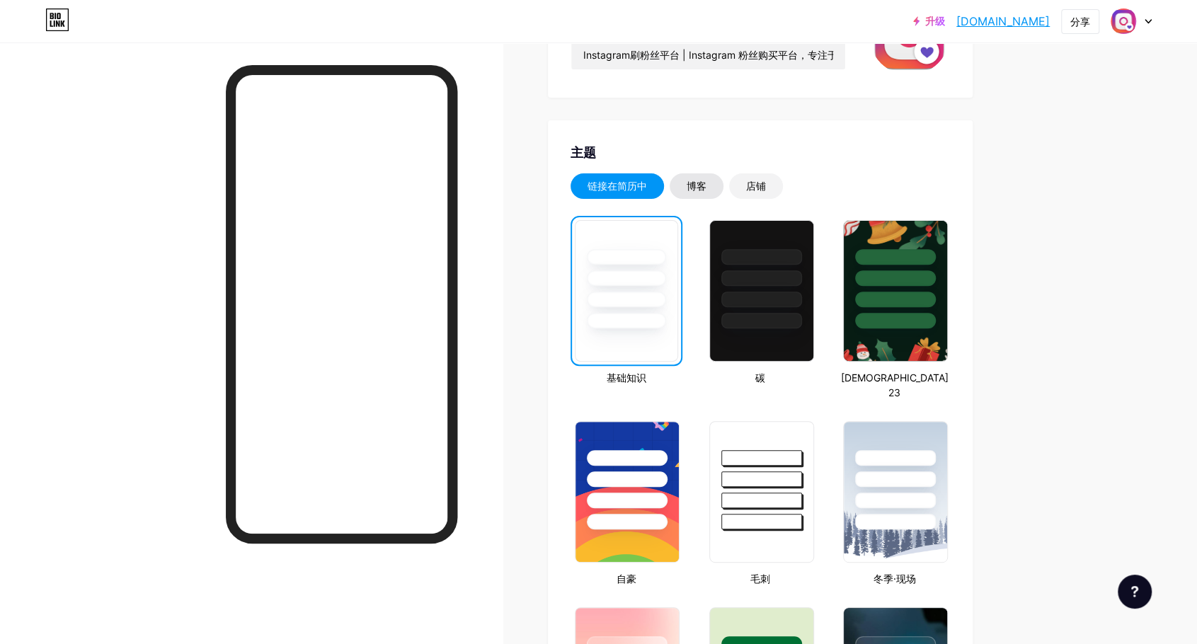
click at [697, 187] on font "博客" at bounding box center [697, 186] width 20 height 12
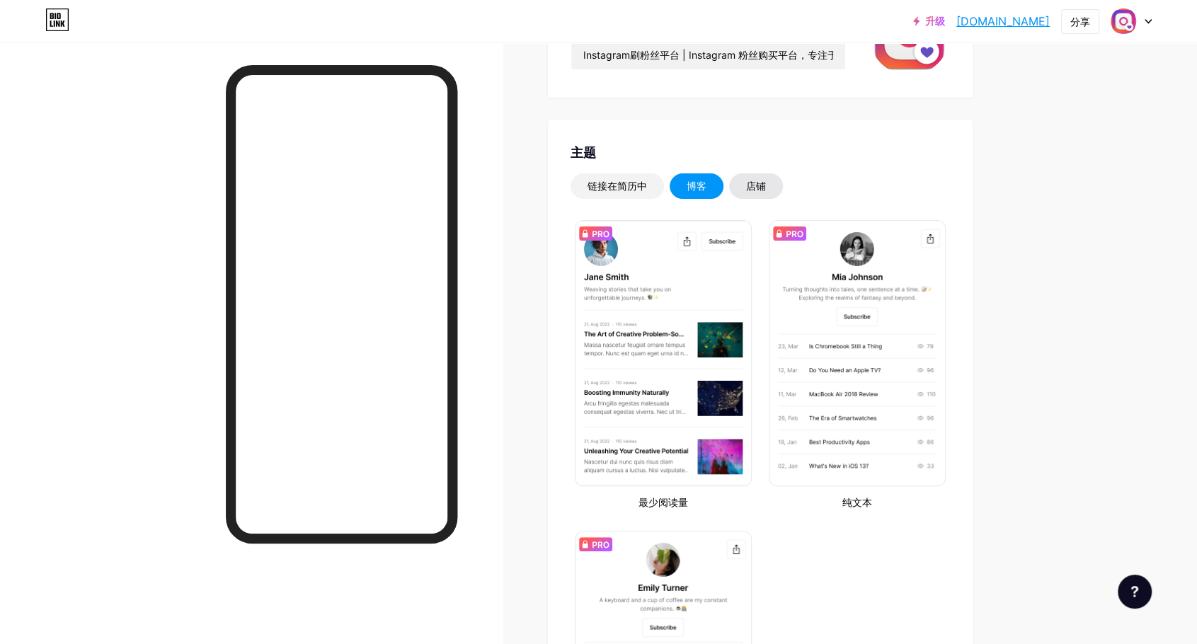
click at [760, 184] on font "店铺" at bounding box center [756, 186] width 20 height 12
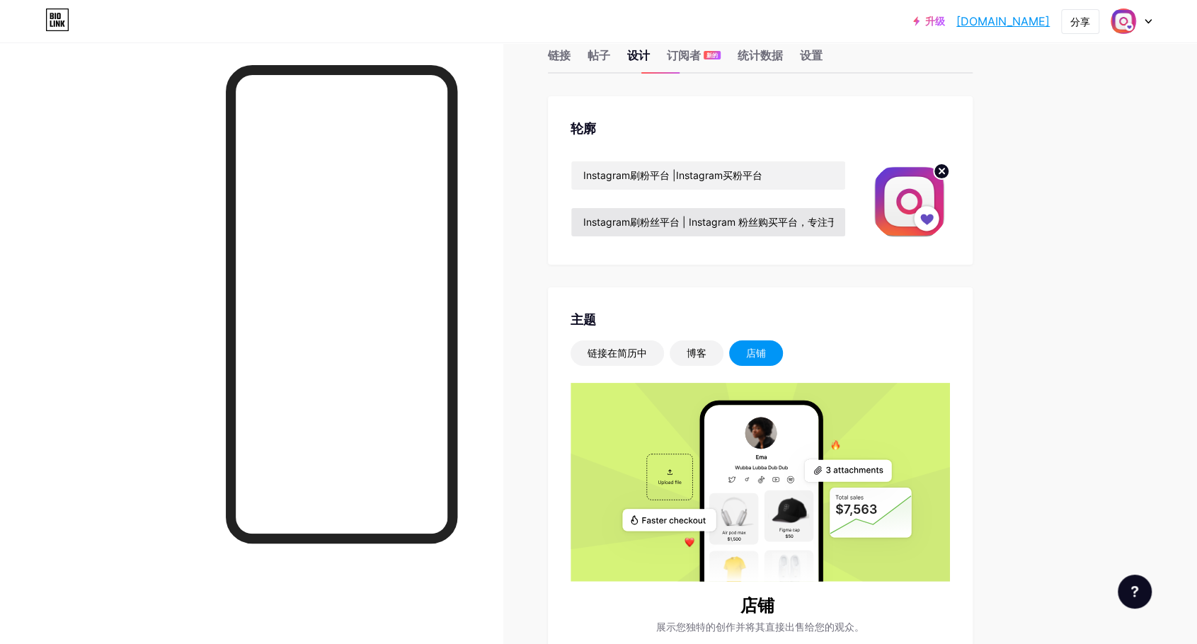
scroll to position [0, 0]
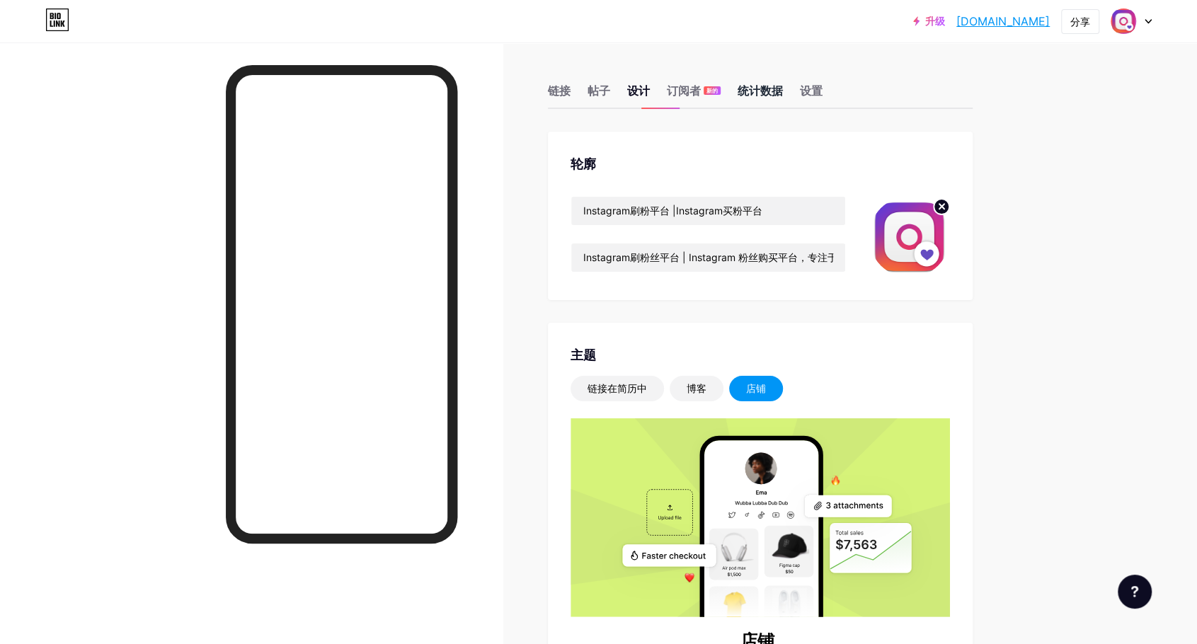
click at [766, 93] on font "统计数据" at bounding box center [760, 91] width 45 height 14
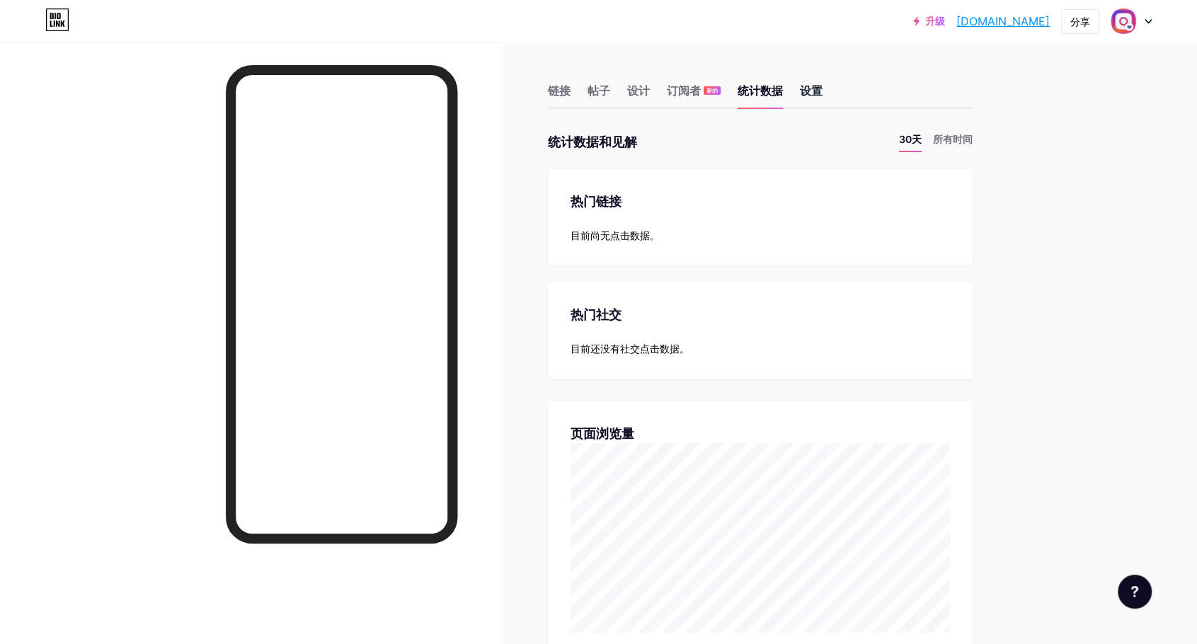
click at [810, 91] on font "设置" at bounding box center [811, 91] width 23 height 14
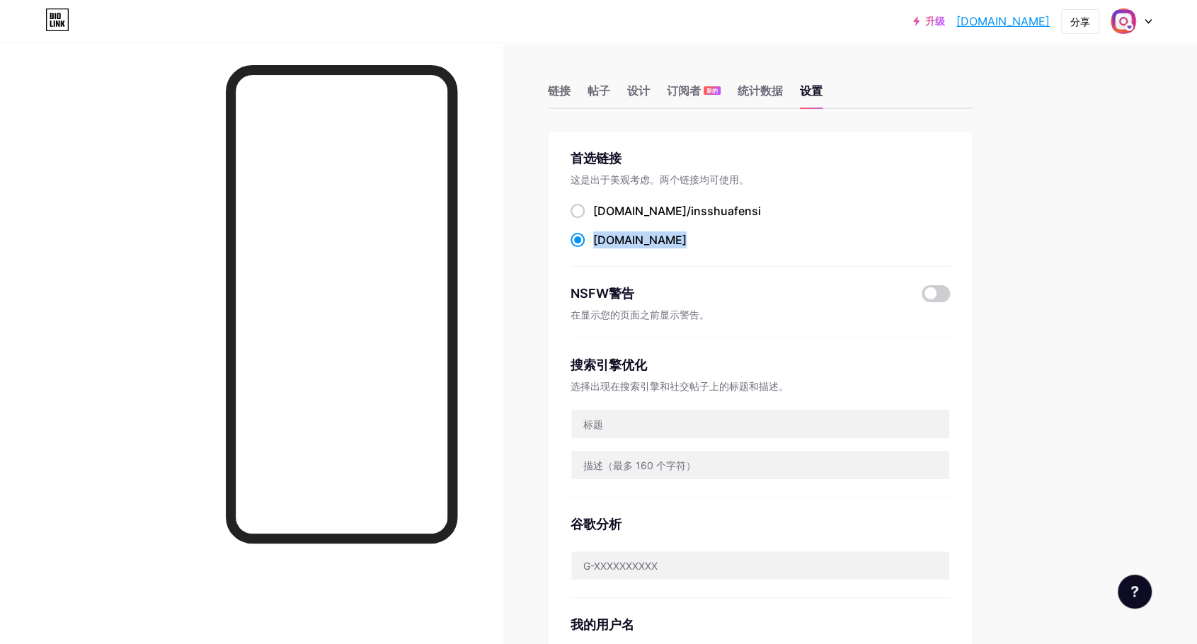
drag, startPoint x: 704, startPoint y: 241, endPoint x: 597, endPoint y: 248, distance: 106.4
click at [597, 248] on div "[DOMAIN_NAME] ​" at bounding box center [760, 240] width 379 height 18
copy label "[DOMAIN_NAME] ​"
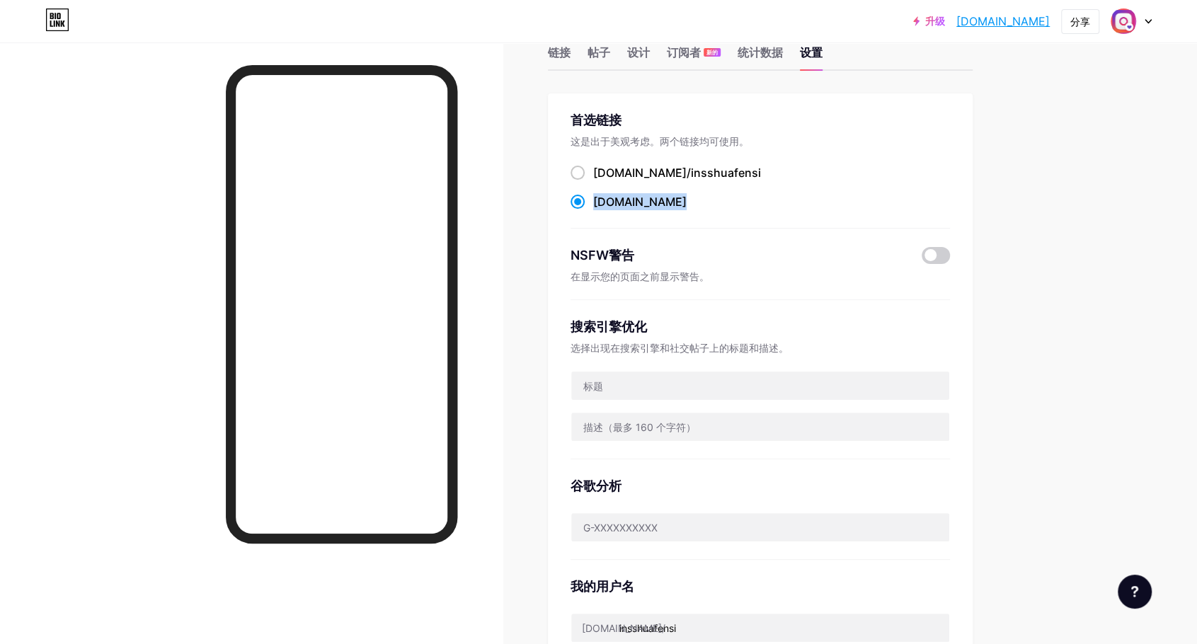
scroll to position [71, 0]
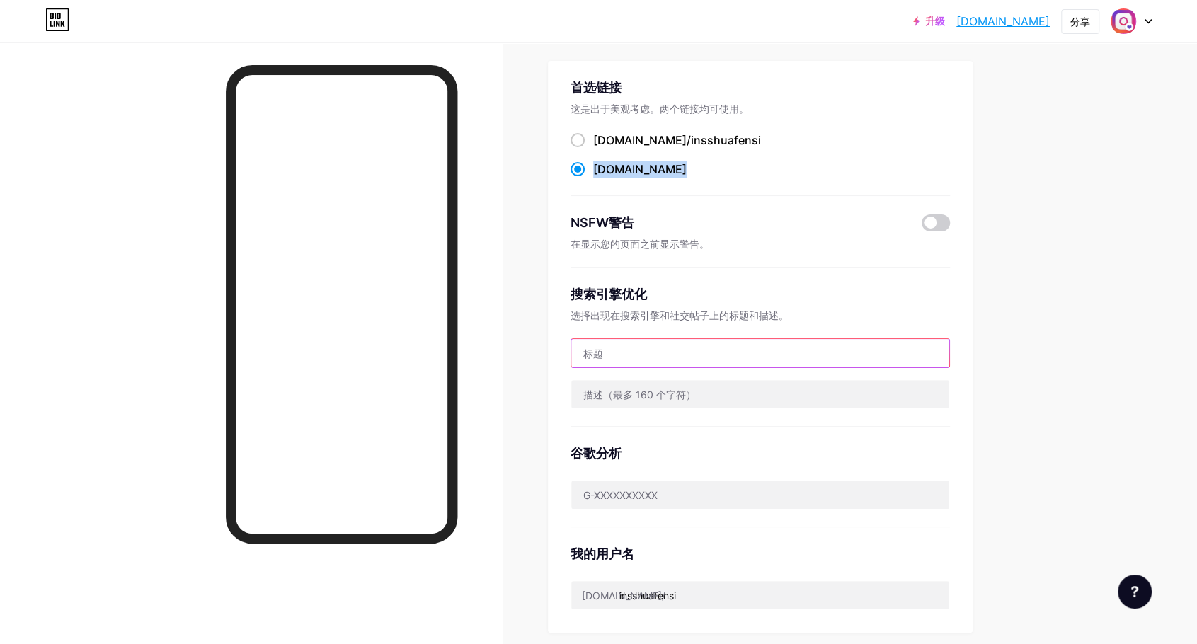
click at [644, 355] on input "text" at bounding box center [760, 353] width 378 height 28
paste input "Instagram刷粉平台 |Instagram买粉平台"
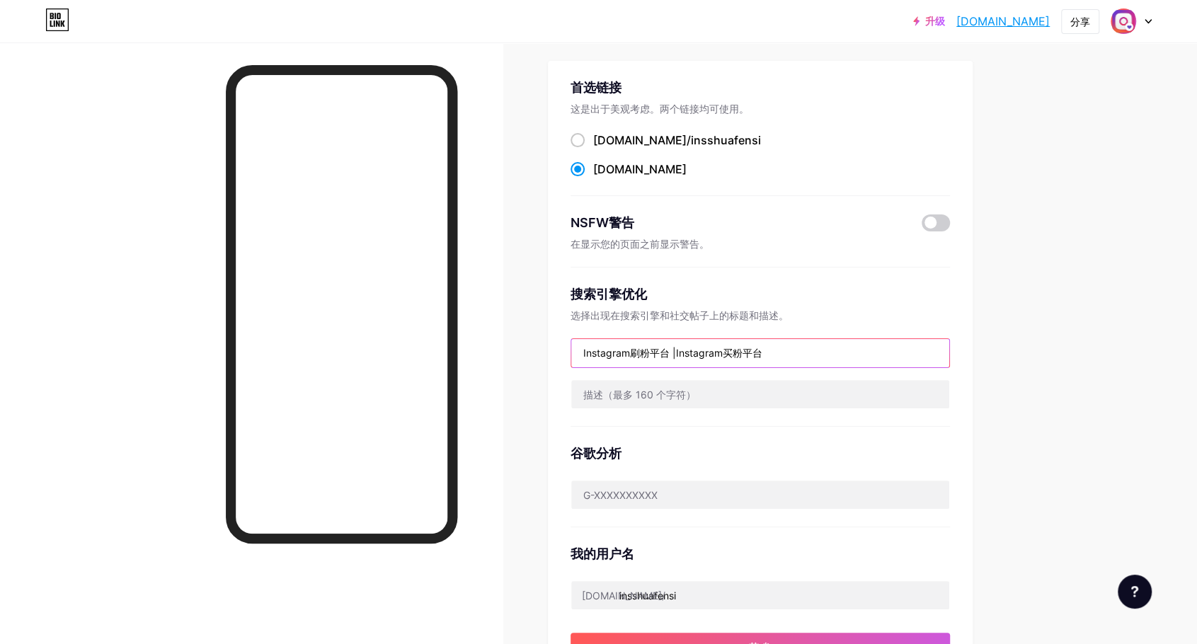
type input "Instagram刷粉平台 |Instagram买粉平台"
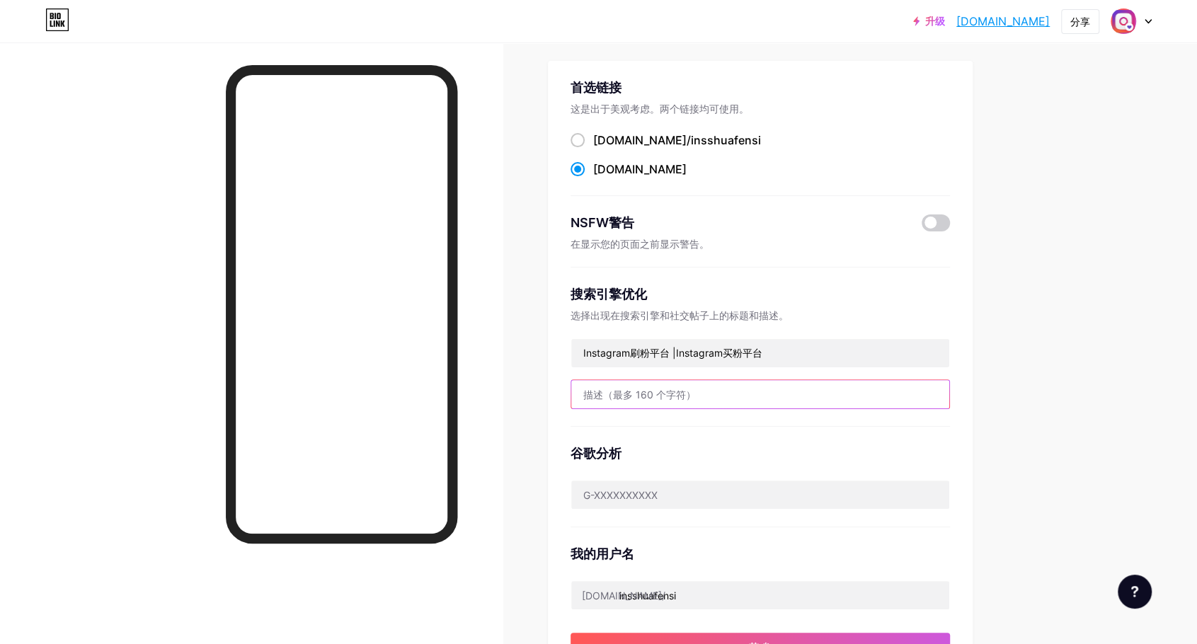
click at [665, 394] on input "text" at bounding box center [760, 394] width 378 height 28
paste input "Instagram买粉平台 |Instagram刷粉平台 专注于提升Instagram粉丝、点赞、浏览量、观看量、展示次数、华人粉、华人赞、包月赞、自动点赞"
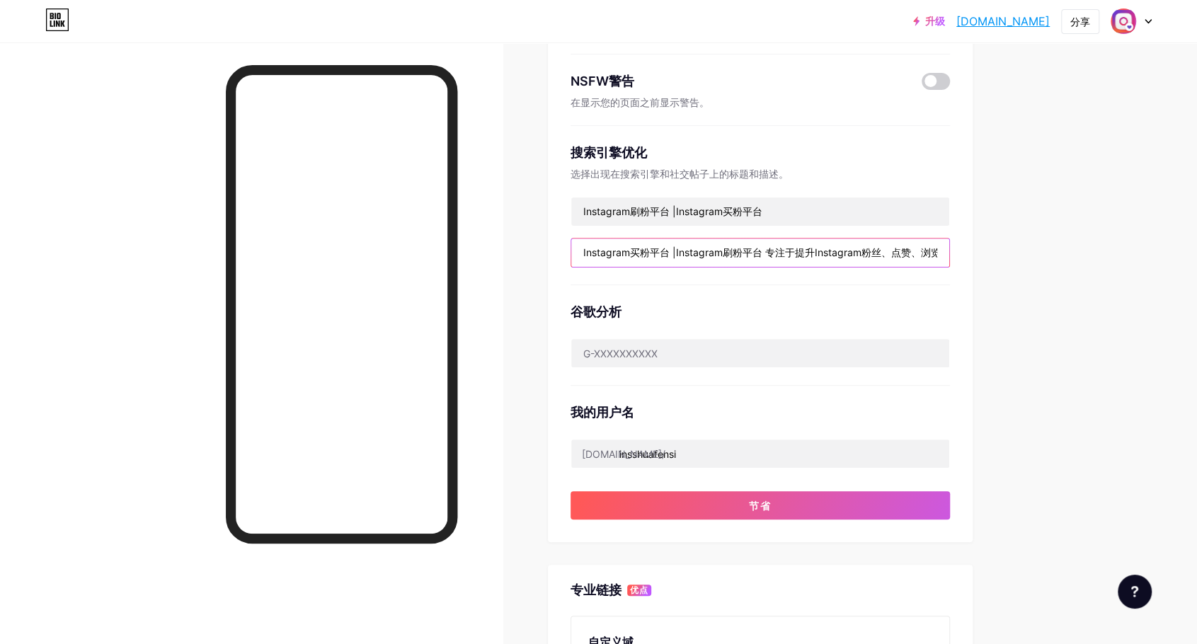
scroll to position [0, 270]
drag, startPoint x: 912, startPoint y: 250, endPoint x: 1002, endPoint y: 248, distance: 90.6
click at [1002, 248] on div "链接 帖子 设计 订阅者 新的 统计数据 设置 首选链接 这是出于美观考虑。两个链接均可使用。 bio.link/insshuafensi ​ insshua…" at bounding box center [516, 388] width 1032 height 1117
click at [943, 248] on input "Instagram买粉平台 |Instagram刷粉平台 专注于提升Instagram粉丝、点赞、浏览量、观看量、展示次数、华人粉、华人赞、包月赞、自动点赞" at bounding box center [760, 253] width 378 height 28
paste input "分享和转发量"
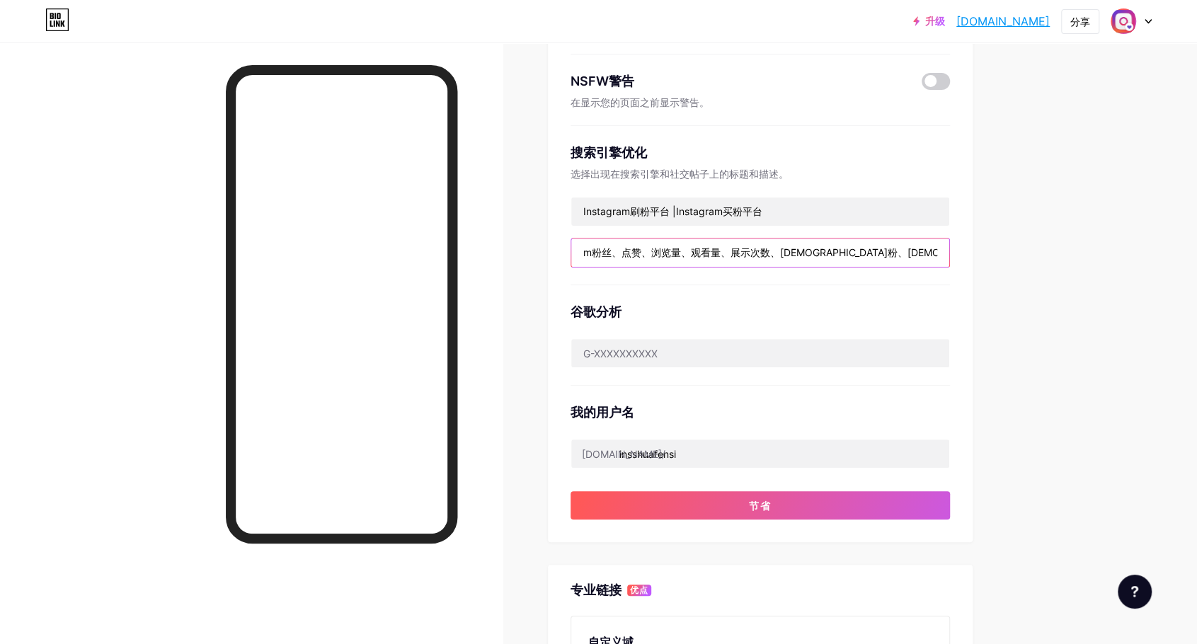
scroll to position [0, 329]
drag, startPoint x: 830, startPoint y: 251, endPoint x: 841, endPoint y: 252, distance: 11.3
click at [841, 252] on input "Instagram买粉平台 |Instagram刷粉平台 专注于提升Instagram粉丝、点赞、浏览量、观看量、展示次数、华人粉、华人赞、包月赞、自动点赞分…" at bounding box center [760, 253] width 378 height 28
click at [883, 248] on input "Instagram买粉平台 |Instagram刷粉平台 专注于提升Instagram粉丝、点赞、浏览量、观看量、展示次数、华人粉、华人赞、包月赞、自动点赞分…" at bounding box center [760, 253] width 378 height 28
paste input "、"
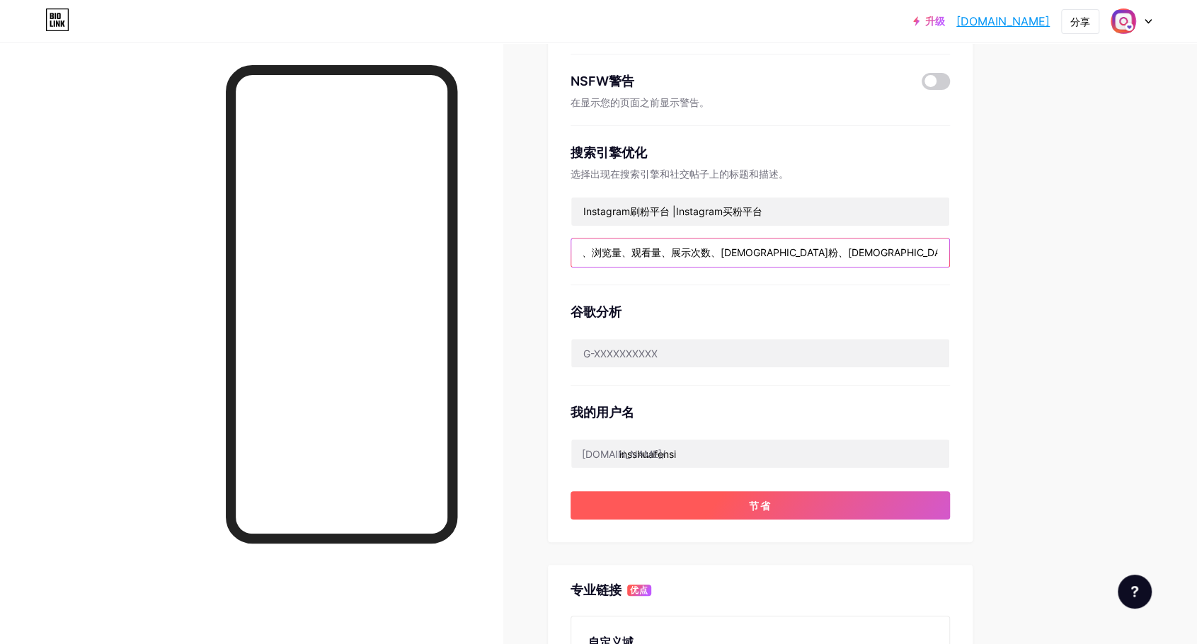
type input "Instagram买粉平台 |Instagram刷粉平台 专注于提升Instagram粉丝、点赞、浏览量、观看量、展示次数、华人粉、华人赞、包月赞、自动点赞、…"
click at [758, 500] on font "节省" at bounding box center [760, 506] width 23 height 12
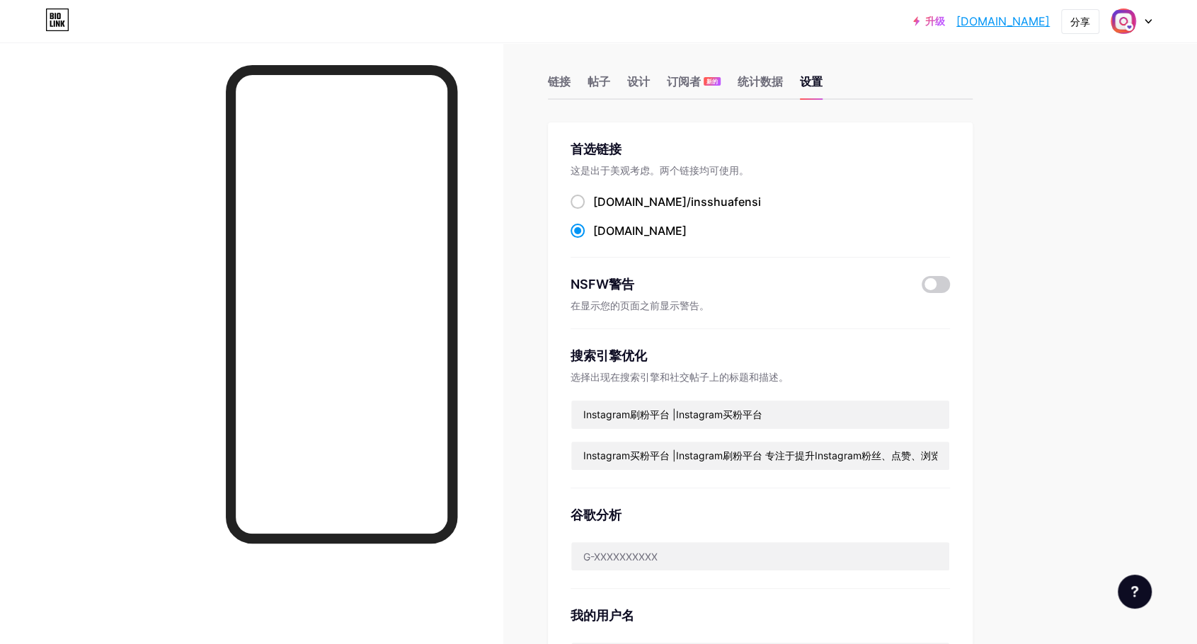
scroll to position [0, 0]
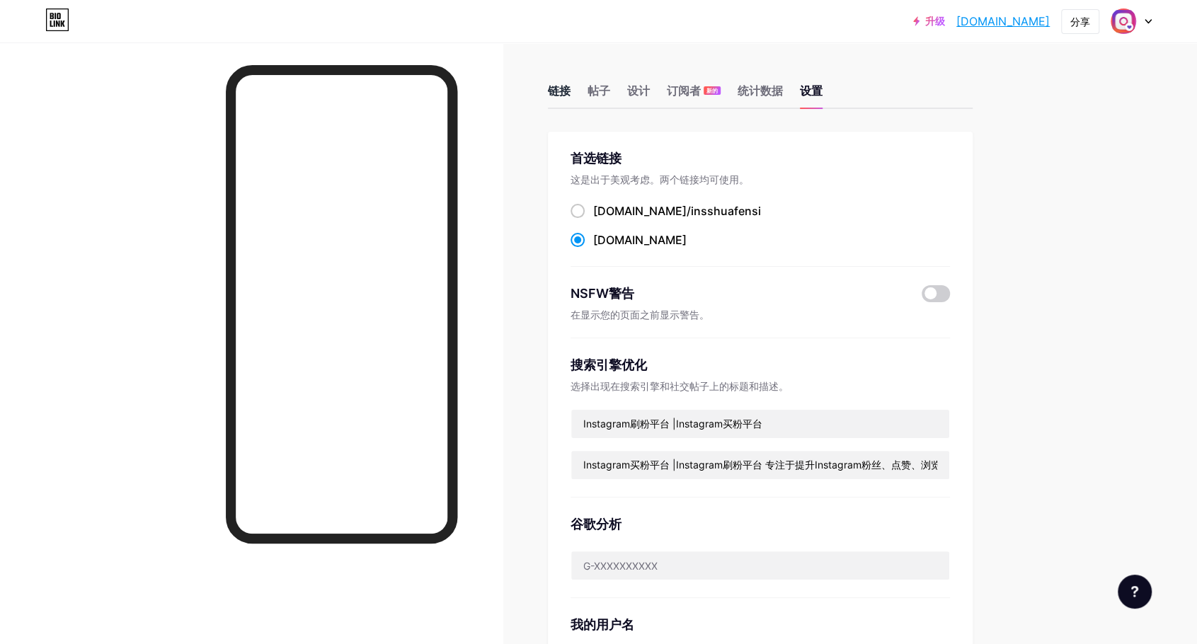
click at [559, 88] on font "链接" at bounding box center [559, 91] width 23 height 14
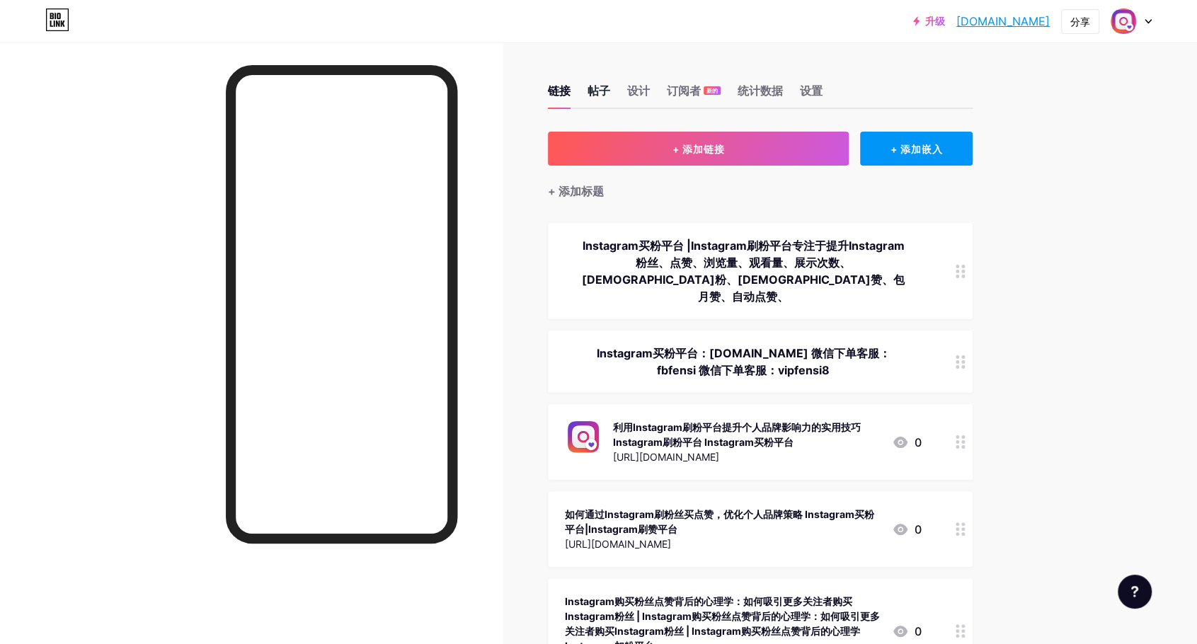
click at [606, 89] on font "帖子" at bounding box center [599, 91] width 23 height 14
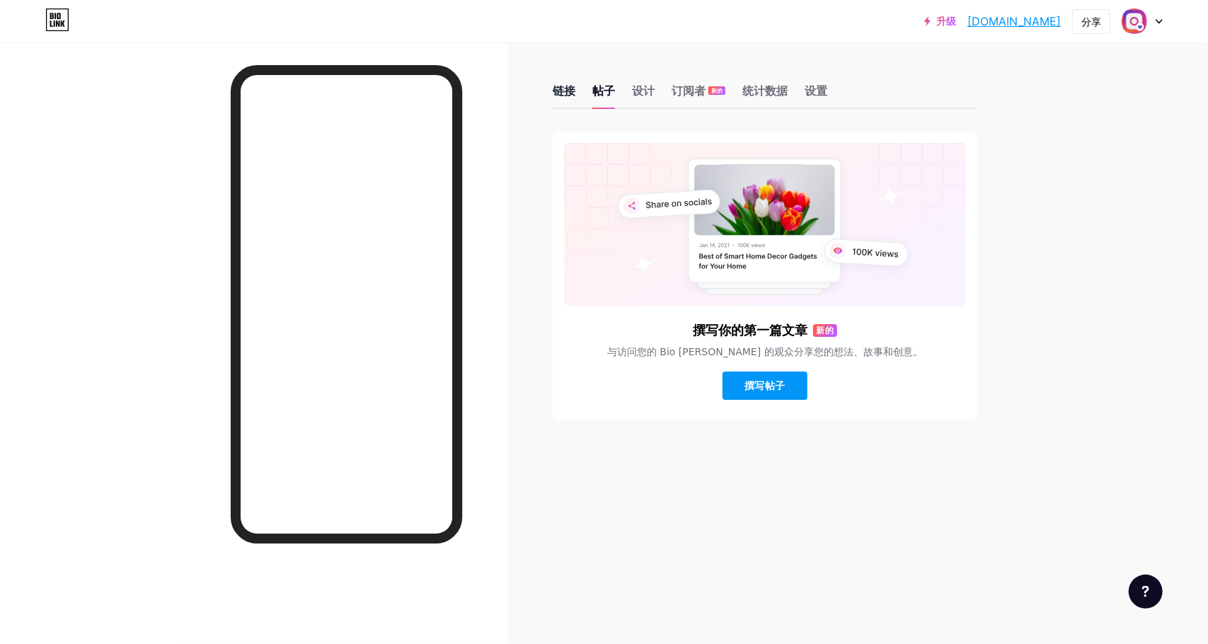
click at [566, 91] on font "链接" at bounding box center [564, 91] width 23 height 14
